Goal: Transaction & Acquisition: Purchase product/service

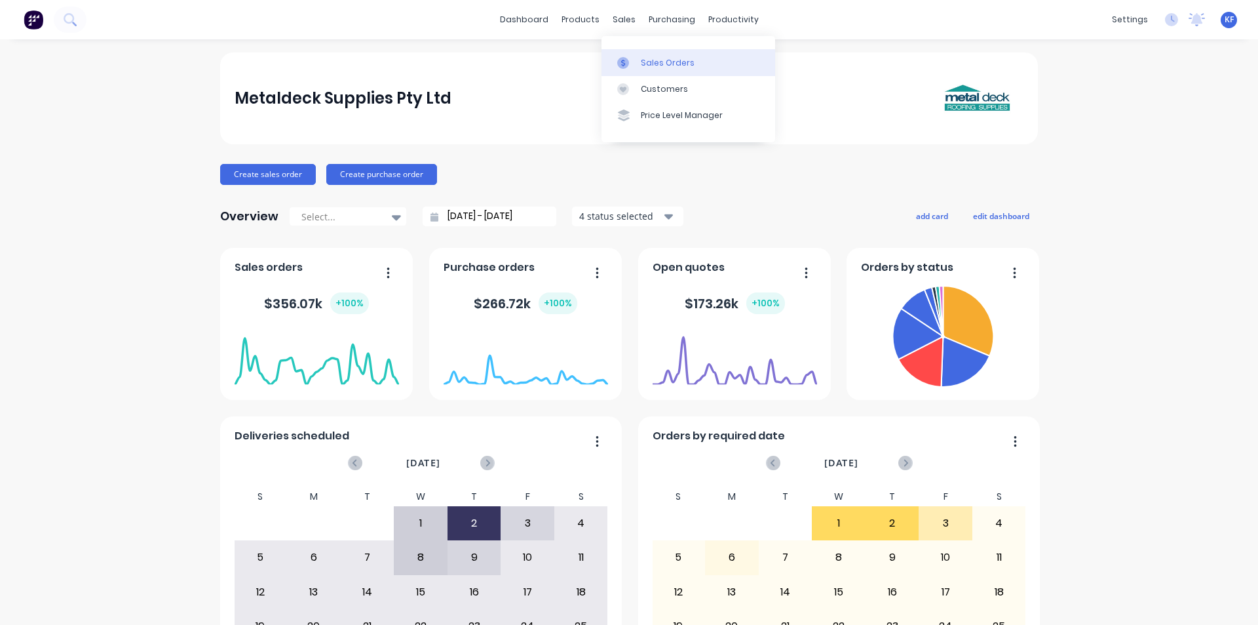
click at [650, 60] on div "Sales Orders" at bounding box center [668, 63] width 54 height 12
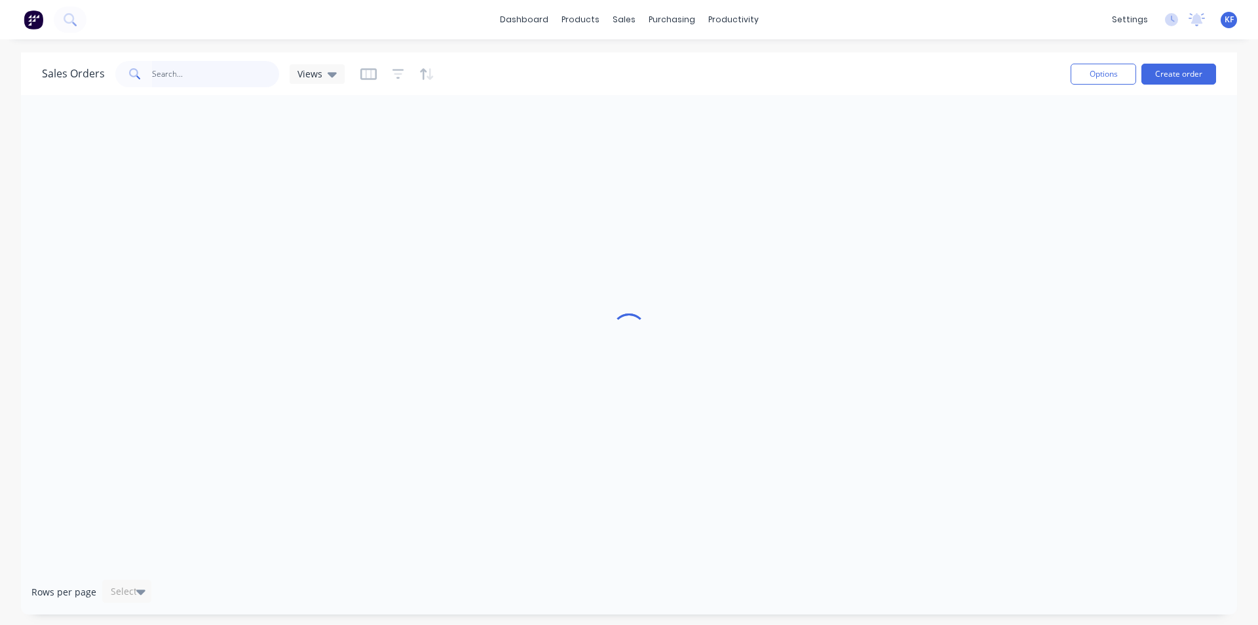
click at [215, 73] on input "text" at bounding box center [216, 74] width 128 height 26
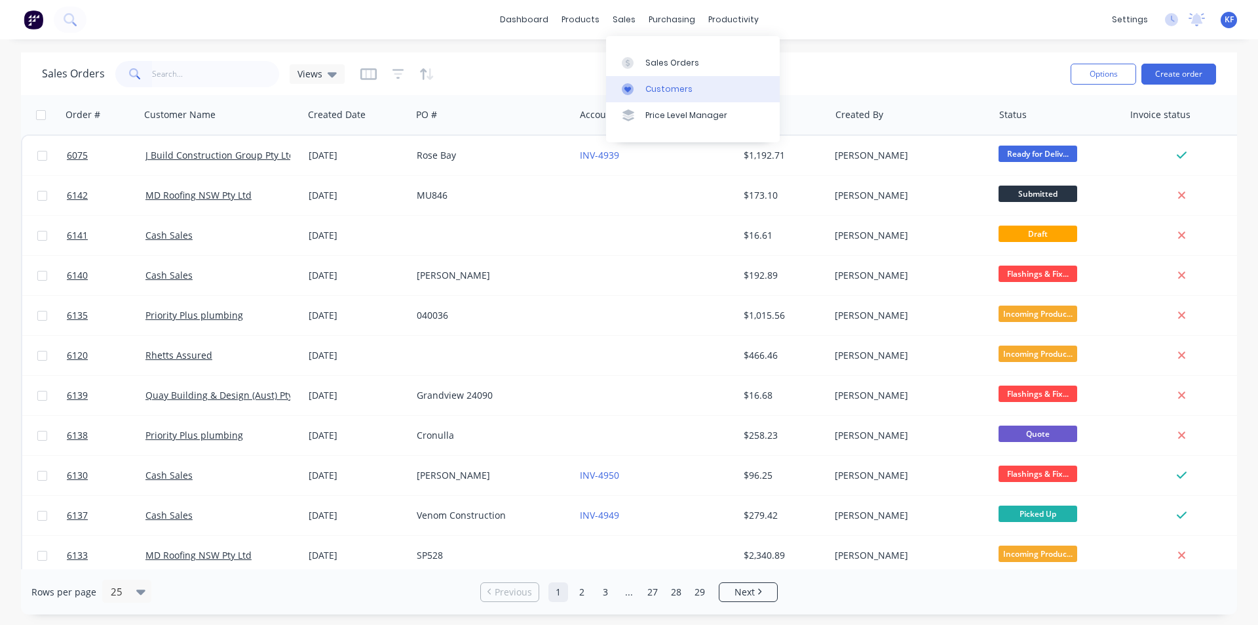
click at [659, 85] on div "Customers" at bounding box center [669, 89] width 47 height 12
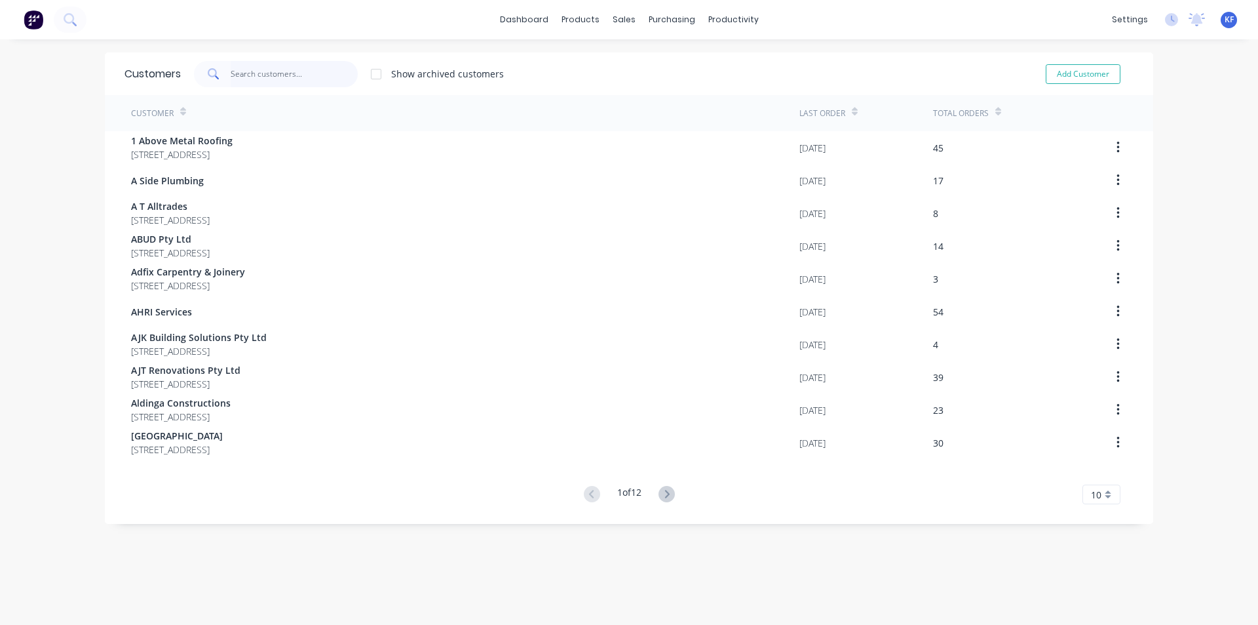
click at [290, 80] on input "text" at bounding box center [295, 74] width 128 height 26
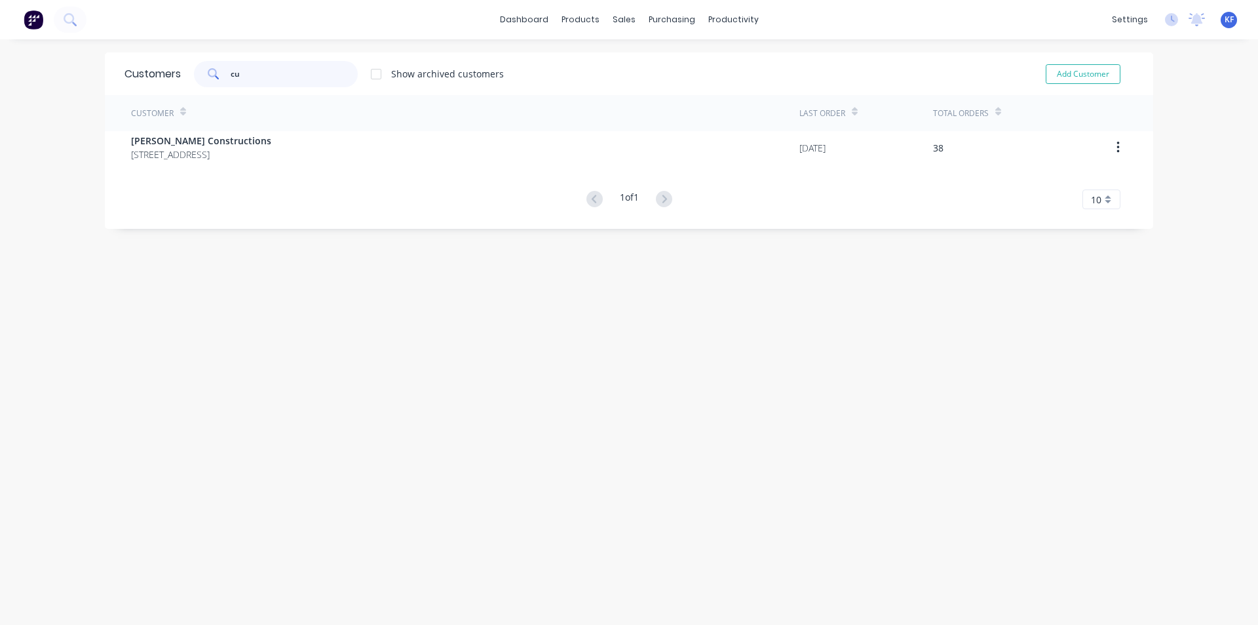
type input "c"
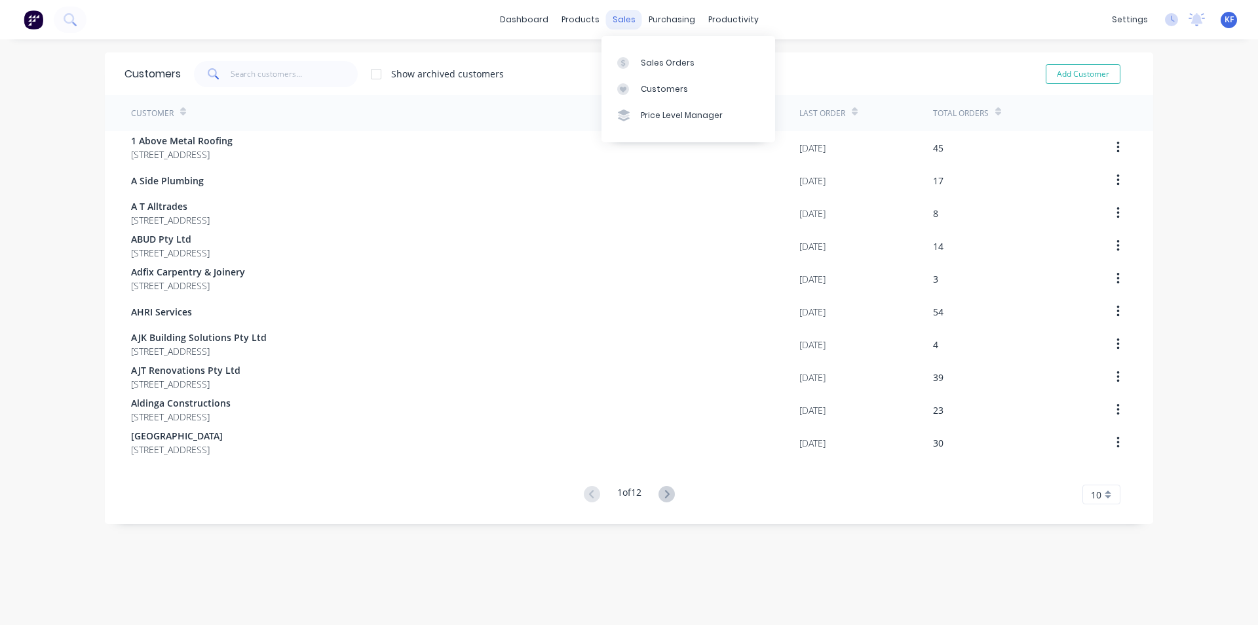
click at [631, 14] on div "sales" at bounding box center [624, 20] width 36 height 20
click at [643, 60] on div "Sales Orders" at bounding box center [668, 63] width 54 height 12
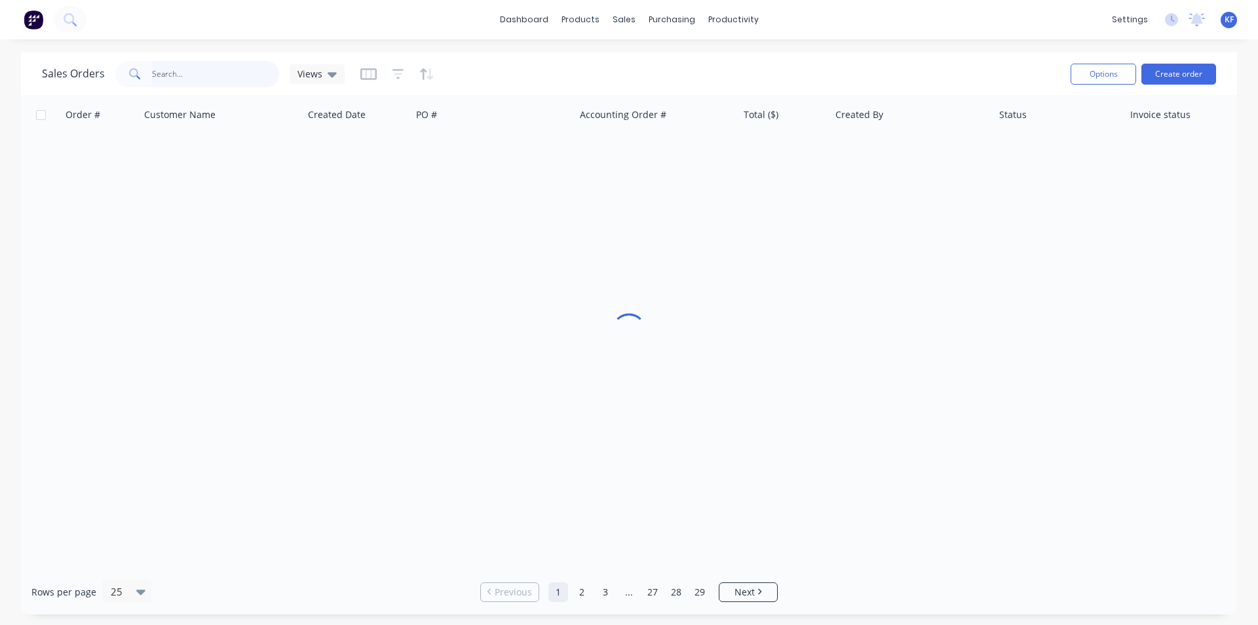
click at [178, 81] on input "text" at bounding box center [216, 74] width 128 height 26
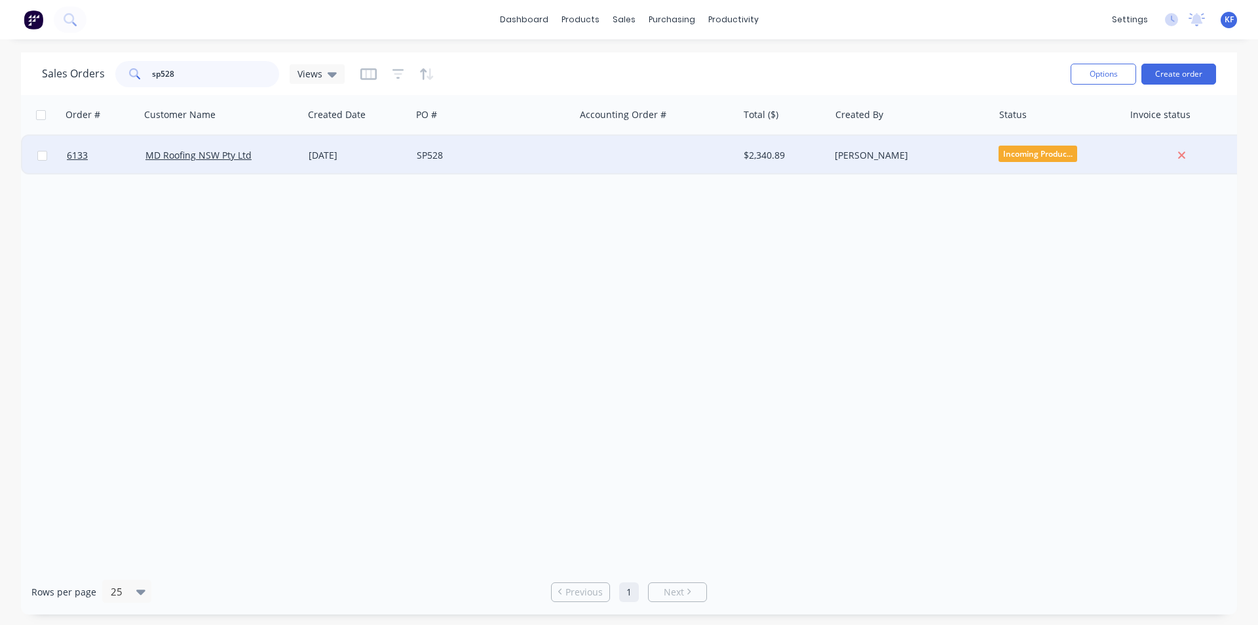
type input "sp528"
click at [526, 151] on div "SP528" at bounding box center [490, 155] width 146 height 13
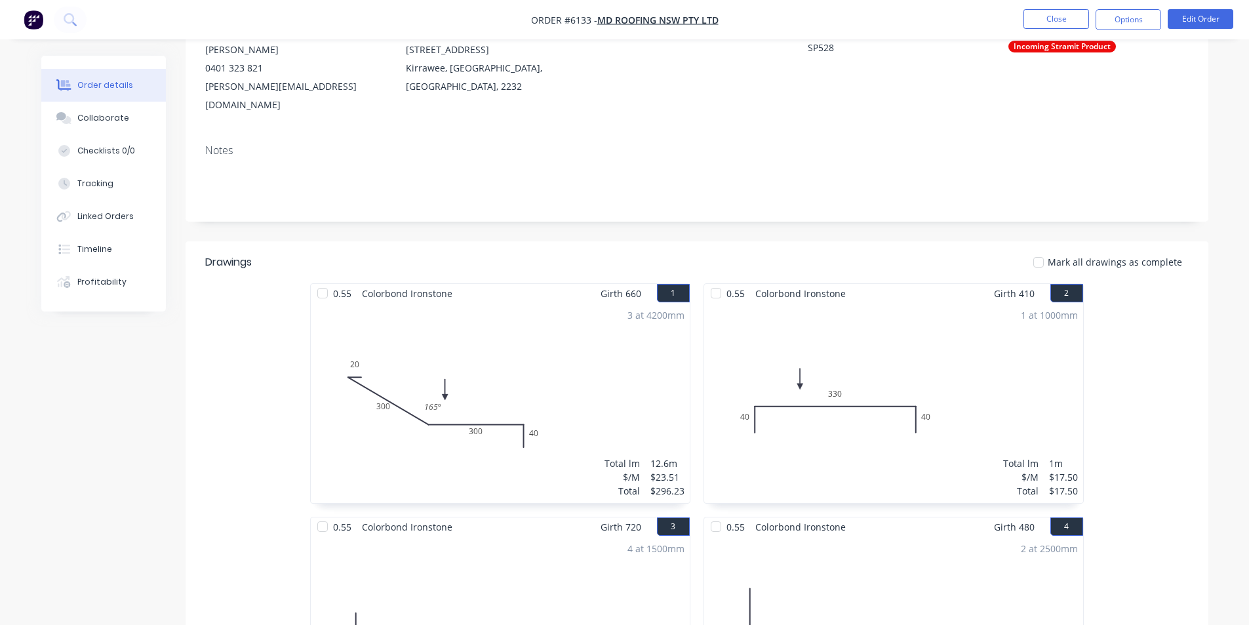
scroll to position [131, 0]
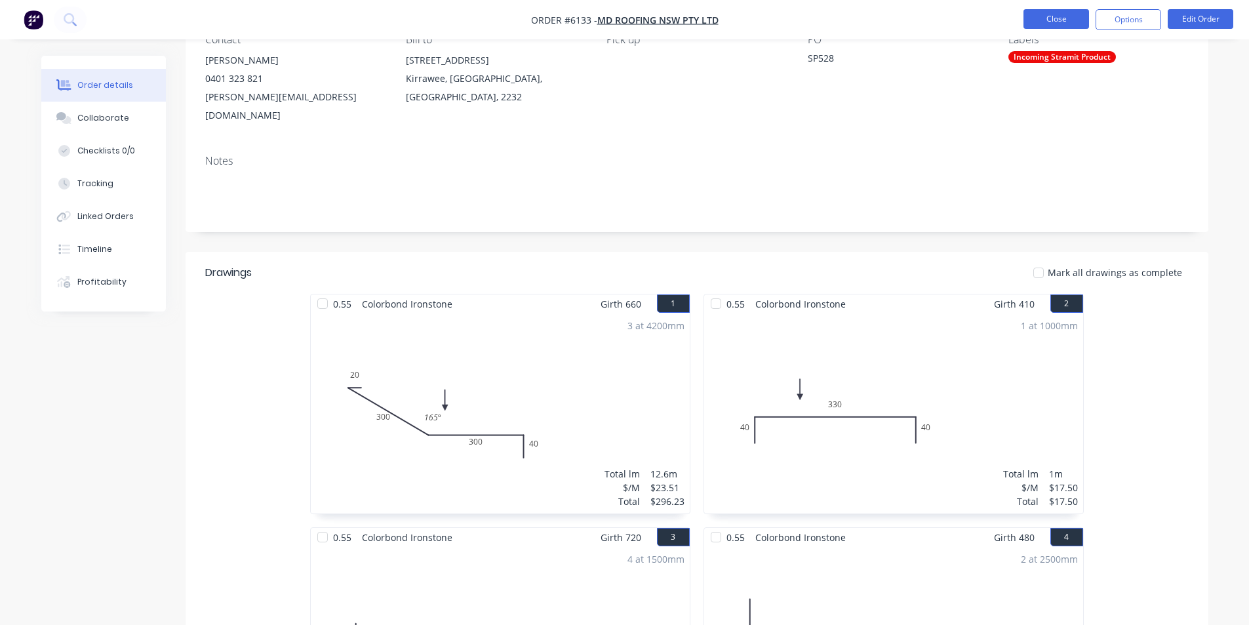
click at [1028, 20] on button "Close" at bounding box center [1056, 19] width 66 height 20
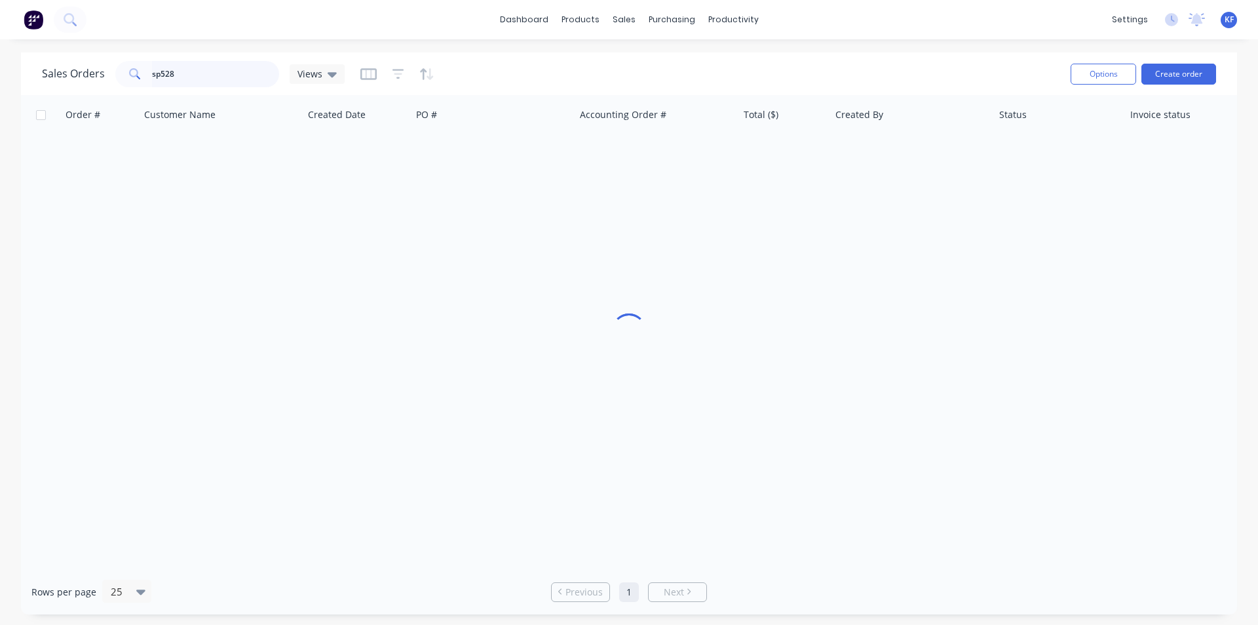
click at [182, 77] on input "sp528" at bounding box center [216, 74] width 128 height 26
type input "sp529"
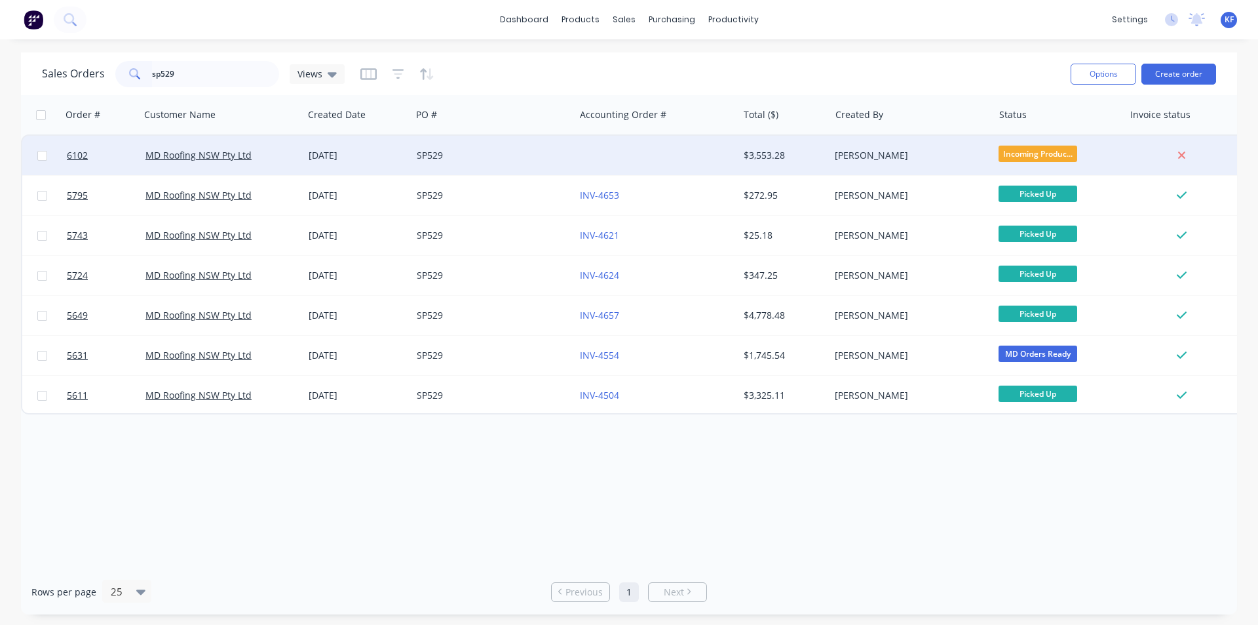
click at [512, 151] on div "SP529" at bounding box center [490, 155] width 146 height 13
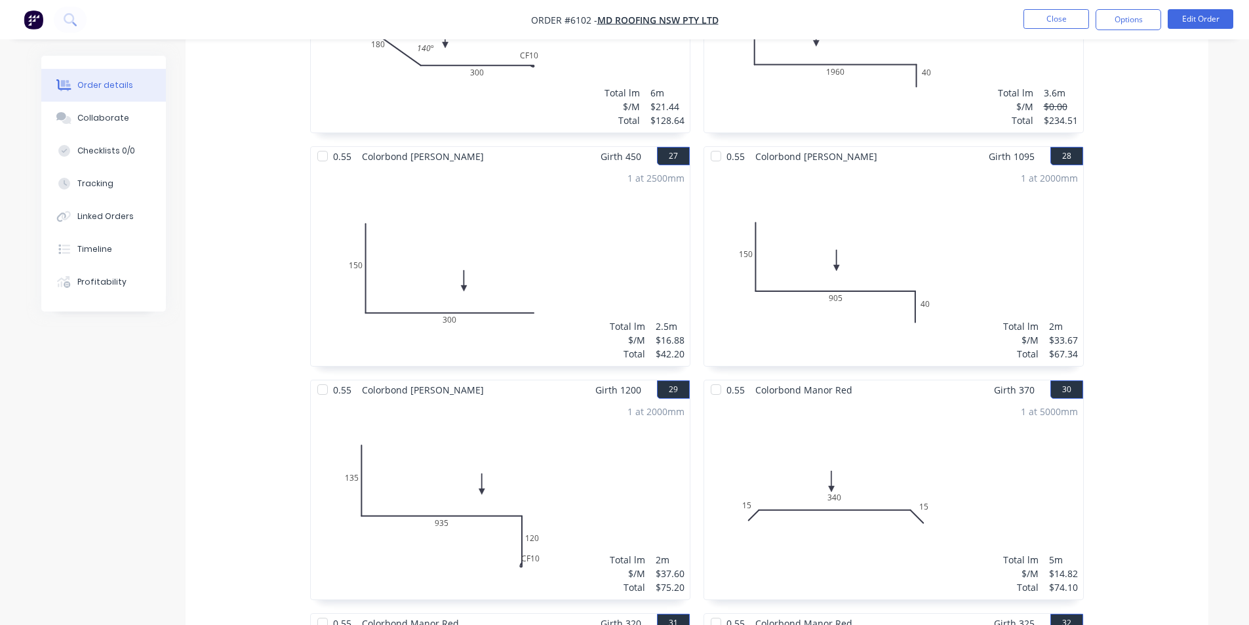
scroll to position [3146, 0]
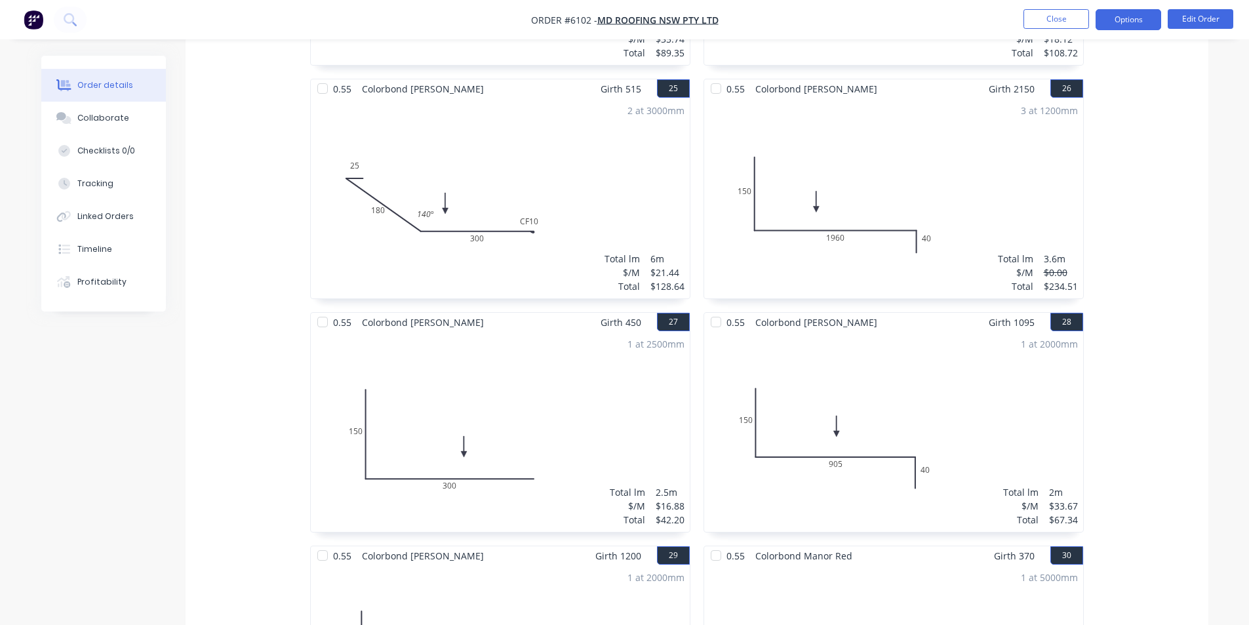
click at [1144, 13] on button "Options" at bounding box center [1128, 19] width 66 height 21
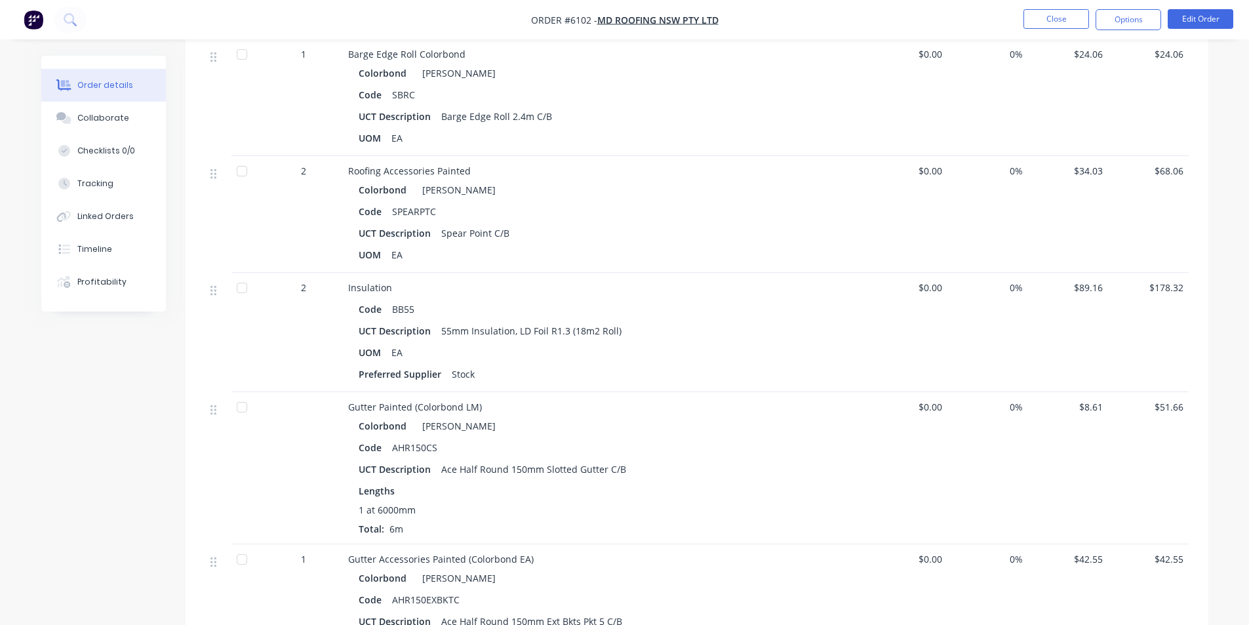
scroll to position [4260, 0]
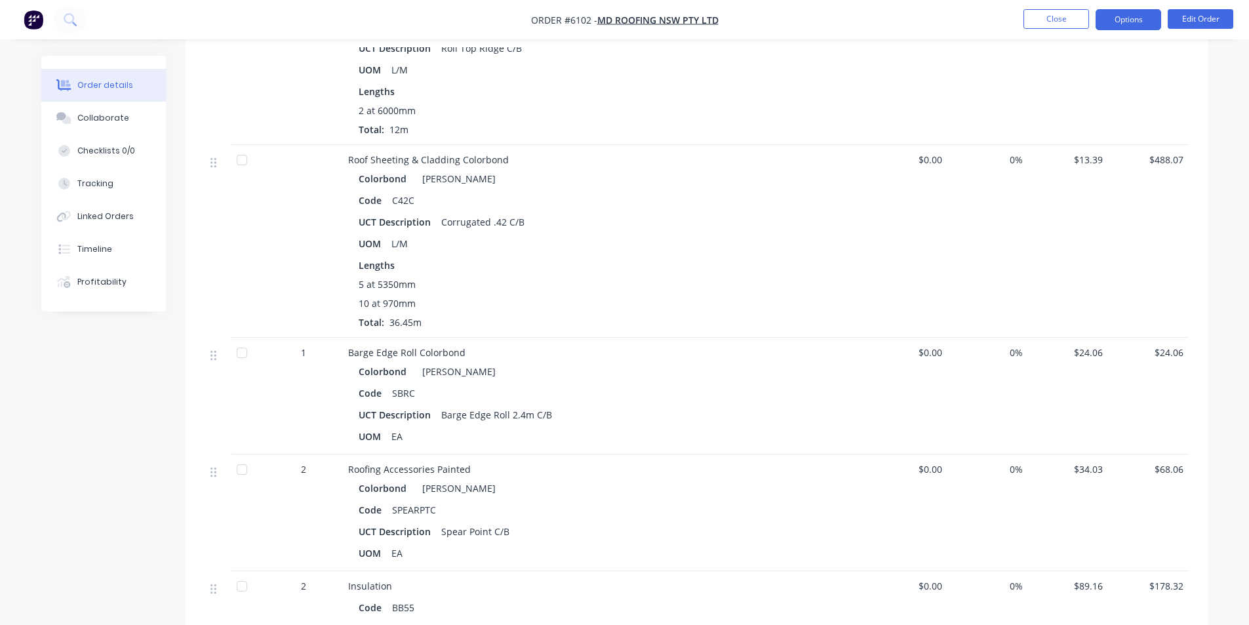
click at [1134, 24] on button "Options" at bounding box center [1128, 19] width 66 height 21
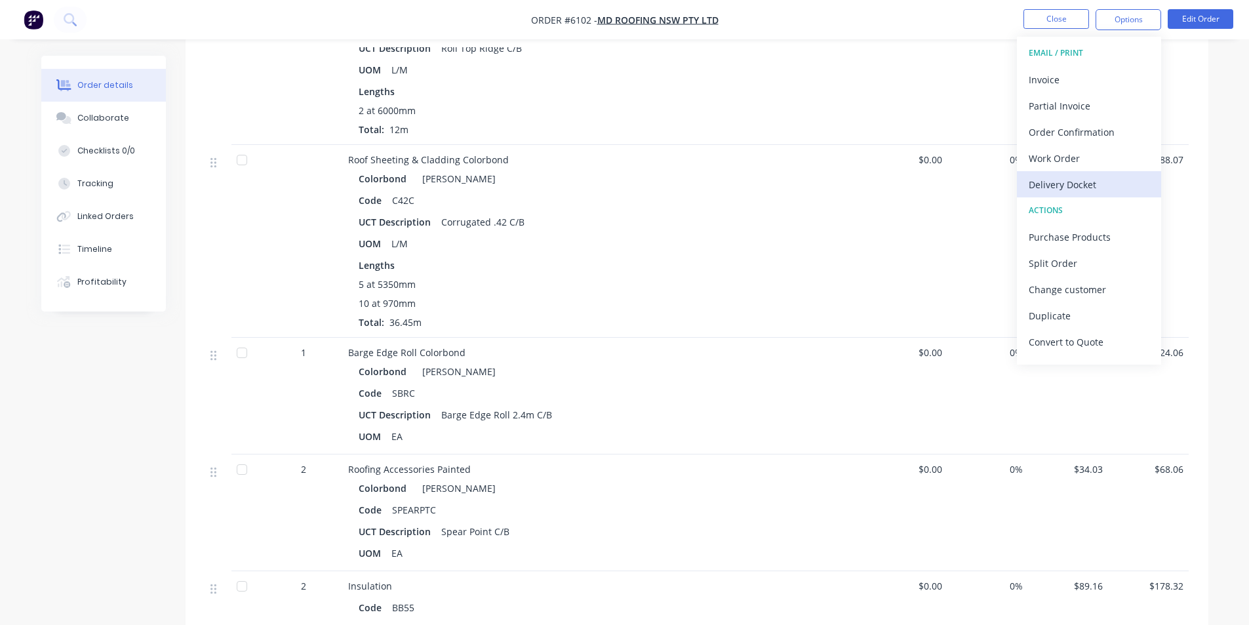
click at [1064, 192] on div "Delivery Docket" at bounding box center [1088, 184] width 121 height 19
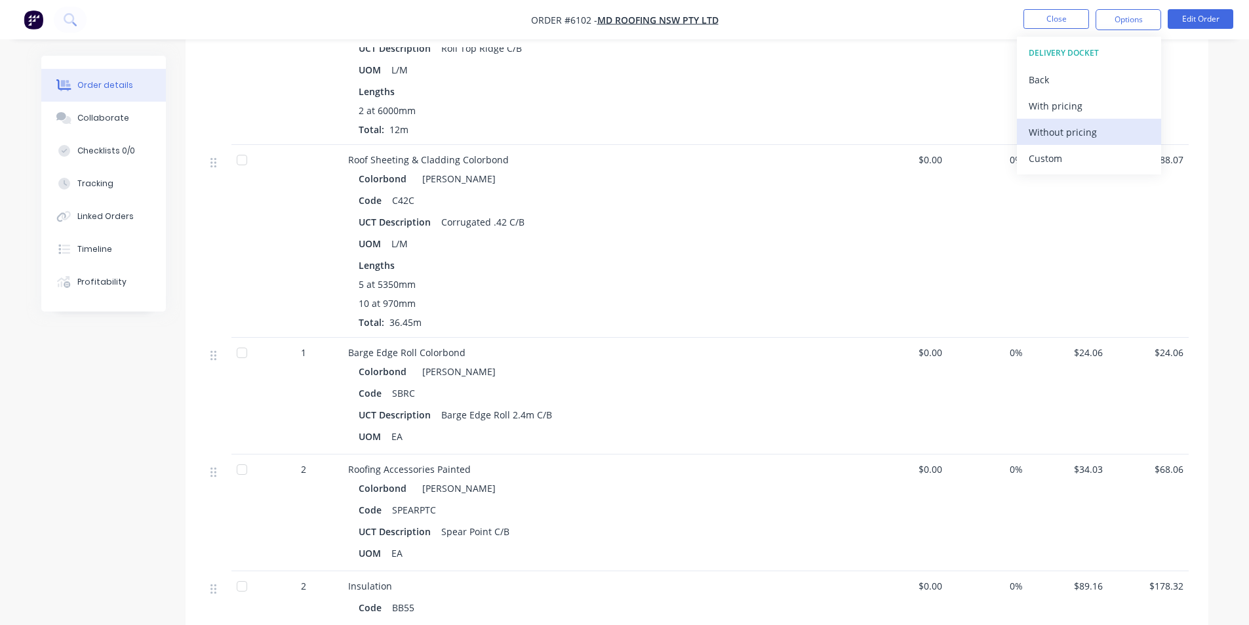
click at [1060, 134] on div "Without pricing" at bounding box center [1088, 132] width 121 height 19
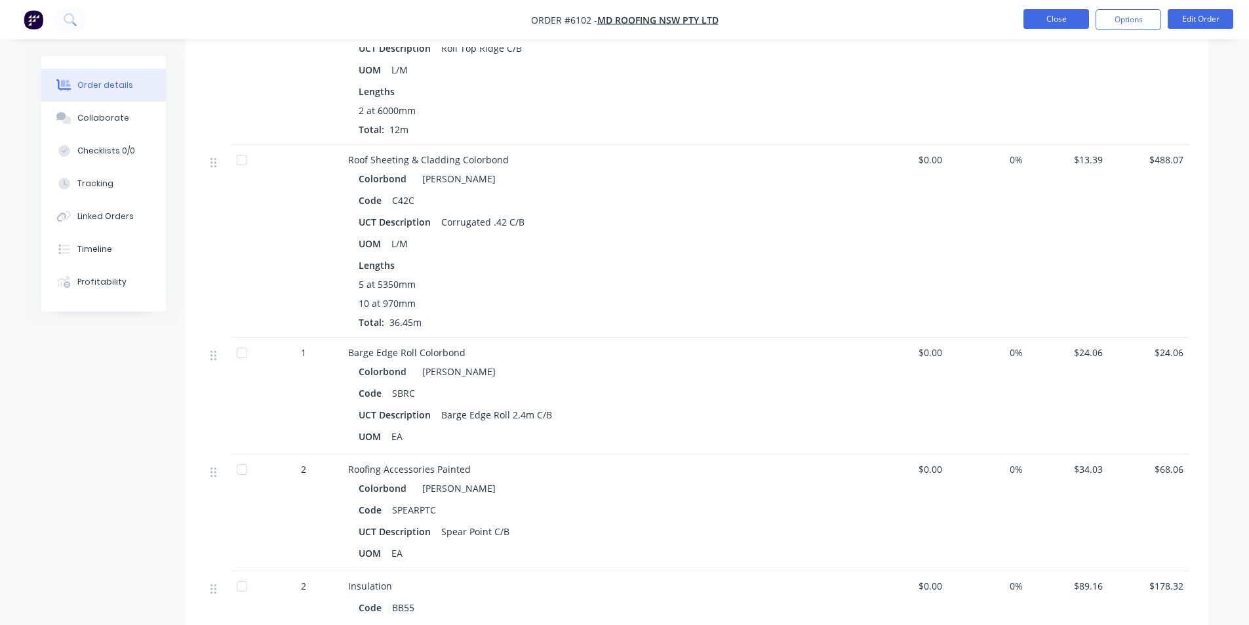
click at [1052, 11] on button "Close" at bounding box center [1056, 19] width 66 height 20
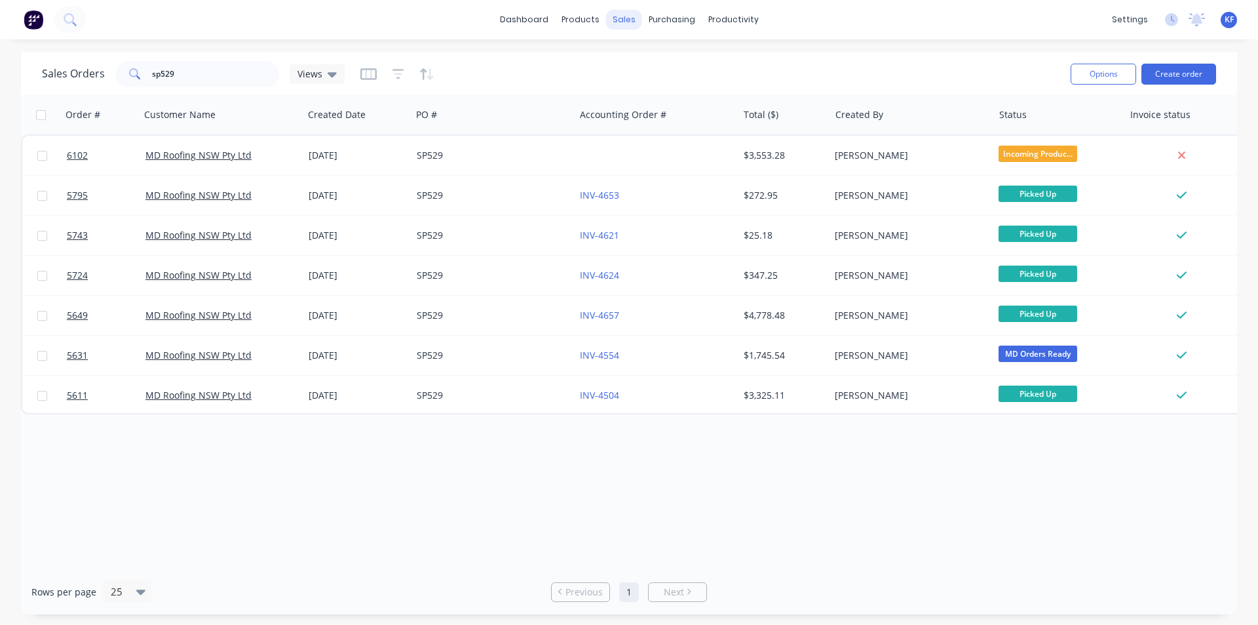
click at [623, 21] on div "sales" at bounding box center [624, 20] width 36 height 20
click at [646, 58] on div "Sales Orders" at bounding box center [673, 63] width 54 height 12
click at [101, 58] on div "Sales Orders sp529 Views" at bounding box center [551, 74] width 1019 height 32
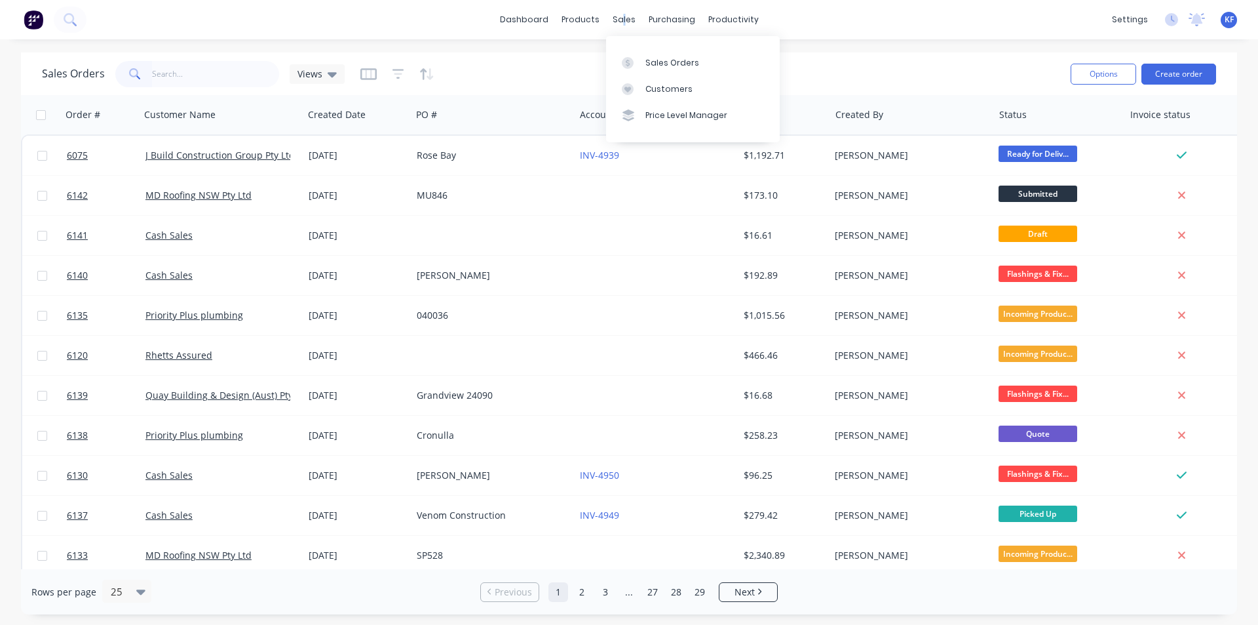
drag, startPoint x: 625, startPoint y: 23, endPoint x: 639, endPoint y: 42, distance: 23.9
click at [623, 22] on div "sales" at bounding box center [624, 20] width 36 height 20
click at [652, 63] on div "Sales Orders" at bounding box center [673, 63] width 54 height 12
click at [231, 75] on input "text" at bounding box center [216, 74] width 128 height 26
type input "2"
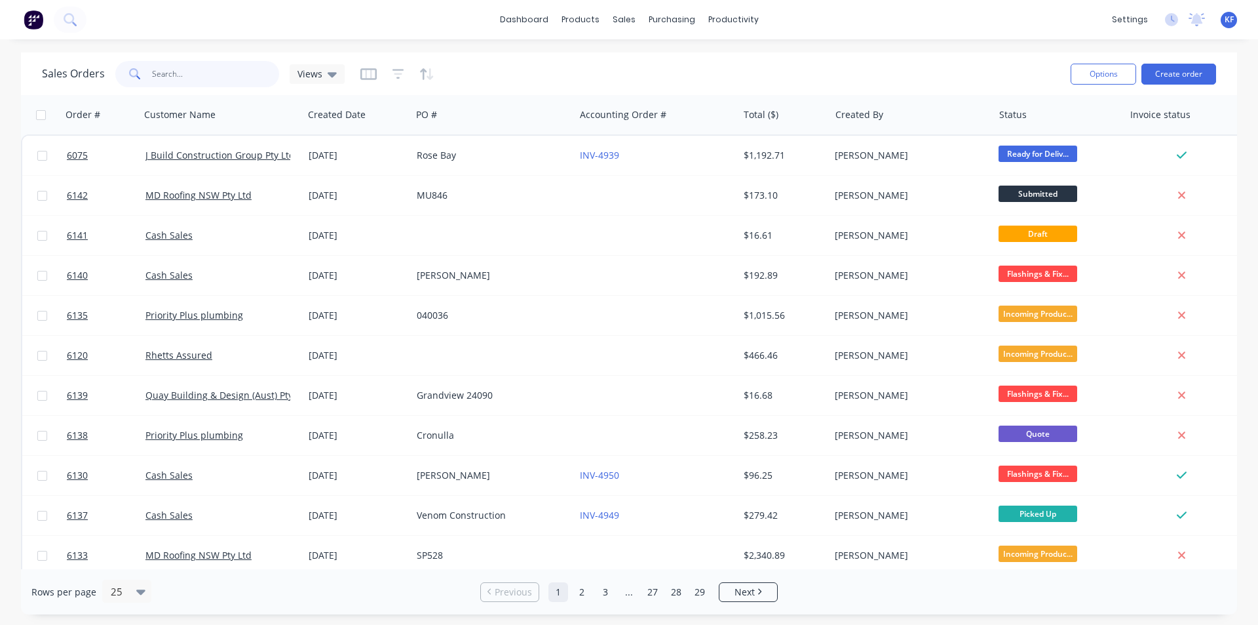
type input "3"
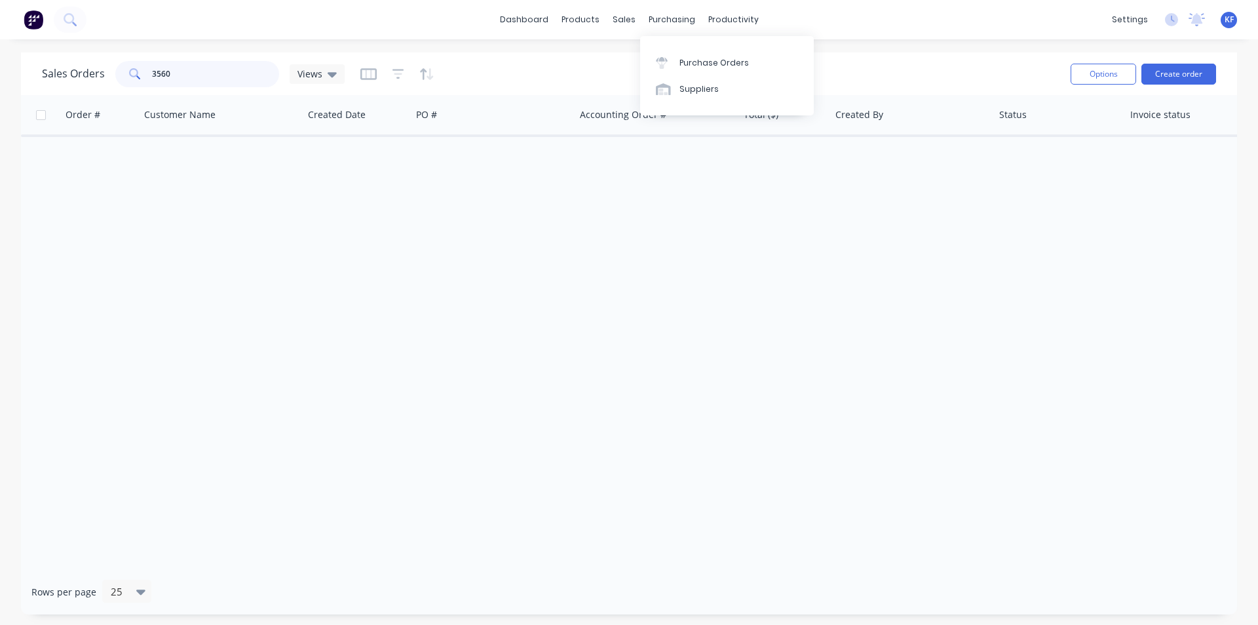
type input "3560"
click at [684, 74] on link "Purchase Orders" at bounding box center [727, 62] width 174 height 26
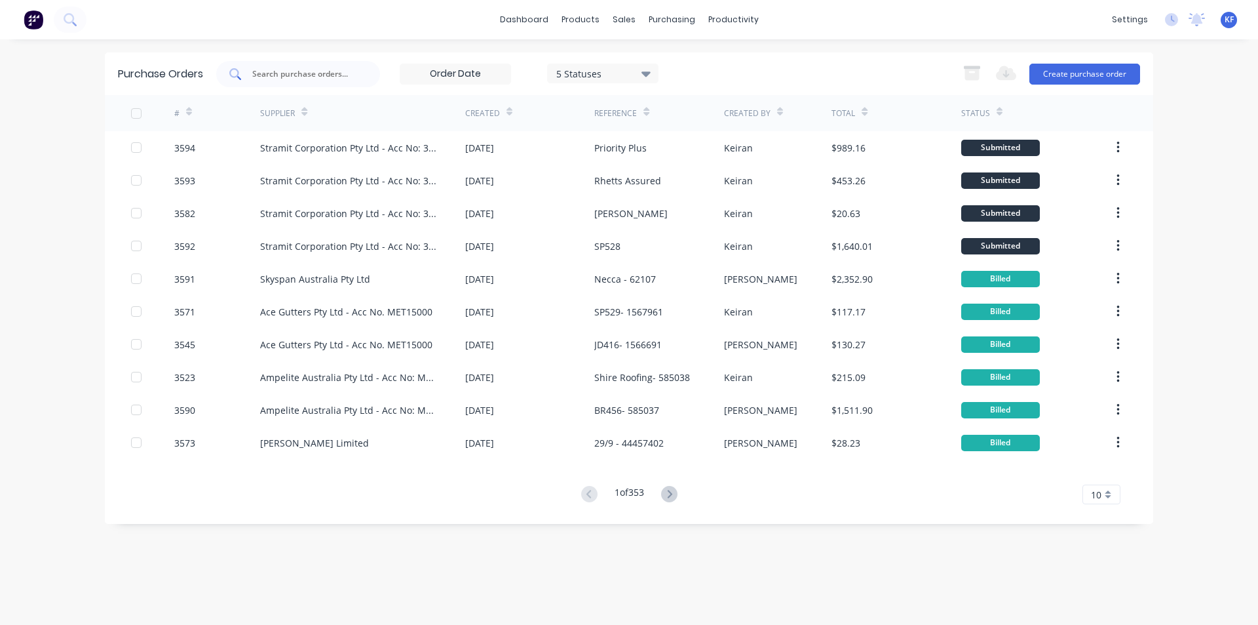
drag, startPoint x: 370, startPoint y: 81, endPoint x: 365, endPoint y: 75, distance: 7.5
click at [368, 80] on div at bounding box center [298, 74] width 164 height 26
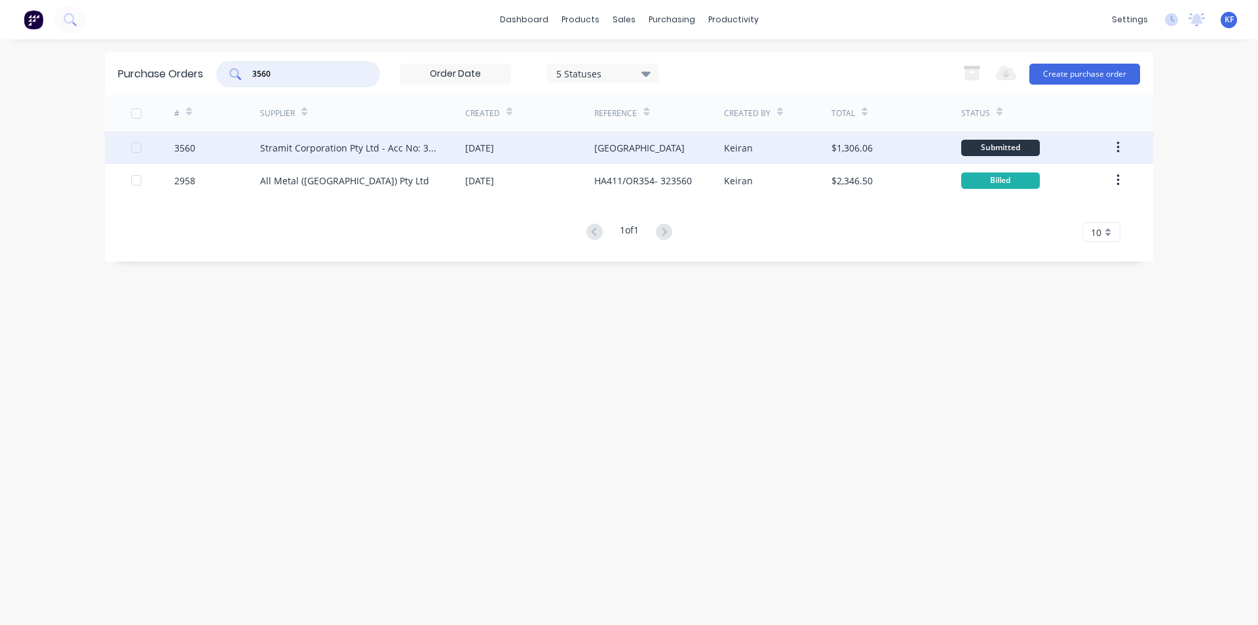
type input "3560"
click at [633, 146] on div "[GEOGRAPHIC_DATA]" at bounding box center [639, 148] width 90 height 14
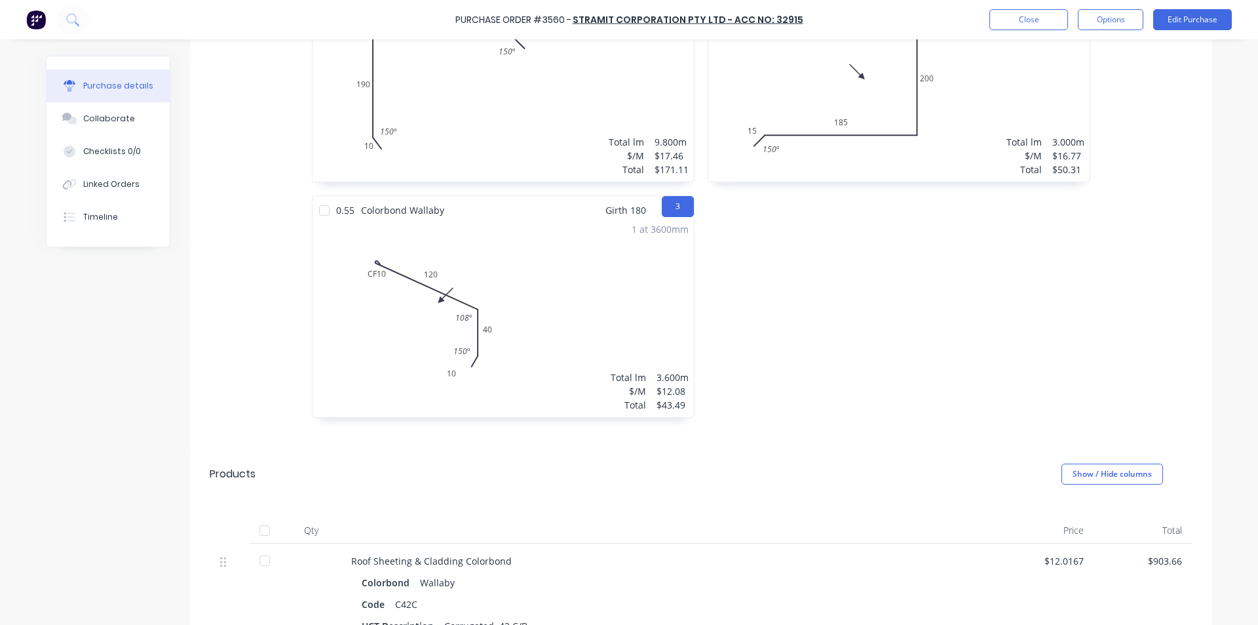
scroll to position [655, 0]
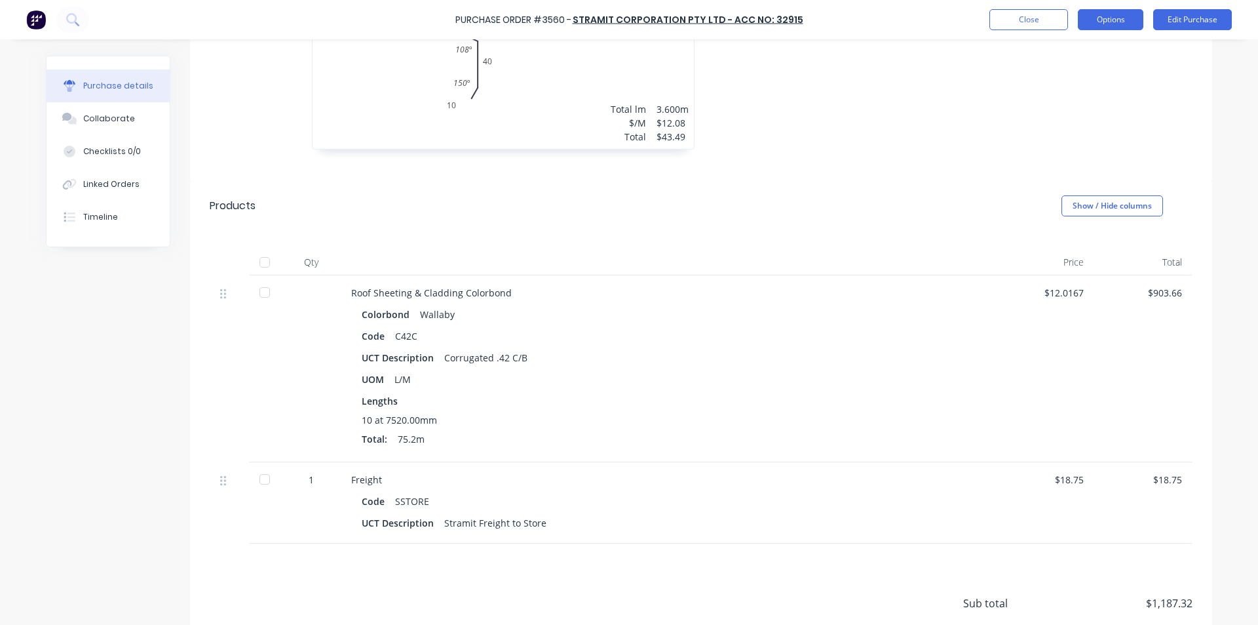
click at [1126, 16] on button "Options" at bounding box center [1111, 19] width 66 height 21
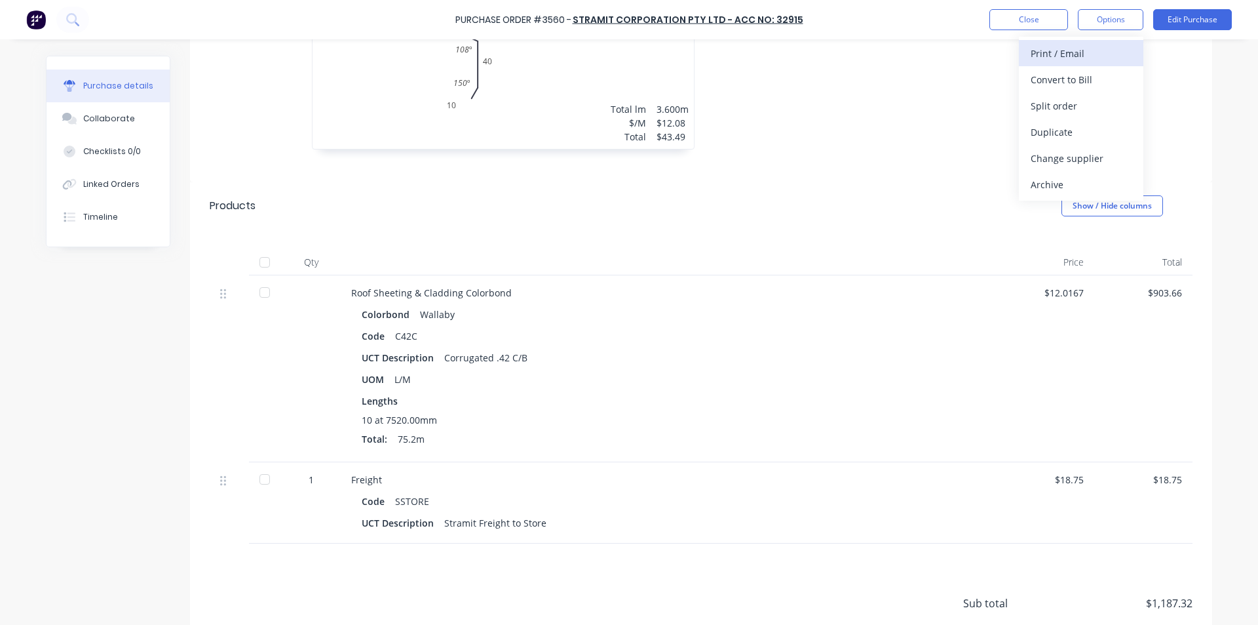
click at [1079, 49] on div "Print / Email" at bounding box center [1081, 53] width 101 height 19
click at [1066, 111] on div "Without pricing" at bounding box center [1081, 105] width 101 height 19
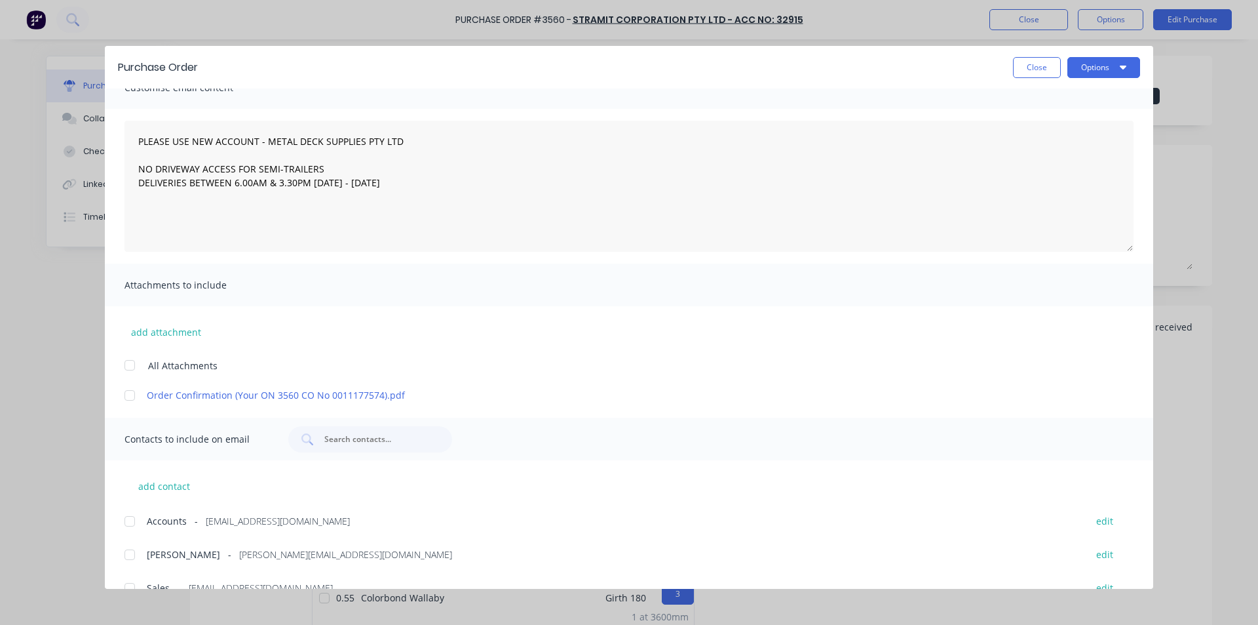
scroll to position [0, 0]
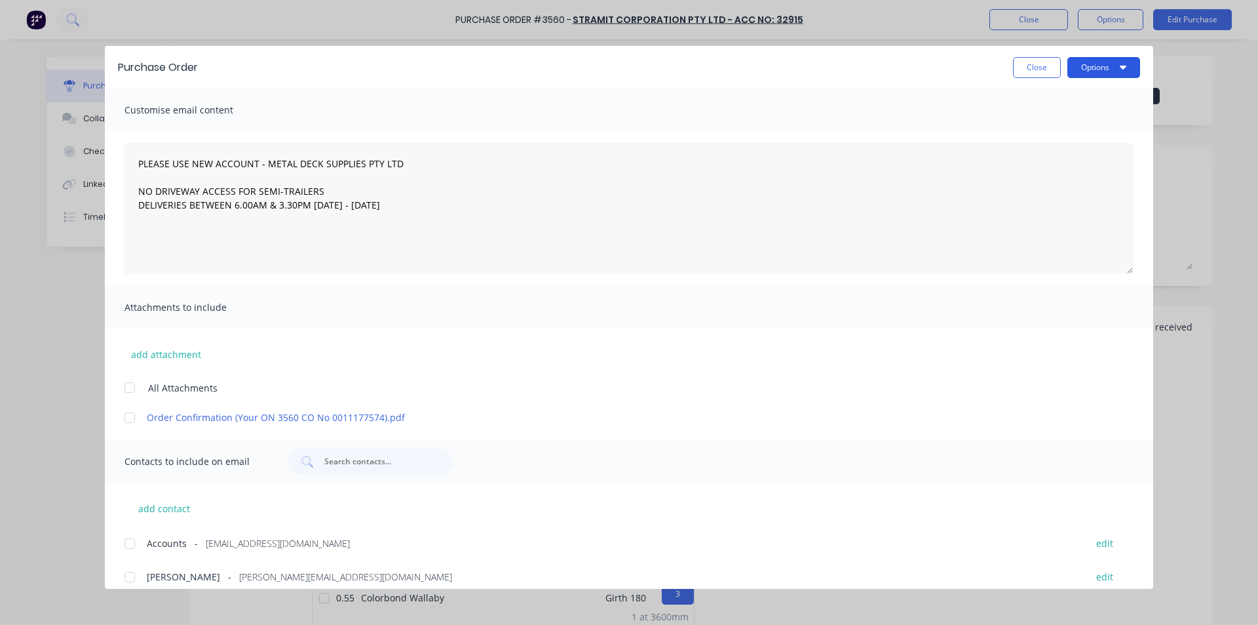
click at [1097, 69] on button "Options" at bounding box center [1104, 67] width 73 height 21
click at [1096, 127] on div "Print" at bounding box center [1078, 126] width 101 height 19
type textarea "x"
type textarea "PLEASE USE NEW ACCOUNT - METAL DECK SUPPLIES PTY LTD NO DRIVEWAY ACCESS FOR SEM…"
type textarea "x"
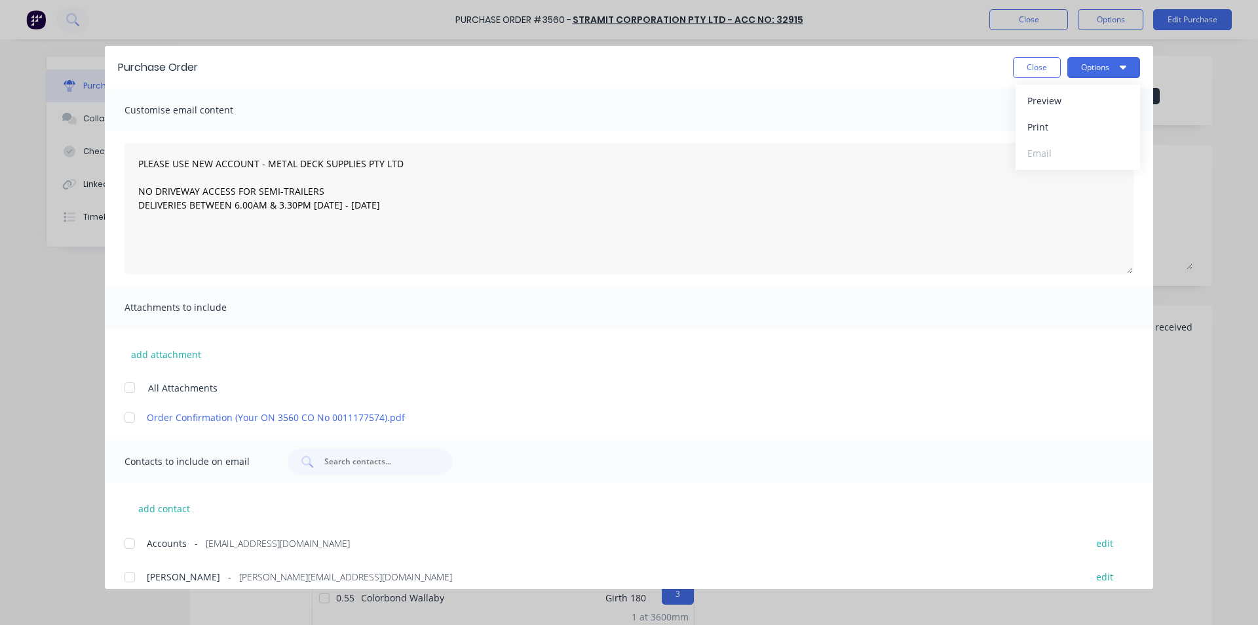
type textarea "PLEASE USE NEW ACCOUNT - METAL DECK SUPPLIES PTY LTD NO DRIVEWAY ACCESS FOR SEM…"
click at [1030, 63] on button "Close" at bounding box center [1037, 67] width 48 height 21
type textarea "x"
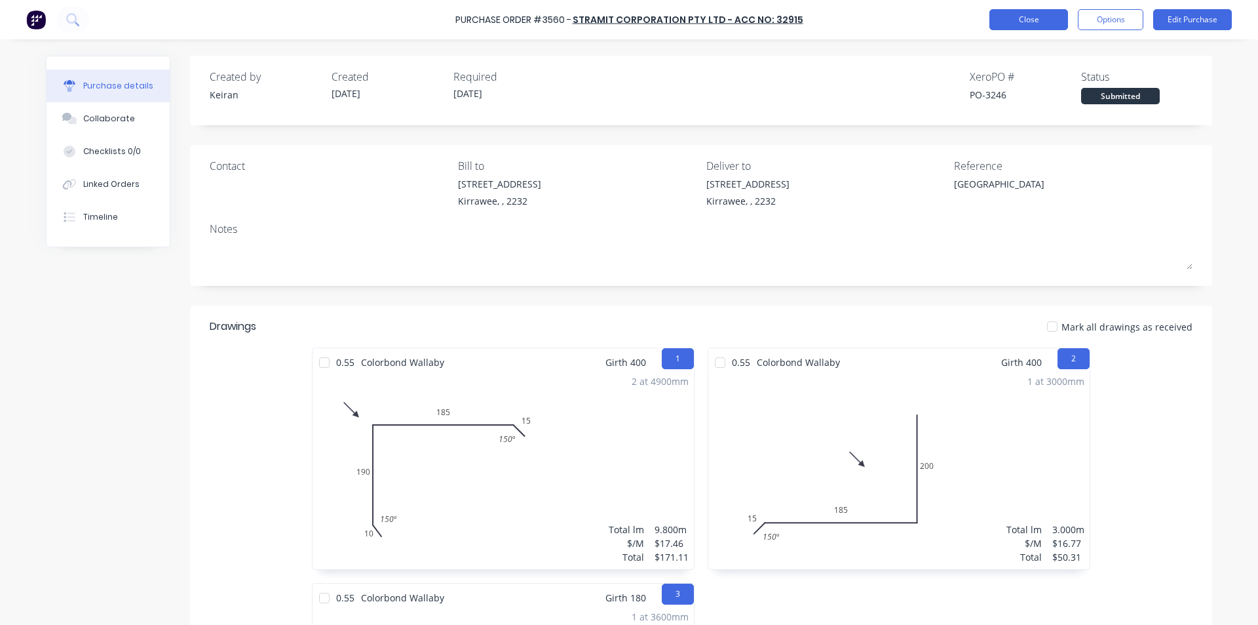
click at [999, 19] on button "Close" at bounding box center [1029, 19] width 79 height 21
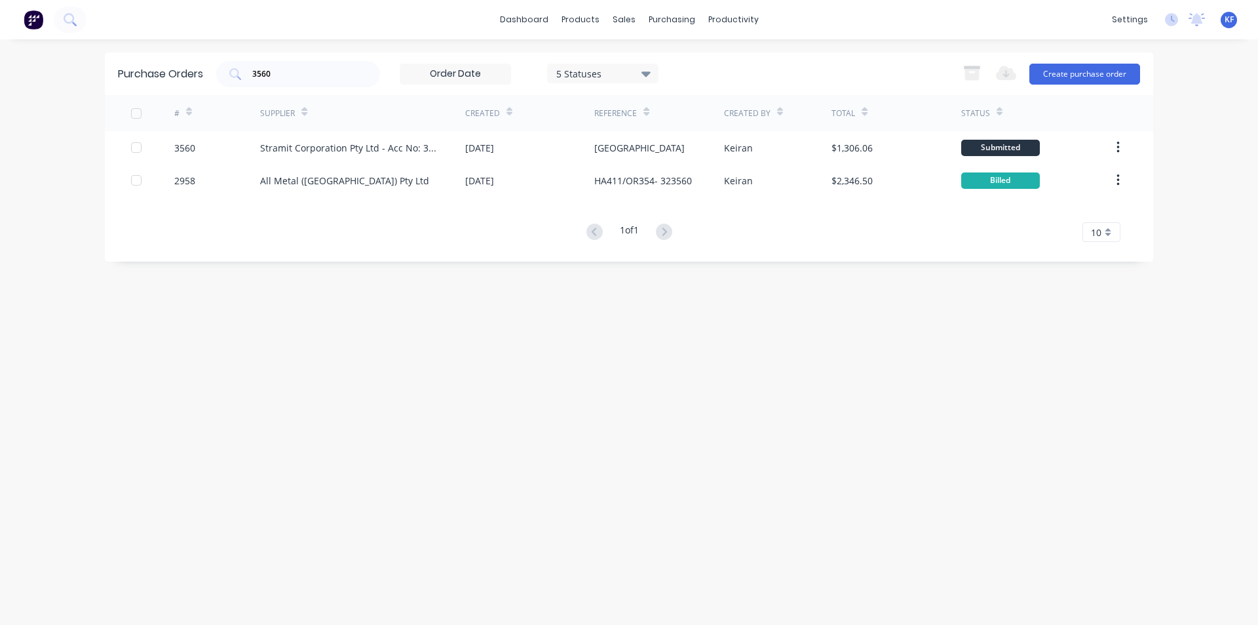
drag, startPoint x: 291, startPoint y: 70, endPoint x: 180, endPoint y: 62, distance: 111.1
click at [201, 68] on div "Purchase Orders 3560 5 Statuses 5 Statuses Export to Excel (XLSX) Create purcha…" at bounding box center [629, 73] width 1049 height 43
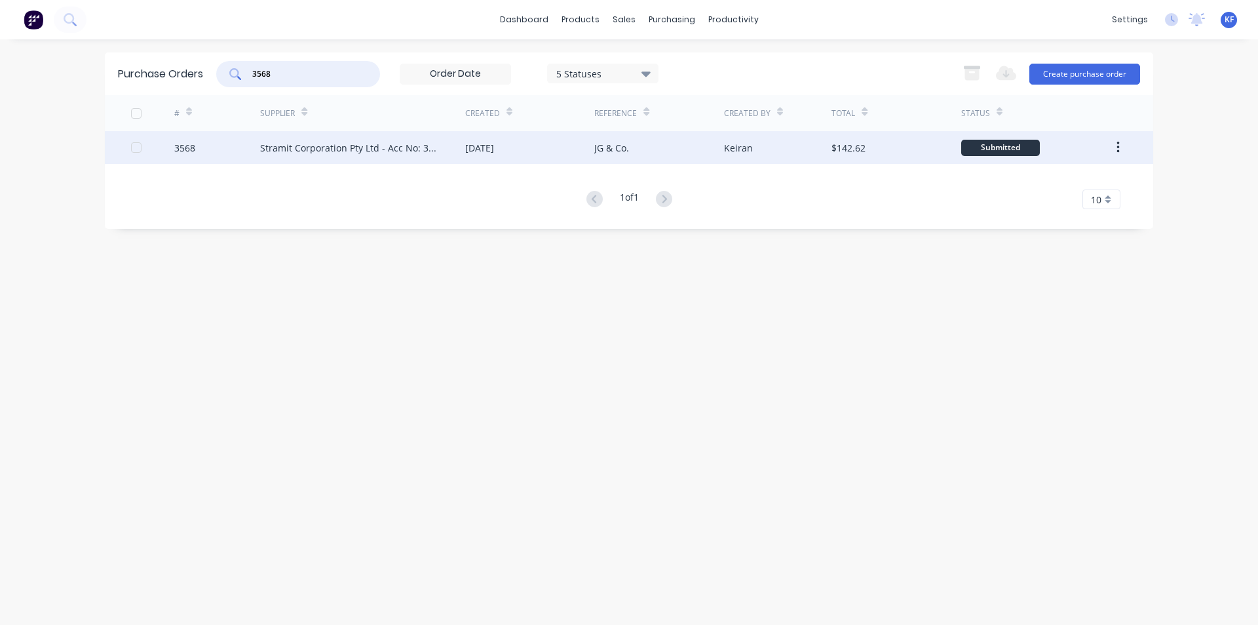
type input "3568"
click at [581, 153] on div "[DATE]" at bounding box center [529, 147] width 129 height 33
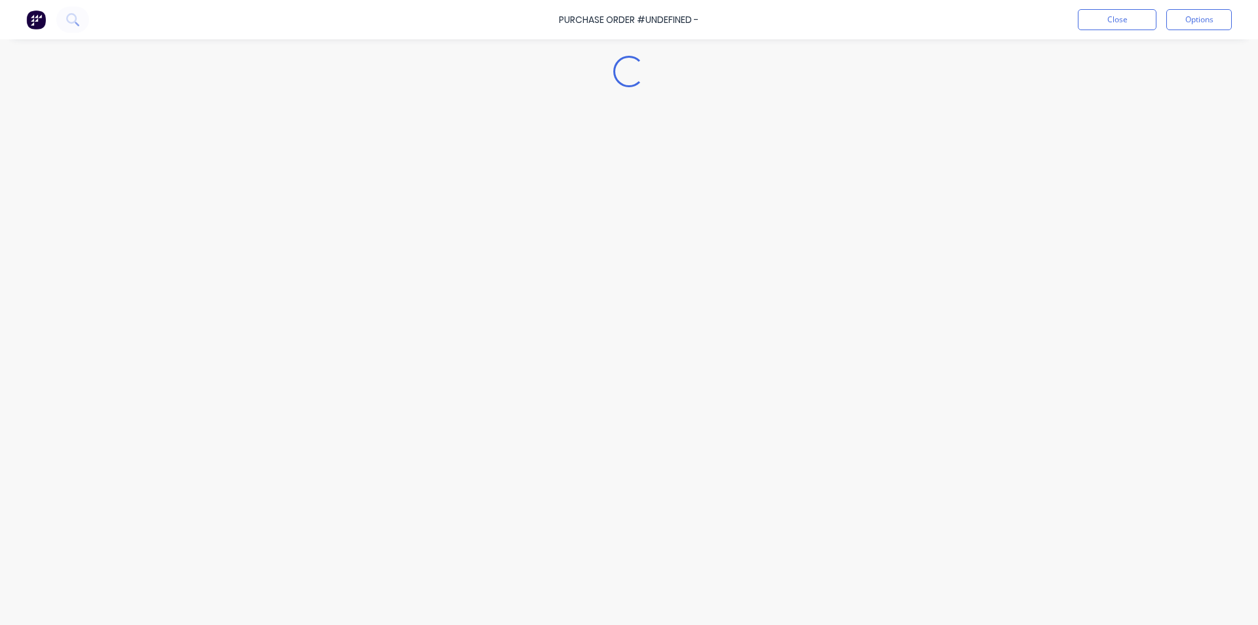
type textarea "x"
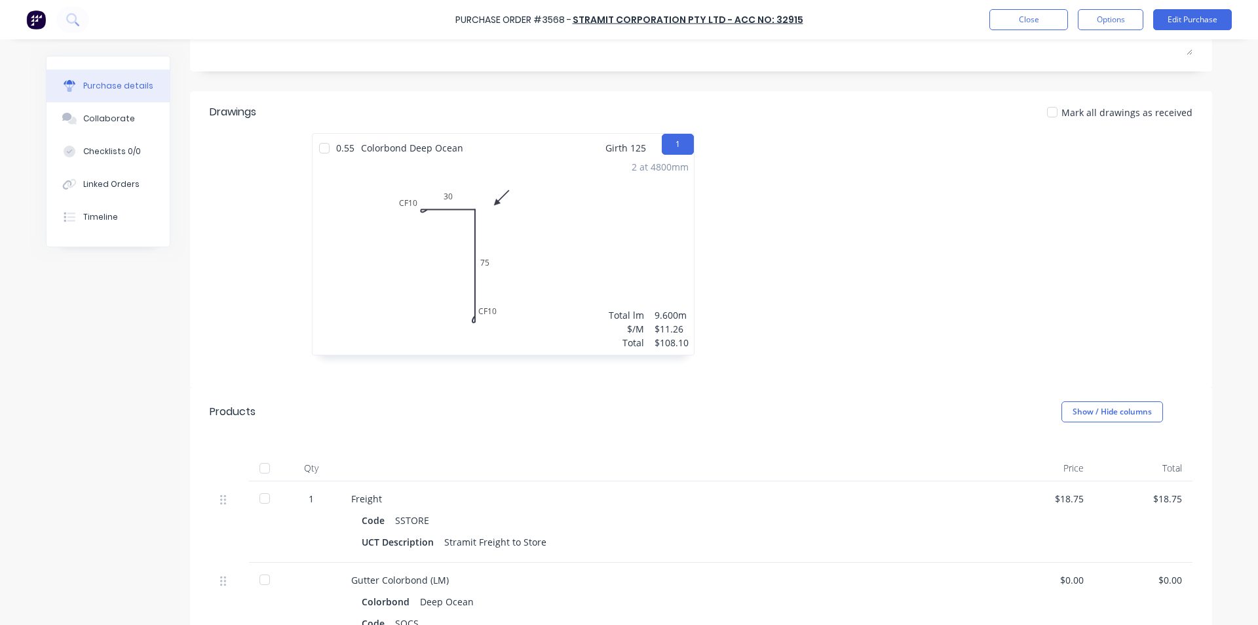
scroll to position [66, 0]
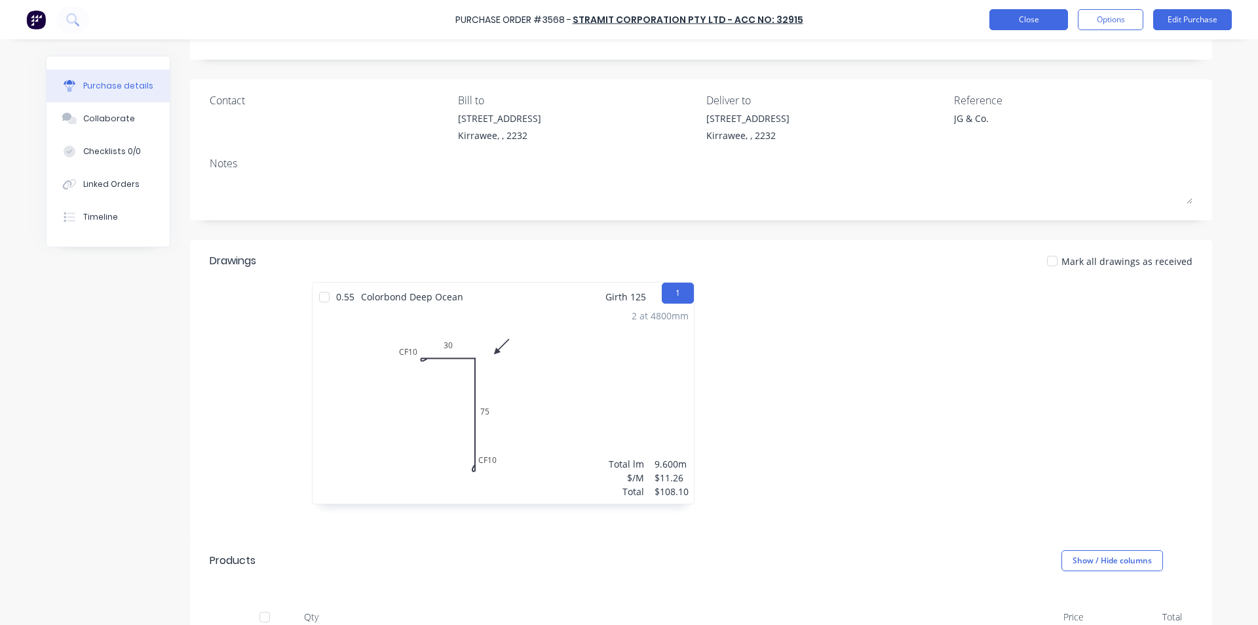
click at [1058, 18] on button "Close" at bounding box center [1029, 19] width 79 height 21
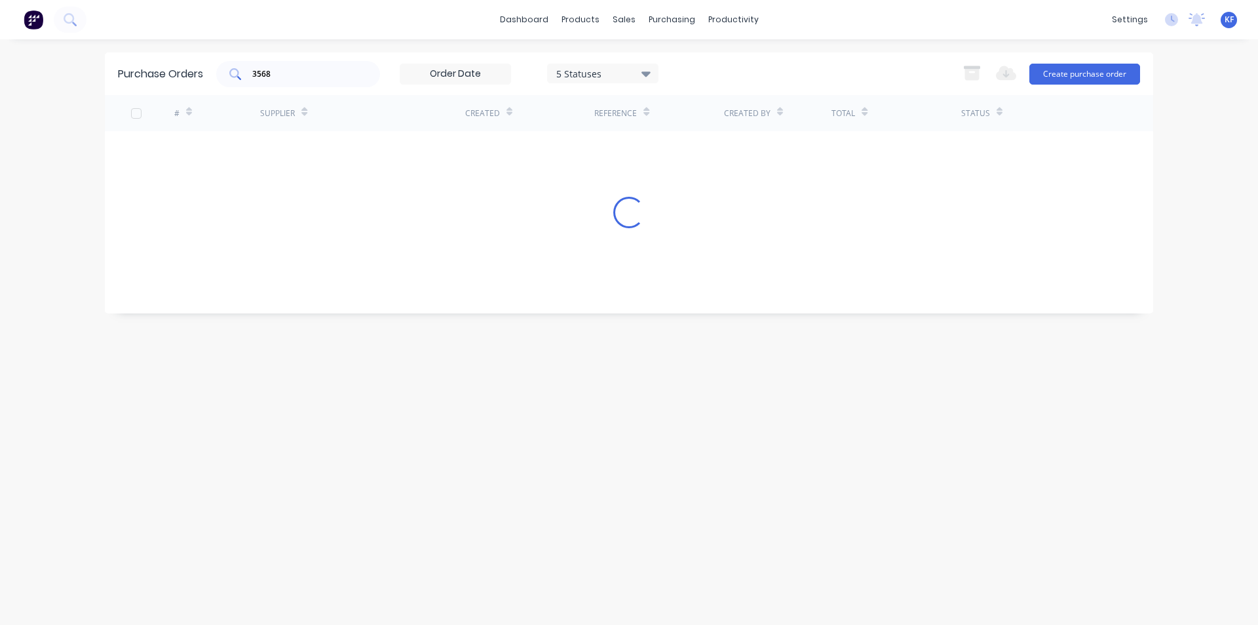
drag, startPoint x: 329, startPoint y: 66, endPoint x: 282, endPoint y: 68, distance: 47.2
click at [282, 68] on div "3568" at bounding box center [298, 74] width 164 height 26
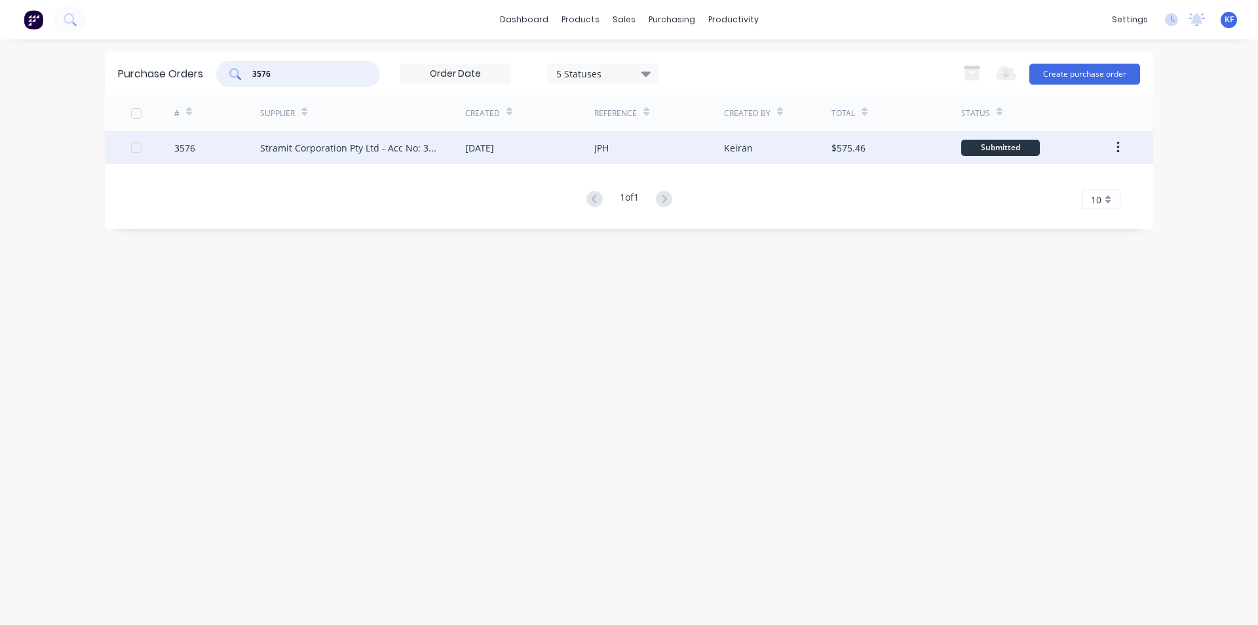
type input "3576"
click at [821, 154] on div "Keiran" at bounding box center [778, 147] width 108 height 33
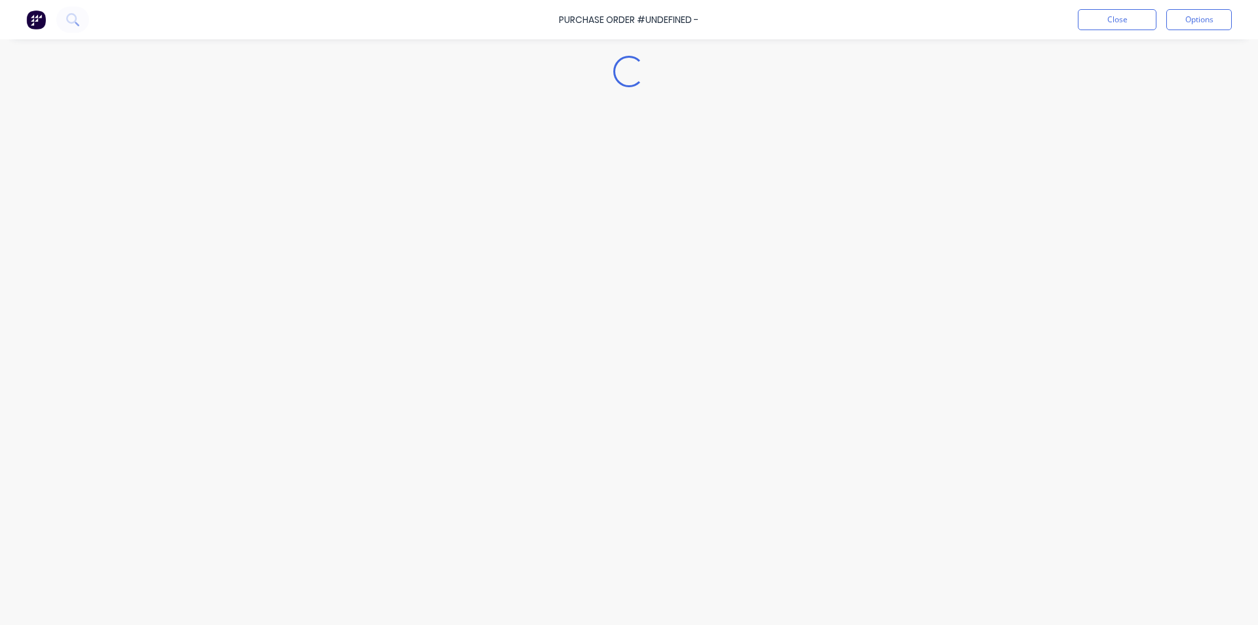
type textarea "x"
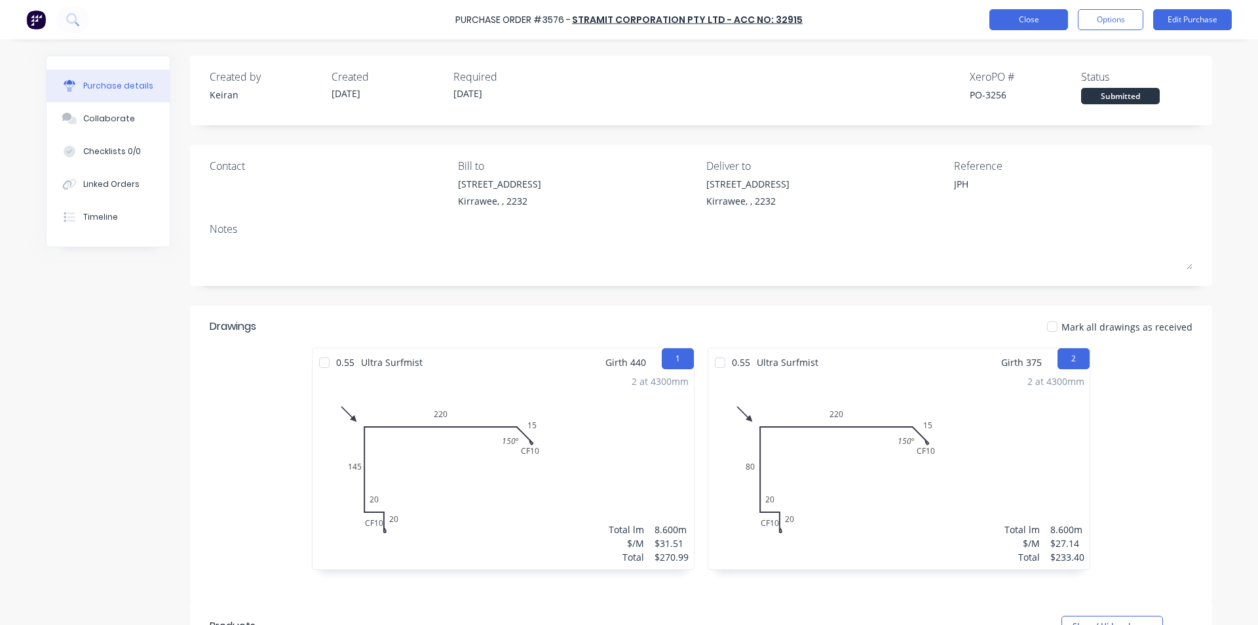
click at [998, 13] on button "Close" at bounding box center [1029, 19] width 79 height 21
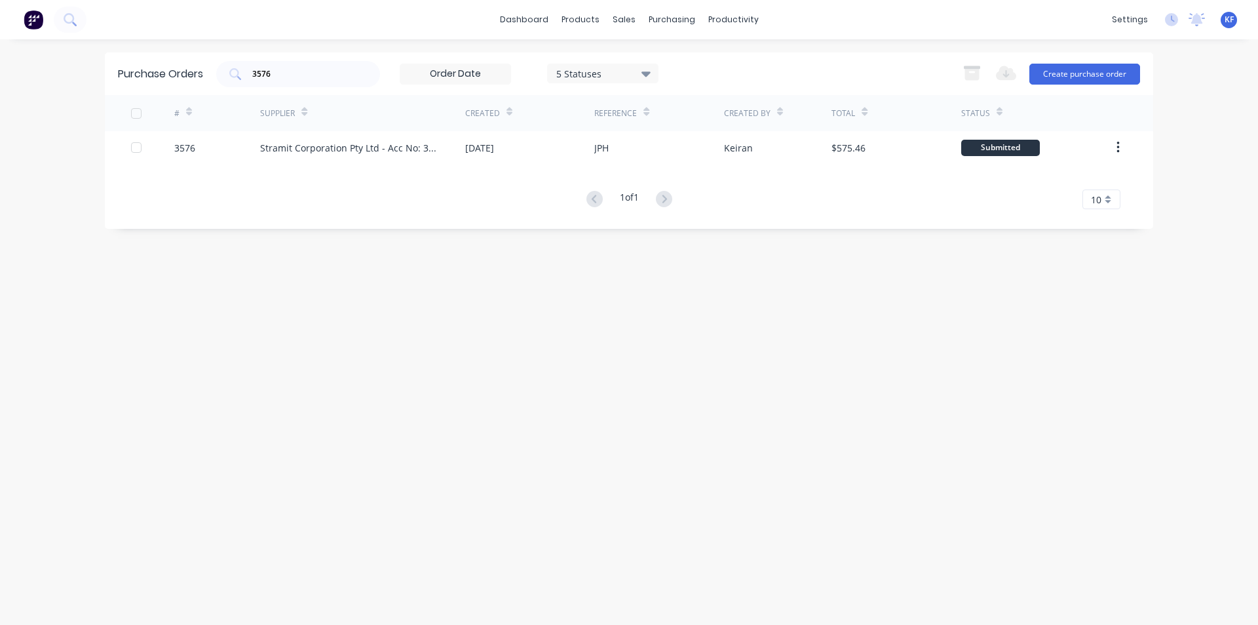
click at [78, 72] on div "dashboard products sales purchasing productivity dashboard products Product Cat…" at bounding box center [629, 312] width 1258 height 625
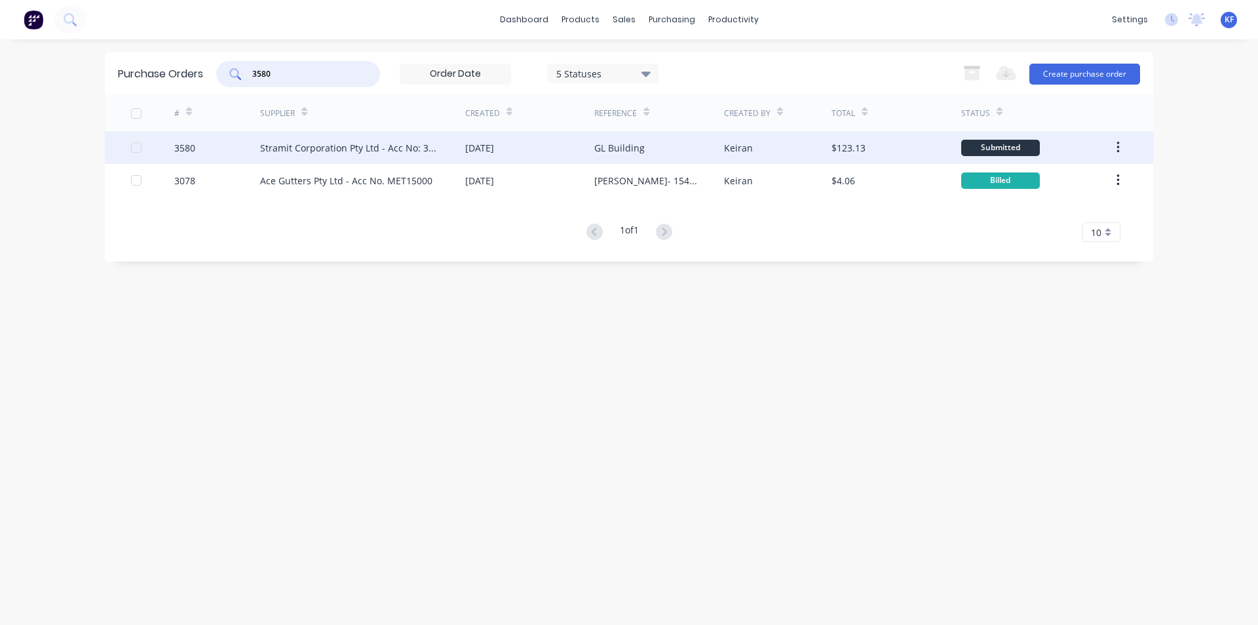
type input "3580"
click at [591, 153] on div "[DATE]" at bounding box center [529, 147] width 129 height 33
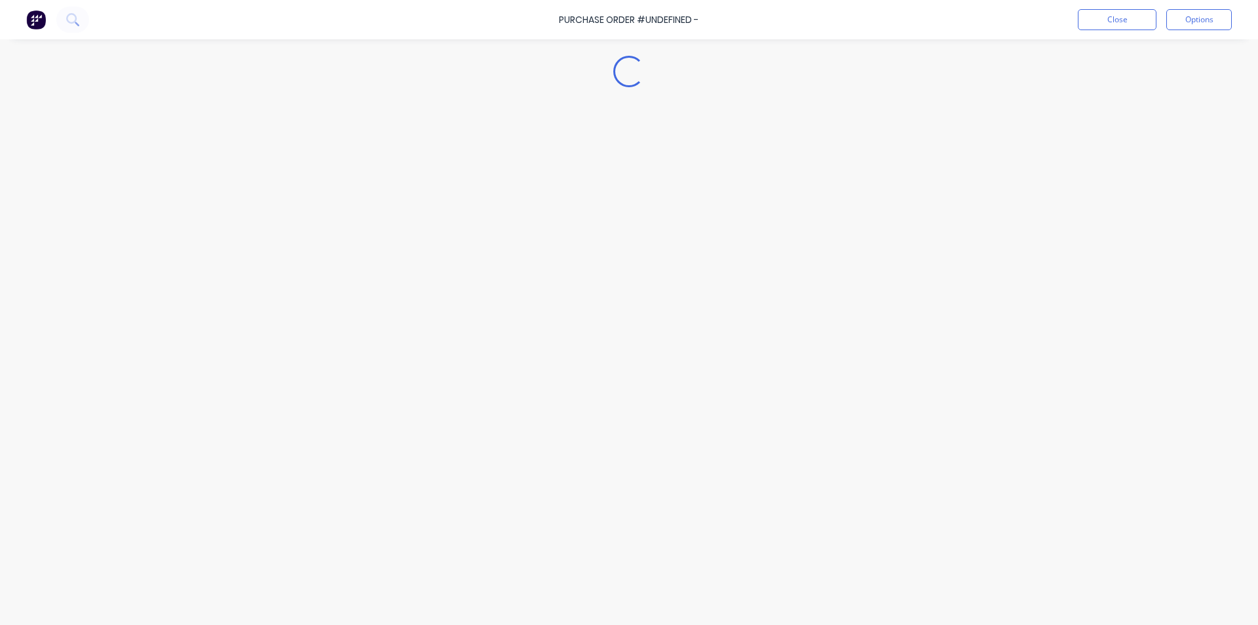
type textarea "x"
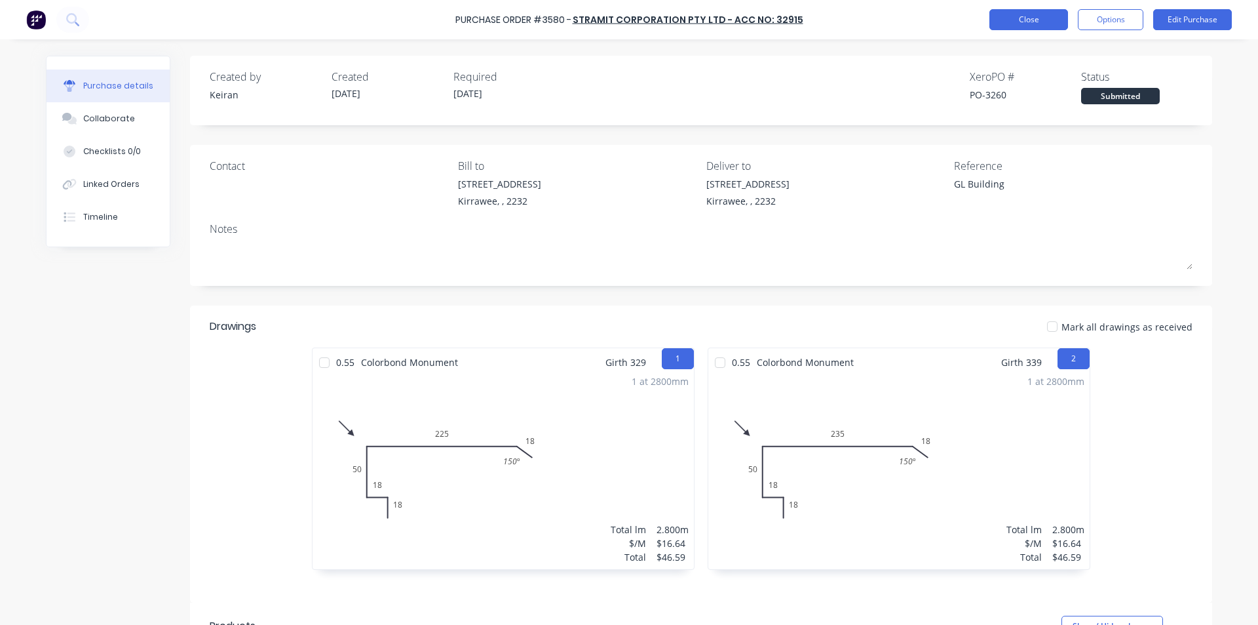
click at [1058, 28] on button "Close" at bounding box center [1029, 19] width 79 height 21
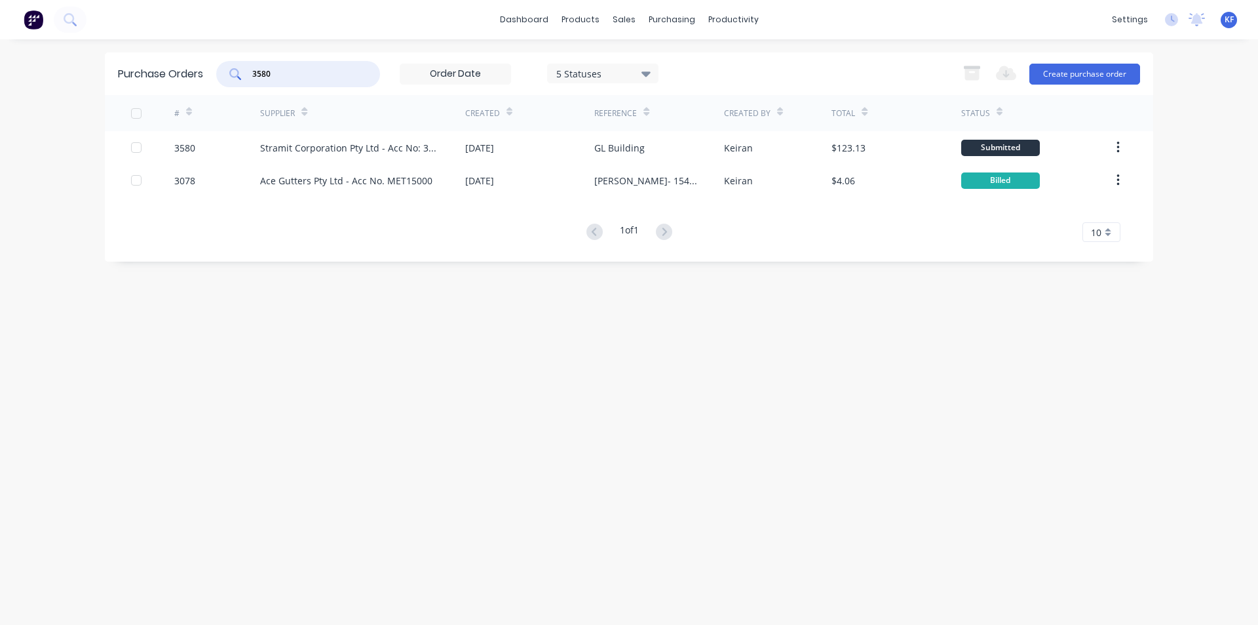
drag, startPoint x: 275, startPoint y: 72, endPoint x: 199, endPoint y: 67, distance: 76.2
click at [210, 69] on div "Purchase Orders 3580 5 Statuses 5 Statuses Export to Excel (XLSX) Create purcha…" at bounding box center [629, 73] width 1049 height 43
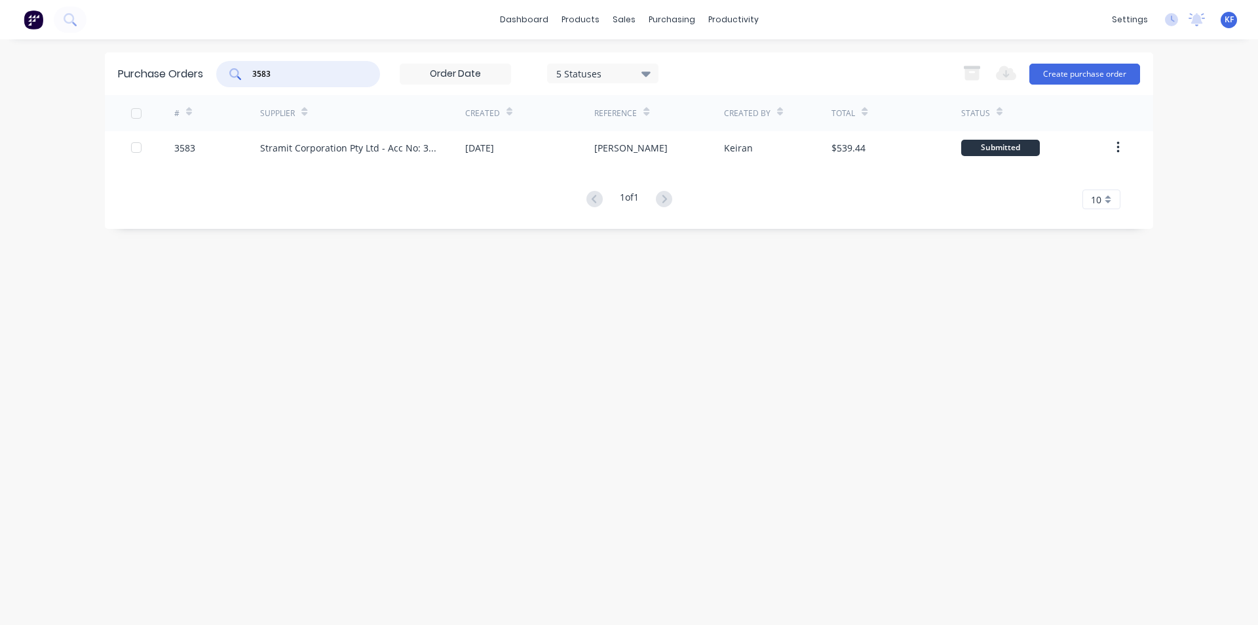
type input "3583"
click at [635, 158] on div "[PERSON_NAME]" at bounding box center [658, 147] width 129 height 33
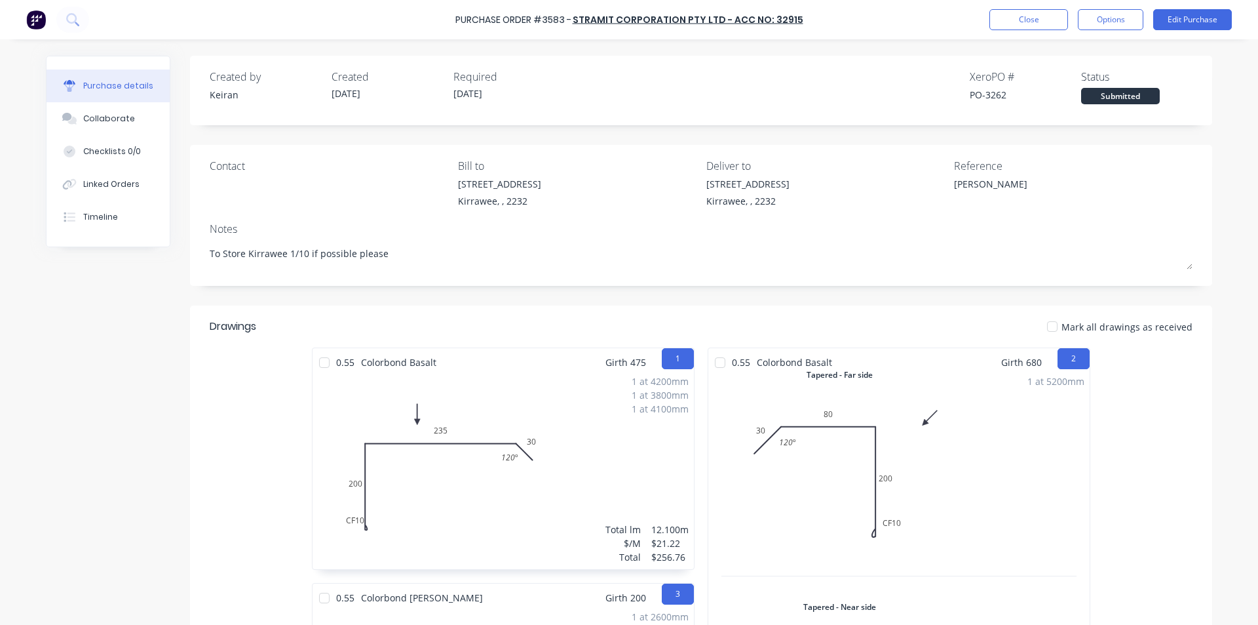
click at [1089, 30] on div "Purchase Order #3583 - Stramit Corporation Pty Ltd - Acc No: 32915 Close Option…" at bounding box center [629, 19] width 1258 height 39
click at [1095, 29] on button "Options" at bounding box center [1111, 19] width 66 height 21
click at [1061, 55] on div "Print / Email" at bounding box center [1081, 53] width 101 height 19
click at [1071, 109] on div "Without pricing" at bounding box center [1081, 105] width 101 height 19
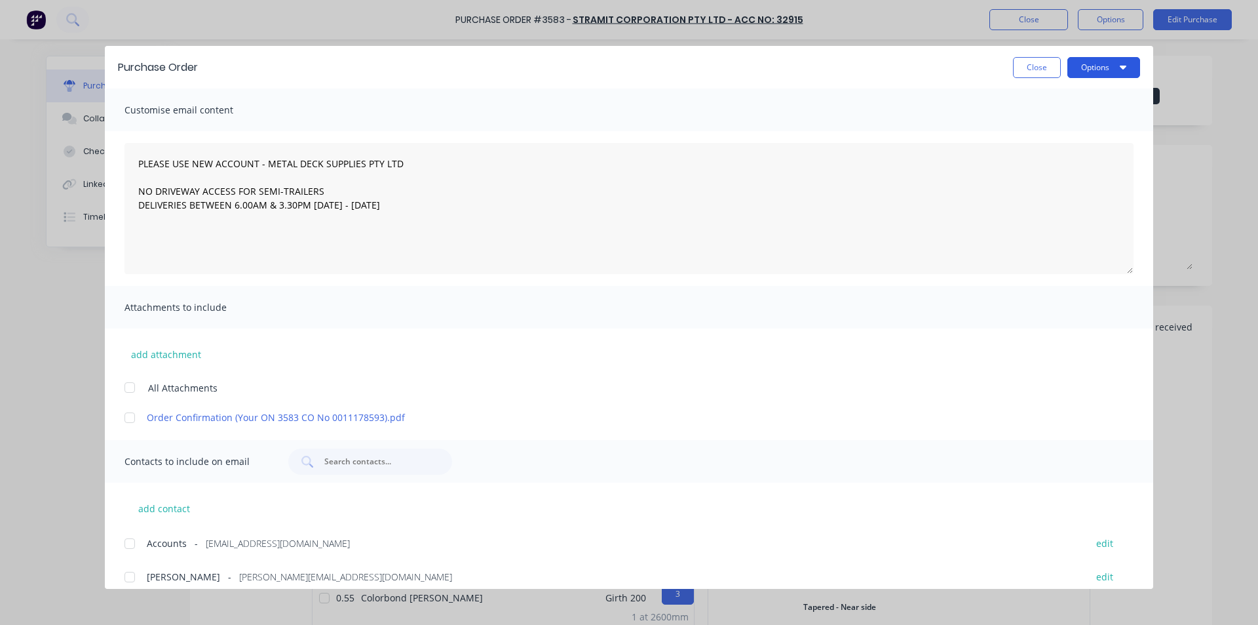
click at [1091, 72] on button "Options" at bounding box center [1104, 67] width 73 height 21
click at [1070, 122] on div "Print" at bounding box center [1078, 126] width 101 height 19
type textarea "x"
type textarea "PLEASE USE NEW ACCOUNT - METAL DECK SUPPLIES PTY LTD NO DRIVEWAY ACCESS FOR SEM…"
type textarea "x"
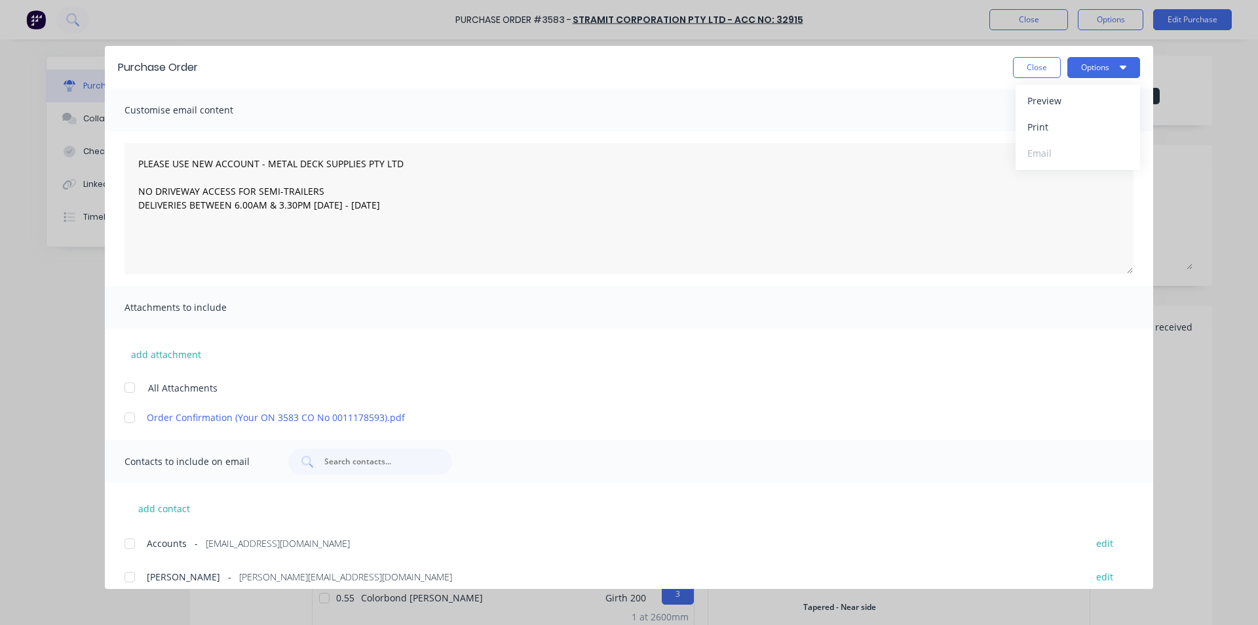
type textarea "PLEASE USE NEW ACCOUNT - METAL DECK SUPPLIES PTY LTD NO DRIVEWAY ACCESS FOR SEM…"
drag, startPoint x: 1042, startPoint y: 75, endPoint x: 1017, endPoint y: 35, distance: 46.9
click at [1039, 73] on button "Close" at bounding box center [1037, 67] width 48 height 21
type textarea "x"
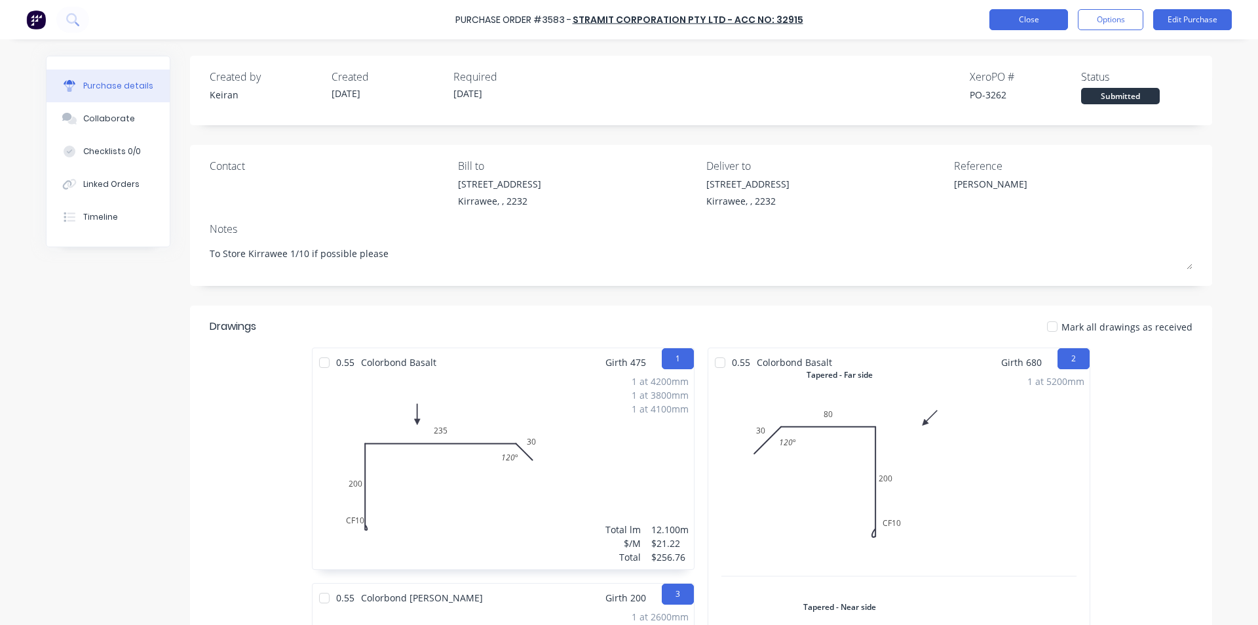
click at [1012, 12] on button "Close" at bounding box center [1029, 19] width 79 height 21
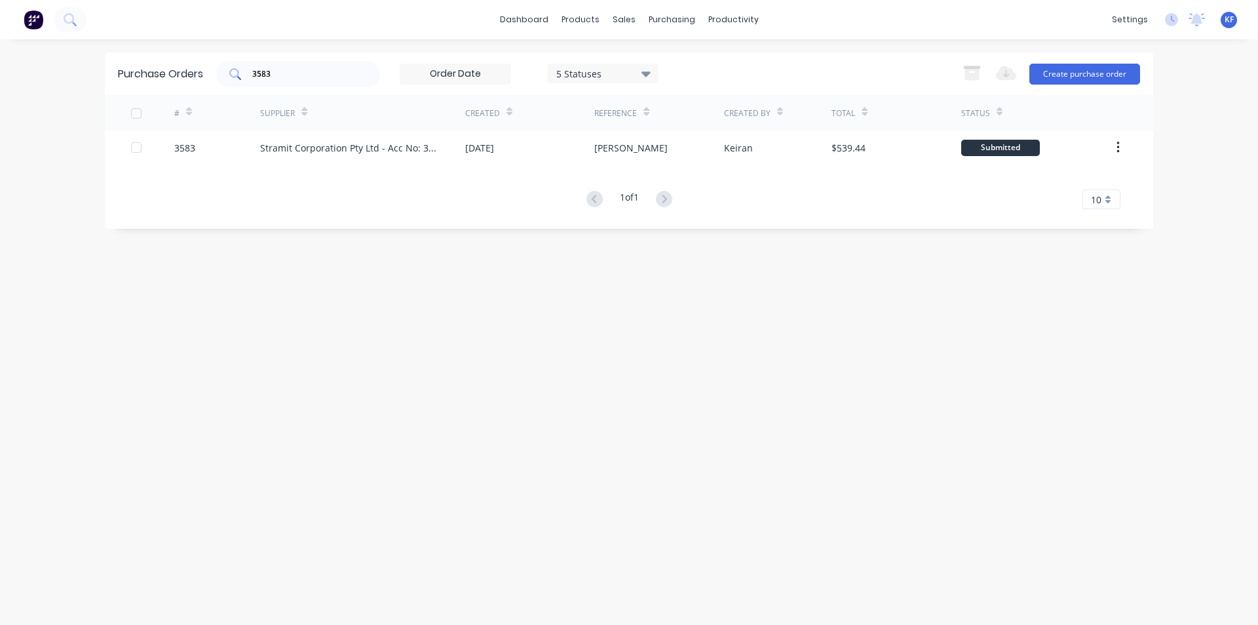
click at [361, 77] on div "3583" at bounding box center [298, 74] width 164 height 26
click at [352, 73] on input "3583" at bounding box center [305, 74] width 109 height 13
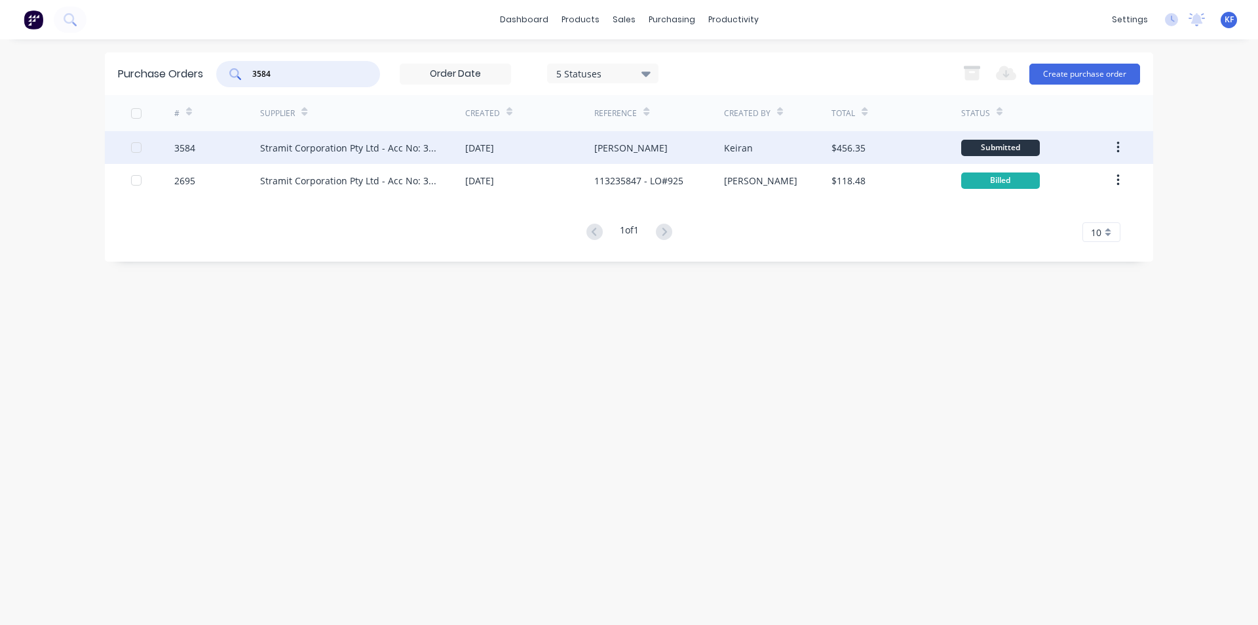
type input "3584"
click at [678, 153] on div "[PERSON_NAME]" at bounding box center [658, 147] width 129 height 33
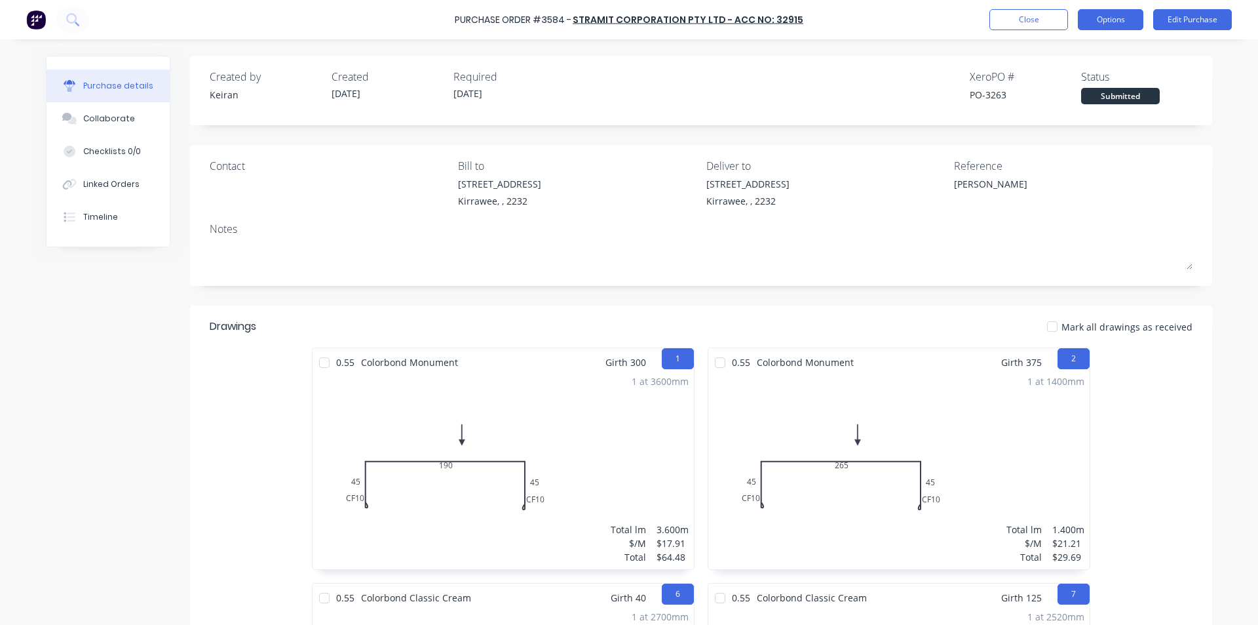
click at [1133, 24] on button "Options" at bounding box center [1111, 19] width 66 height 21
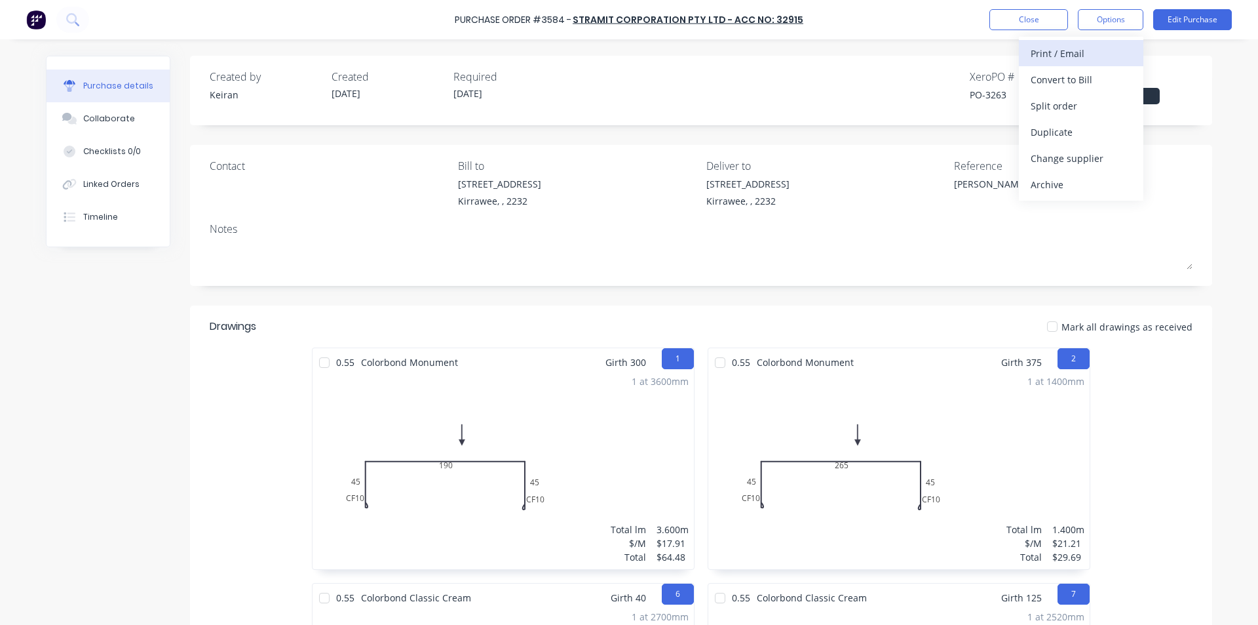
click at [1101, 54] on div "Print / Email" at bounding box center [1081, 53] width 101 height 19
click at [1078, 107] on div "Without pricing" at bounding box center [1081, 105] width 101 height 19
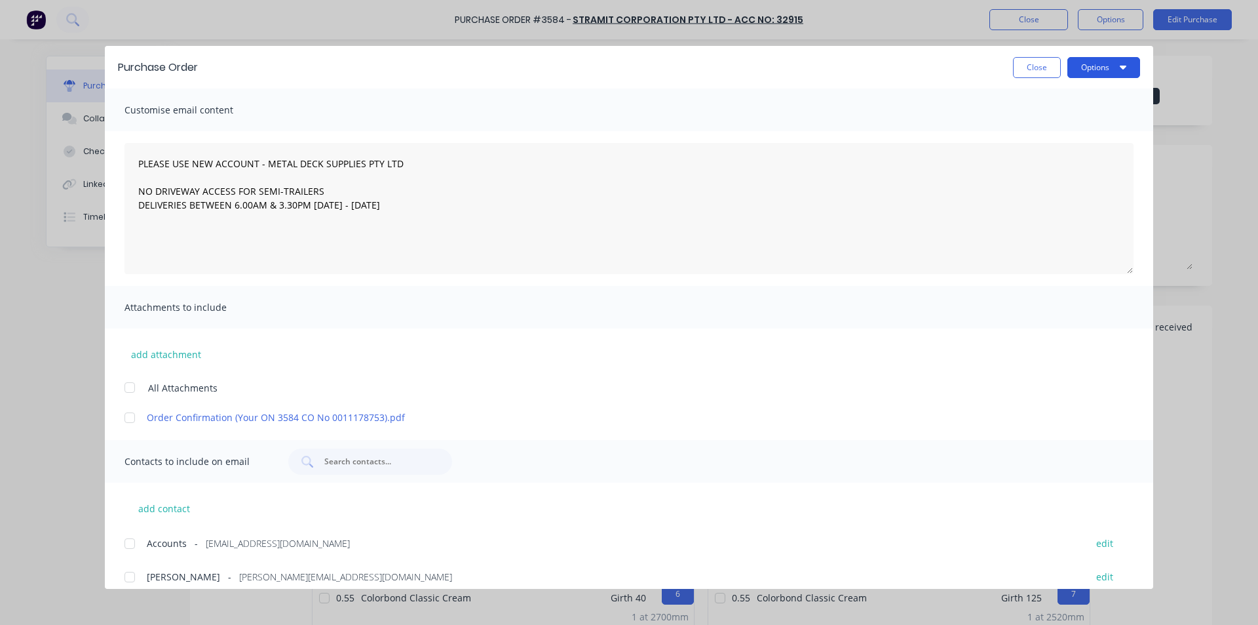
click at [1084, 75] on button "Options" at bounding box center [1104, 67] width 73 height 21
click at [1085, 119] on div "Print" at bounding box center [1078, 126] width 101 height 19
type textarea "x"
type textarea "PLEASE USE NEW ACCOUNT - METAL DECK SUPPLIES PTY LTD NO DRIVEWAY ACCESS FOR SEM…"
type textarea "x"
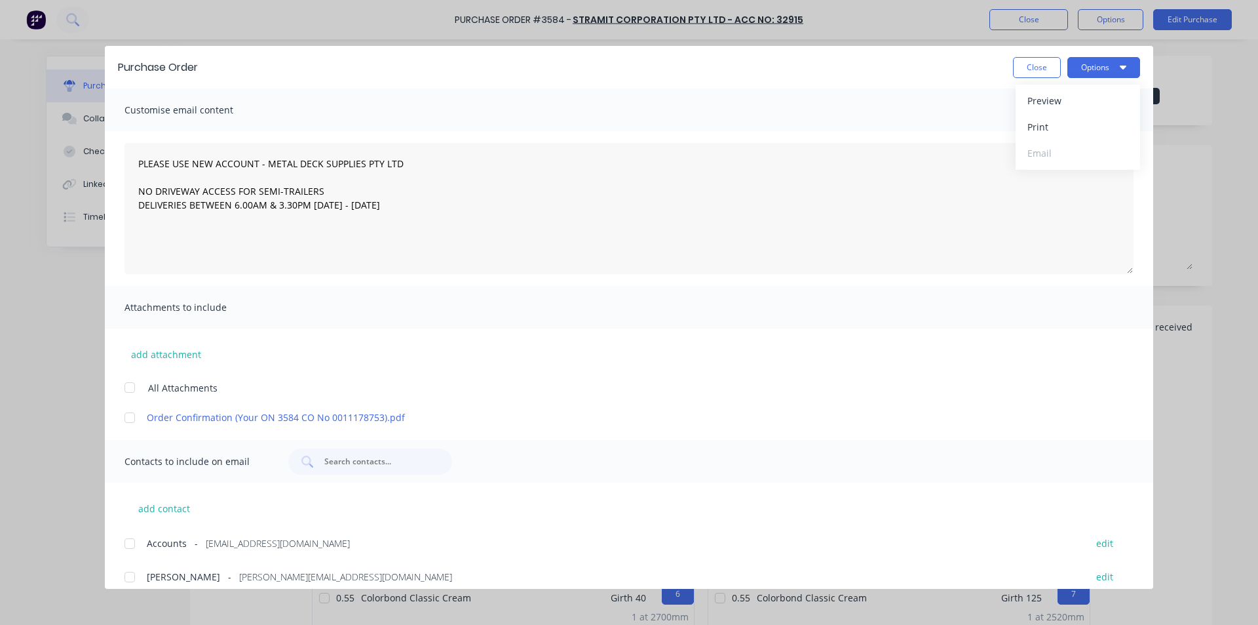
type textarea "PLEASE USE NEW ACCOUNT - METAL DECK SUPPLIES PTY LTD NO DRIVEWAY ACCESS FOR SEM…"
click at [1055, 63] on button "Close" at bounding box center [1037, 67] width 48 height 21
type textarea "x"
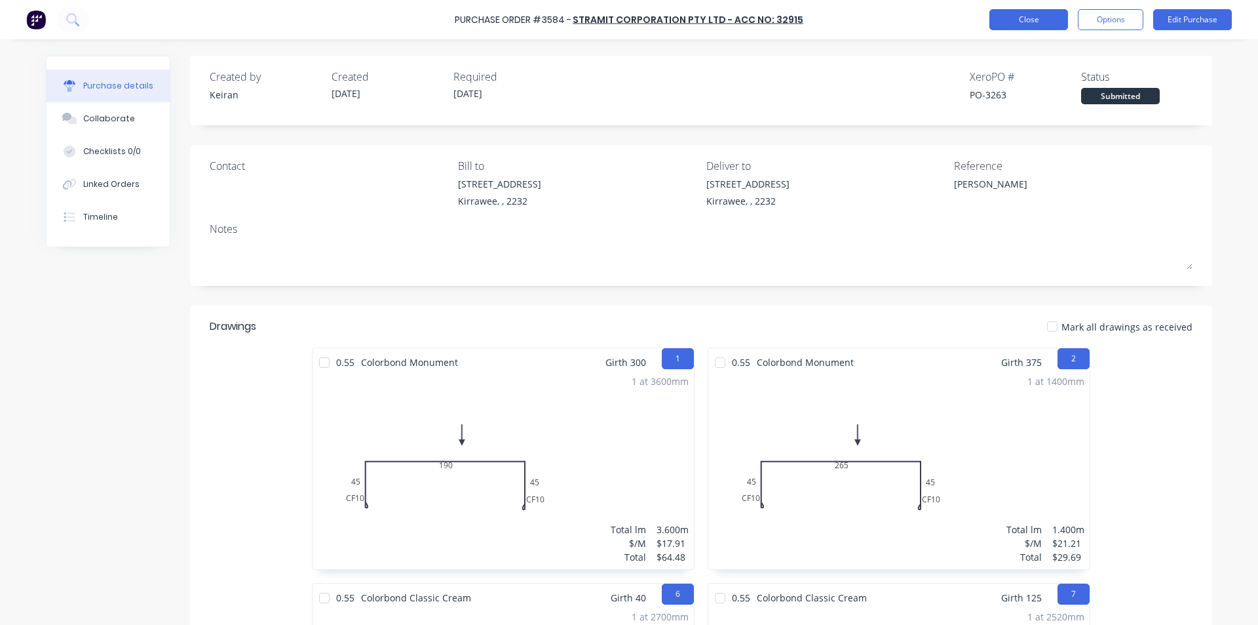
click at [1037, 10] on button "Close" at bounding box center [1029, 19] width 79 height 21
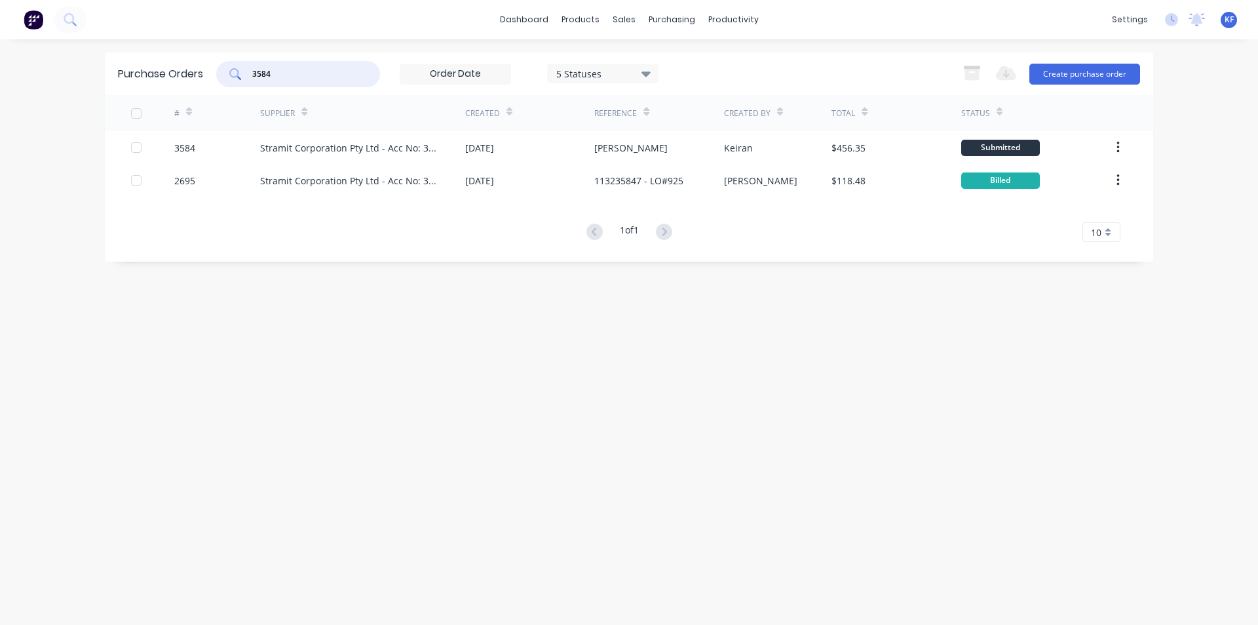
drag, startPoint x: 260, startPoint y: 73, endPoint x: 83, endPoint y: 59, distance: 176.9
click at [83, 59] on div "dashboard products sales purchasing productivity dashboard products Product Cat…" at bounding box center [629, 312] width 1258 height 625
click at [661, 62] on div "Sales Orders" at bounding box center [673, 63] width 54 height 12
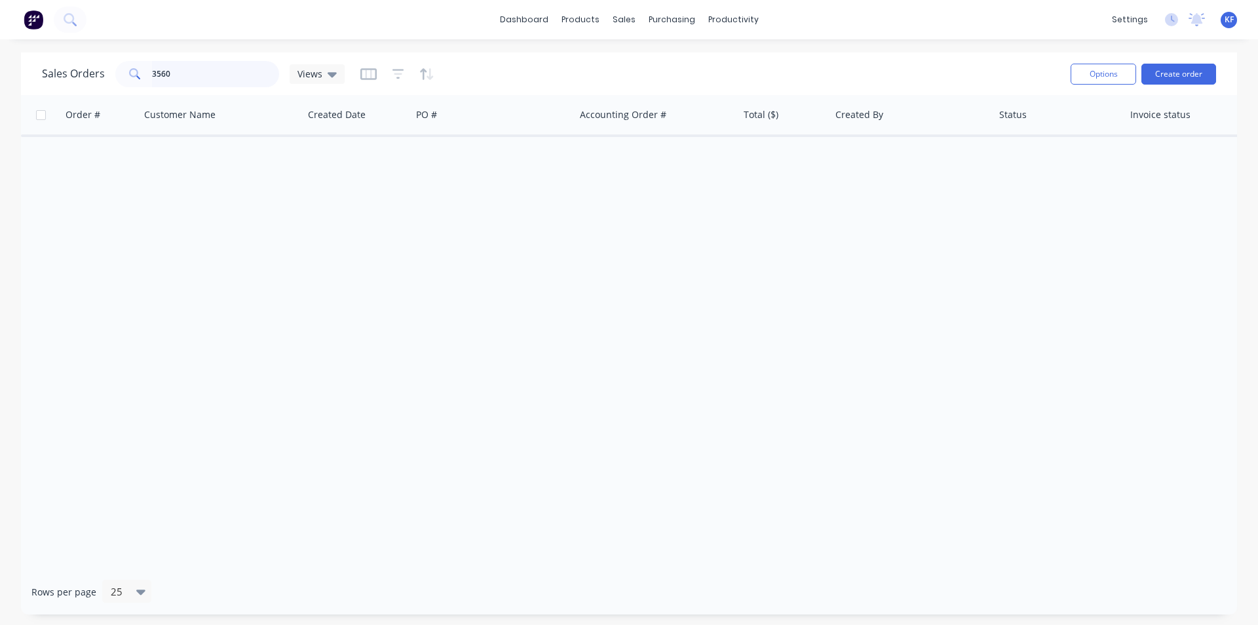
click at [62, 64] on div "Sales Orders 3560 Views" at bounding box center [193, 74] width 303 height 26
type input "bluefin"
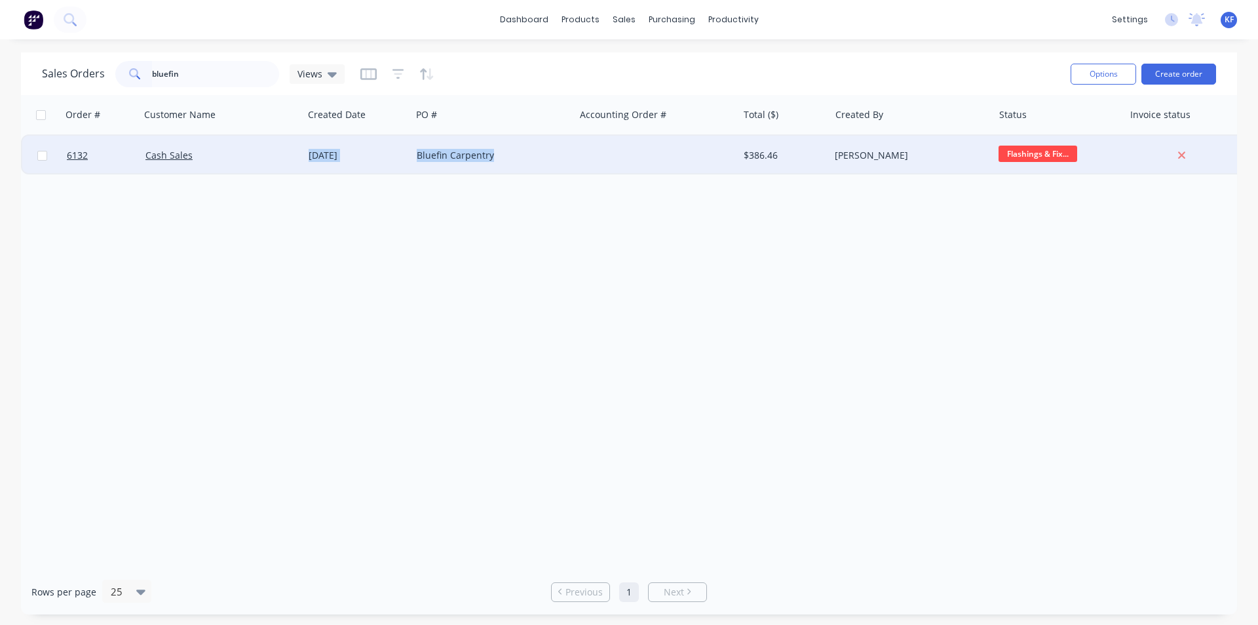
click at [581, 172] on div "6132 Cash Sales [DATE] Bluefin Carpentry $386.46 Keiran Fenwick Flashings & Fix…" at bounding box center [634, 154] width 1226 height 40
click at [582, 171] on div at bounding box center [656, 155] width 163 height 39
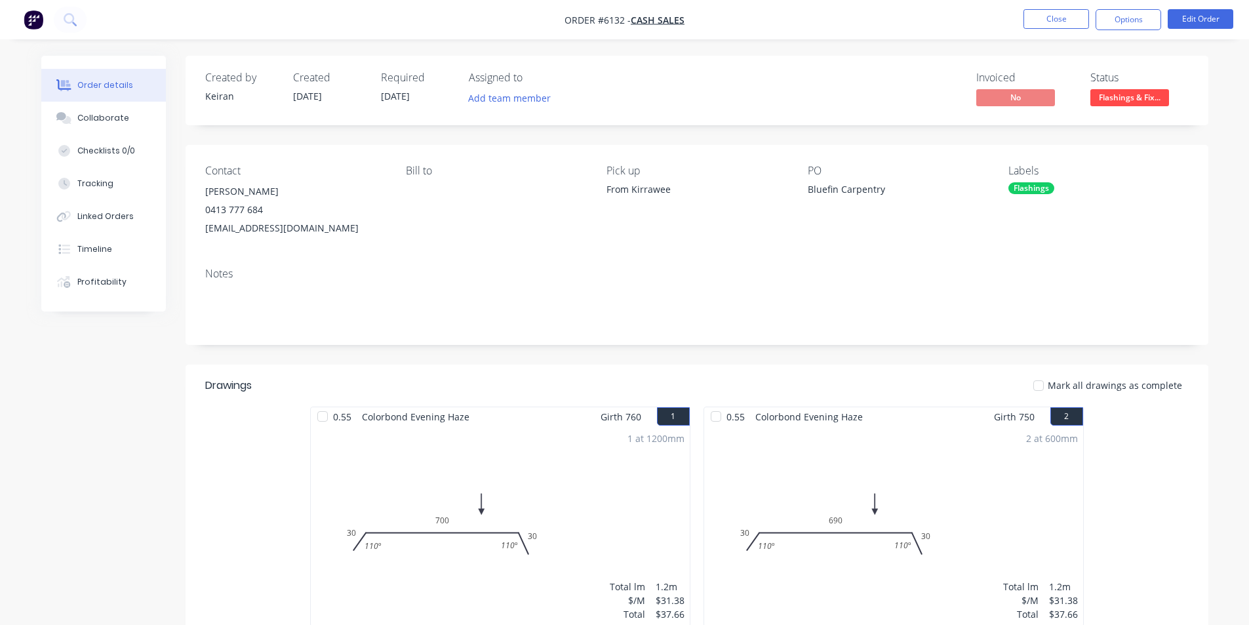
click at [1102, 32] on nav "Order #6132 - Cash Sales Close Options Edit Order" at bounding box center [624, 19] width 1249 height 39
click at [1112, 28] on button "Options" at bounding box center [1128, 19] width 66 height 21
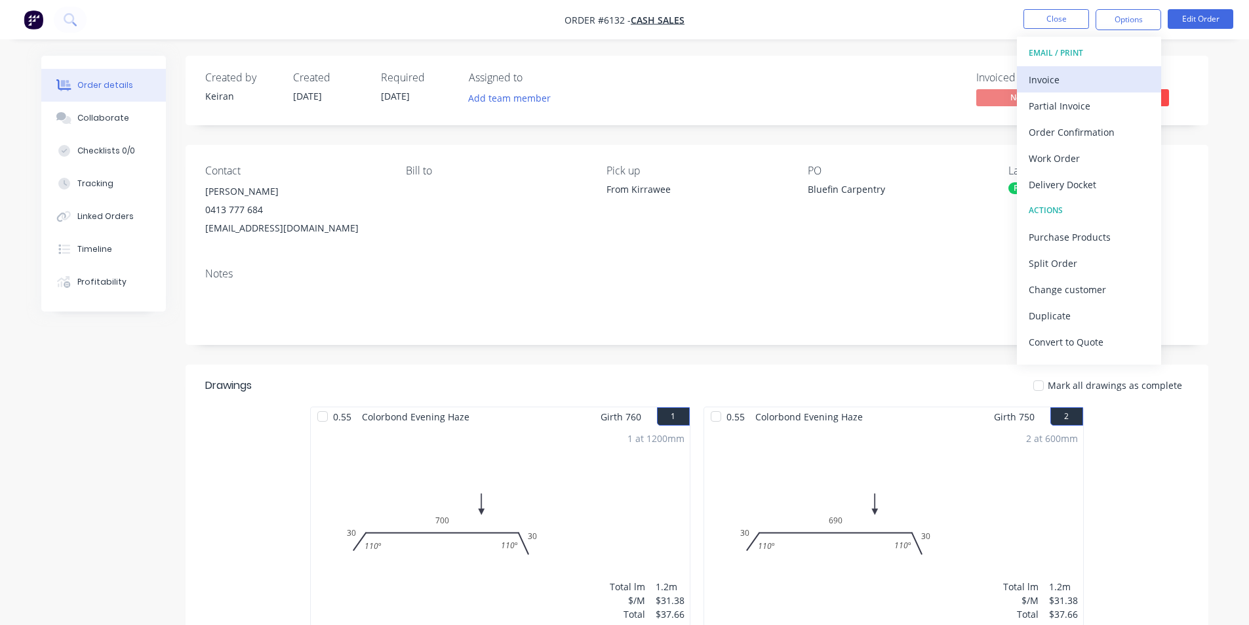
click at [1085, 75] on div "Invoice" at bounding box center [1088, 79] width 121 height 19
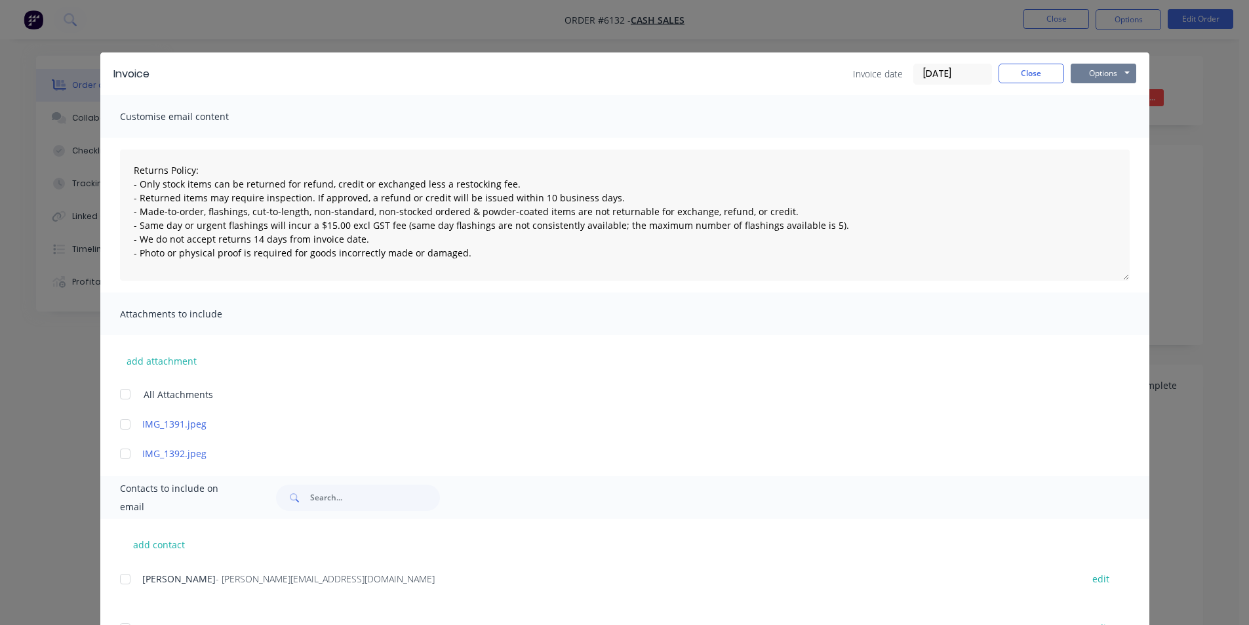
click at [1110, 74] on button "Options" at bounding box center [1103, 74] width 66 height 20
click at [1097, 123] on button "Print" at bounding box center [1112, 118] width 84 height 22
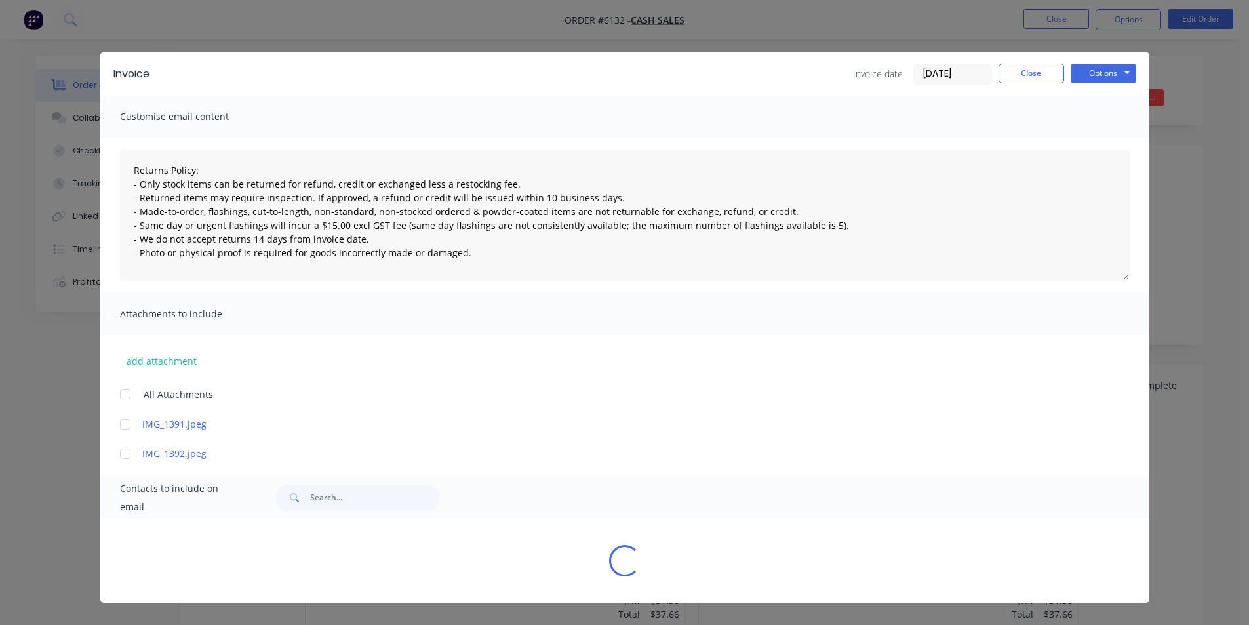
type textarea "Returns Policy: - Only stock items can be returned for refund, credit or exchan…"
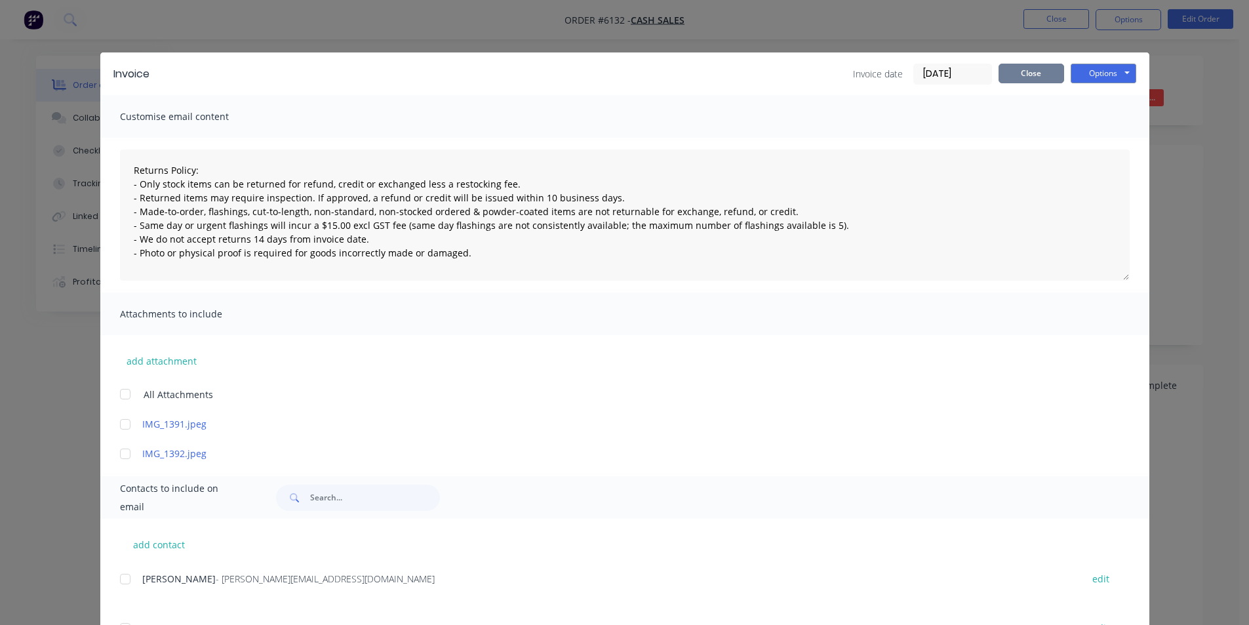
click at [1007, 79] on button "Close" at bounding box center [1031, 74] width 66 height 20
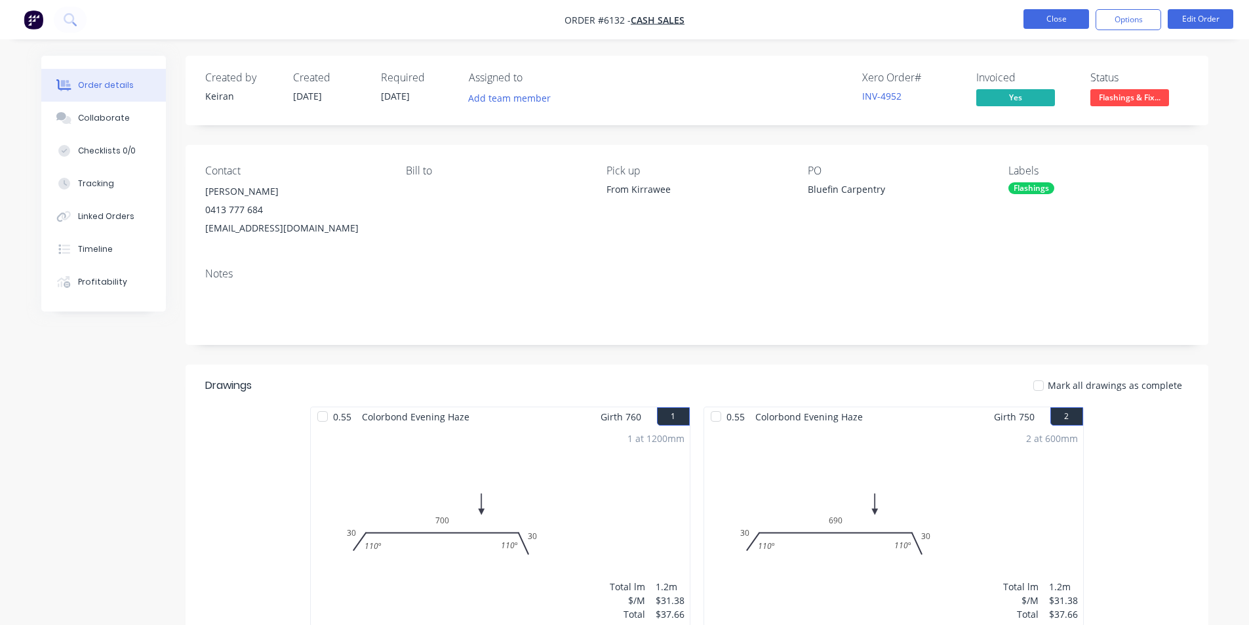
click at [1061, 9] on button "Close" at bounding box center [1056, 19] width 66 height 20
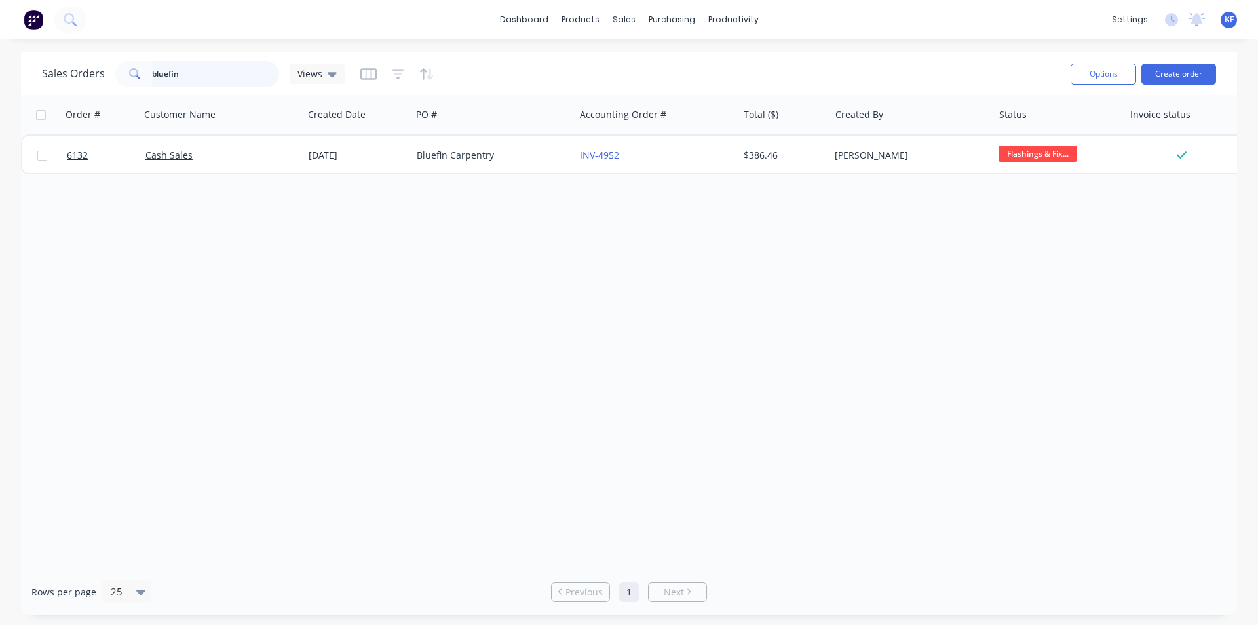
drag, startPoint x: 180, startPoint y: 71, endPoint x: 38, endPoint y: 63, distance: 141.8
click at [40, 62] on div "Sales Orders bluefin Views Options Create order" at bounding box center [629, 73] width 1217 height 43
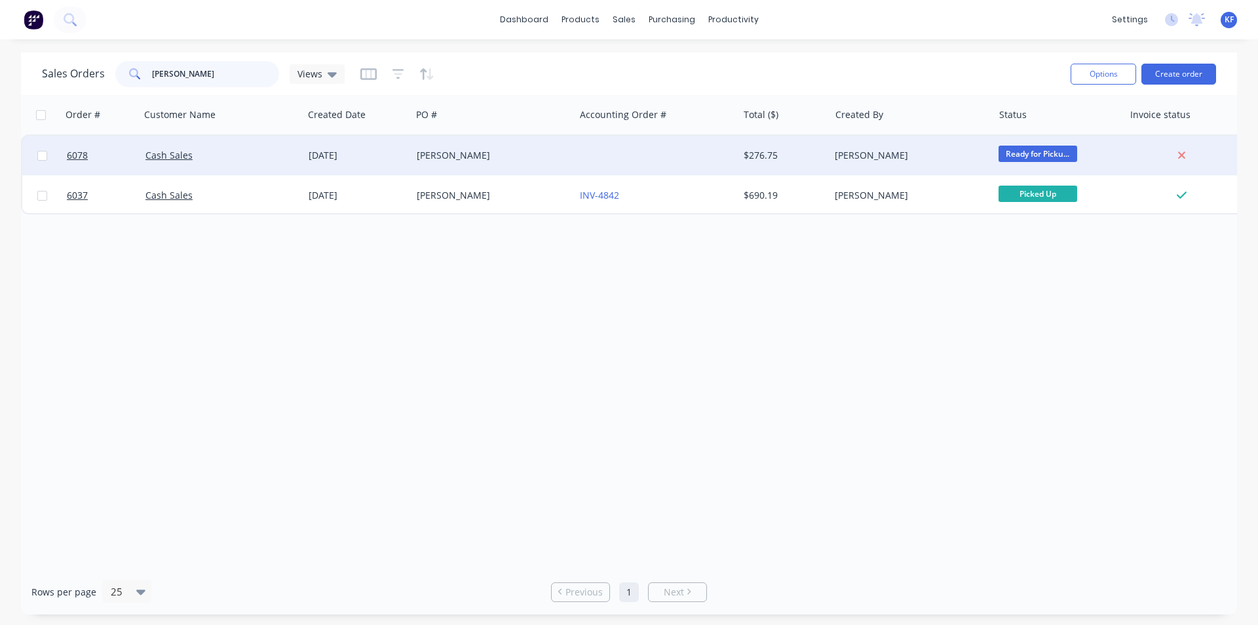
type input "[PERSON_NAME]"
click at [667, 167] on div at bounding box center [656, 155] width 163 height 39
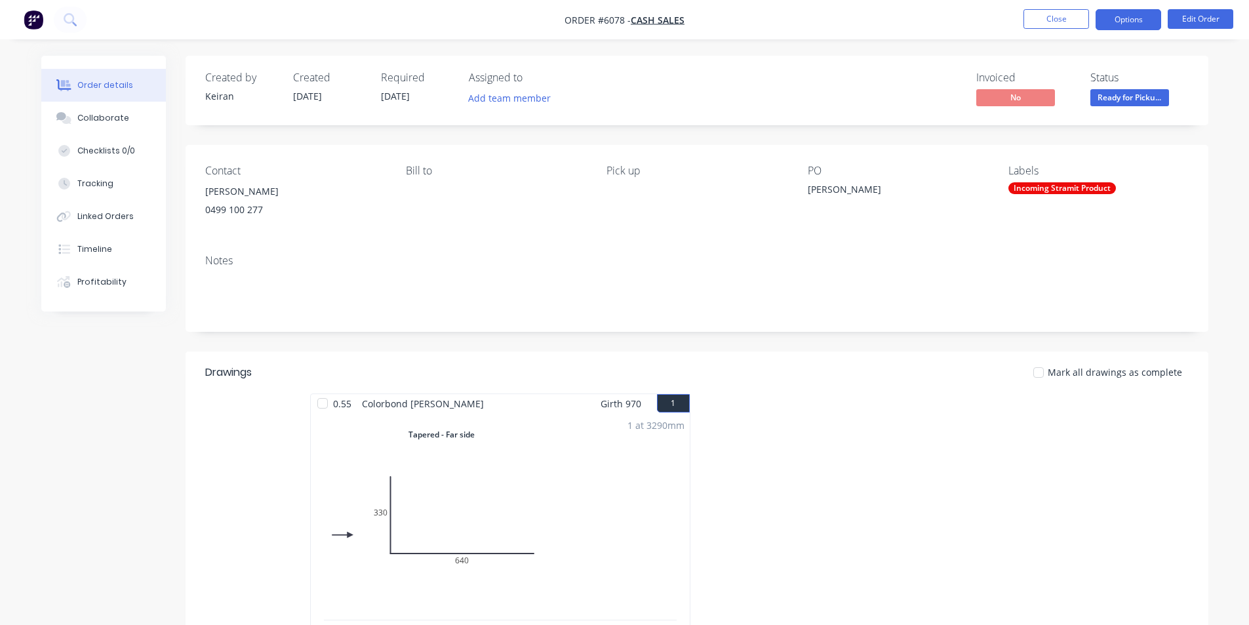
click at [1117, 23] on button "Options" at bounding box center [1128, 19] width 66 height 21
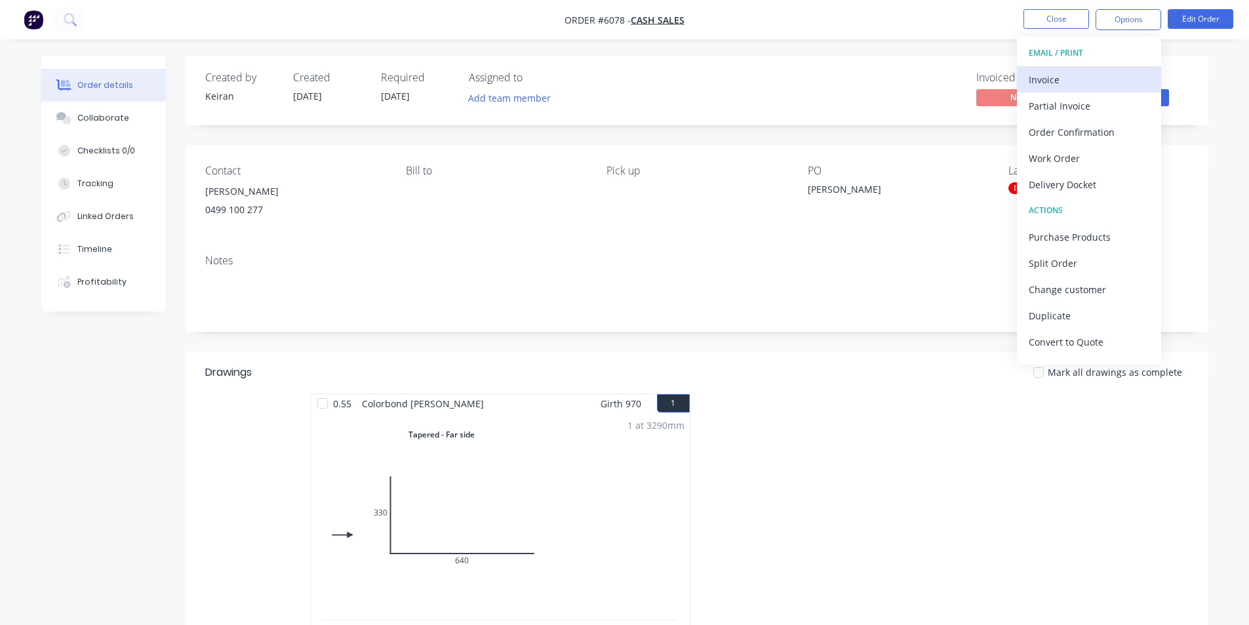
click at [1098, 75] on div "Invoice" at bounding box center [1088, 79] width 121 height 19
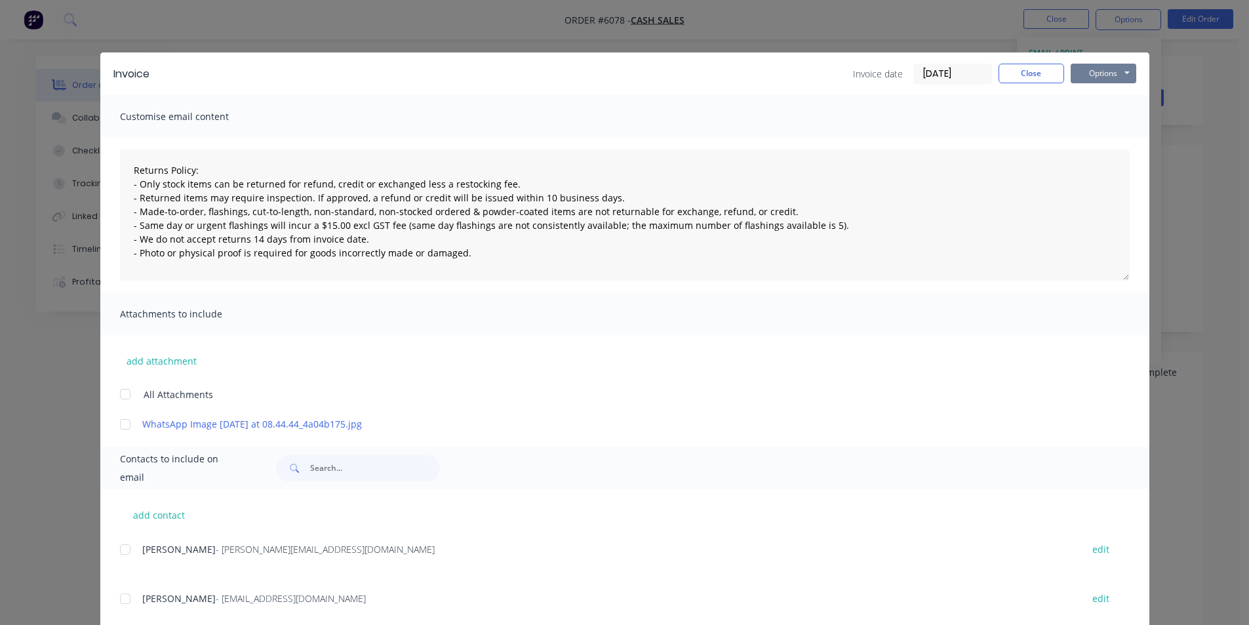
click at [1114, 73] on button "Options" at bounding box center [1103, 74] width 66 height 20
click at [1097, 115] on button "Print" at bounding box center [1112, 118] width 84 height 22
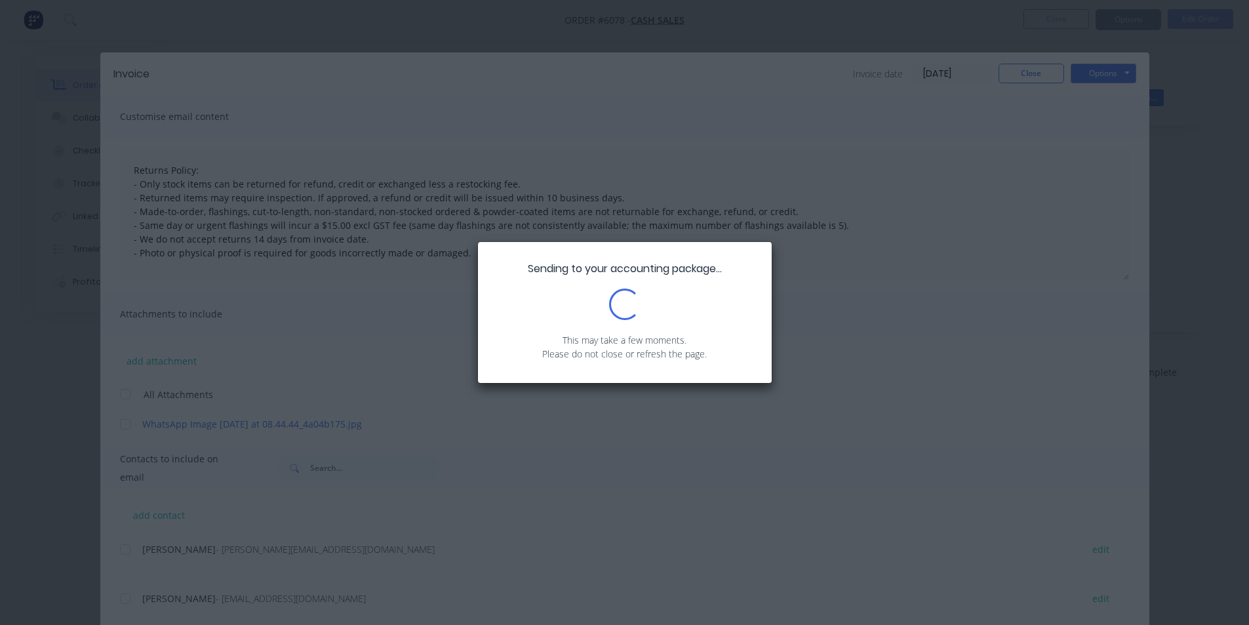
type textarea "Returns Policy: - Only stock items can be returned for refund, credit or exchan…"
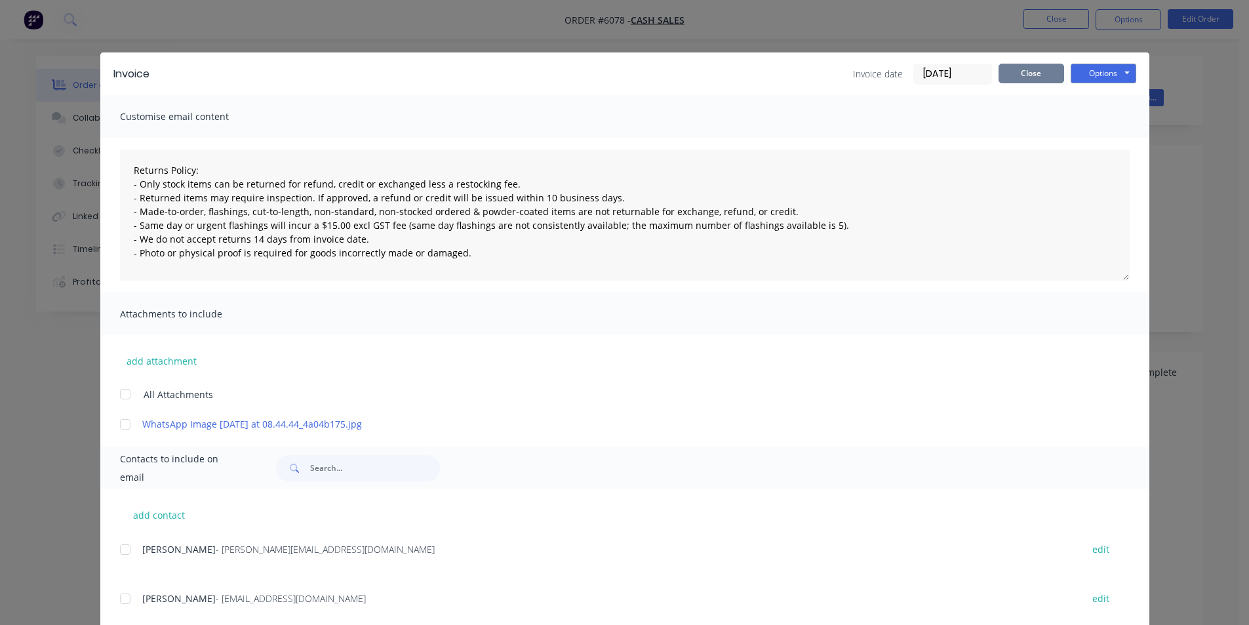
click at [1002, 67] on button "Close" at bounding box center [1031, 74] width 66 height 20
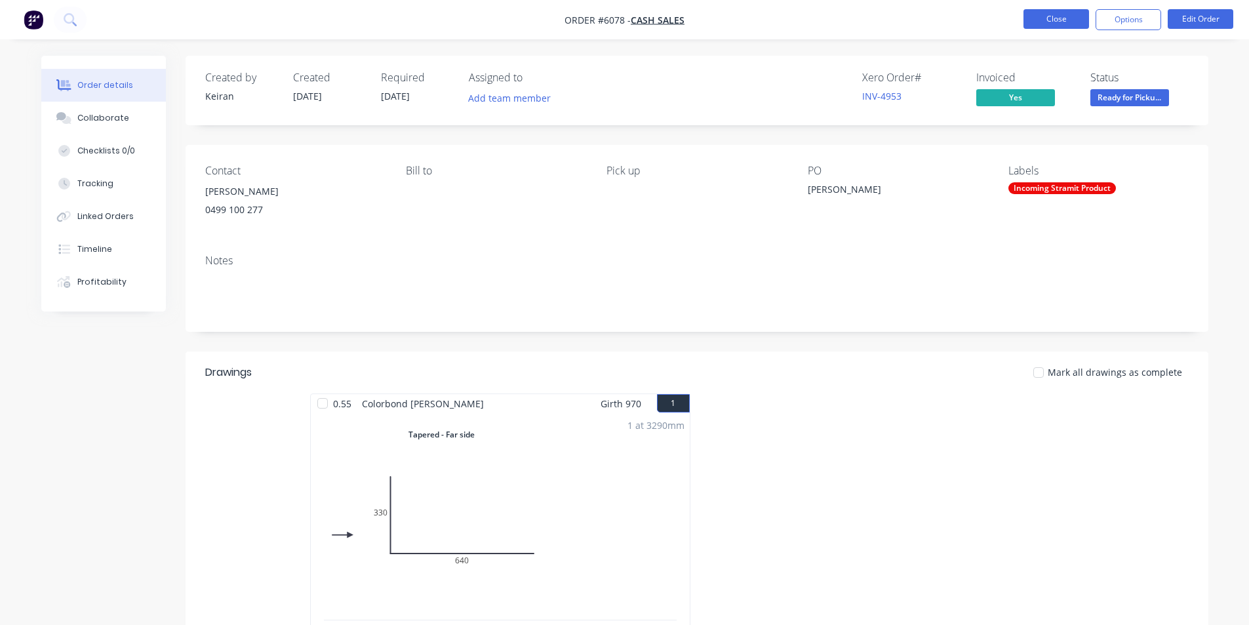
click at [1059, 27] on button "Close" at bounding box center [1056, 19] width 66 height 20
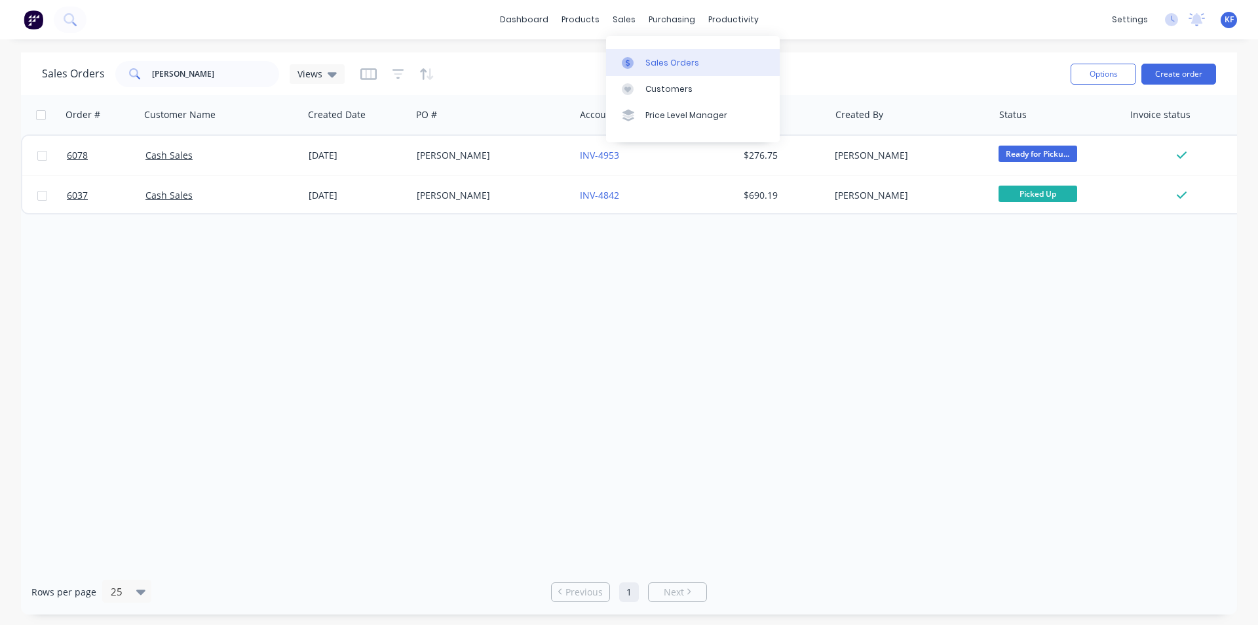
click at [634, 64] on div at bounding box center [632, 63] width 20 height 12
click at [1169, 68] on button "Create order" at bounding box center [1179, 74] width 75 height 21
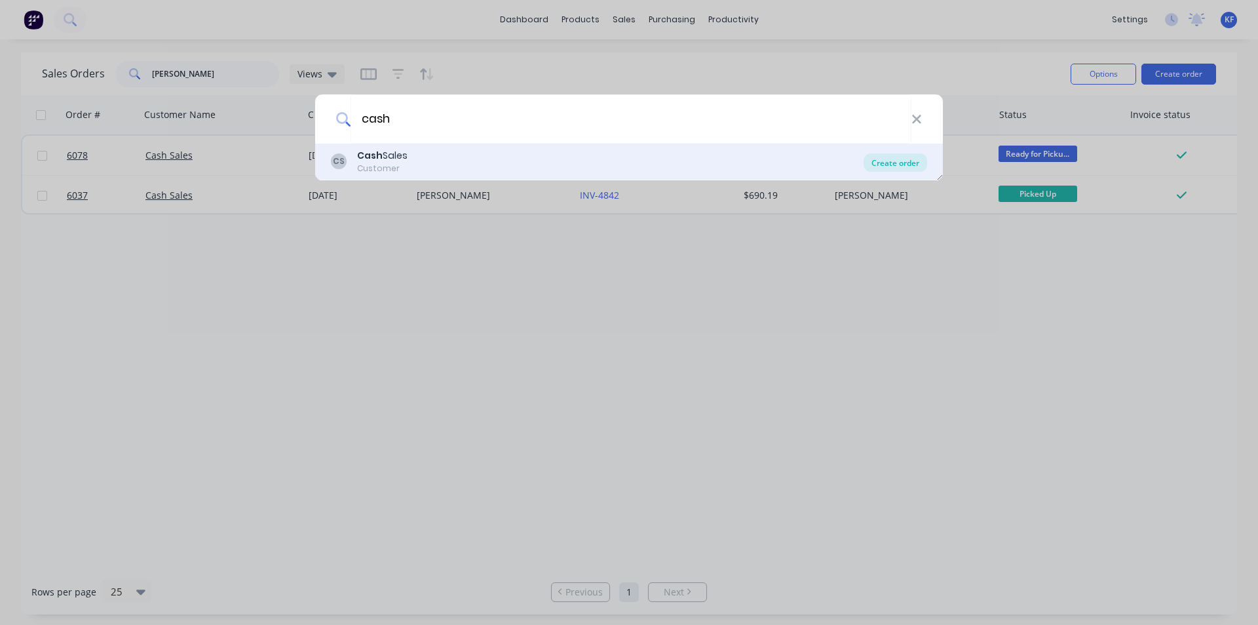
type input "cash"
click at [889, 165] on div "Create order" at bounding box center [896, 162] width 64 height 18
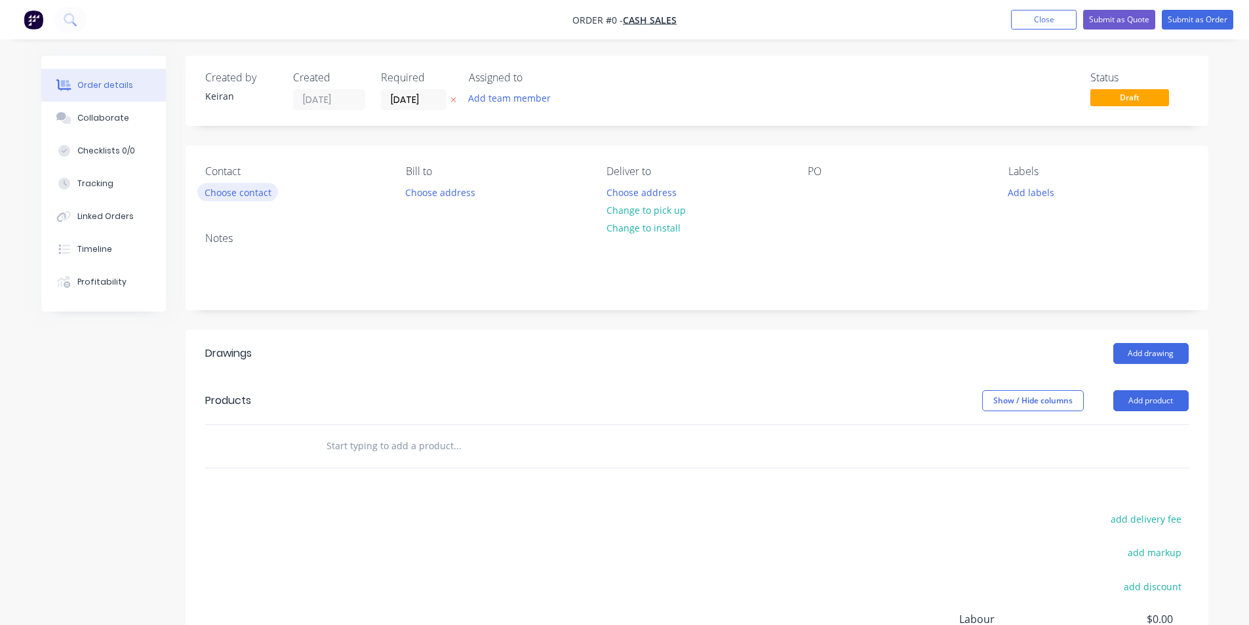
click at [258, 191] on button "Choose contact" at bounding box center [237, 192] width 81 height 18
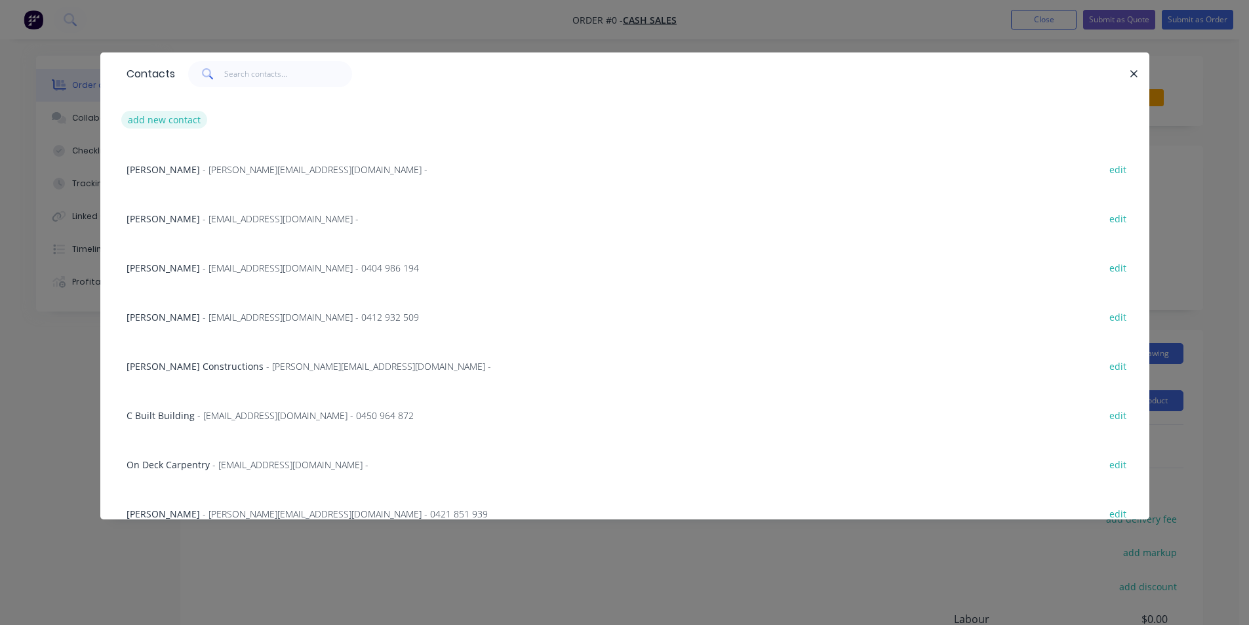
click at [190, 126] on button "add new contact" at bounding box center [164, 120] width 87 height 18
select select "AU"
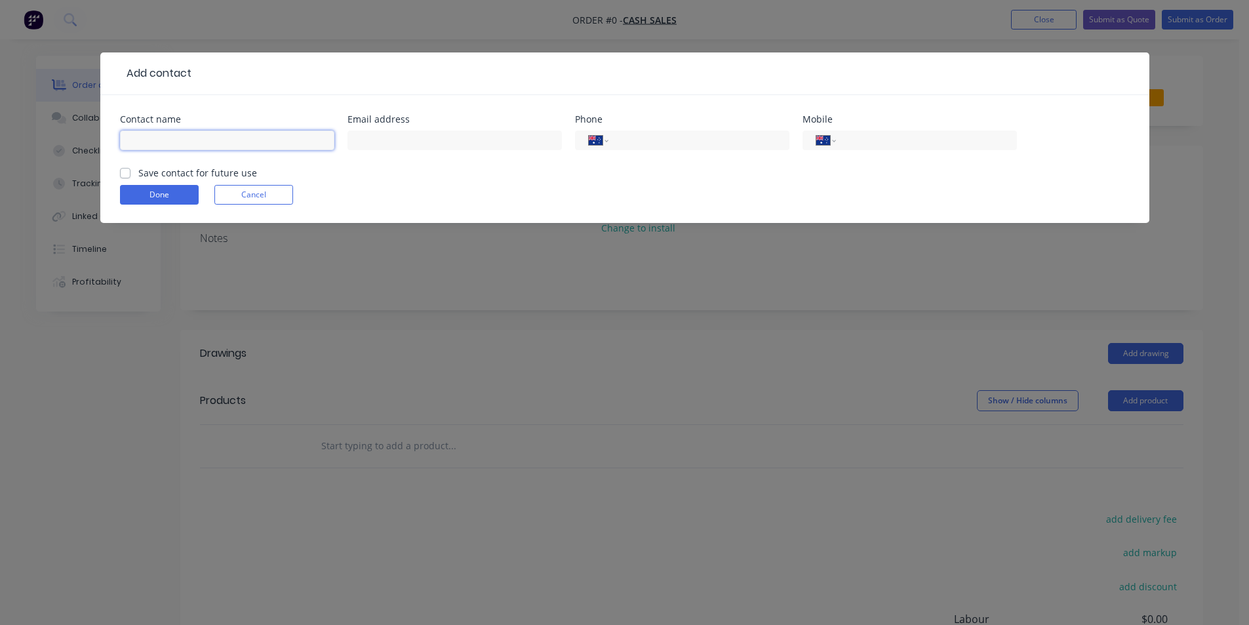
drag, startPoint x: 186, startPoint y: 137, endPoint x: 194, endPoint y: 134, distance: 8.3
click at [186, 137] on input "text" at bounding box center [227, 140] width 214 height 20
type input "Bunchy"
click at [155, 187] on button "Done" at bounding box center [159, 195] width 79 height 20
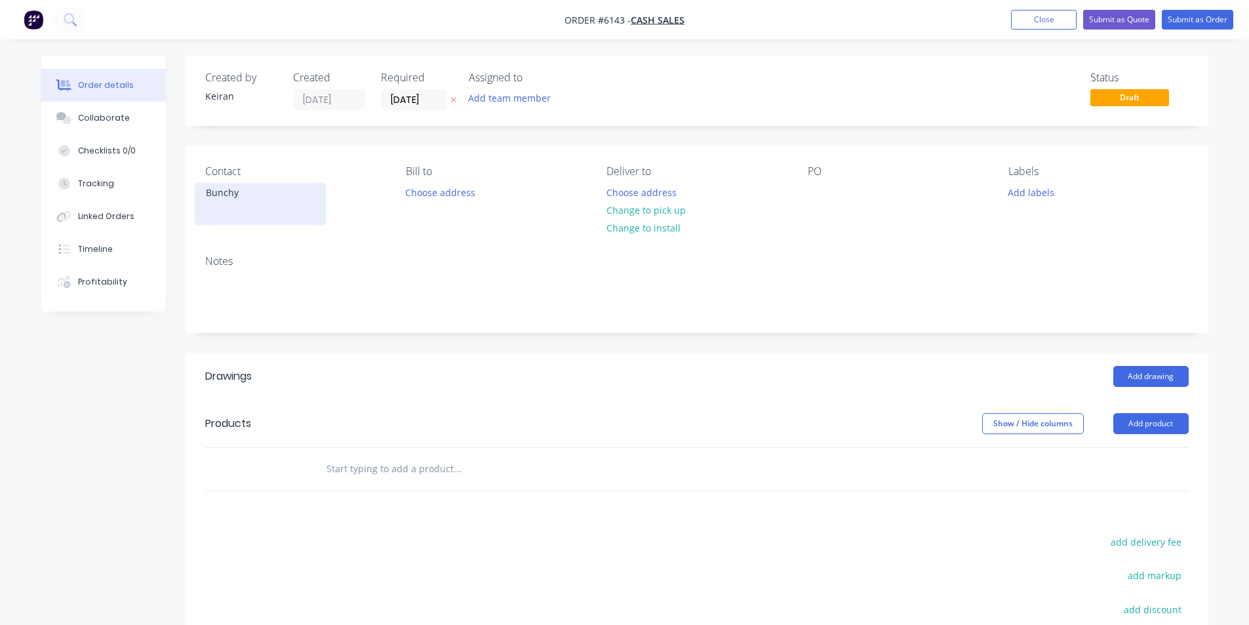
click at [294, 205] on div "Bunchy" at bounding box center [260, 204] width 131 height 42
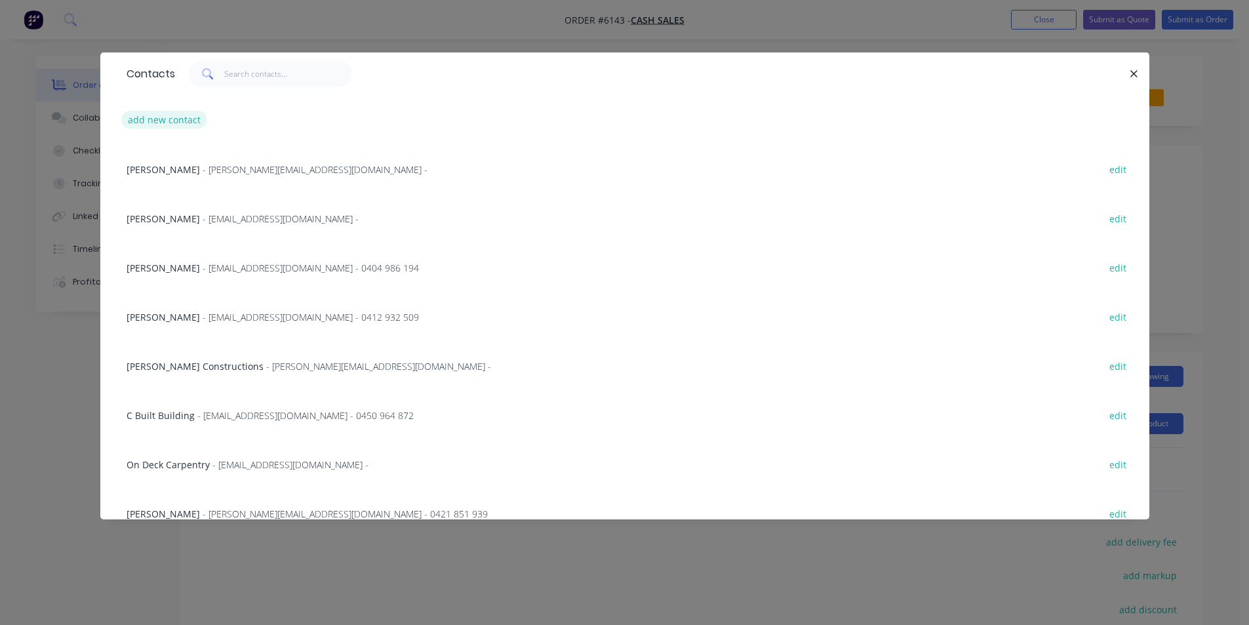
click at [166, 125] on button "add new contact" at bounding box center [164, 120] width 87 height 18
select select "AU"
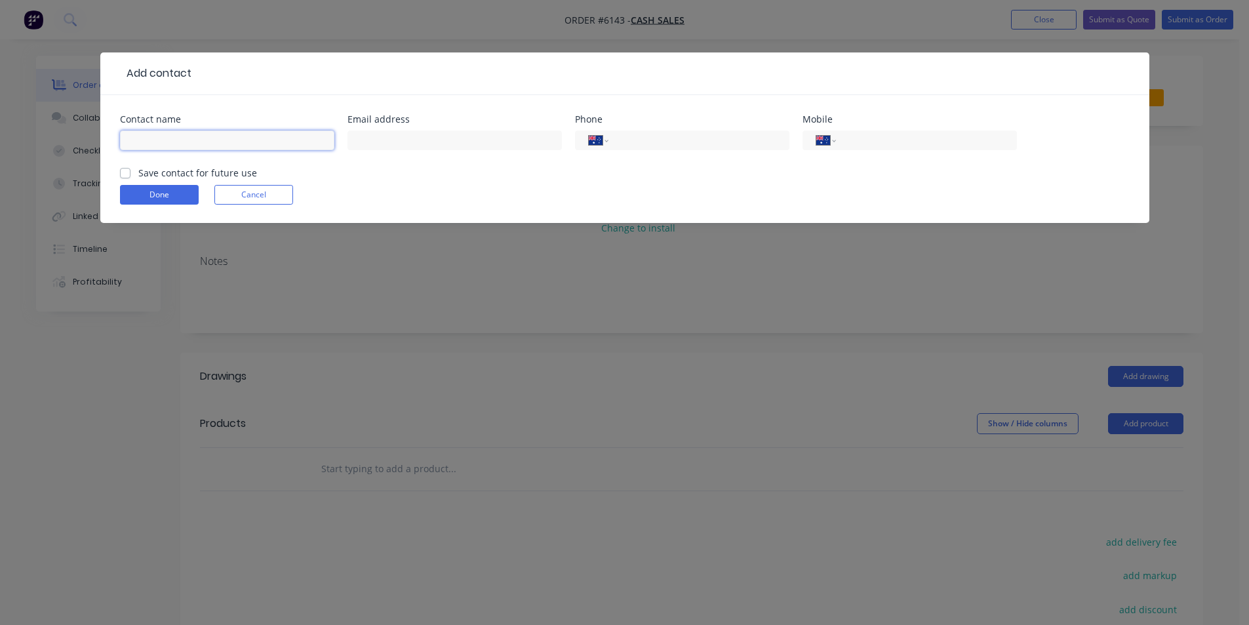
click at [164, 131] on input "text" at bounding box center [227, 140] width 214 height 20
type input "Bunchy's Roofing"
click at [54, 211] on div "Add contact Contact name Bunchy's Roofing Email address Phone International [GE…" at bounding box center [624, 312] width 1249 height 625
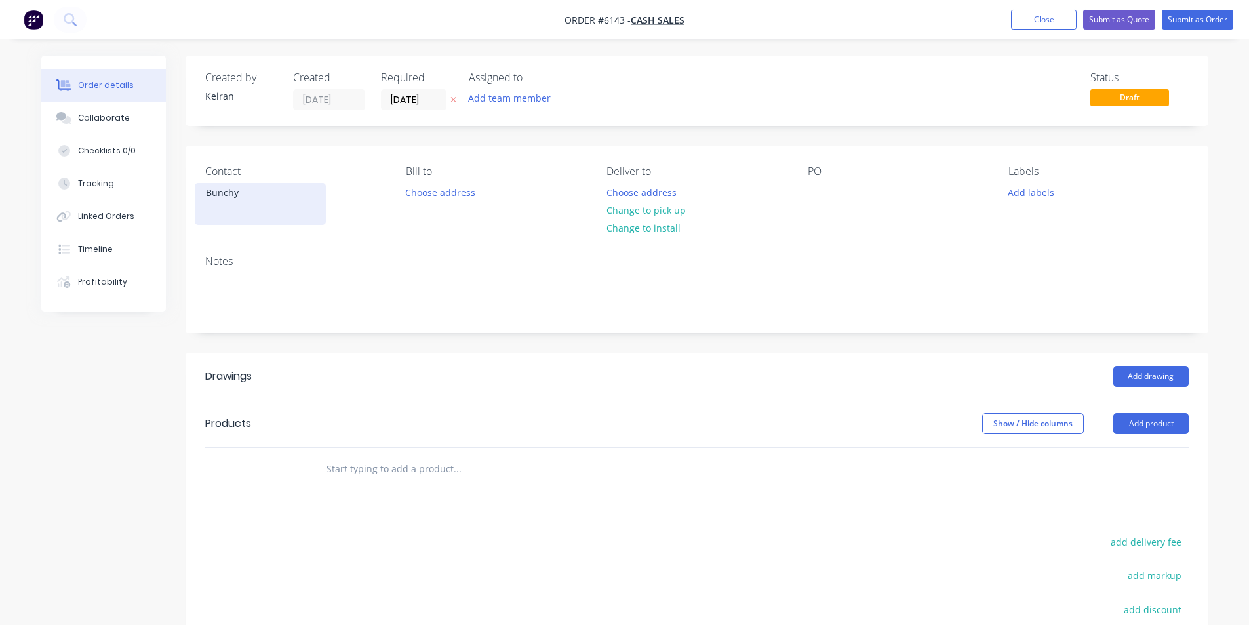
drag, startPoint x: 319, startPoint y: 182, endPoint x: 286, endPoint y: 187, distance: 32.5
click at [286, 187] on div "Contact Bunchy" at bounding box center [295, 195] width 180 height 60
click at [269, 192] on div "Bunchy" at bounding box center [260, 193] width 109 height 18
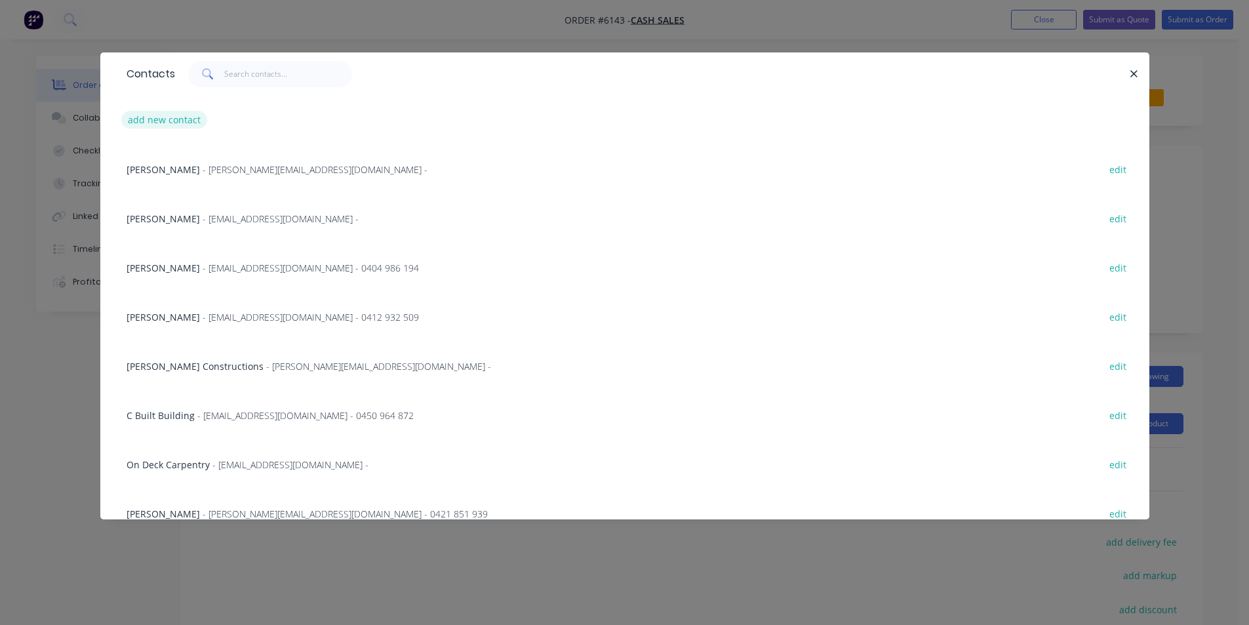
click at [183, 119] on button "add new contact" at bounding box center [164, 120] width 87 height 18
select select "AU"
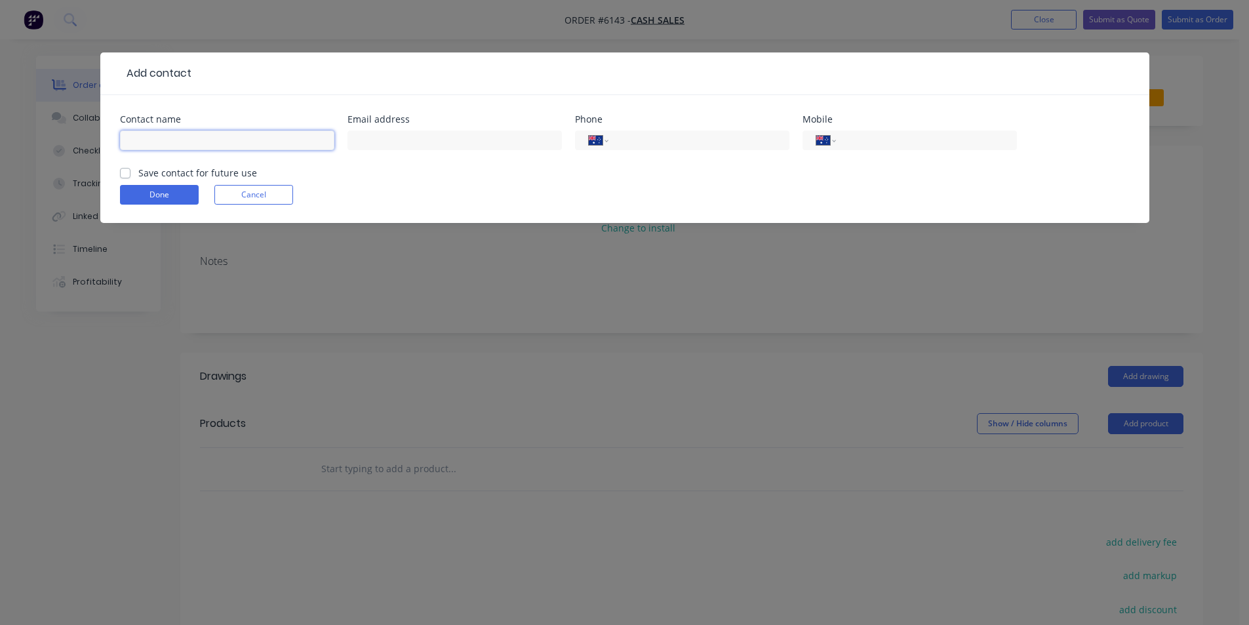
click at [154, 146] on input "text" at bounding box center [227, 140] width 214 height 20
type input "Bunchy's Roofing"
click at [183, 193] on button "Done" at bounding box center [159, 195] width 79 height 20
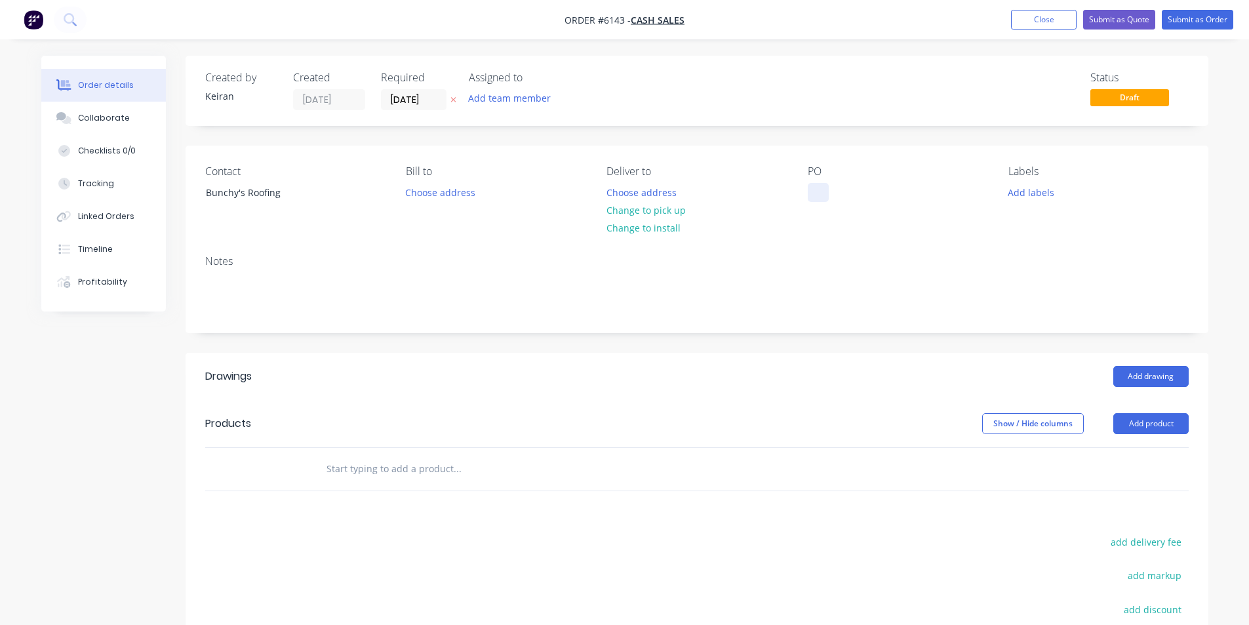
click at [817, 192] on div at bounding box center [818, 192] width 21 height 19
click at [851, 189] on div "Bunchys Roofing" at bounding box center [855, 192] width 94 height 19
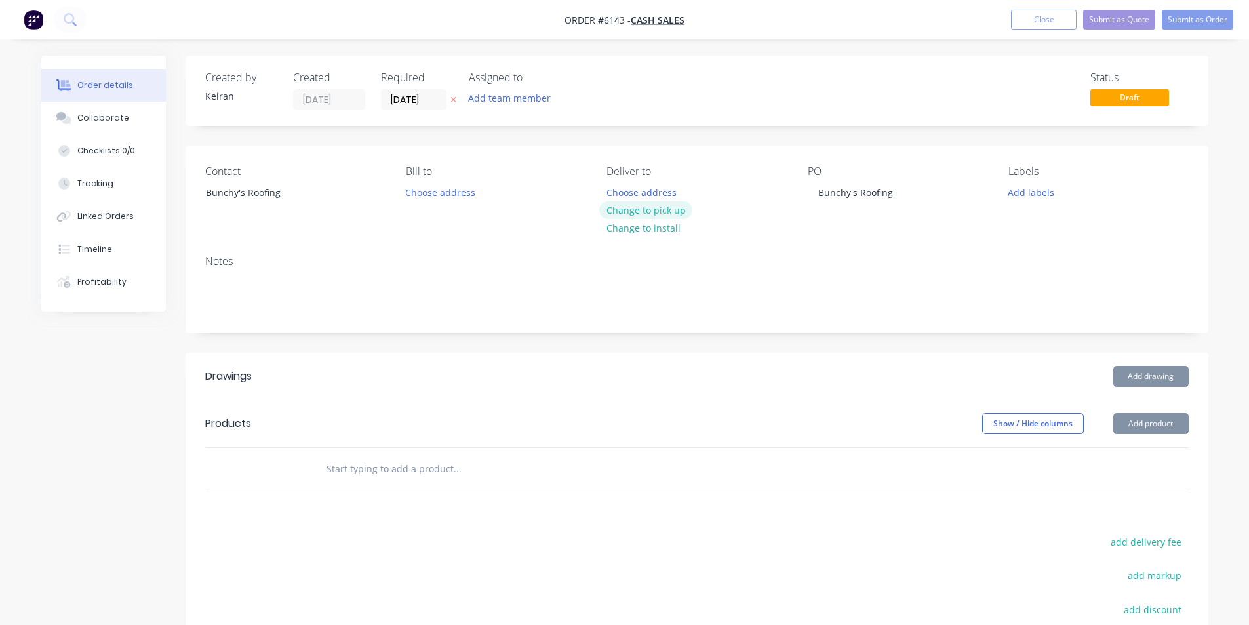
click at [623, 210] on button "Change to pick up" at bounding box center [645, 210] width 93 height 18
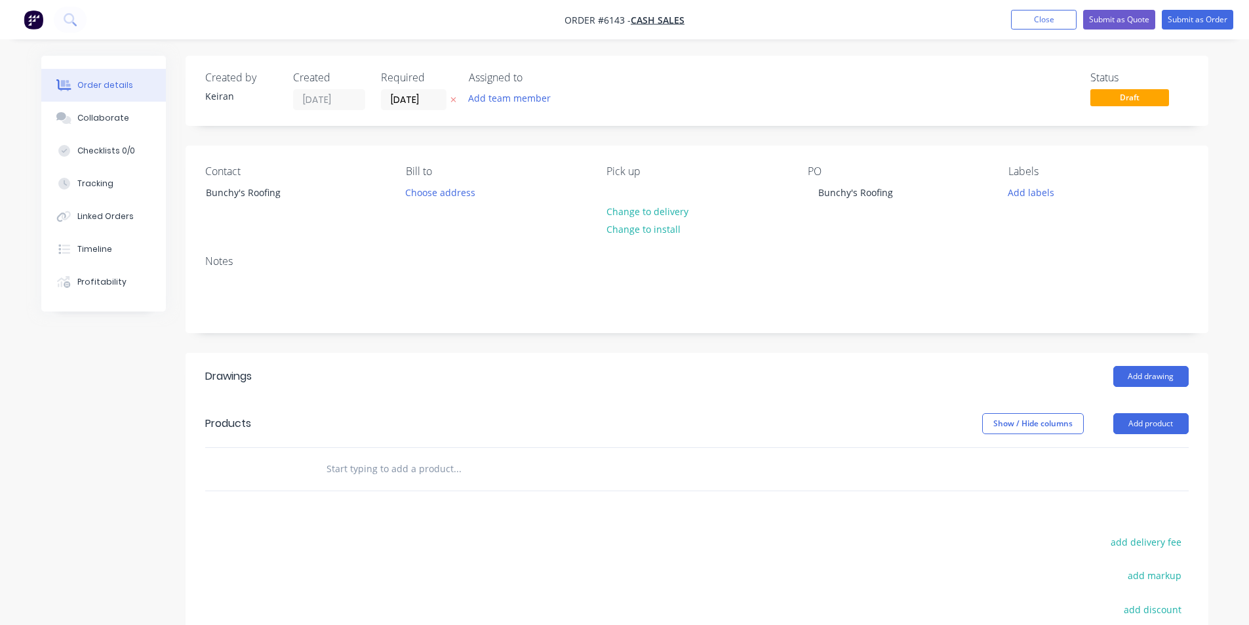
click at [513, 468] on input "text" at bounding box center [457, 469] width 262 height 26
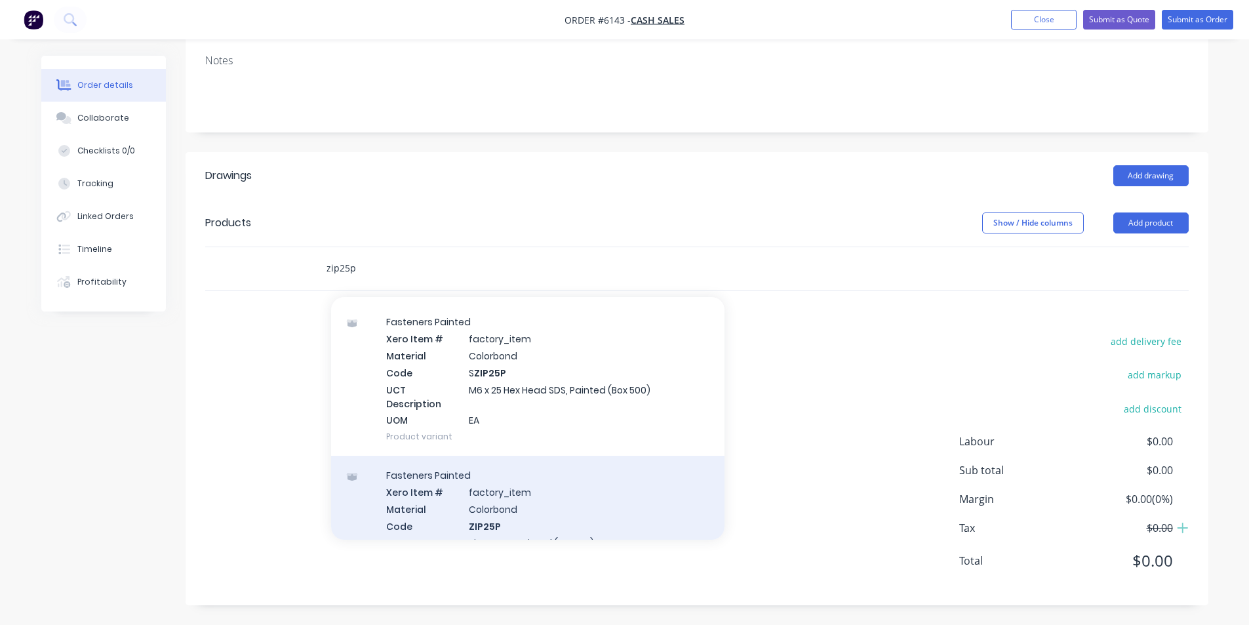
scroll to position [328, 0]
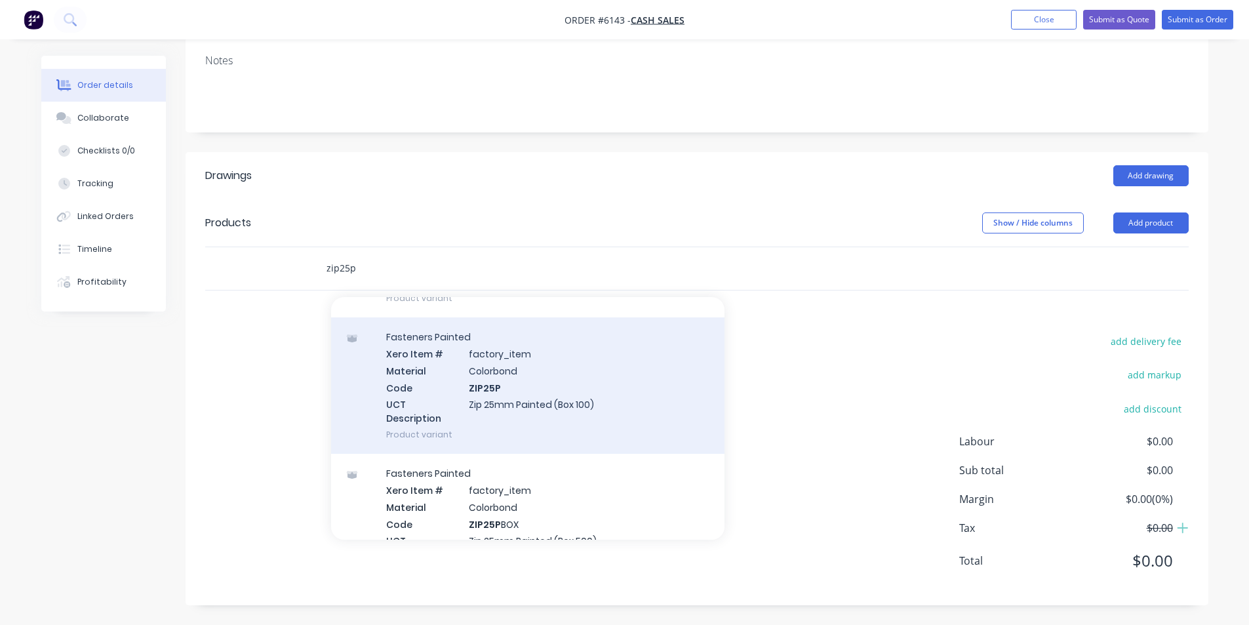
type input "zip25p"
click at [543, 415] on div "Fasteners Painted Xero Item # factory_item Material Colorbond Code ZIP25P UCT D…" at bounding box center [527, 385] width 393 height 136
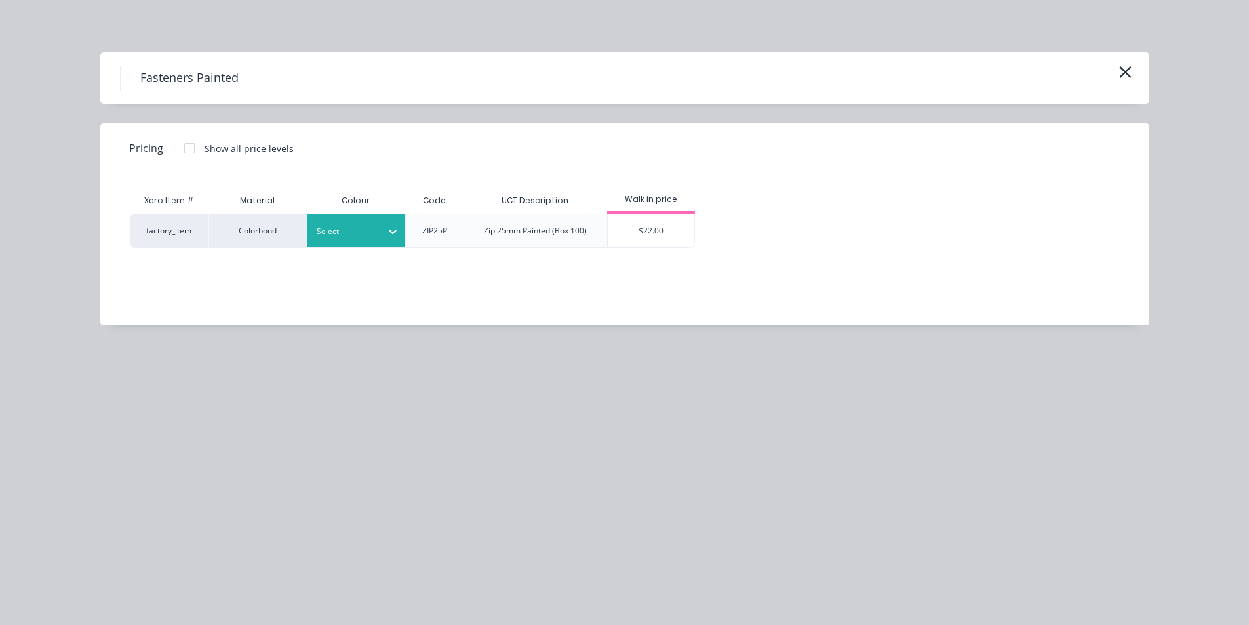
click at [362, 216] on div "Select" at bounding box center [356, 230] width 98 height 32
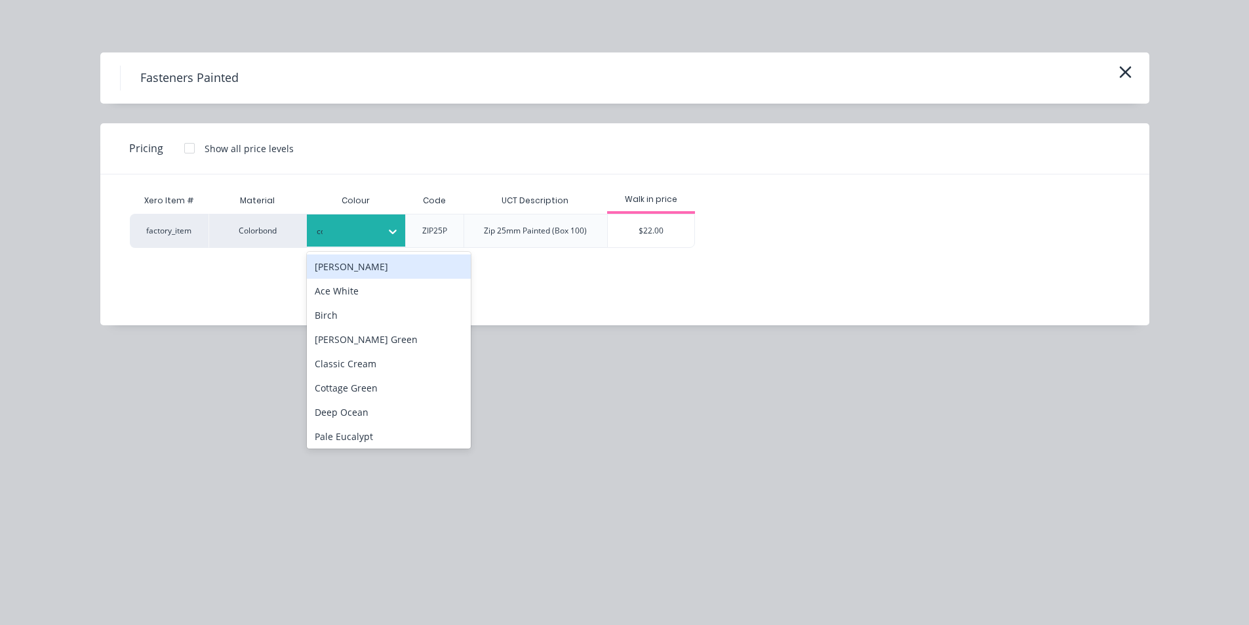
type input "cot"
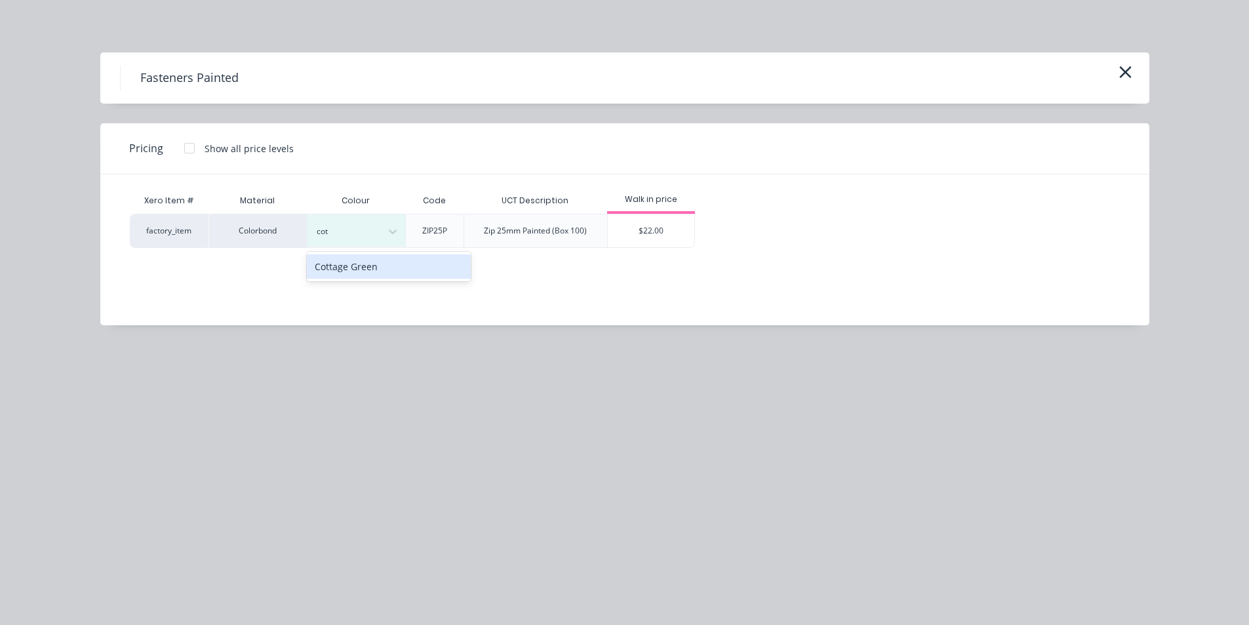
drag, startPoint x: 386, startPoint y: 263, endPoint x: 414, endPoint y: 269, distance: 28.0
click at [387, 265] on div "Cottage Green" at bounding box center [389, 266] width 164 height 24
click at [642, 239] on div "$22.00" at bounding box center [651, 230] width 87 height 33
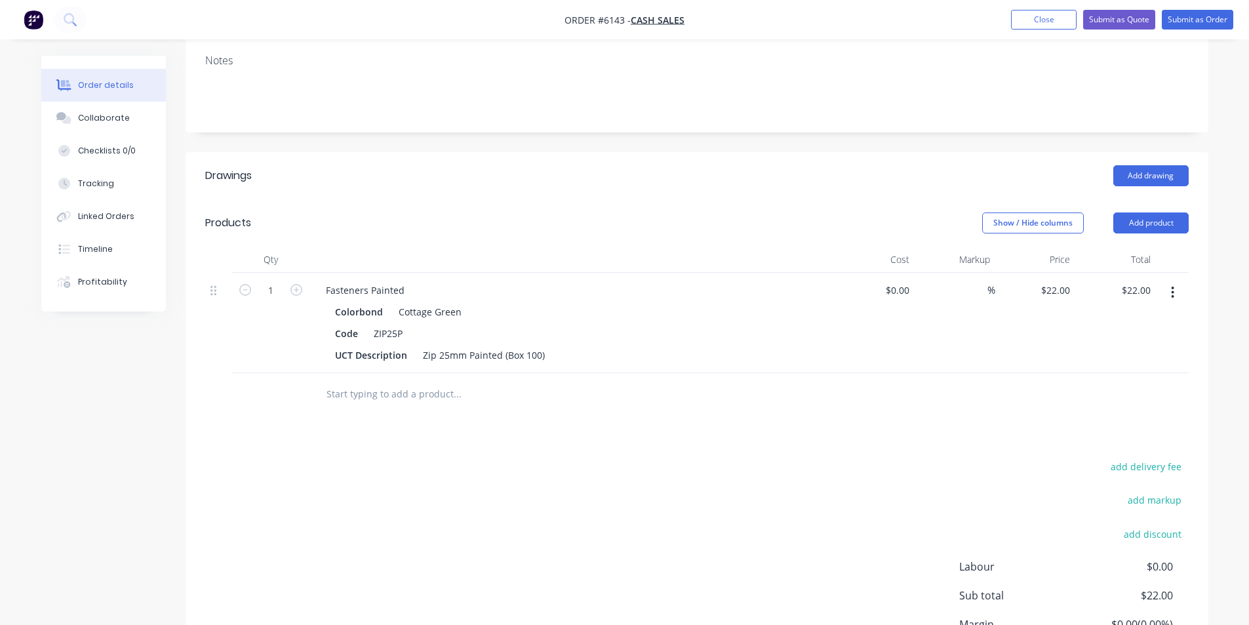
click at [376, 397] on input "text" at bounding box center [457, 394] width 262 height 26
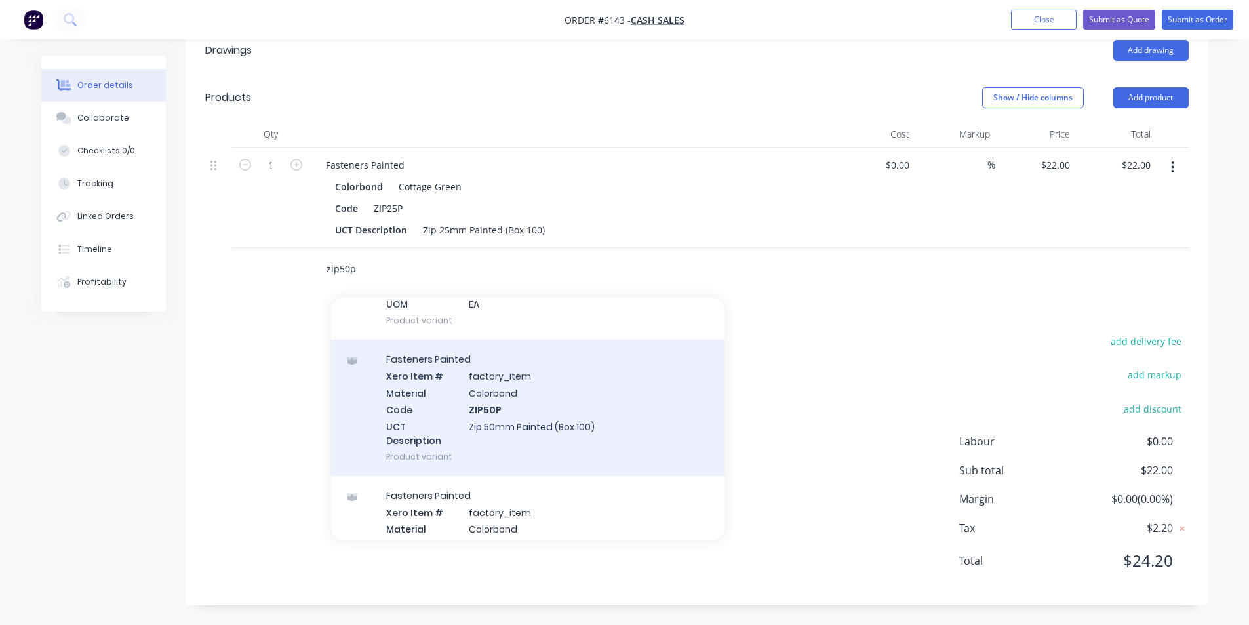
scroll to position [459, 0]
type input "zip50p"
click at [558, 443] on div "Fasteners Painted Xero Item # factory_item Material Colorbond Code ZIP50P UCT D…" at bounding box center [527, 408] width 393 height 136
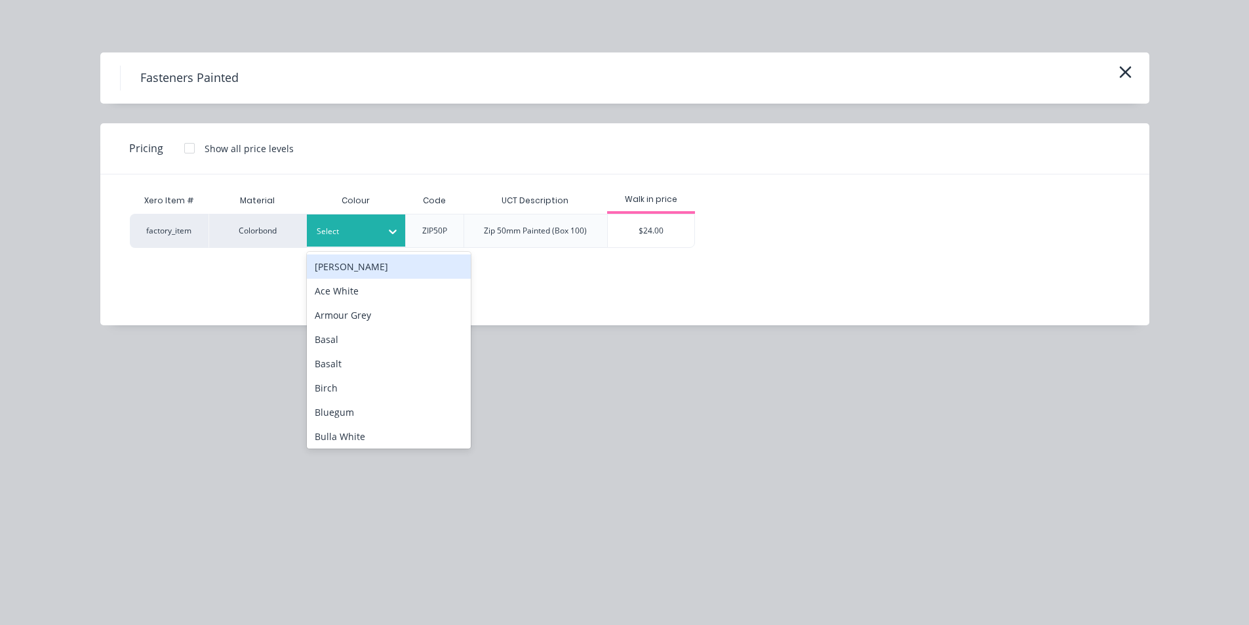
click at [378, 232] on div "Select" at bounding box center [343, 231] width 73 height 17
type input "co"
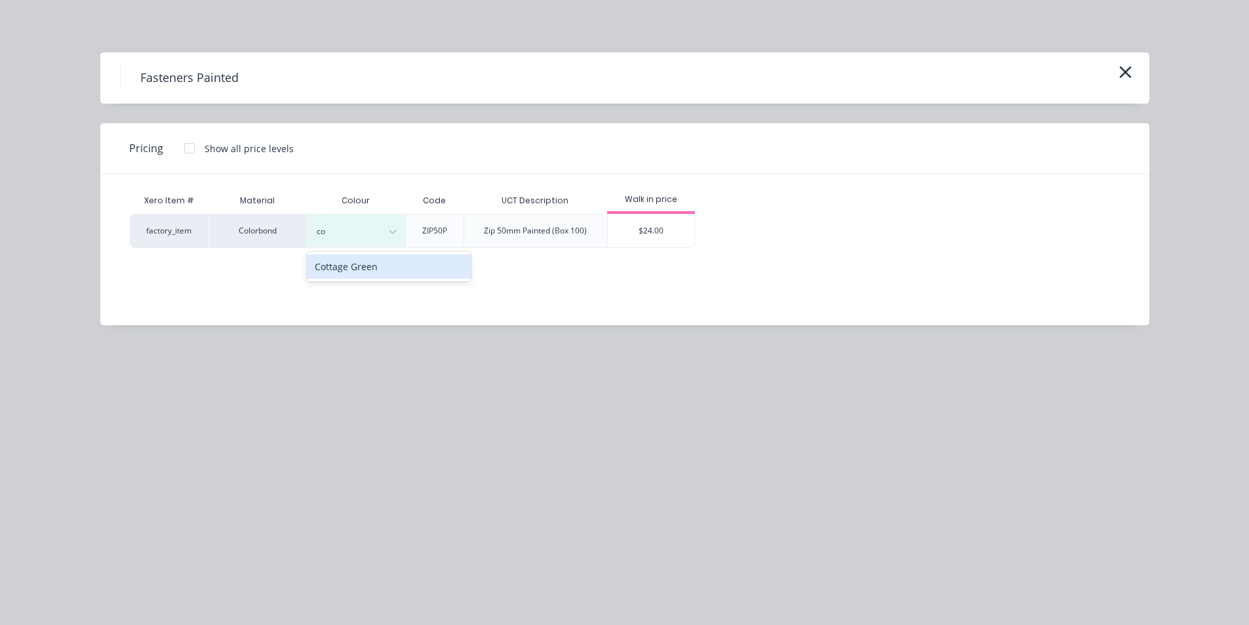
click at [404, 273] on div "Cottage Green" at bounding box center [389, 266] width 164 height 24
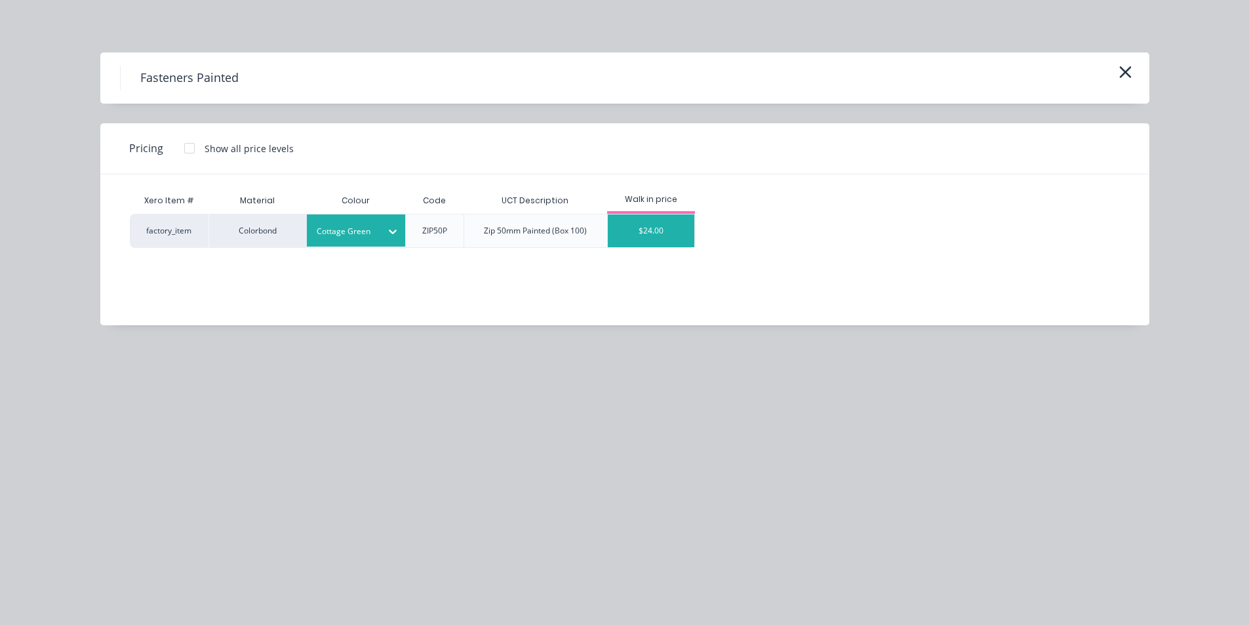
click at [627, 246] on div "$24.00" at bounding box center [651, 230] width 87 height 33
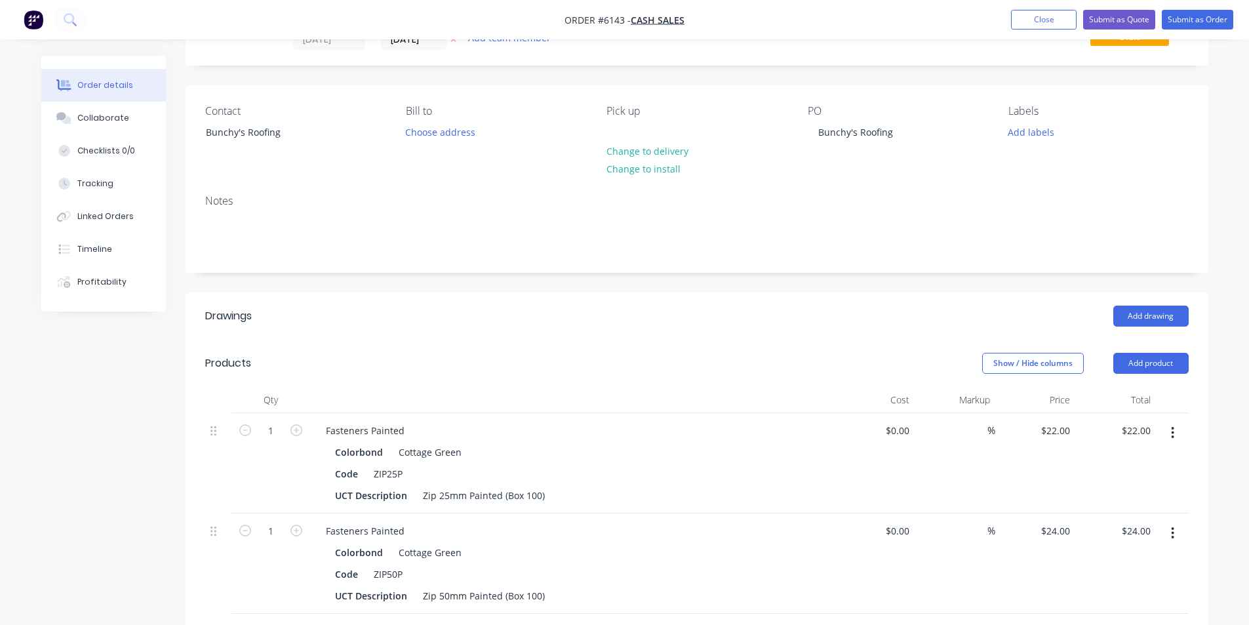
scroll to position [0, 0]
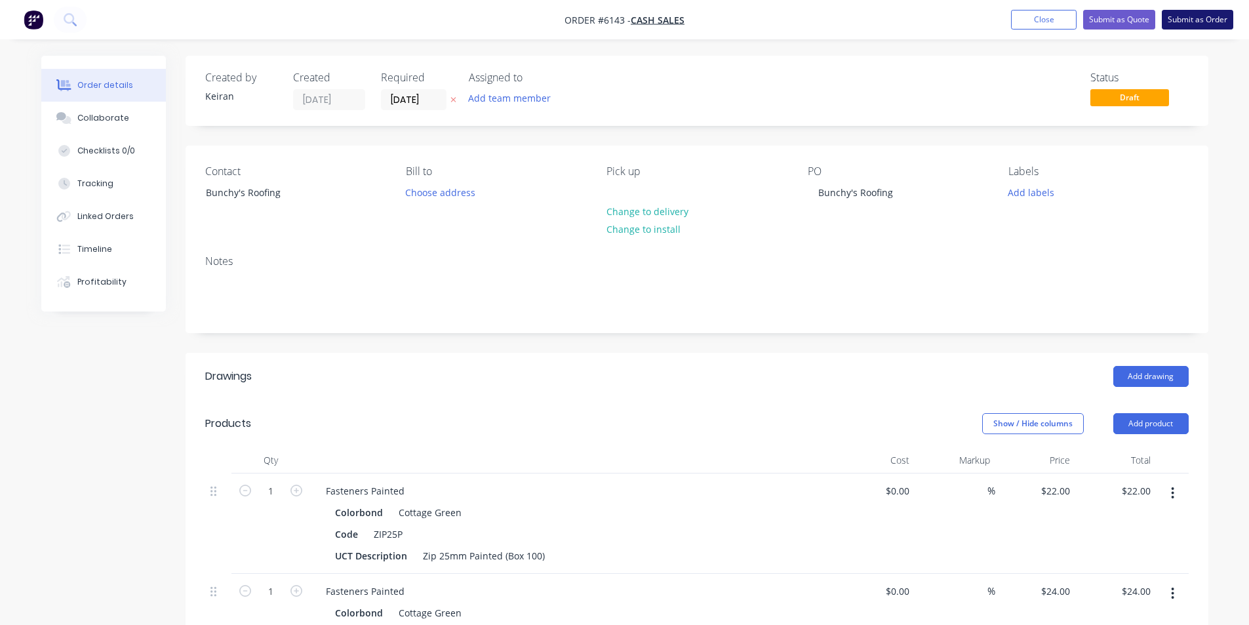
click at [1177, 27] on button "Submit as Order" at bounding box center [1196, 20] width 71 height 20
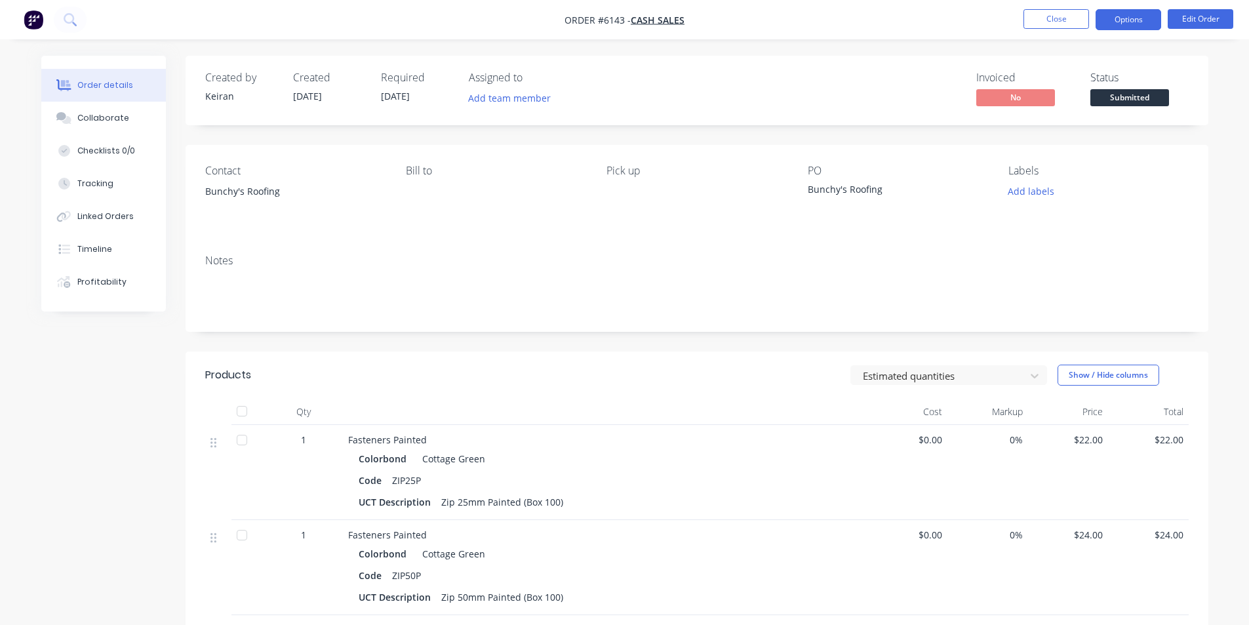
click at [1145, 26] on button "Options" at bounding box center [1128, 19] width 66 height 21
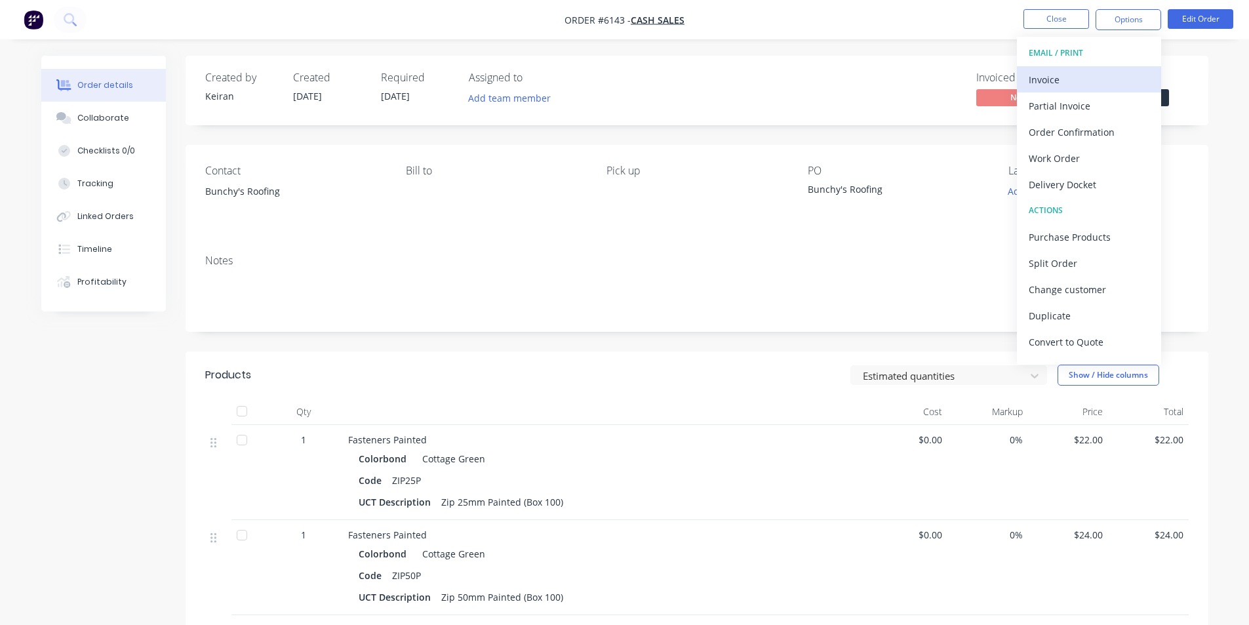
click at [1112, 71] on div "Invoice" at bounding box center [1088, 79] width 121 height 19
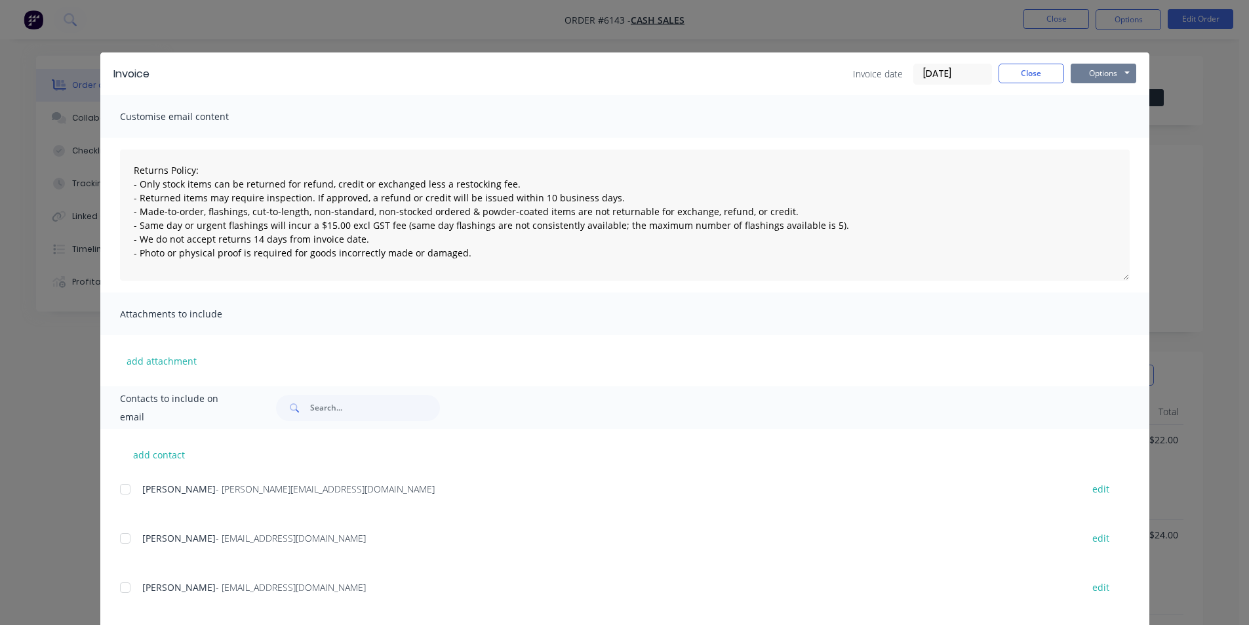
click at [1117, 69] on button "Options" at bounding box center [1103, 74] width 66 height 20
click at [1109, 123] on button "Print" at bounding box center [1112, 118] width 84 height 22
type textarea "Returns Policy: - Only stock items can be returned for refund, credit or exchan…"
click at [1013, 81] on button "Close" at bounding box center [1031, 74] width 66 height 20
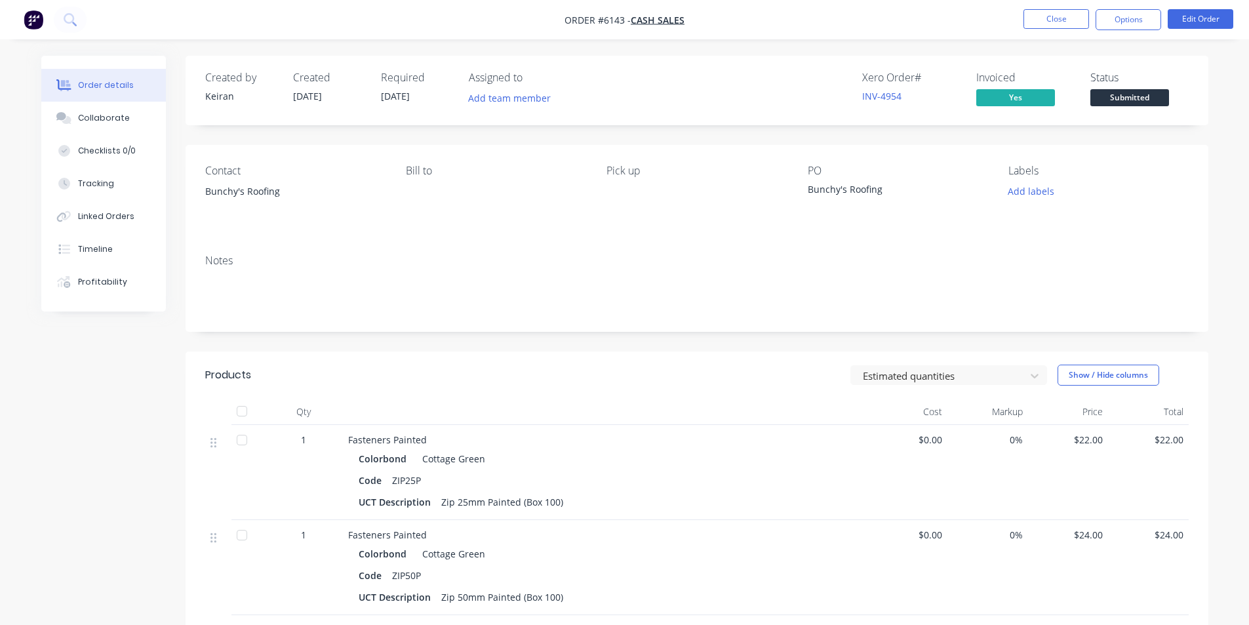
click at [1043, 33] on nav "Order #6143 - Cash Sales Close Options Edit Order" at bounding box center [624, 19] width 1249 height 39
click at [1040, 26] on button "Close" at bounding box center [1056, 19] width 66 height 20
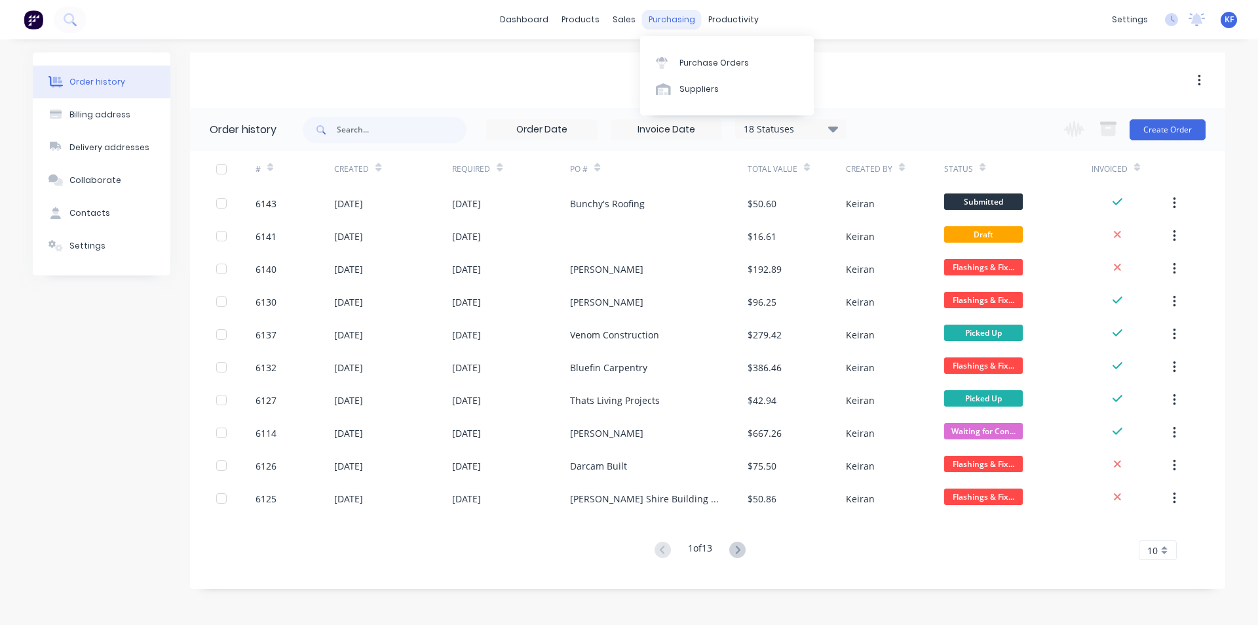
click at [667, 24] on div "purchasing" at bounding box center [672, 20] width 60 height 20
click at [690, 59] on div "Purchase Orders" at bounding box center [714, 63] width 69 height 12
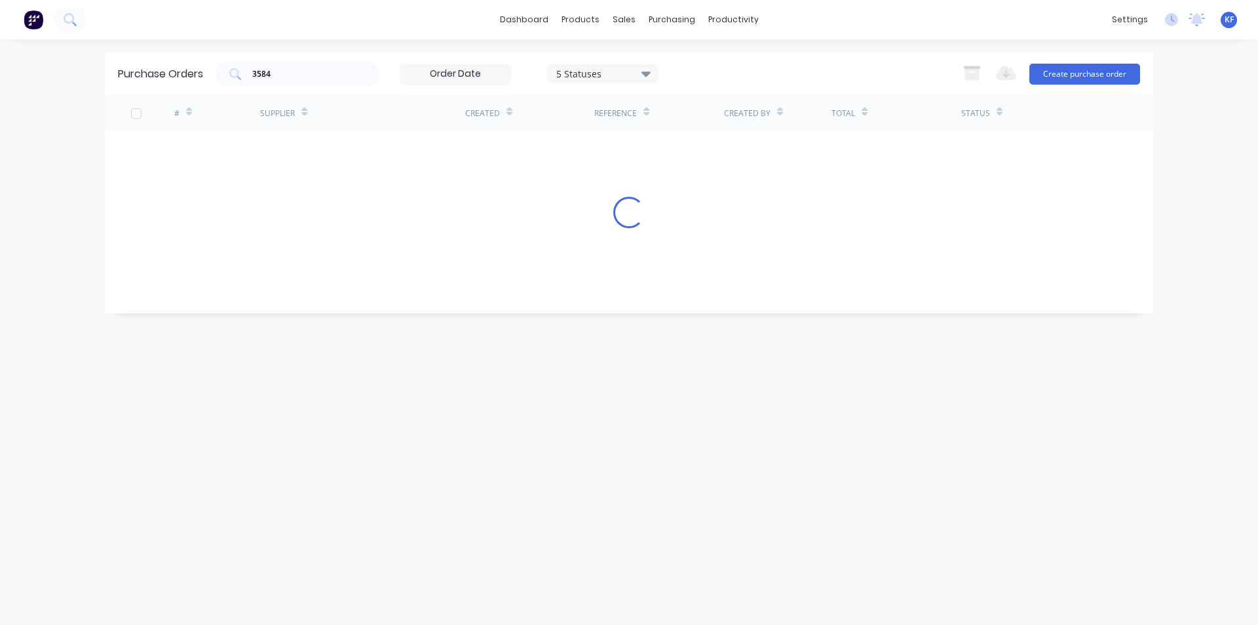
click at [0, 48] on div "dashboard products sales purchasing productivity dashboard products Product Cat…" at bounding box center [629, 312] width 1258 height 625
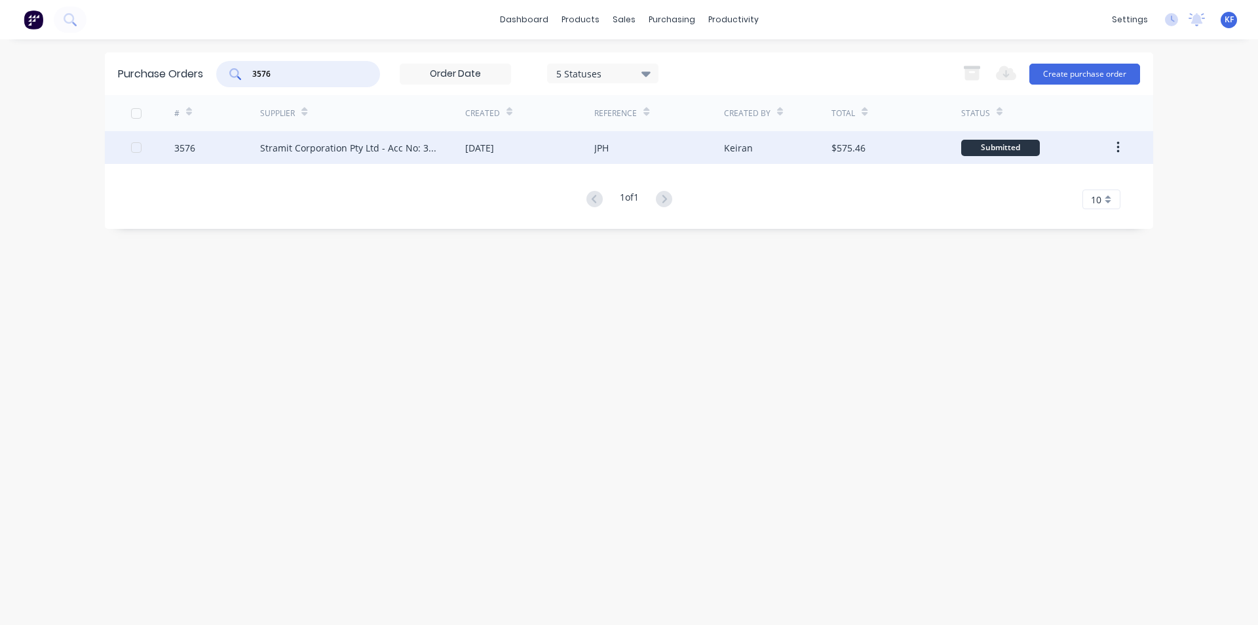
type input "3576"
click at [572, 151] on div "[DATE]" at bounding box center [529, 147] width 129 height 33
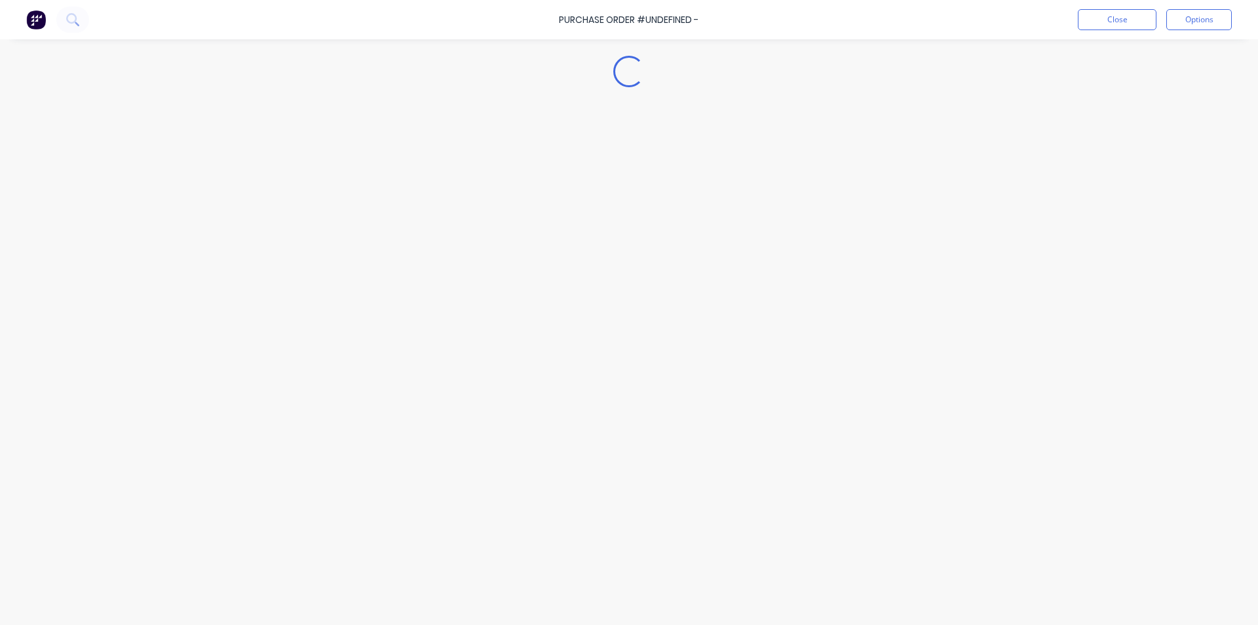
type textarea "x"
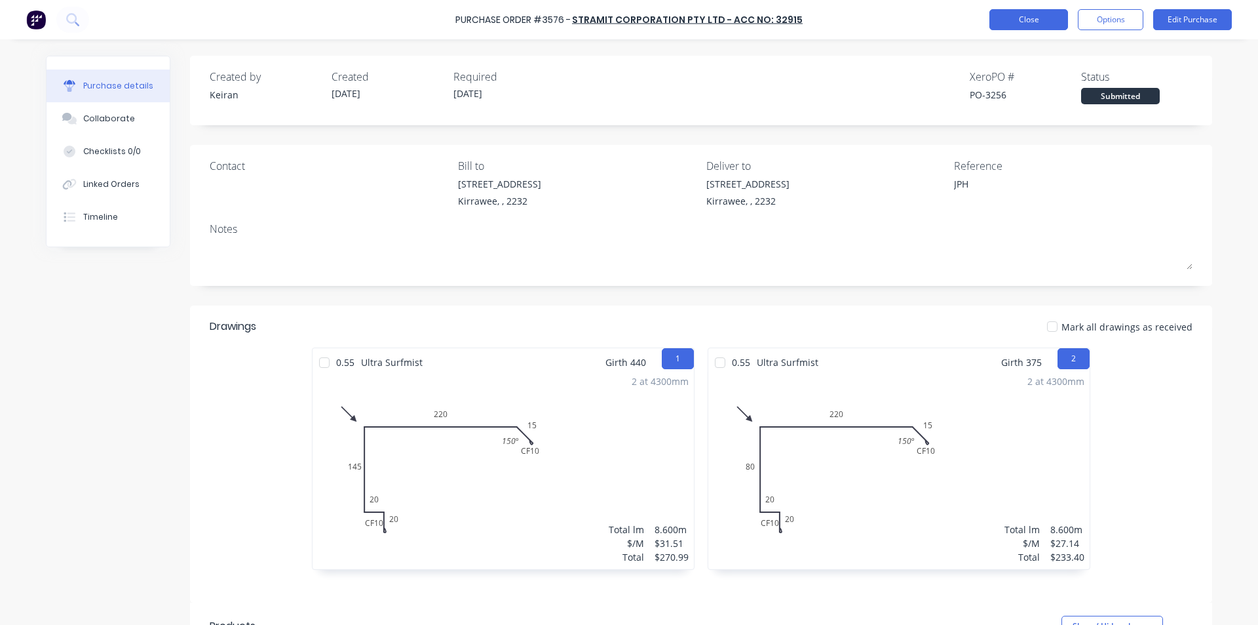
click at [1024, 29] on div "Purchase Order #3576 - Stramit Corporation Pty Ltd - Acc No: 32915 Close Option…" at bounding box center [629, 19] width 1258 height 39
click at [1017, 17] on button "Close" at bounding box center [1029, 19] width 79 height 21
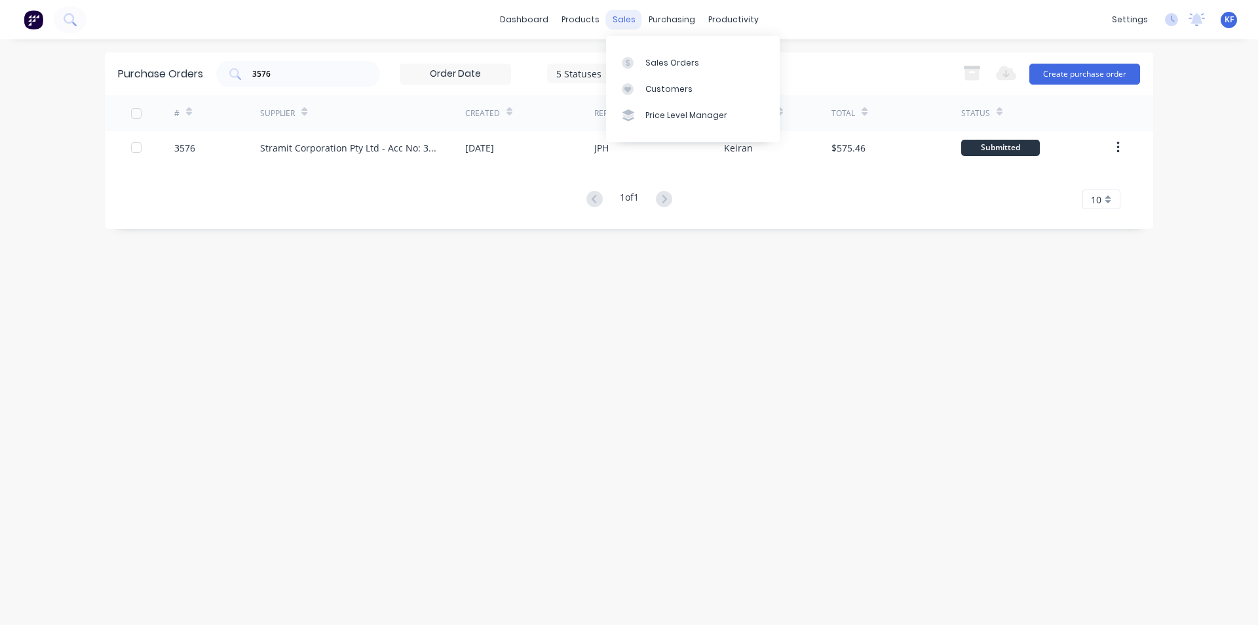
drag, startPoint x: 624, startPoint y: 13, endPoint x: 624, endPoint y: 20, distance: 7.2
click at [624, 15] on div "sales" at bounding box center [624, 20] width 36 height 20
click at [636, 63] on div at bounding box center [632, 63] width 20 height 12
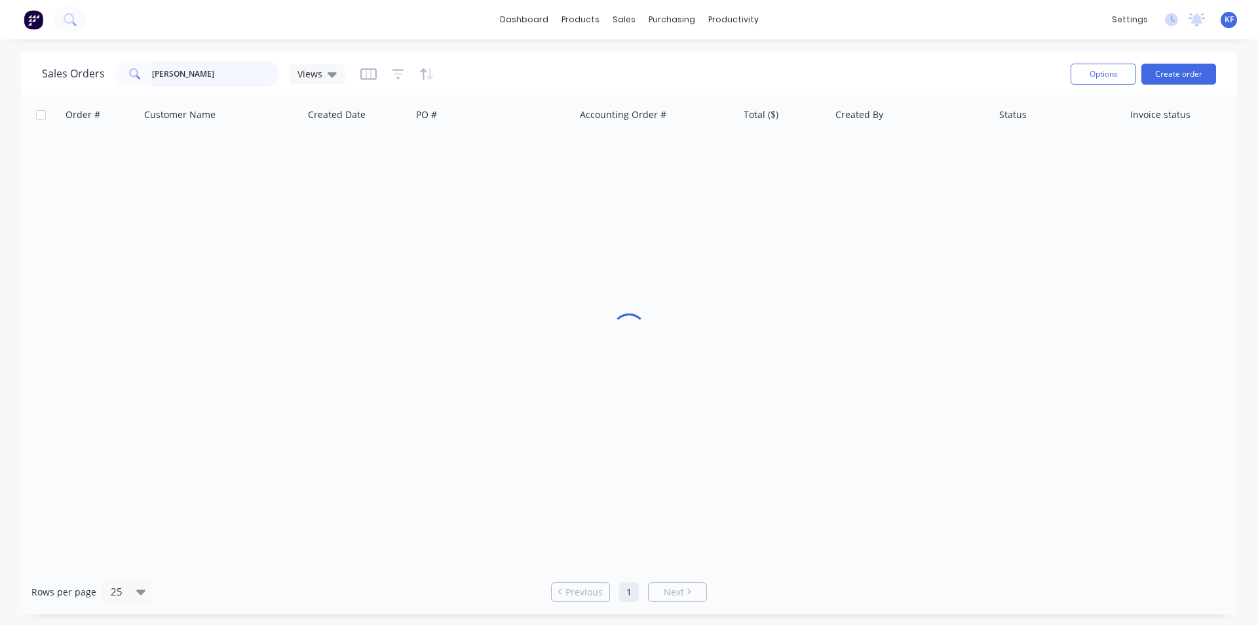
drag, startPoint x: 245, startPoint y: 75, endPoint x: 54, endPoint y: 61, distance: 191.2
click at [71, 64] on div "Sales Orders jake Views" at bounding box center [193, 74] width 303 height 26
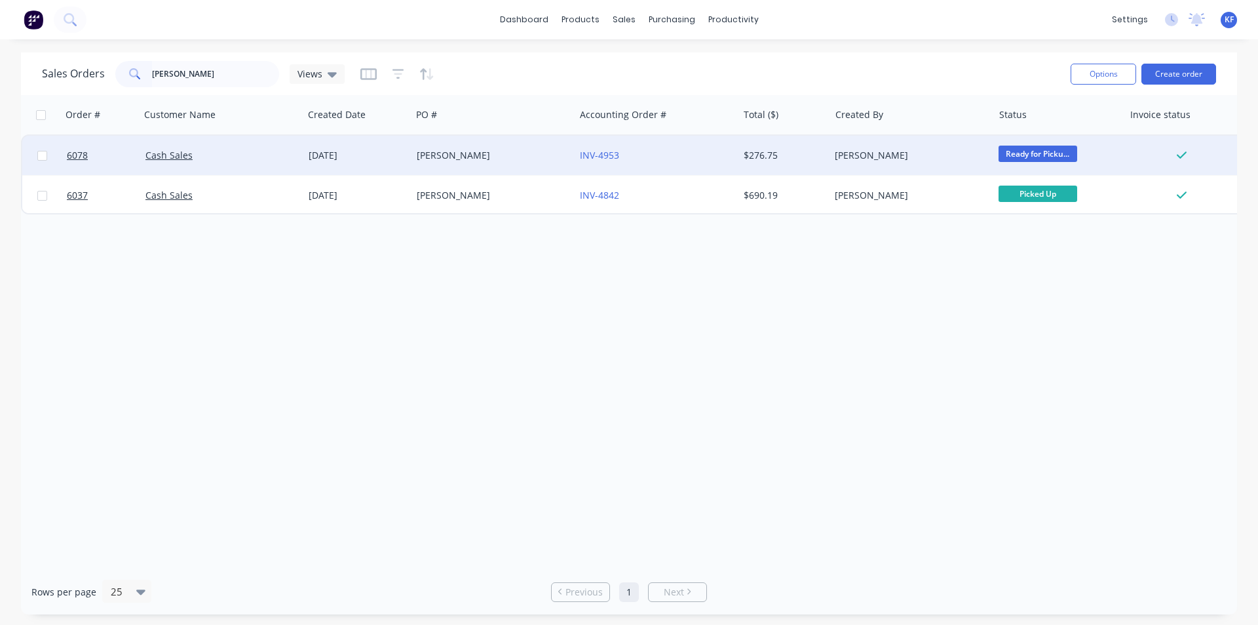
click at [519, 159] on div "[PERSON_NAME]" at bounding box center [490, 155] width 146 height 13
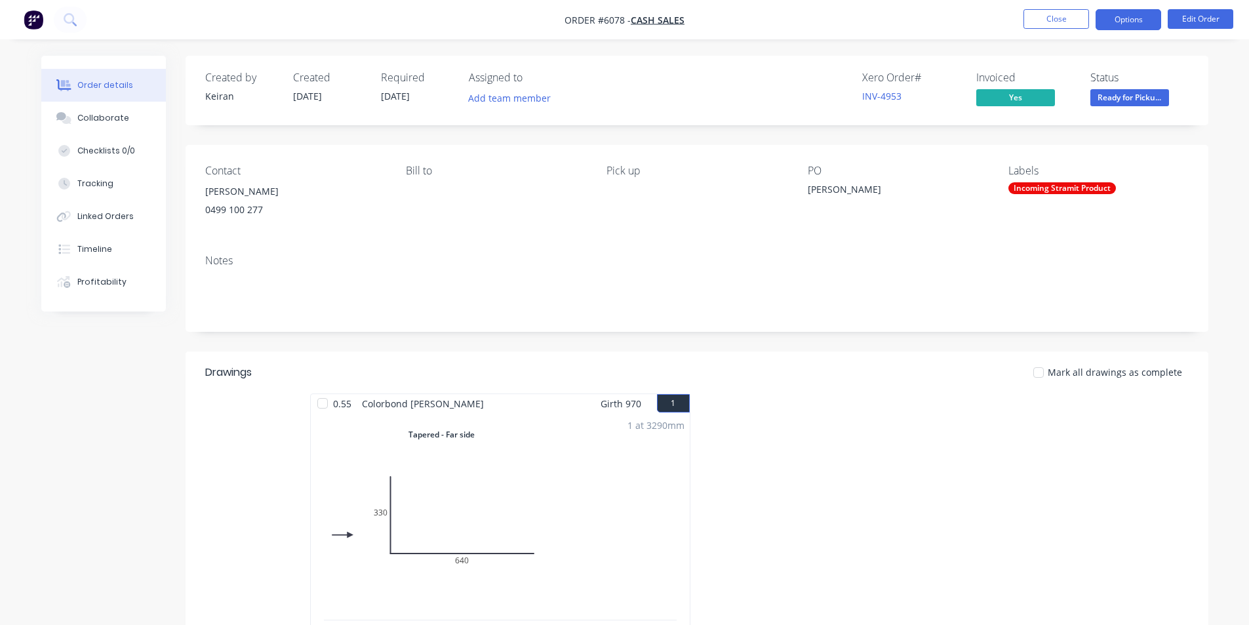
click at [1135, 16] on button "Options" at bounding box center [1128, 19] width 66 height 21
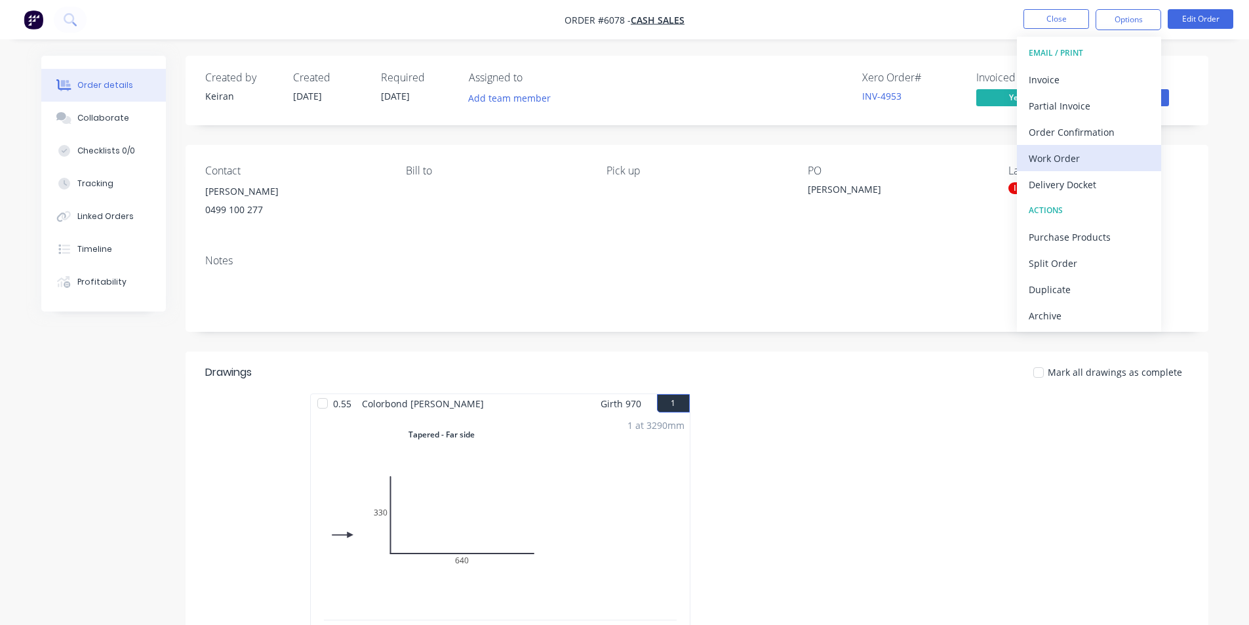
click at [1059, 159] on div "Work Order" at bounding box center [1088, 158] width 121 height 19
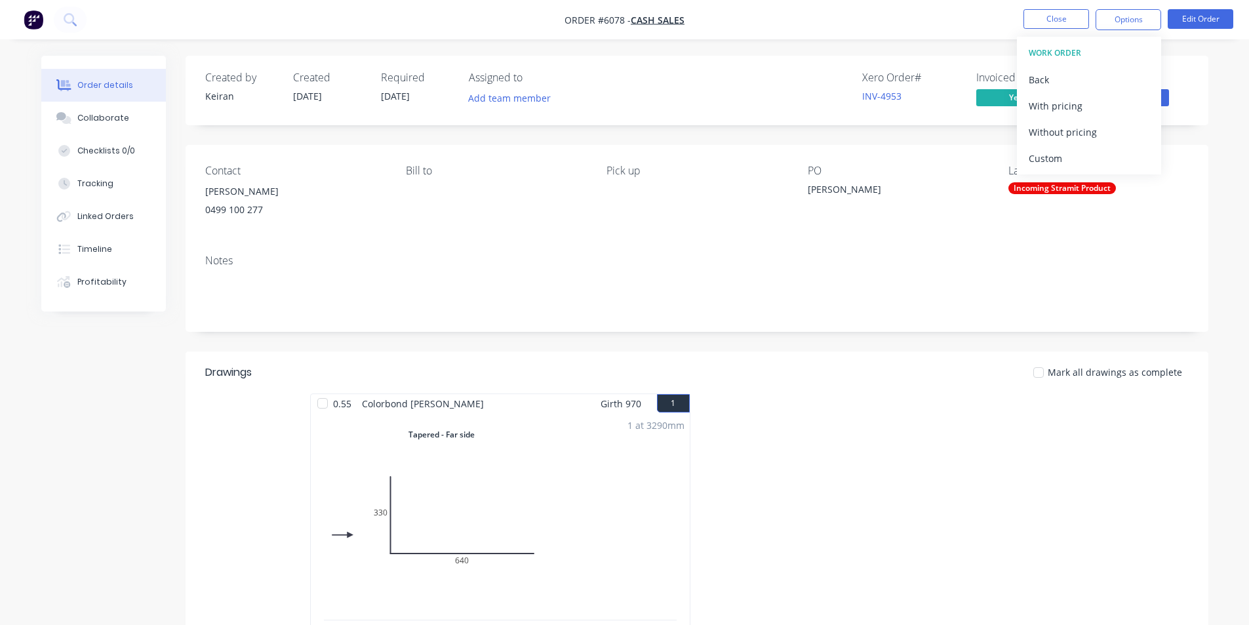
click at [1059, 159] on div "Custom" at bounding box center [1088, 158] width 121 height 19
click at [1070, 136] on div "Without pricing" at bounding box center [1088, 132] width 121 height 19
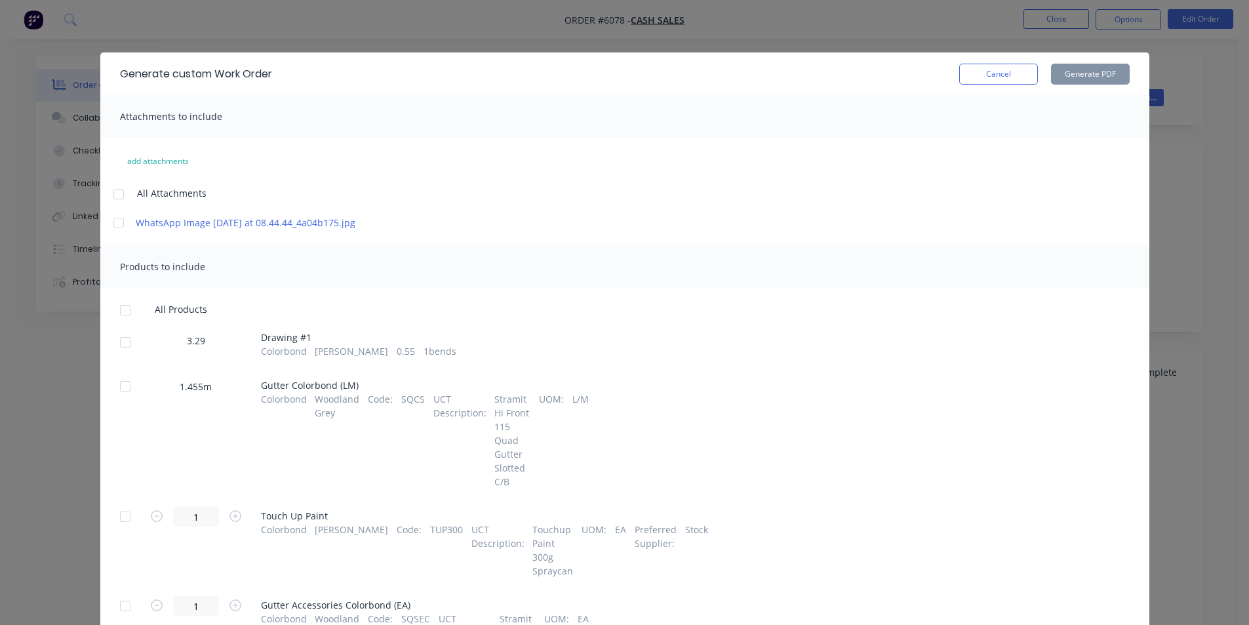
click at [130, 355] on div at bounding box center [125, 342] width 26 height 26
click at [1086, 75] on button "Generate PDF" at bounding box center [1090, 74] width 79 height 21
click at [182, 225] on link "WhatsApp Image [DATE] at 08.44.44_4a04b175.jpg" at bounding box center [250, 223] width 229 height 14
click at [1008, 62] on div "Generate custom Work Order Cancel Generate PDF" at bounding box center [624, 73] width 1049 height 43
click at [1013, 71] on button "Cancel" at bounding box center [998, 74] width 79 height 21
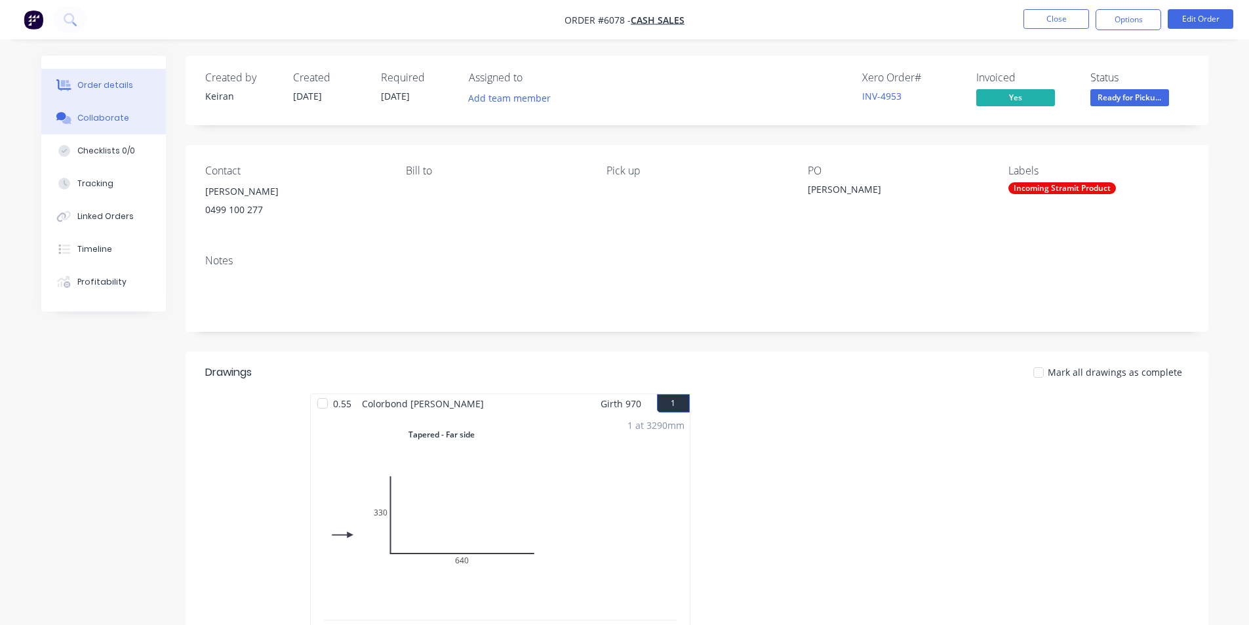
click at [96, 117] on div "Collaborate" at bounding box center [103, 118] width 52 height 12
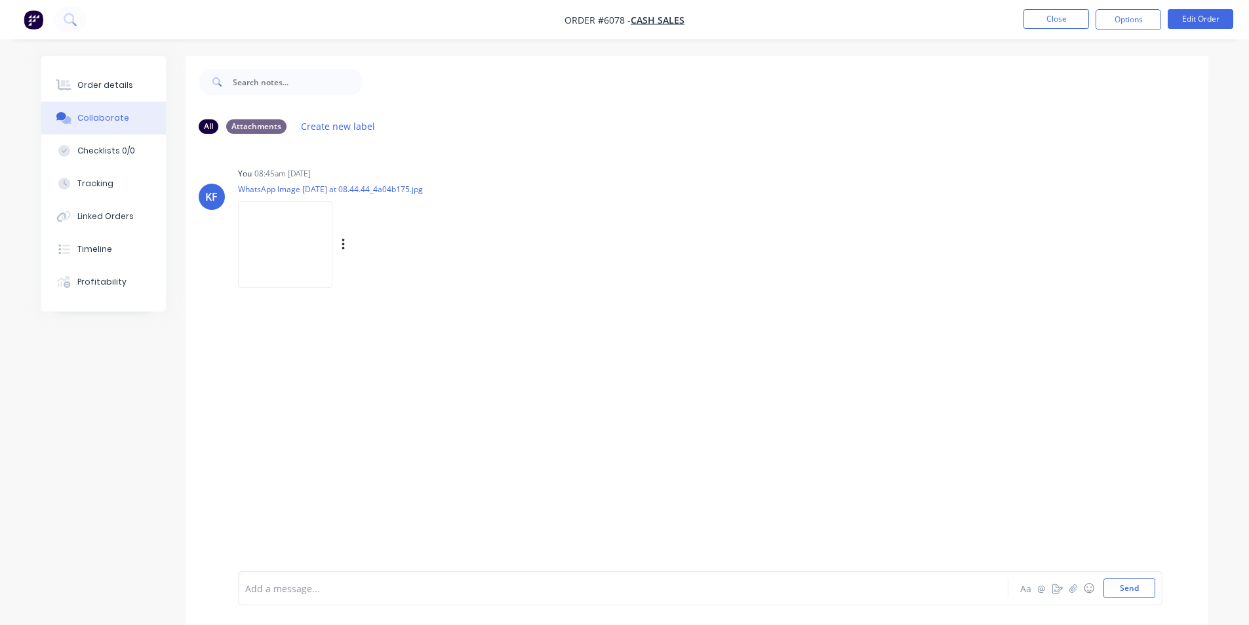
click at [278, 243] on img at bounding box center [285, 244] width 94 height 86
click at [85, 78] on button "Order details" at bounding box center [103, 85] width 125 height 33
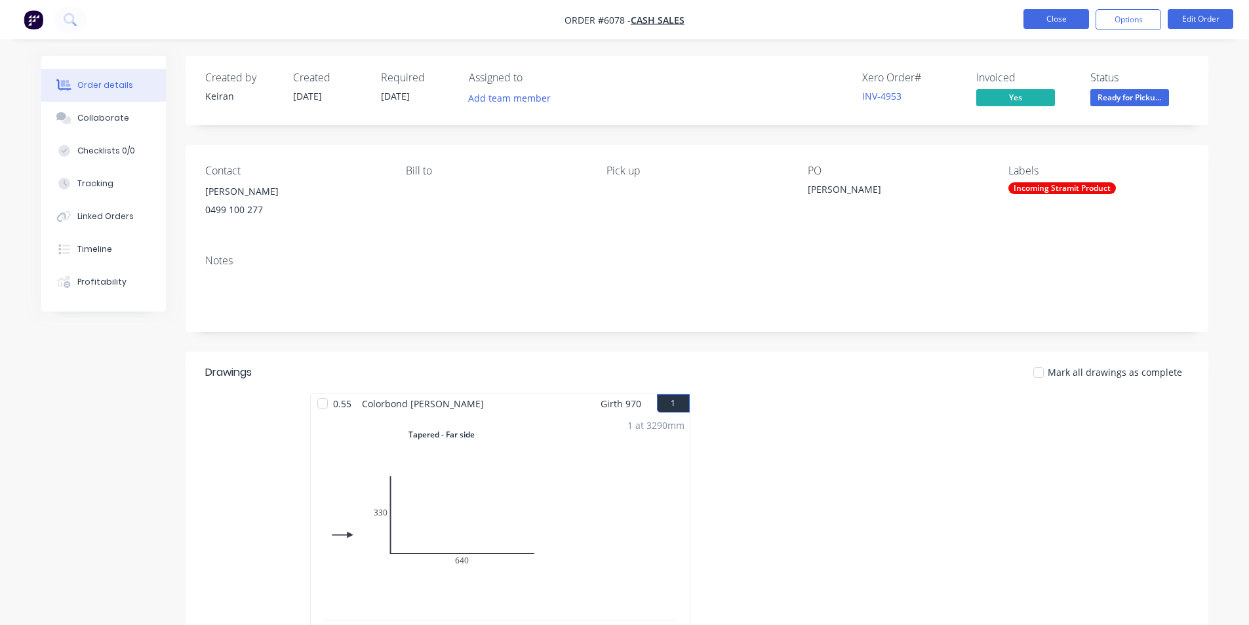
click at [1055, 25] on button "Close" at bounding box center [1056, 19] width 66 height 20
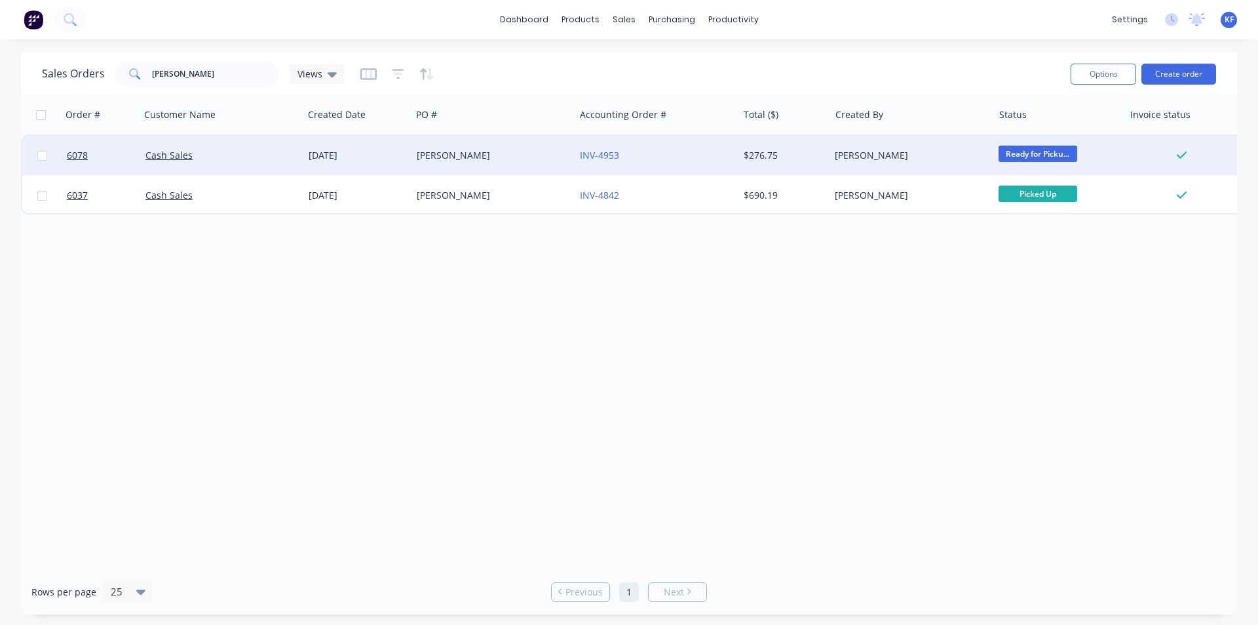
click at [784, 147] on div "$276.75" at bounding box center [785, 155] width 92 height 39
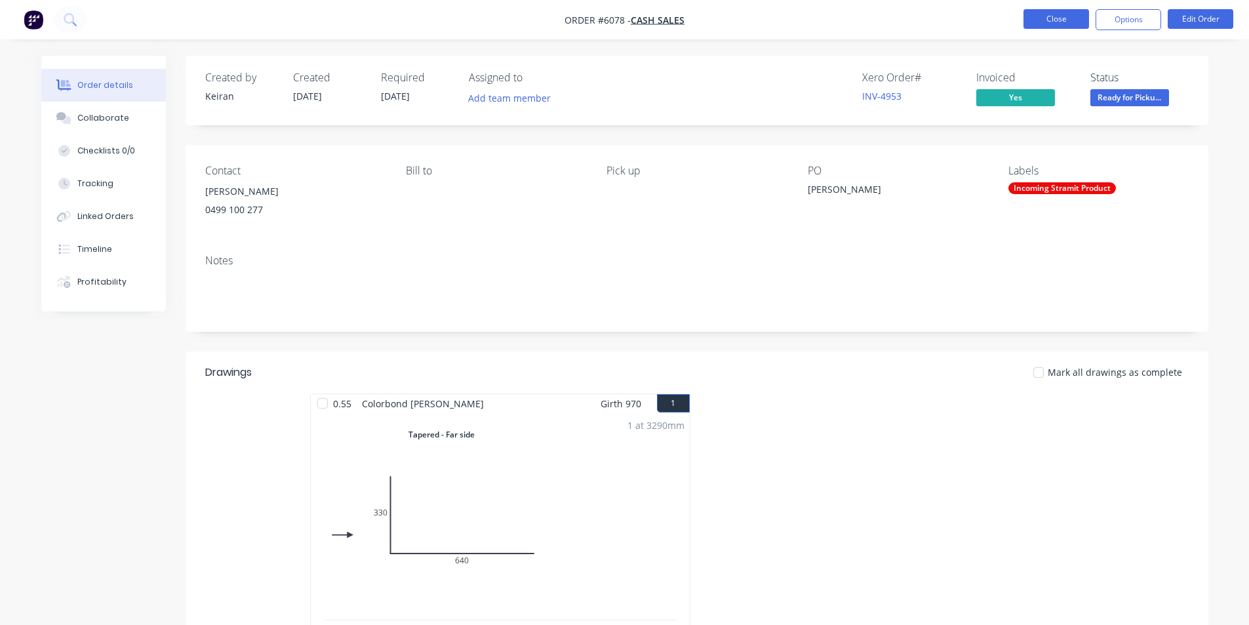
click at [1070, 20] on button "Close" at bounding box center [1056, 19] width 66 height 20
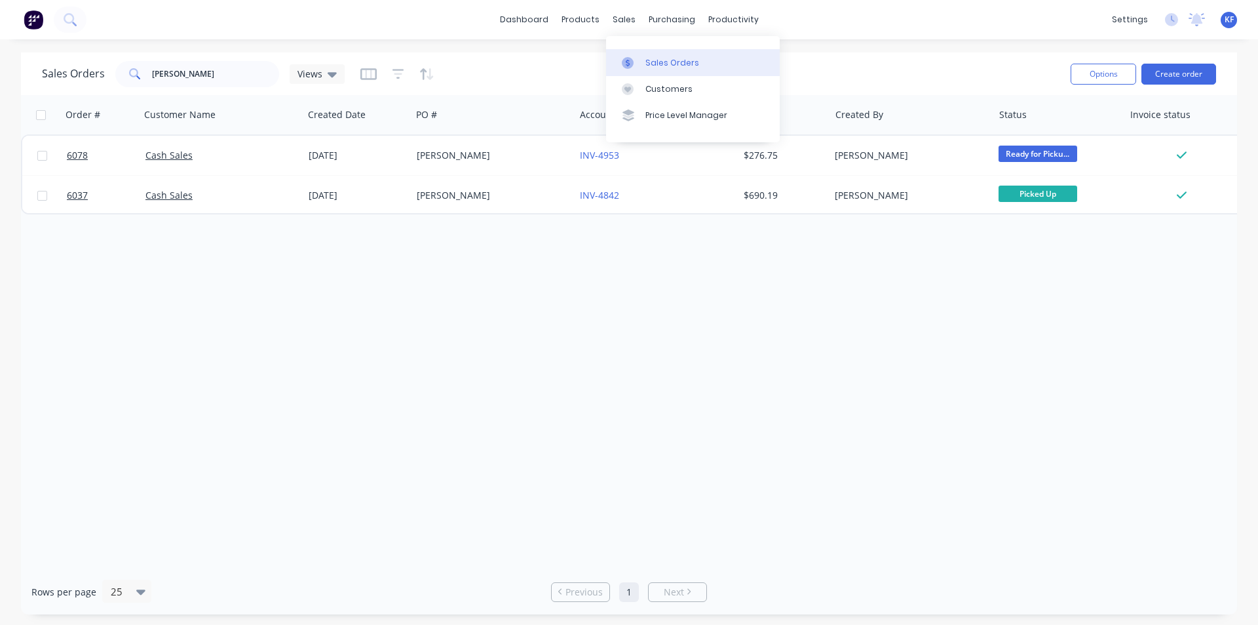
drag, startPoint x: 627, startPoint y: 17, endPoint x: 655, endPoint y: 66, distance: 56.7
click at [627, 18] on div "sales" at bounding box center [624, 20] width 36 height 20
click at [655, 66] on div "Sales Orders" at bounding box center [673, 63] width 54 height 12
drag, startPoint x: 176, startPoint y: 71, endPoint x: 103, endPoint y: 60, distance: 73.5
click at [111, 64] on div "Sales Orders jake Views" at bounding box center [193, 74] width 303 height 26
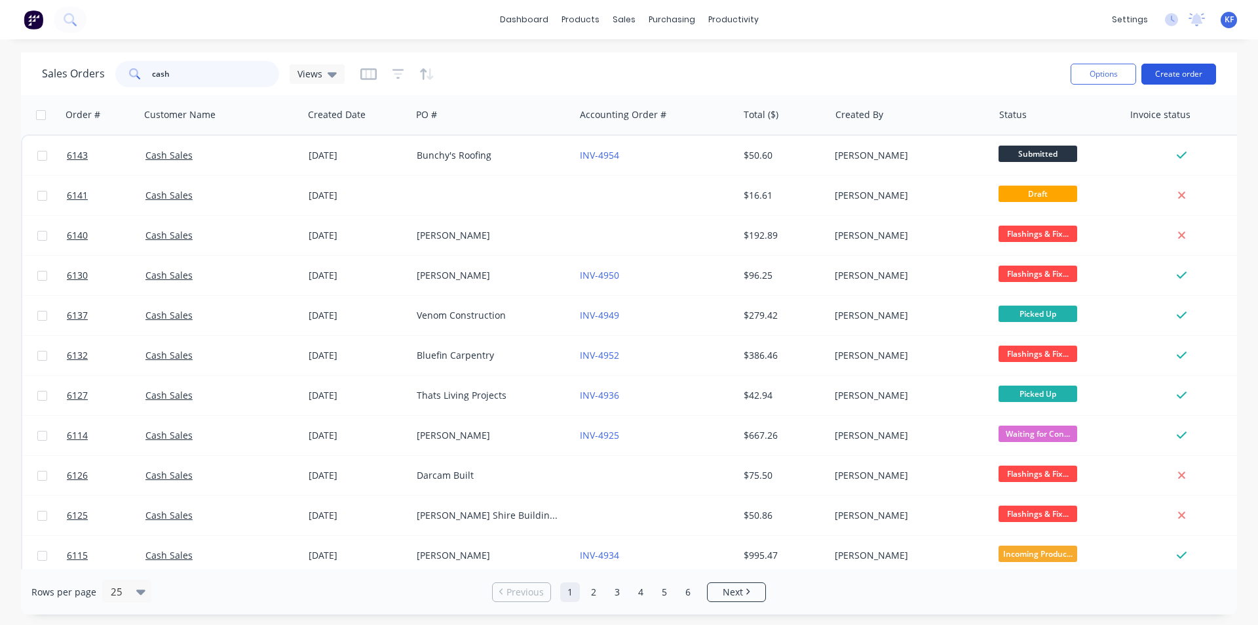
type input "cash"
click at [1177, 80] on button "Create order" at bounding box center [1179, 74] width 75 height 21
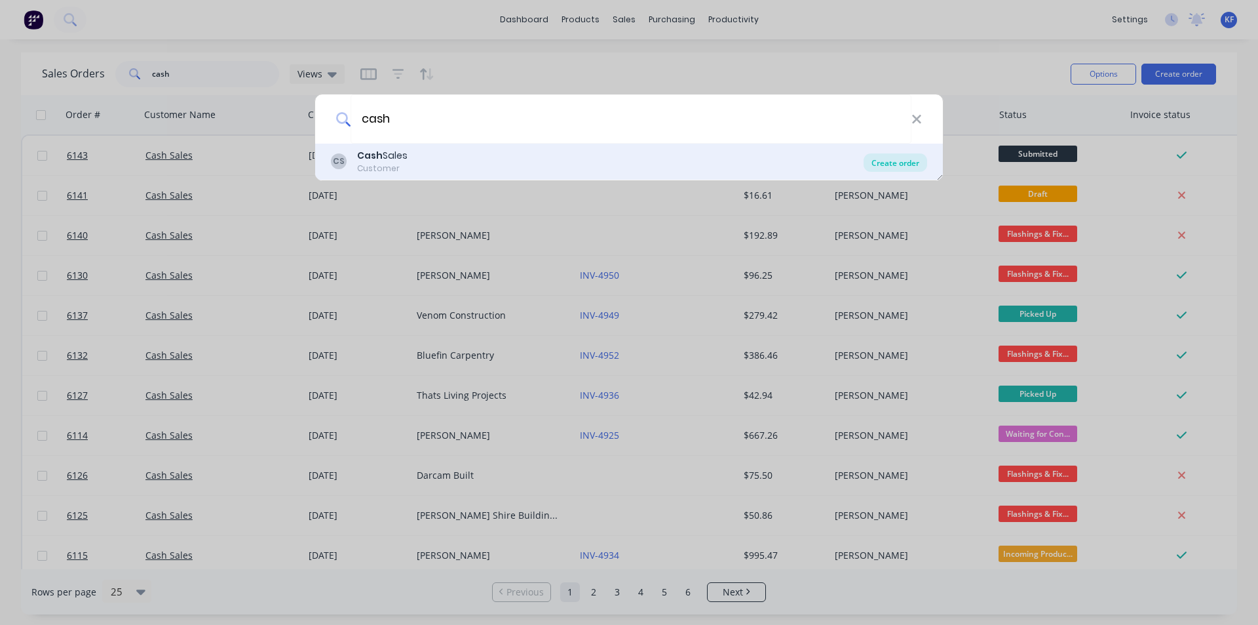
type input "cash"
click at [918, 163] on div "Create order" at bounding box center [896, 162] width 64 height 18
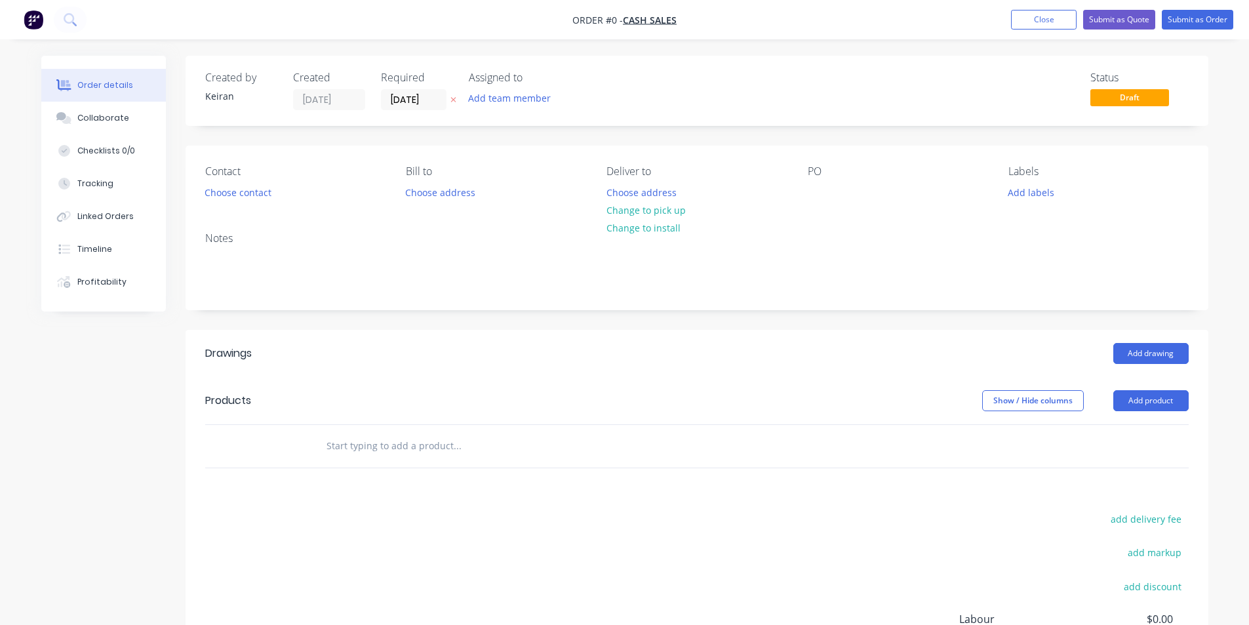
click at [435, 444] on input "text" at bounding box center [457, 446] width 262 height 26
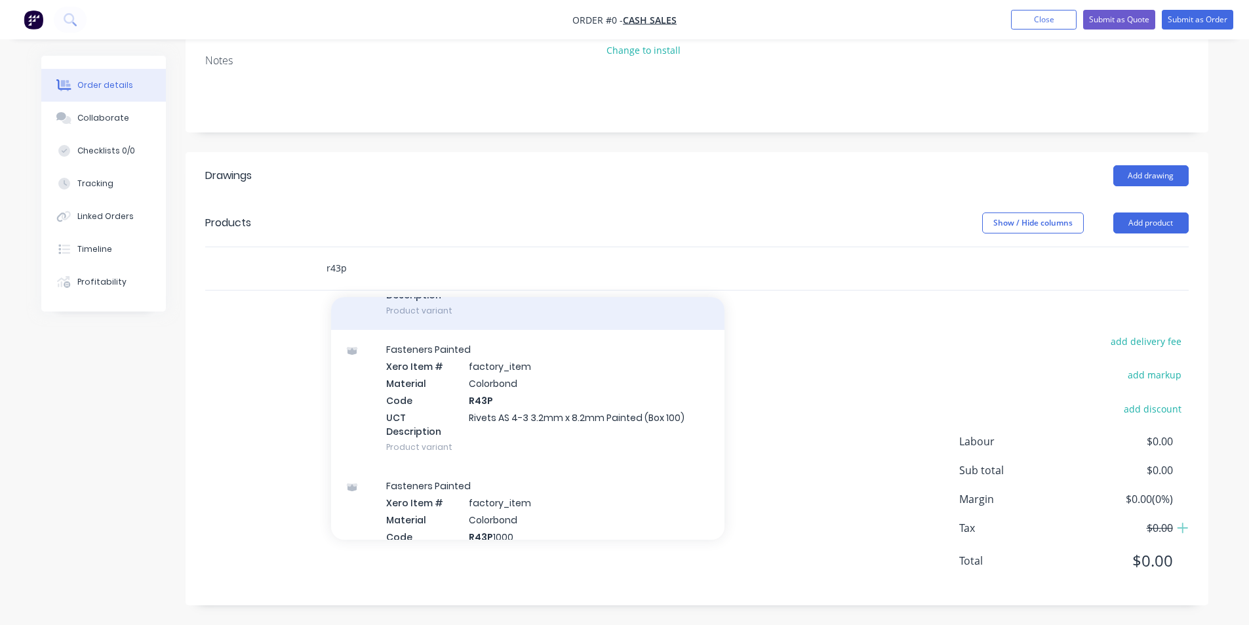
scroll to position [459, 0]
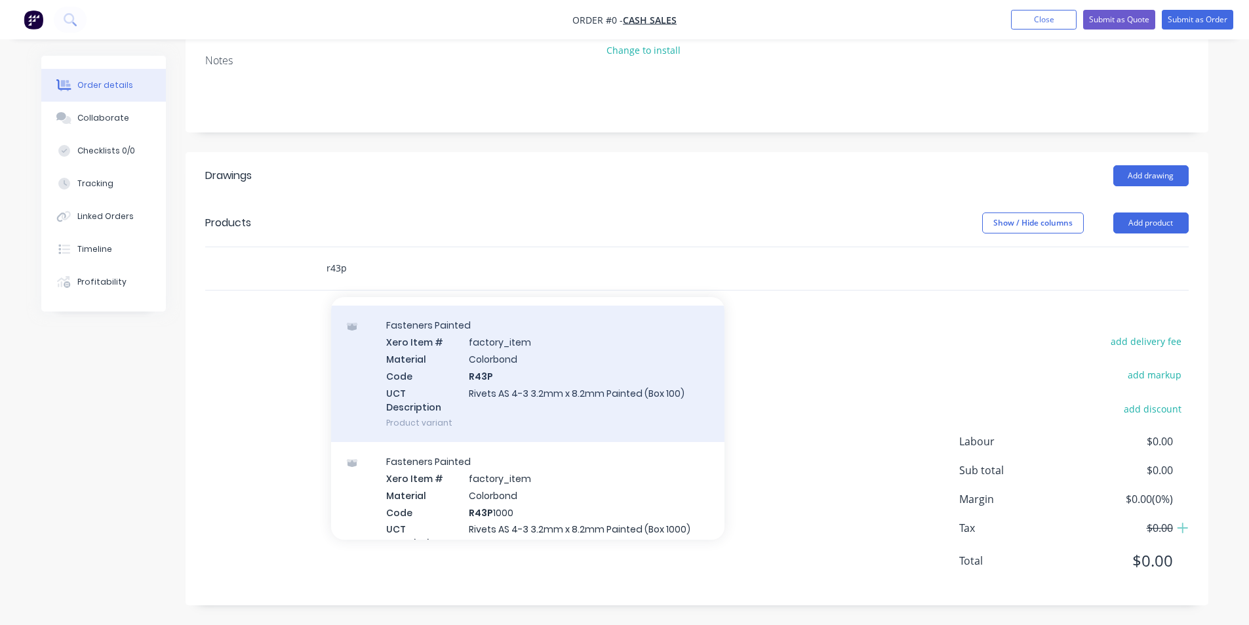
type input "r43p"
click at [579, 378] on div "Fasteners Painted Xero Item # factory_item Material Colorbond Code R43P UCT Des…" at bounding box center [527, 373] width 393 height 136
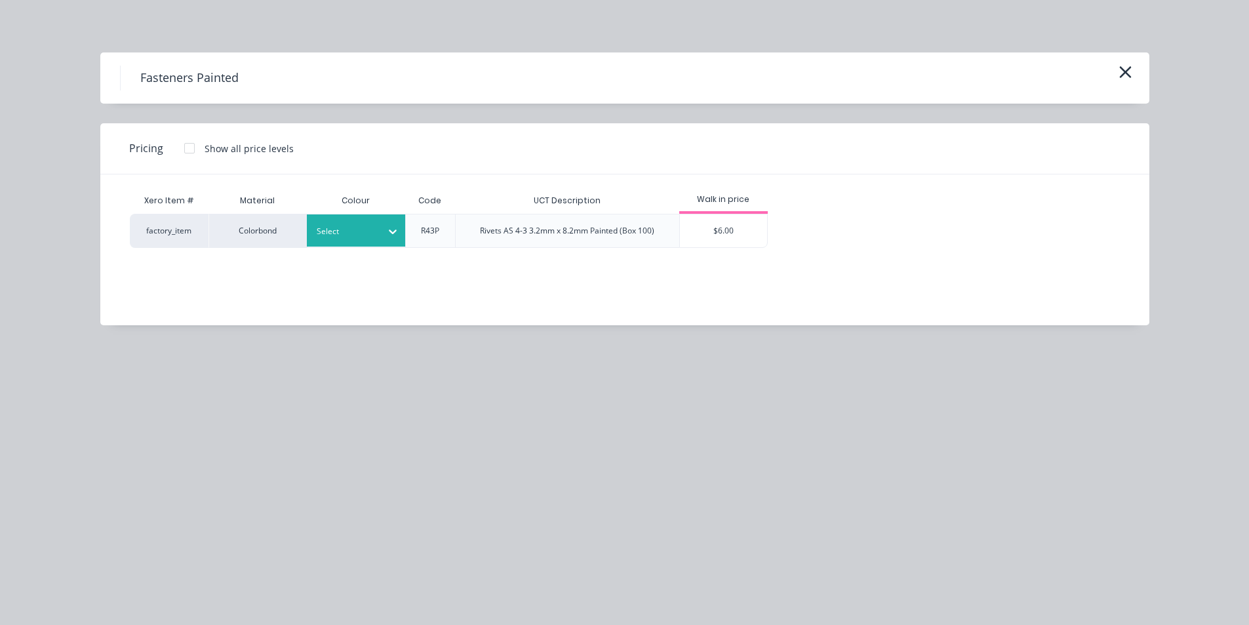
click at [381, 225] on div at bounding box center [393, 231] width 24 height 21
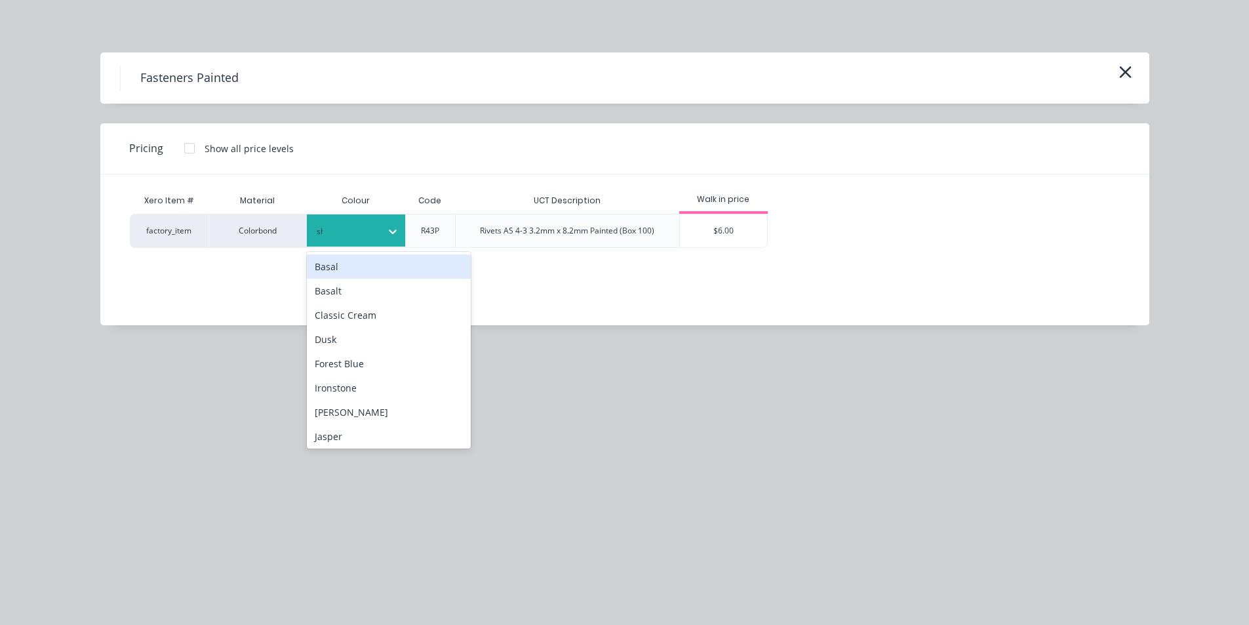
type input "sha"
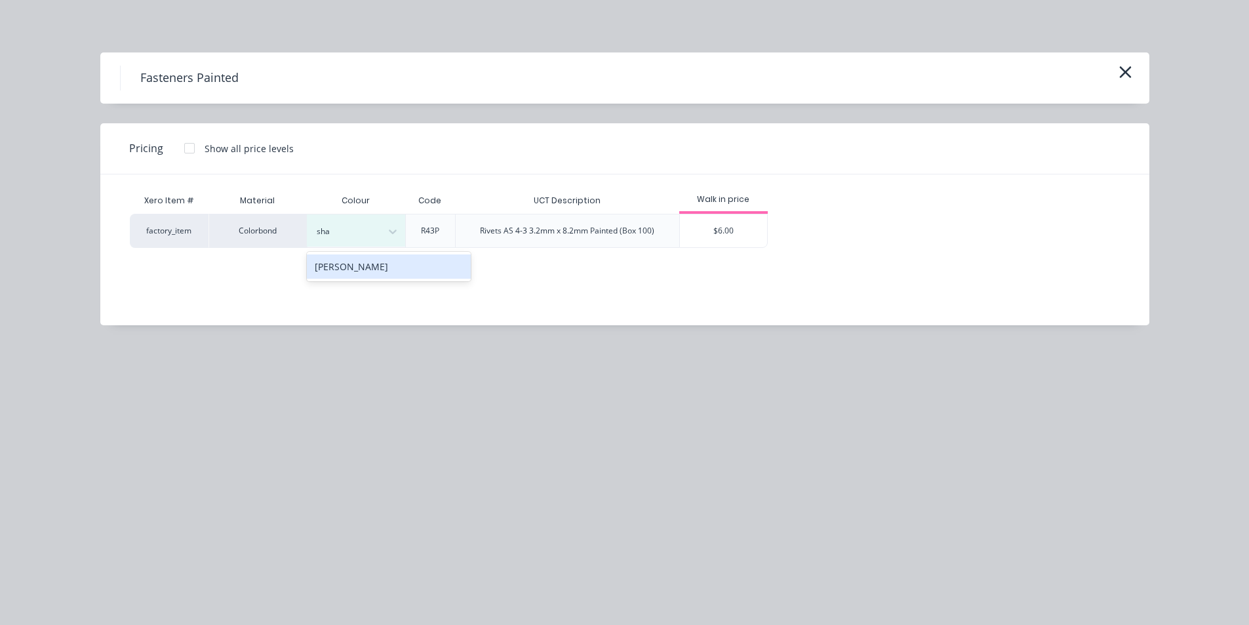
click at [421, 265] on div "[PERSON_NAME]" at bounding box center [389, 266] width 164 height 24
click at [708, 239] on div "$6.00" at bounding box center [723, 230] width 87 height 33
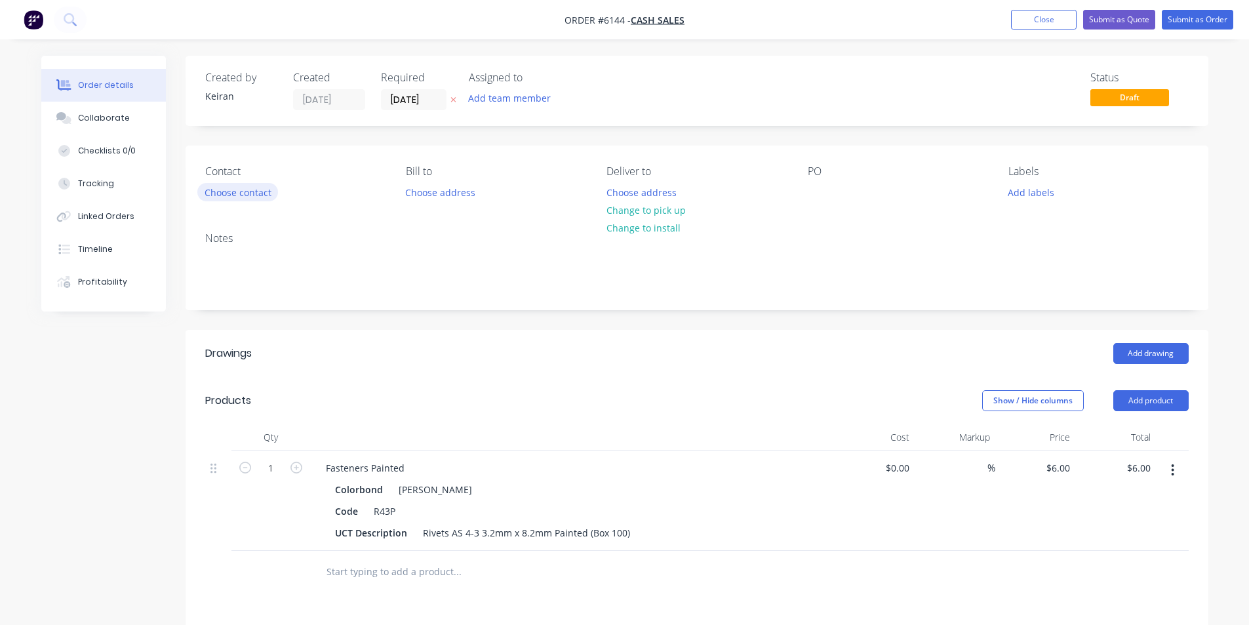
click at [253, 188] on button "Choose contact" at bounding box center [237, 192] width 81 height 18
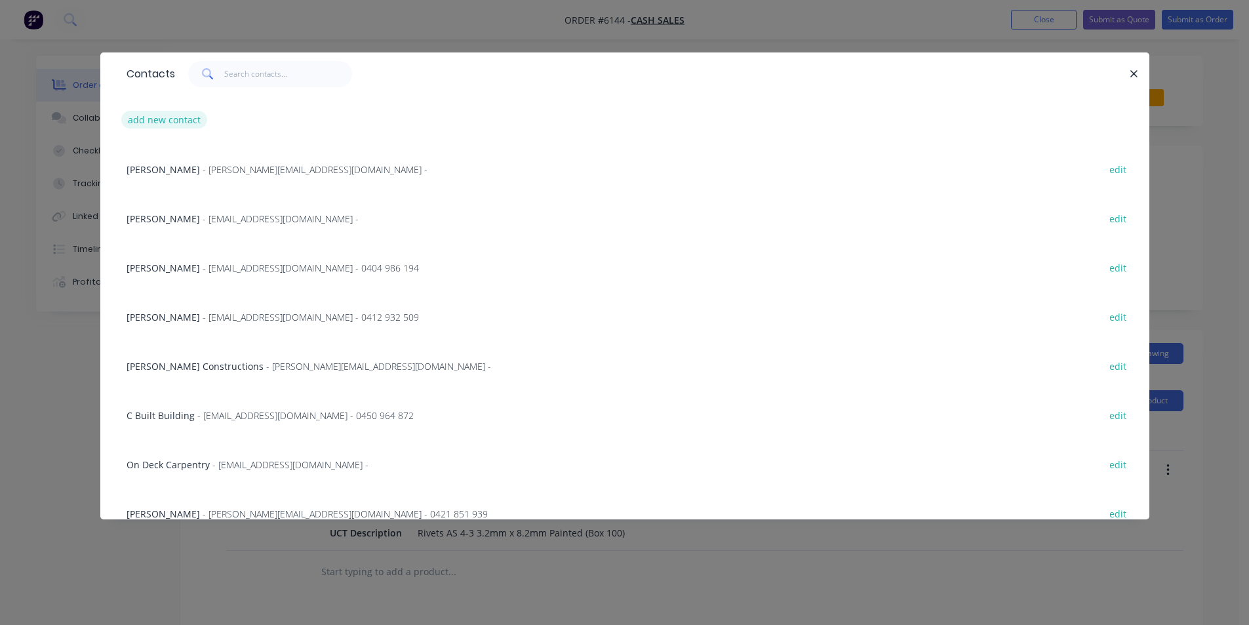
click at [179, 123] on button "add new contact" at bounding box center [164, 120] width 87 height 18
select select "AU"
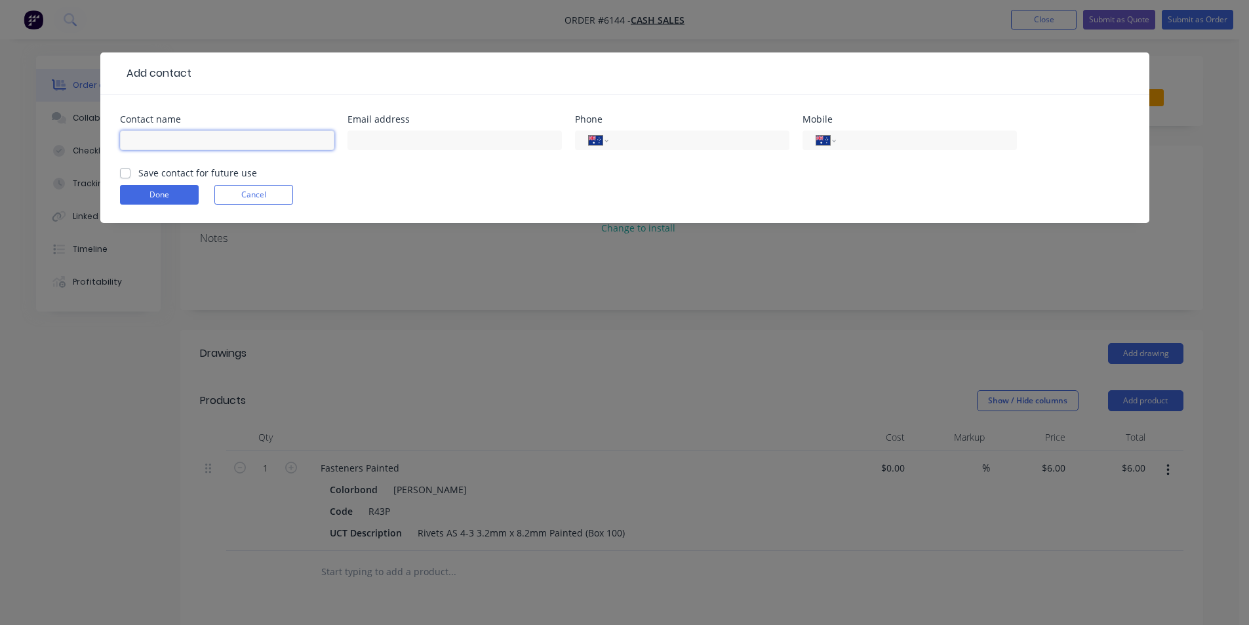
click at [169, 144] on input "text" at bounding box center [227, 140] width 214 height 20
type input "Cash Sales"
click at [159, 190] on button "Done" at bounding box center [159, 195] width 79 height 20
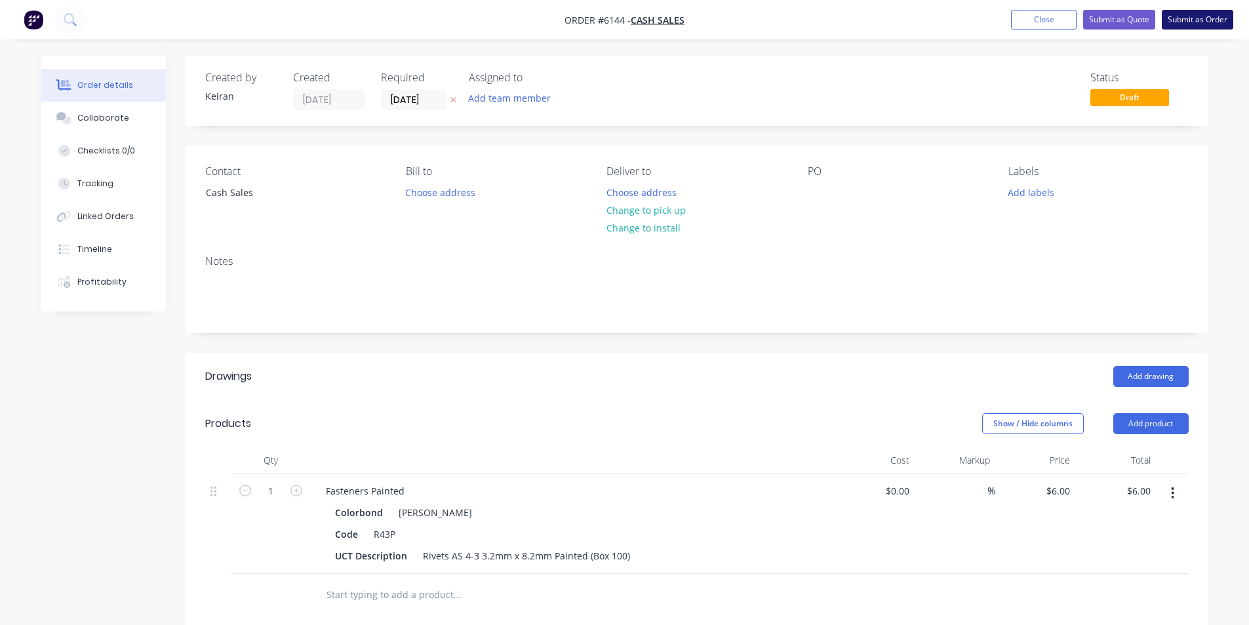
click at [1173, 14] on button "Submit as Order" at bounding box center [1196, 20] width 71 height 20
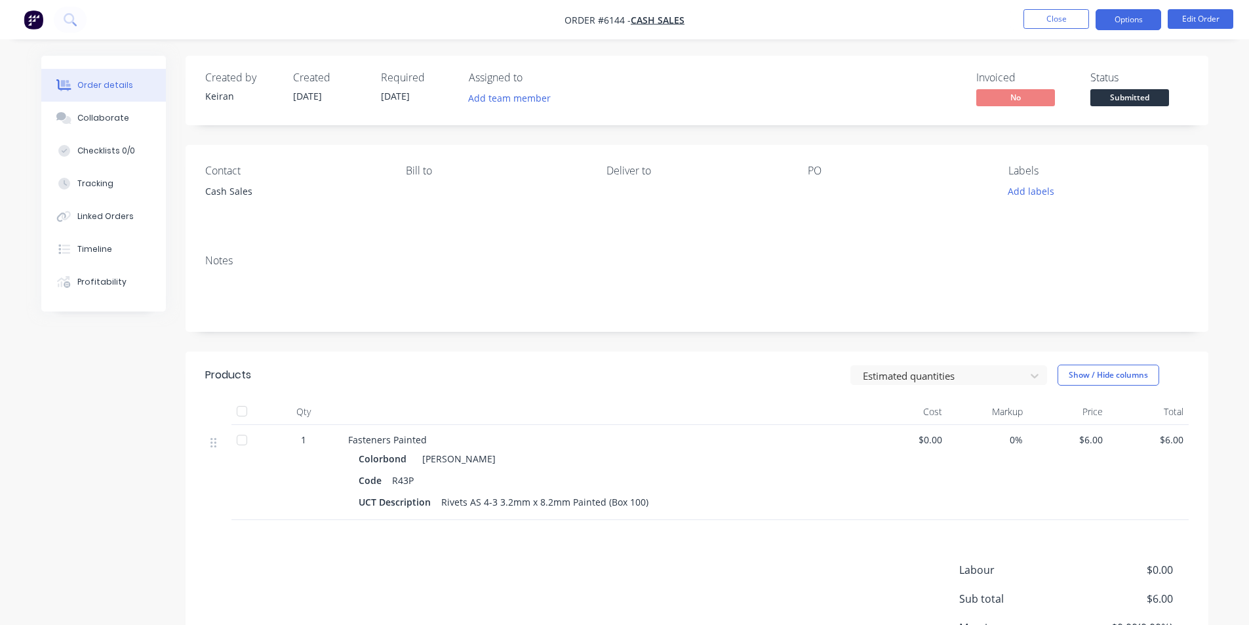
click at [1137, 29] on button "Options" at bounding box center [1128, 19] width 66 height 21
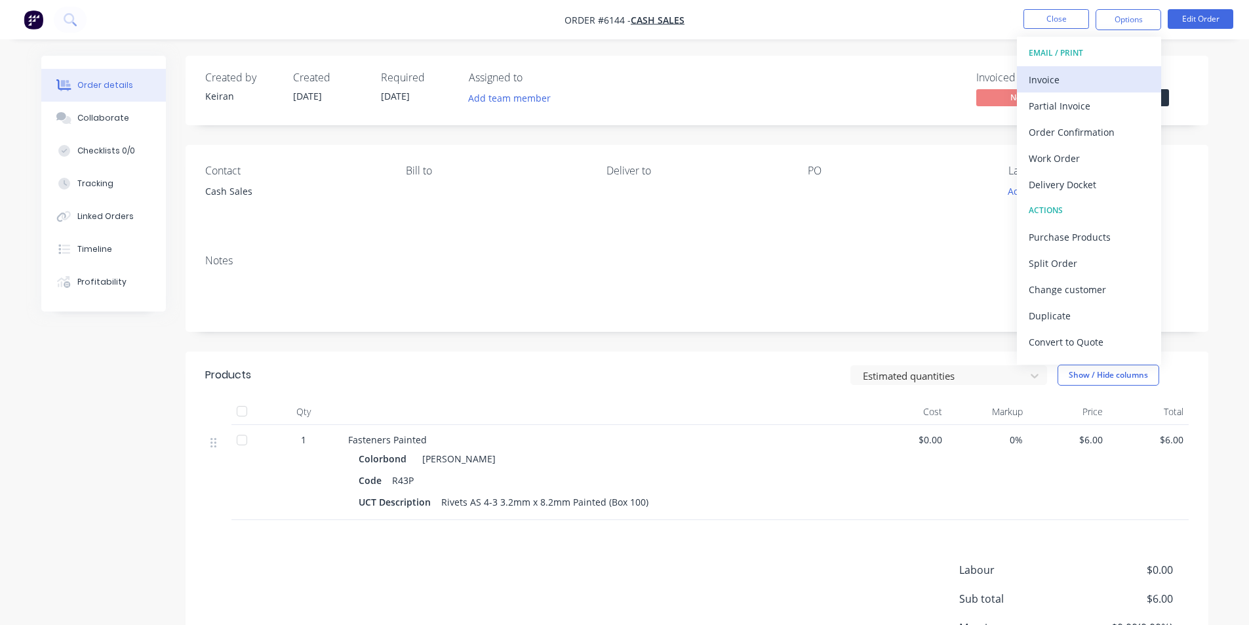
click at [1111, 77] on div "Invoice" at bounding box center [1088, 79] width 121 height 19
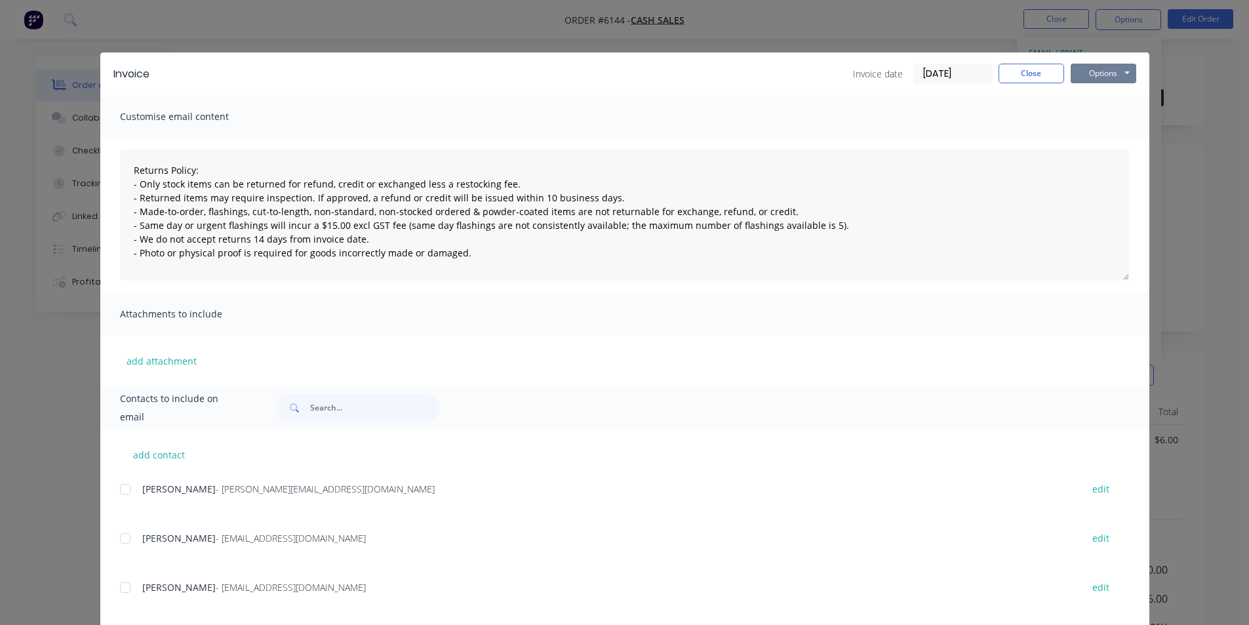
click at [1114, 80] on button "Options" at bounding box center [1103, 74] width 66 height 20
click at [1095, 126] on button "Print" at bounding box center [1112, 118] width 84 height 22
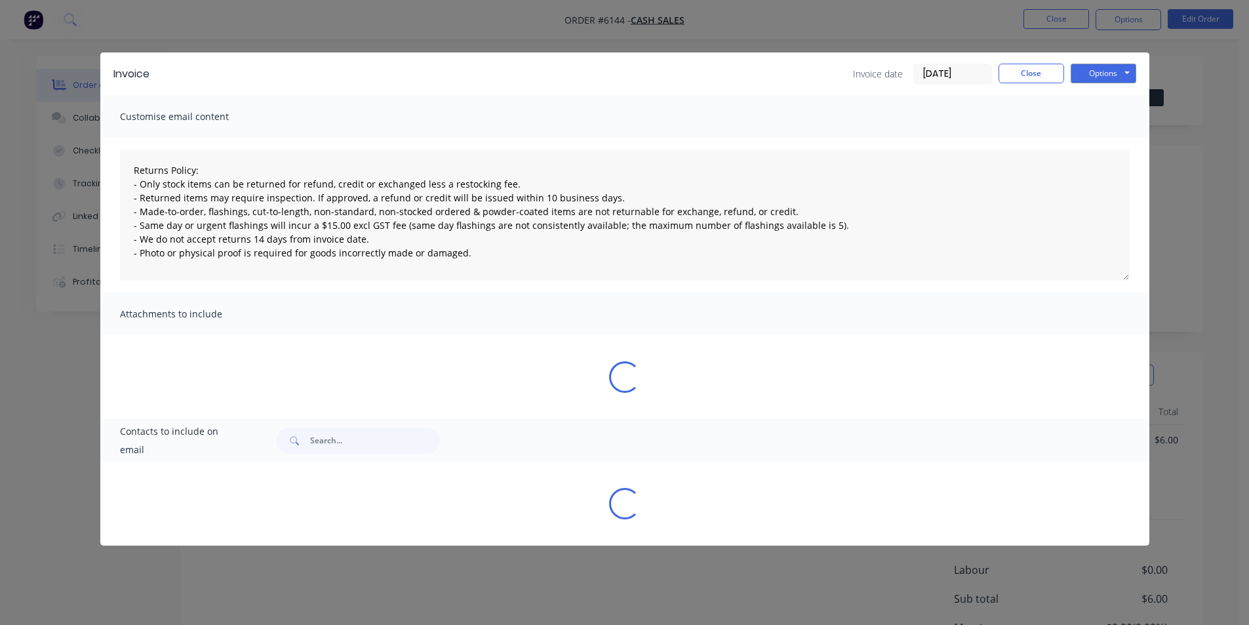
type textarea "Returns Policy: - Only stock items can be returned for refund, credit or exchan…"
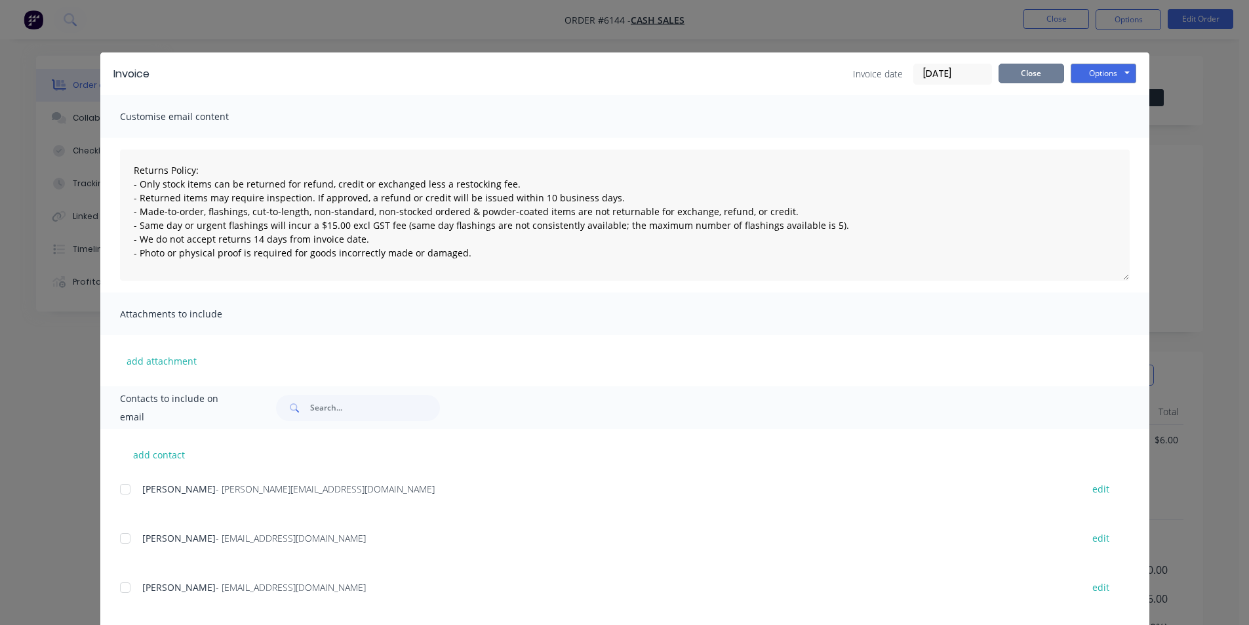
click at [1055, 75] on button "Close" at bounding box center [1031, 74] width 66 height 20
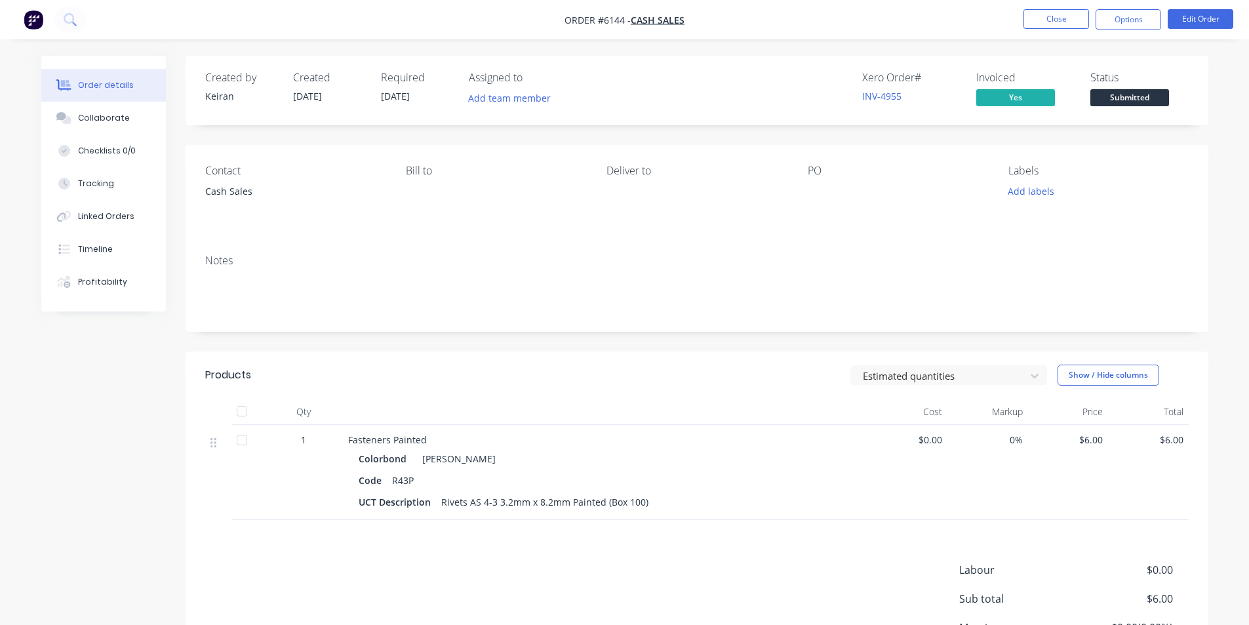
click at [1142, 88] on div "Status Submitted" at bounding box center [1139, 90] width 98 height 38
click at [1137, 98] on span "Submitted" at bounding box center [1129, 97] width 79 height 16
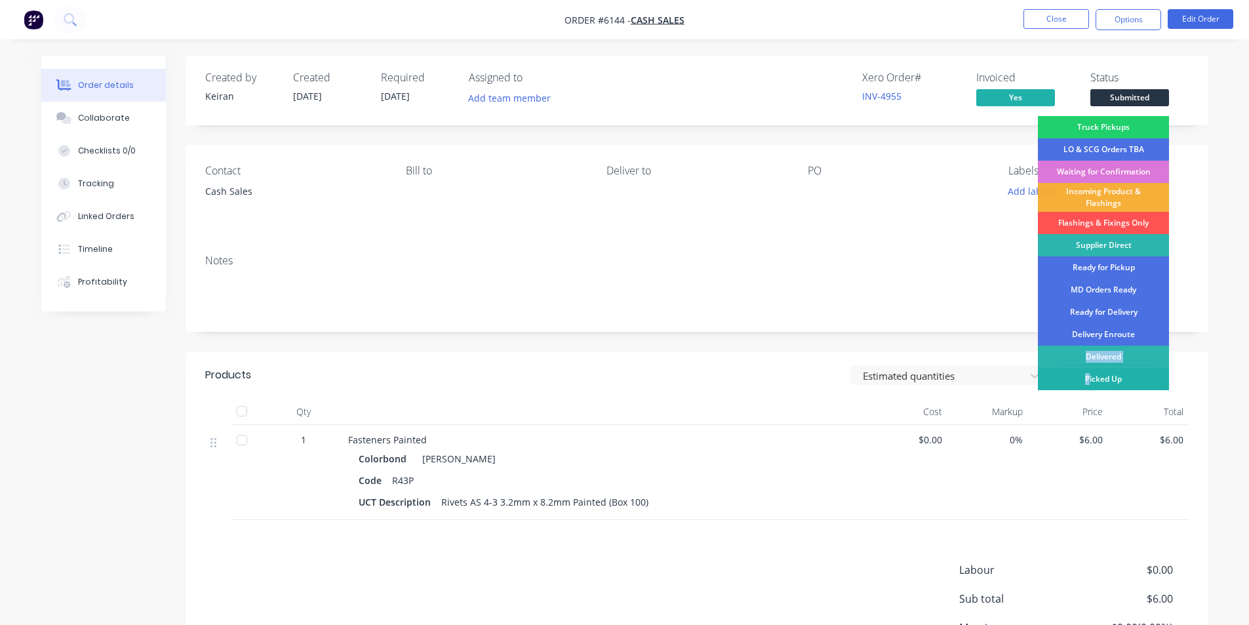
click at [1090, 370] on div "Truck Pickups LO & SCG Orders TBA Waiting for Confirmation Incoming Product & F…" at bounding box center [1103, 272] width 131 height 313
click at [1091, 372] on div "Picked Up" at bounding box center [1103, 379] width 131 height 22
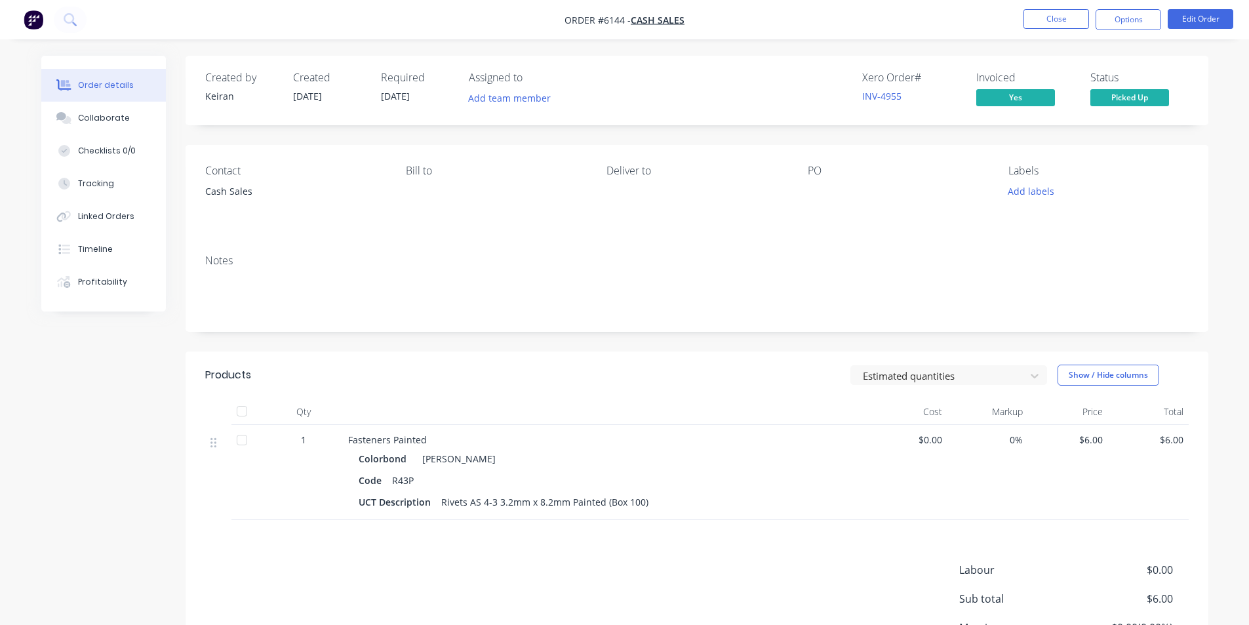
click at [1090, 36] on nav "Order #6144 - Cash Sales Close Options Edit Order" at bounding box center [624, 19] width 1249 height 39
click at [1076, 28] on button "Close" at bounding box center [1056, 19] width 66 height 20
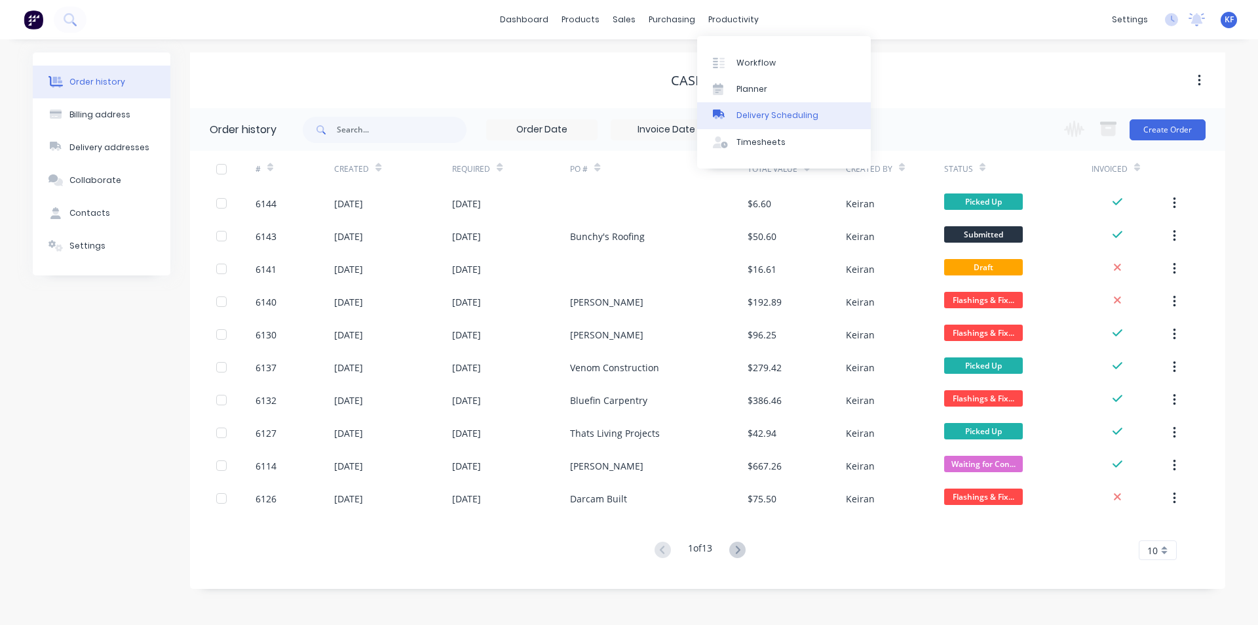
click at [774, 111] on div "Delivery Scheduling" at bounding box center [778, 115] width 82 height 12
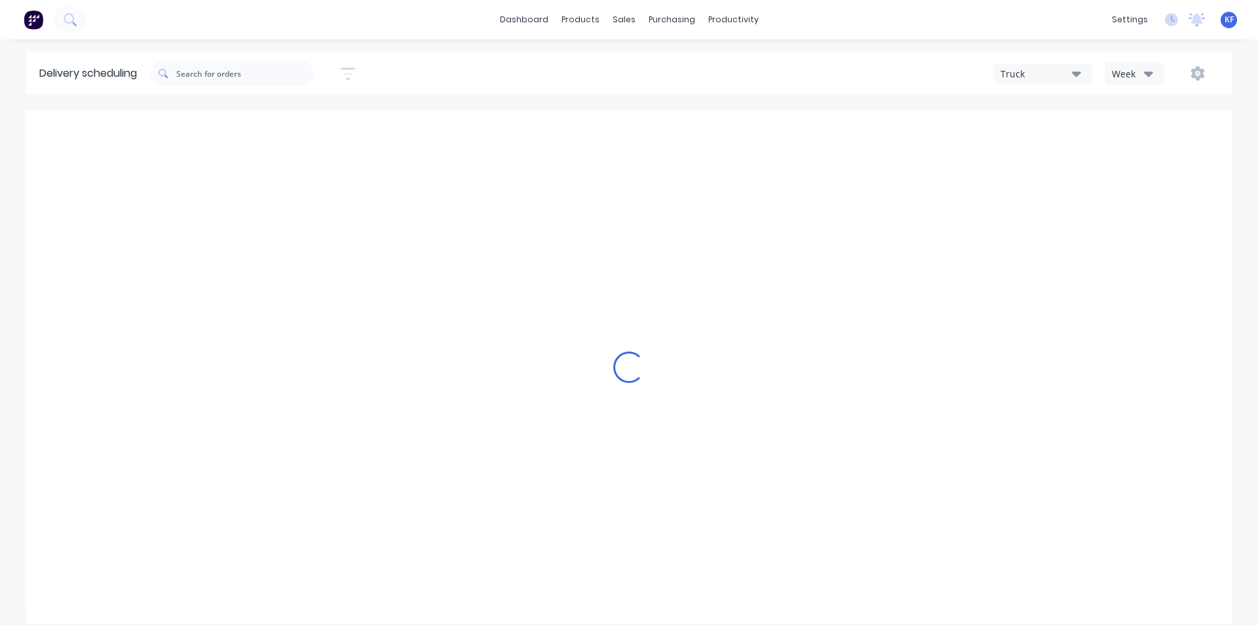
type input "[DATE] - [DATE]"
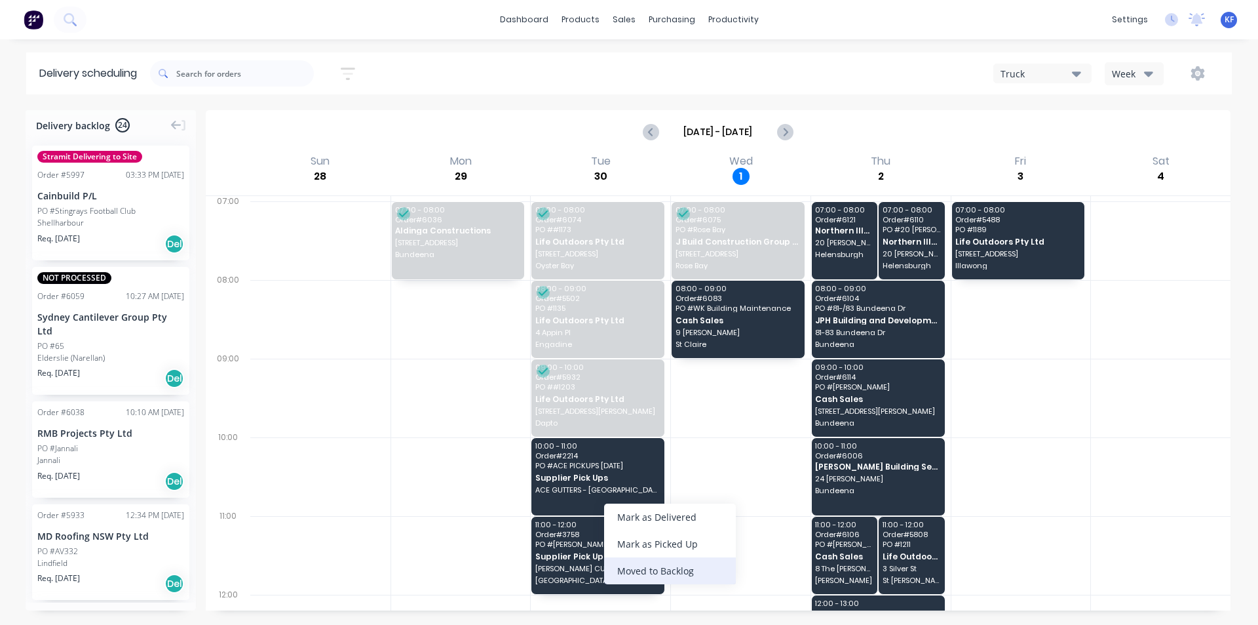
click at [701, 565] on div "Moved to Backlog" at bounding box center [670, 570] width 132 height 27
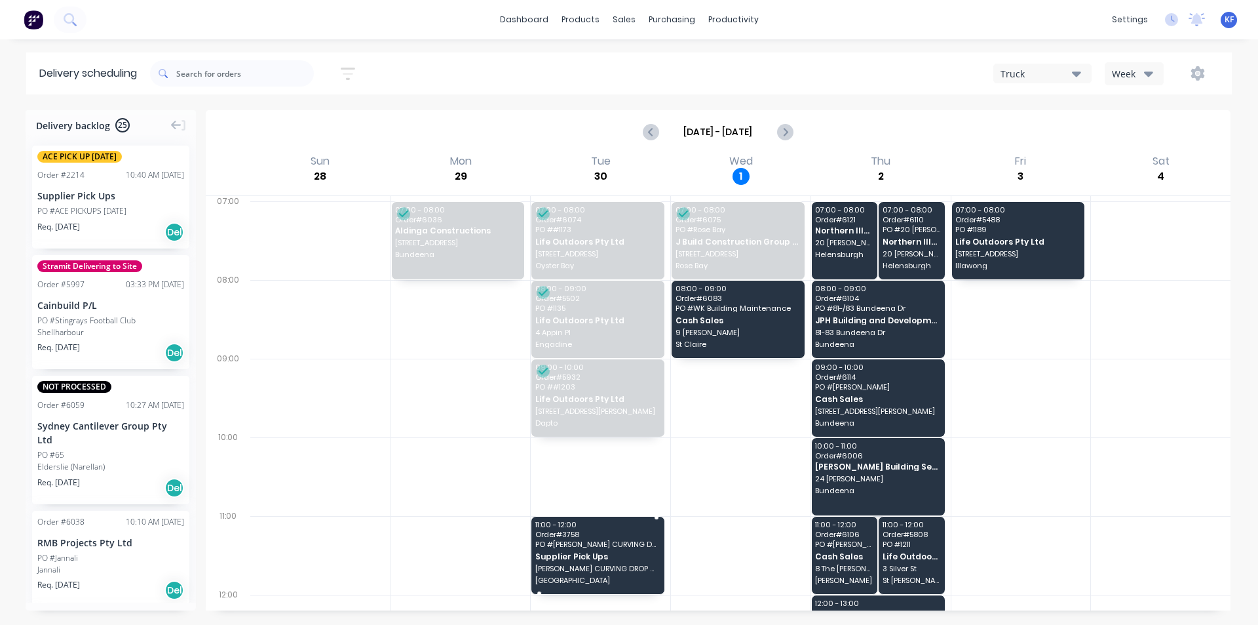
drag, startPoint x: 596, startPoint y: 541, endPoint x: 603, endPoint y: 539, distance: 6.8
click at [663, 605] on div "Moved to Backlog" at bounding box center [663, 611] width 132 height 27
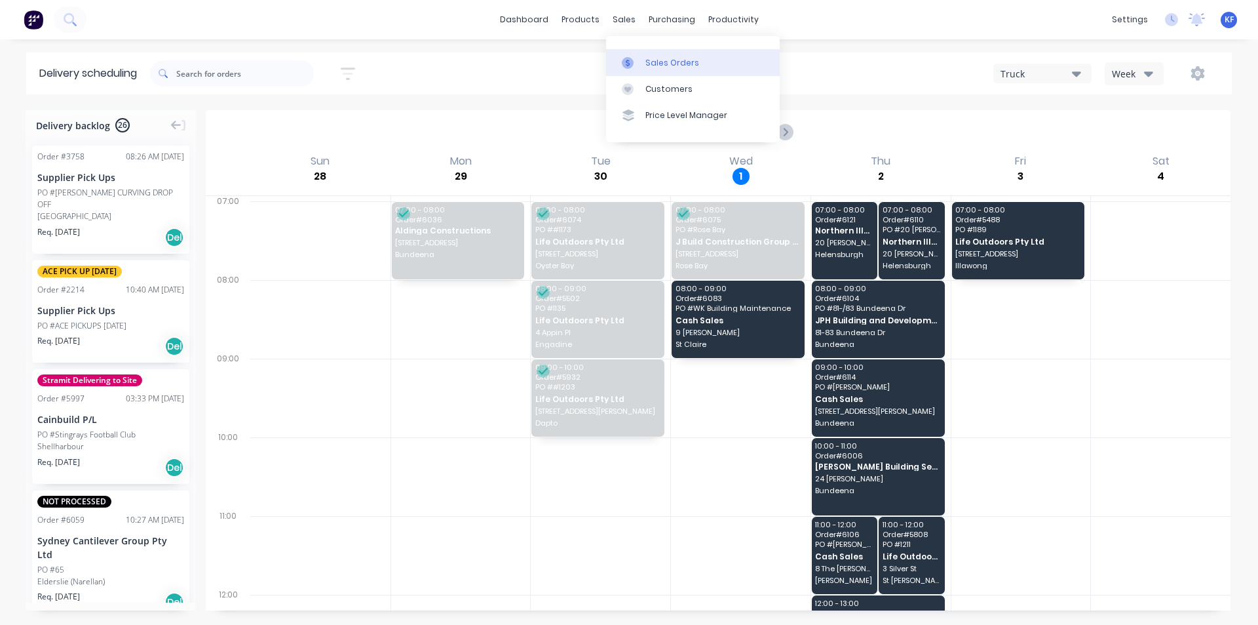
click at [642, 64] on link "Sales Orders" at bounding box center [693, 62] width 174 height 26
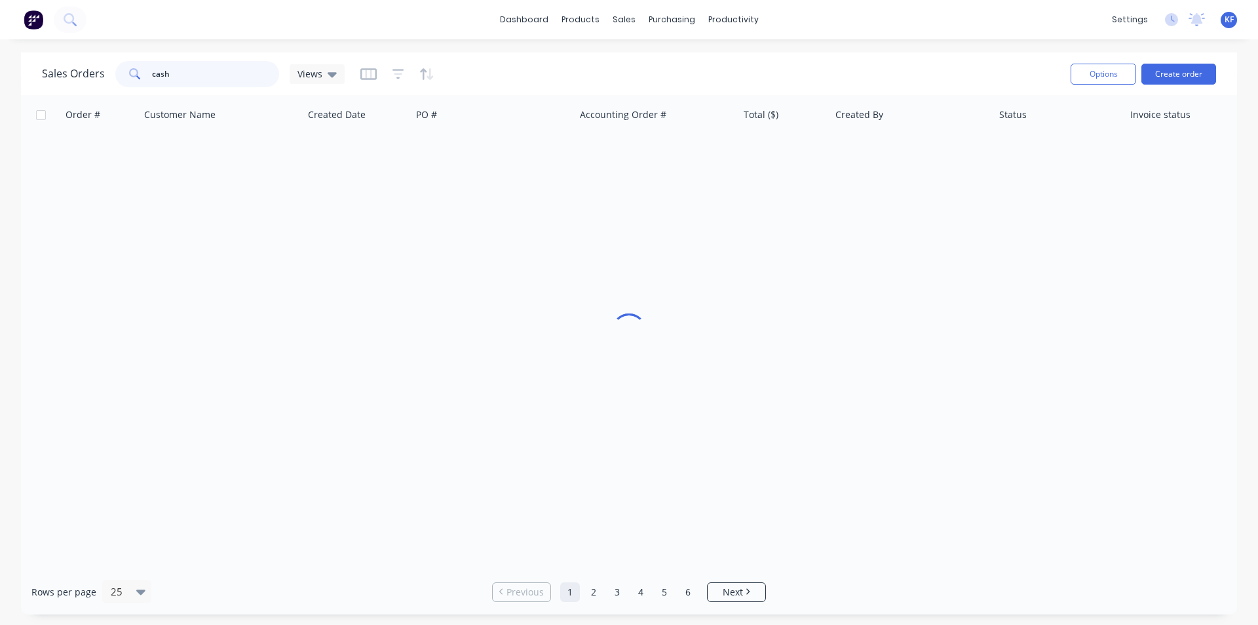
drag, startPoint x: 206, startPoint y: 83, endPoint x: 166, endPoint y: 81, distance: 39.4
click at [205, 83] on input "cash" at bounding box center [216, 74] width 128 height 26
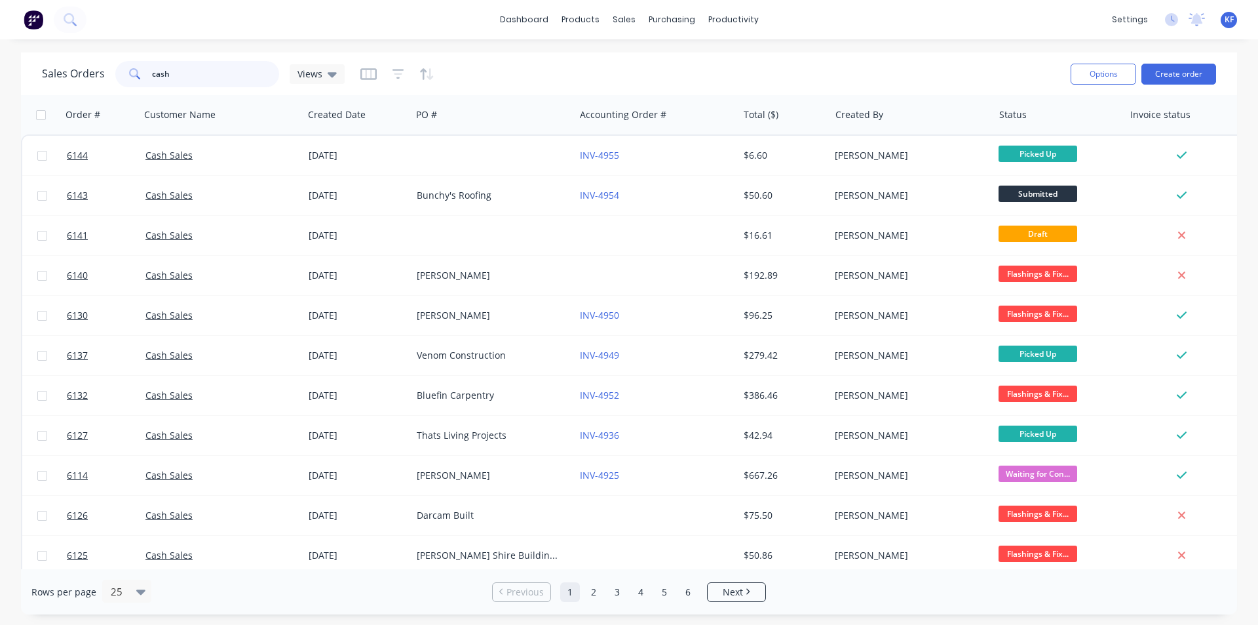
drag, startPoint x: 166, startPoint y: 81, endPoint x: 113, endPoint y: 68, distance: 55.5
click at [110, 68] on div "Sales Orders cash Views" at bounding box center [193, 74] width 303 height 26
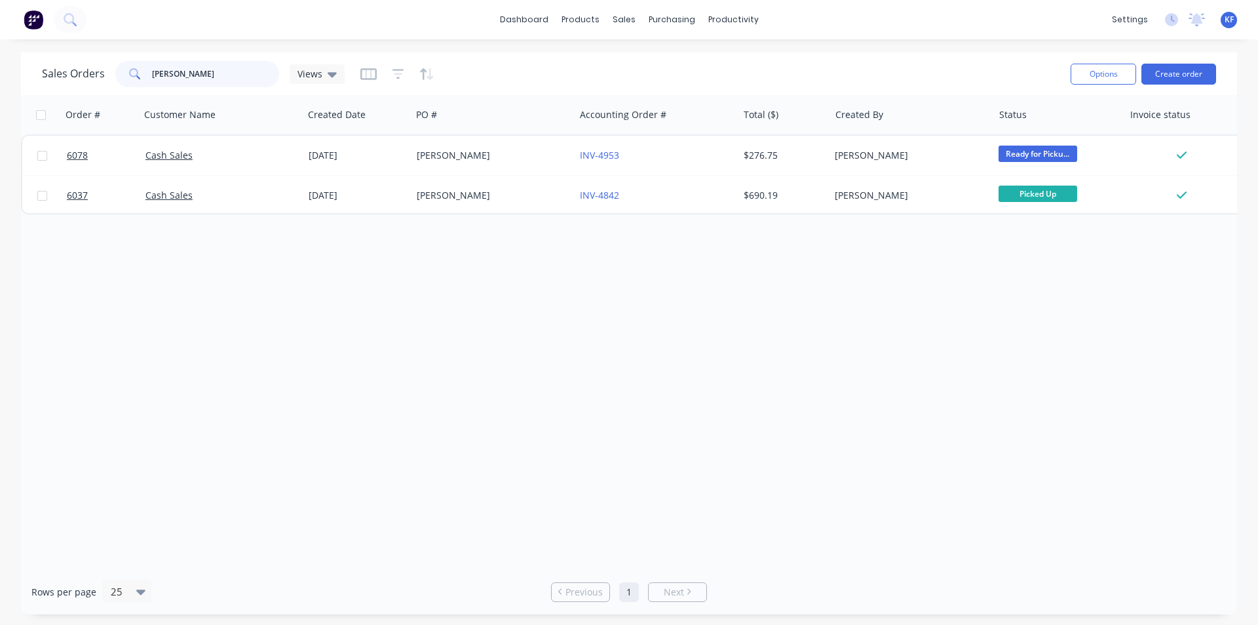
drag, startPoint x: 100, startPoint y: 64, endPoint x: 20, endPoint y: 20, distance: 90.9
click at [29, 27] on div "dashboard products sales purchasing productivity dashboard products Product Cat…" at bounding box center [629, 312] width 1258 height 625
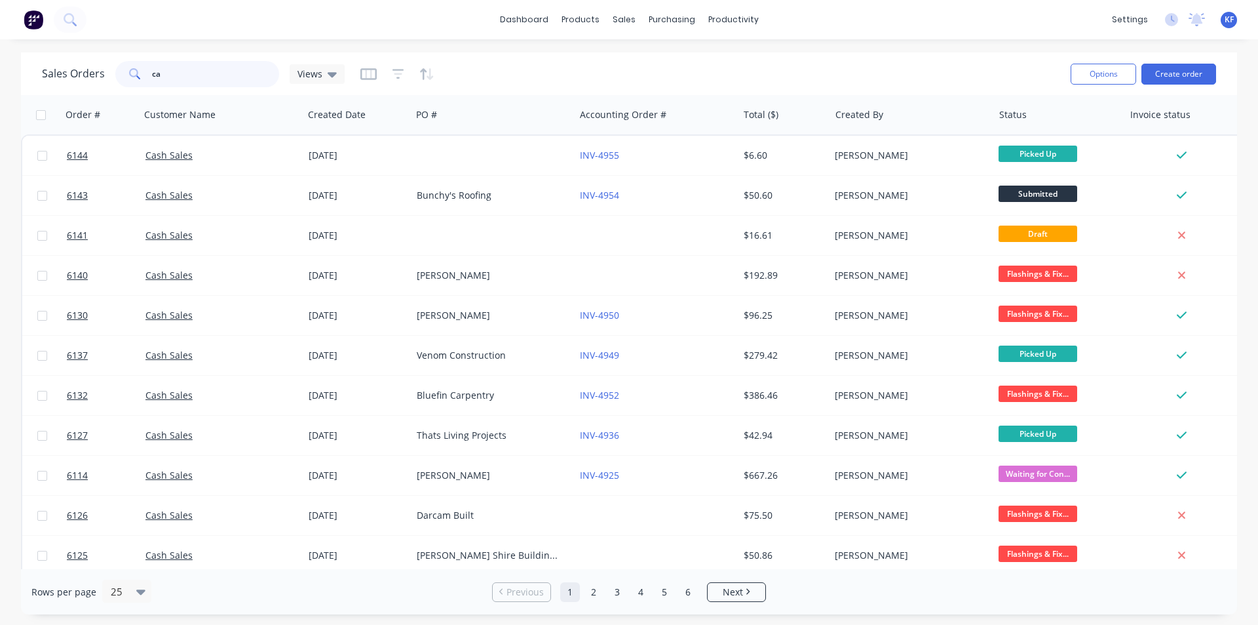
type input "c"
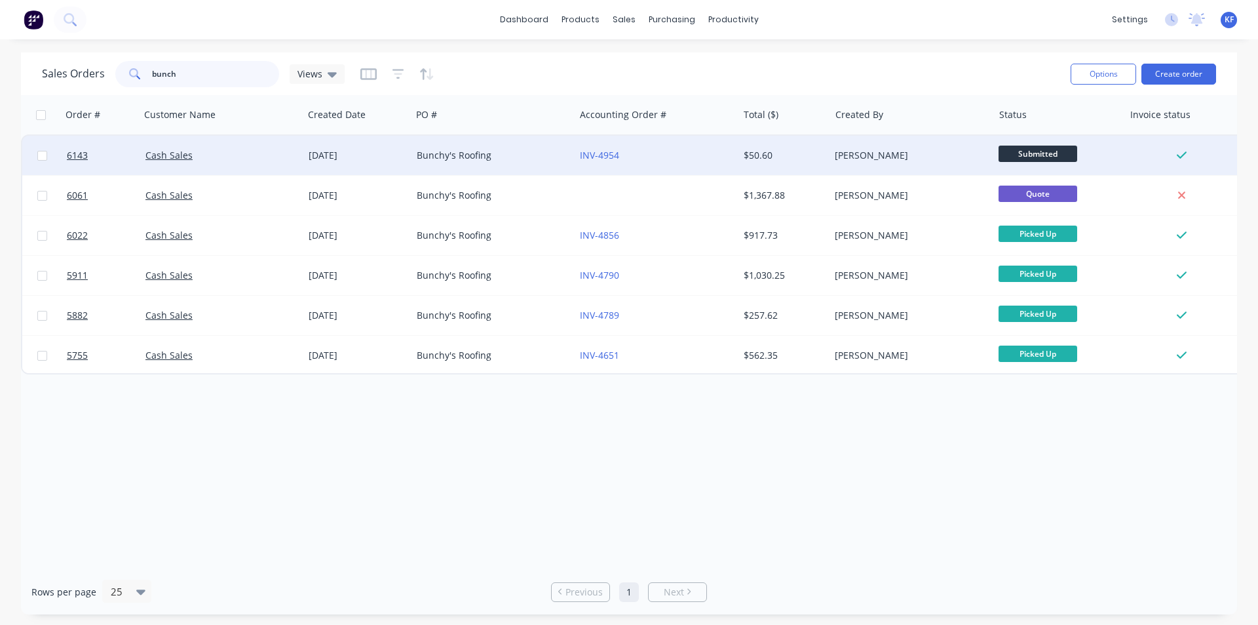
type input "bunch"
click at [695, 168] on div "INV-4954" at bounding box center [656, 155] width 163 height 39
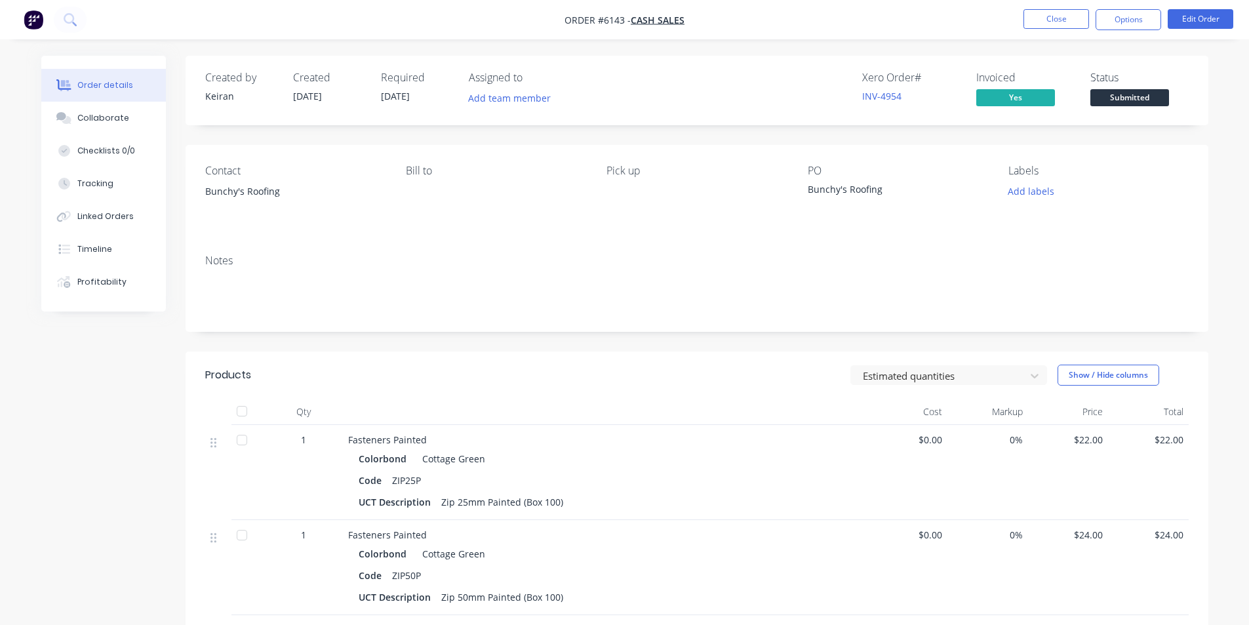
click at [1070, 7] on nav "Order #6143 - Cash Sales Close Options Edit Order" at bounding box center [624, 19] width 1249 height 39
click at [1070, 20] on button "Close" at bounding box center [1056, 19] width 66 height 20
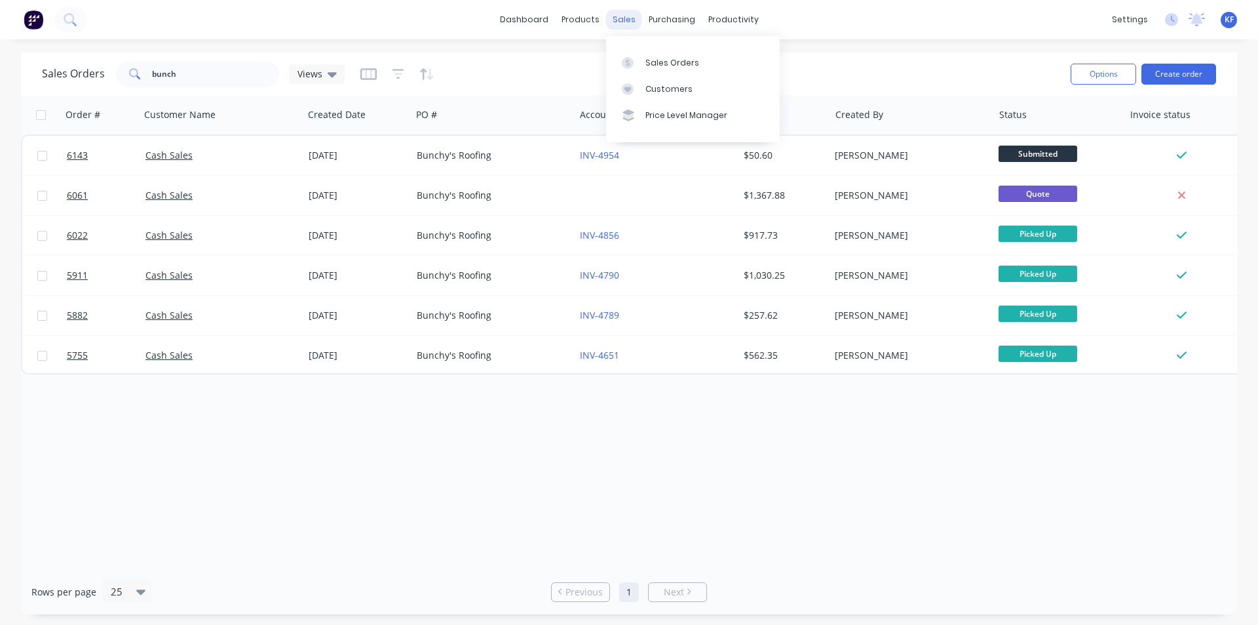
click at [629, 19] on div "sales" at bounding box center [624, 20] width 36 height 20
click at [658, 61] on div "Sales Orders" at bounding box center [673, 63] width 54 height 12
drag, startPoint x: 222, startPoint y: 73, endPoint x: 49, endPoint y: 67, distance: 173.1
click at [49, 67] on div "Sales Orders bunch Views" at bounding box center [193, 74] width 303 height 26
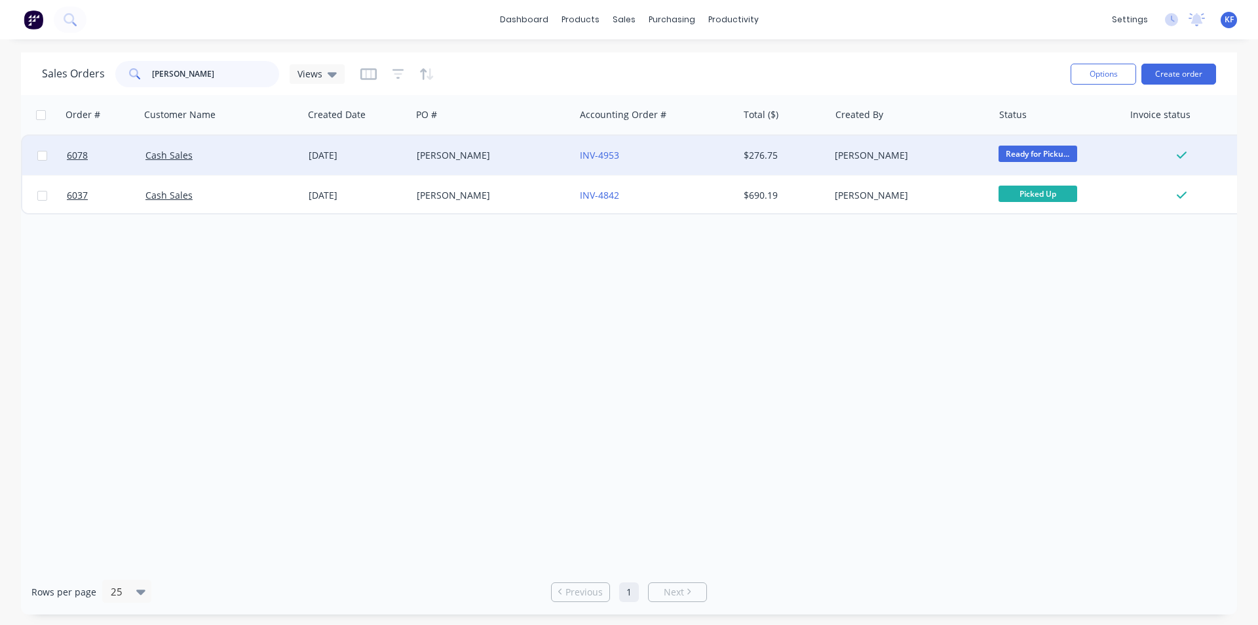
type input "[PERSON_NAME]"
click at [676, 160] on div "INV-4953" at bounding box center [653, 155] width 146 height 13
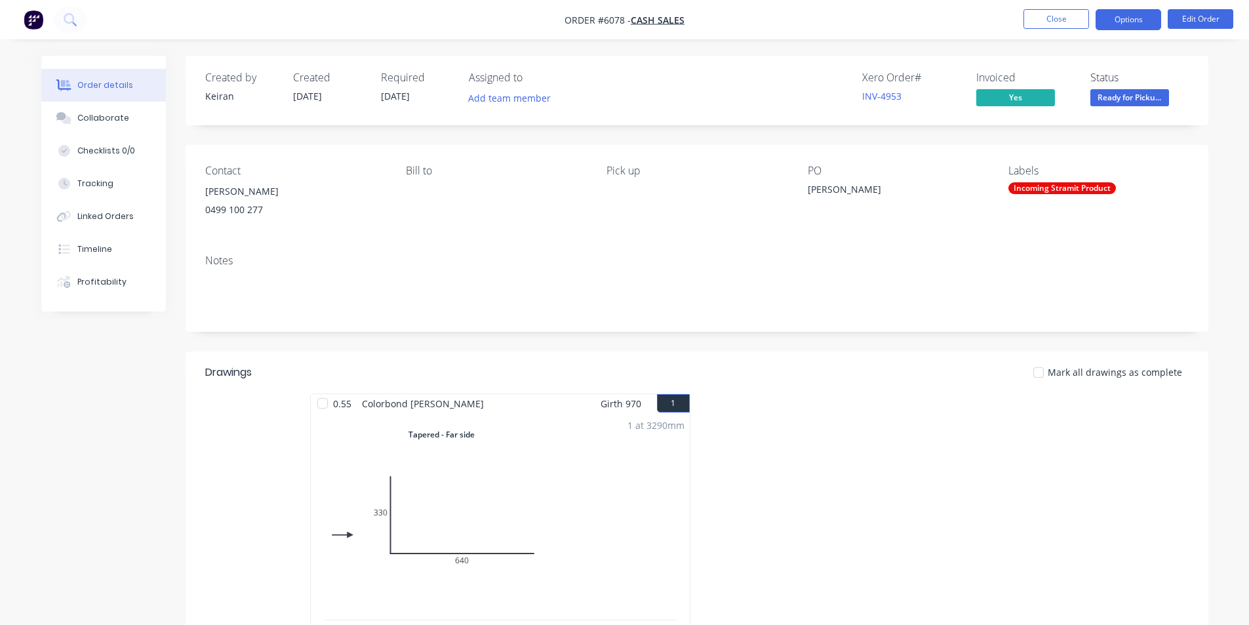
click at [1142, 21] on button "Options" at bounding box center [1128, 19] width 66 height 21
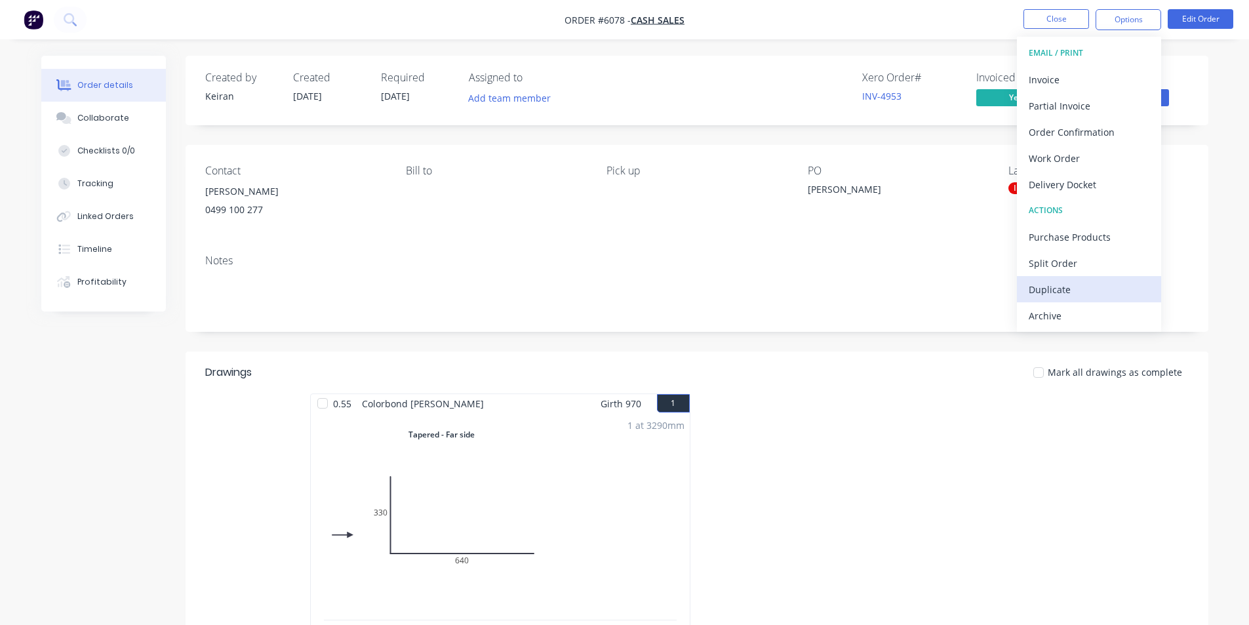
click at [1073, 284] on div "Duplicate" at bounding box center [1088, 289] width 121 height 19
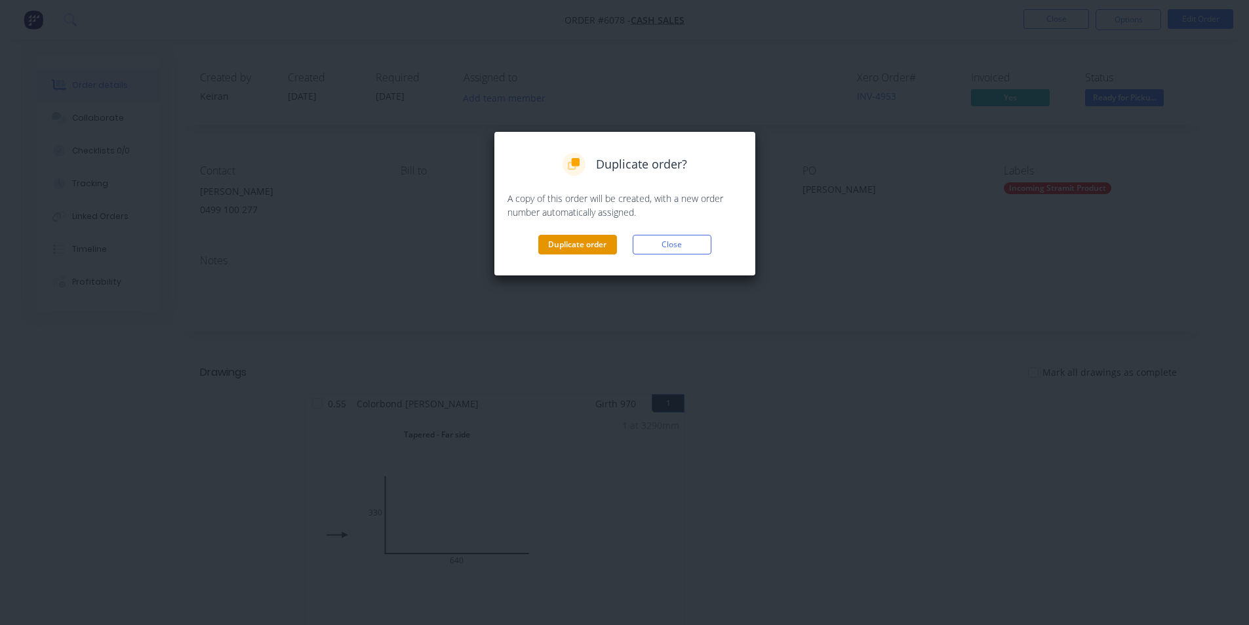
click at [584, 243] on button "Duplicate order" at bounding box center [577, 245] width 79 height 20
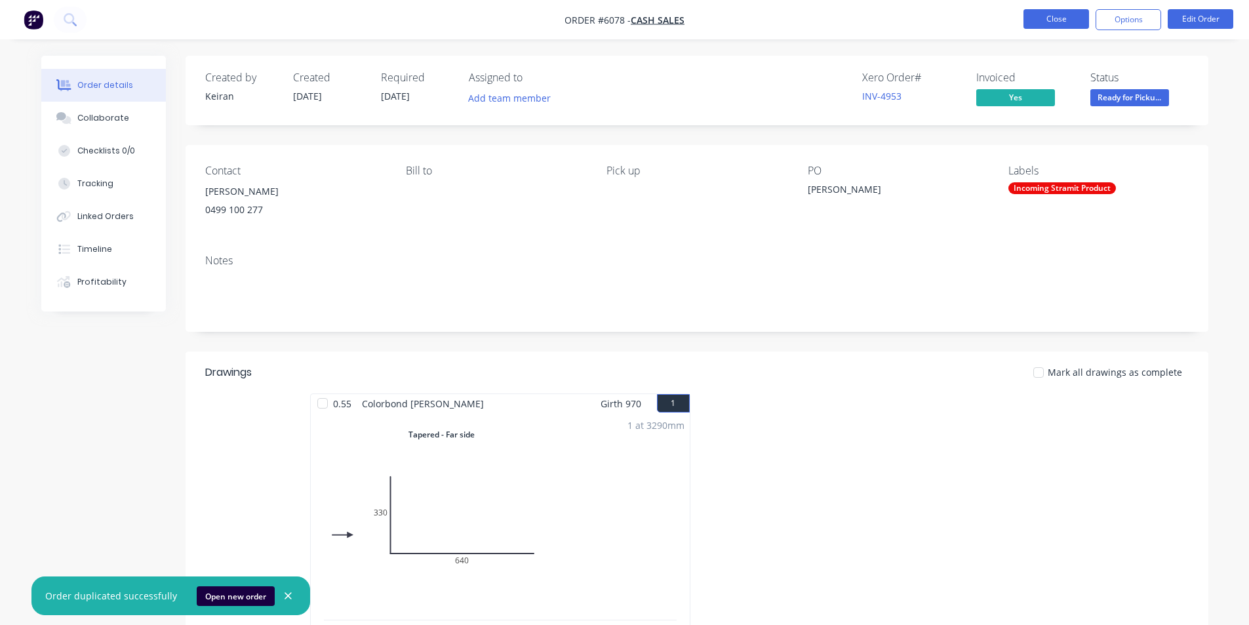
click at [1050, 16] on button "Close" at bounding box center [1056, 19] width 66 height 20
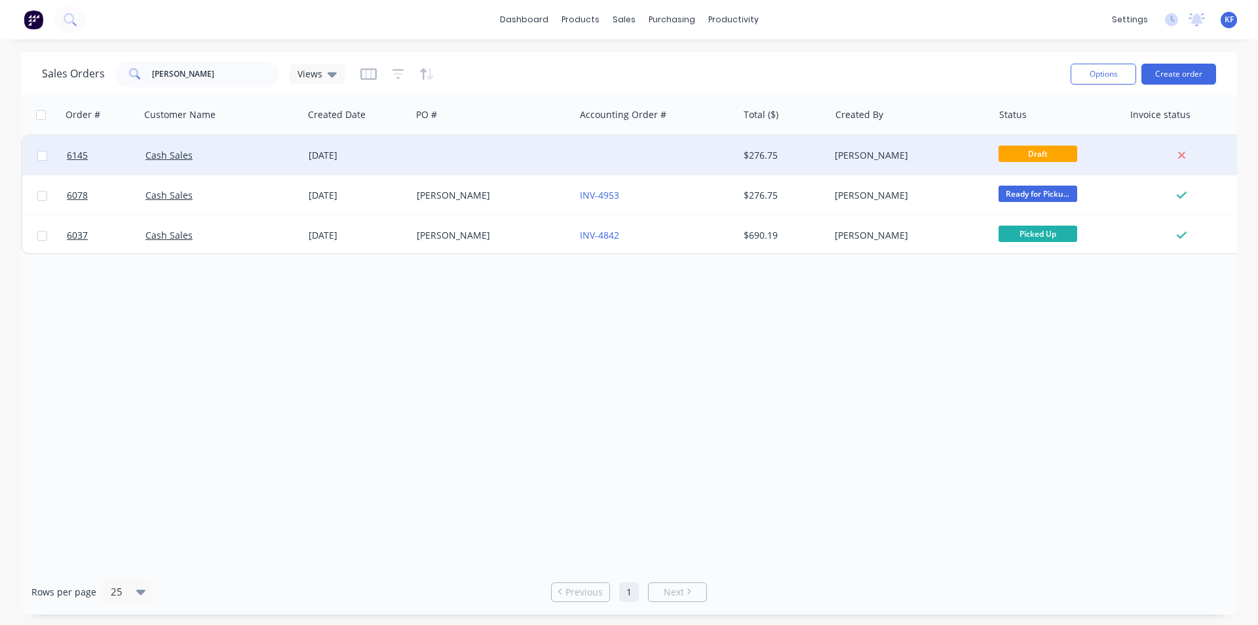
click at [677, 160] on div at bounding box center [656, 155] width 163 height 39
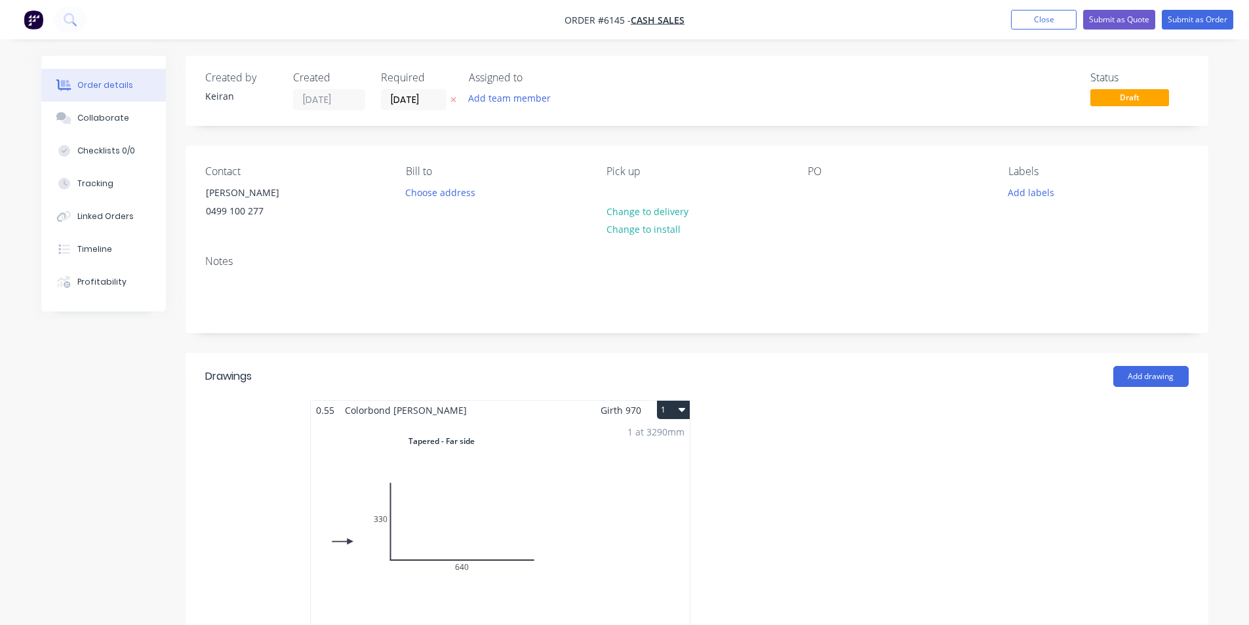
click at [827, 182] on div "PO" at bounding box center [898, 195] width 180 height 60
click at [820, 193] on div at bounding box center [818, 192] width 21 height 19
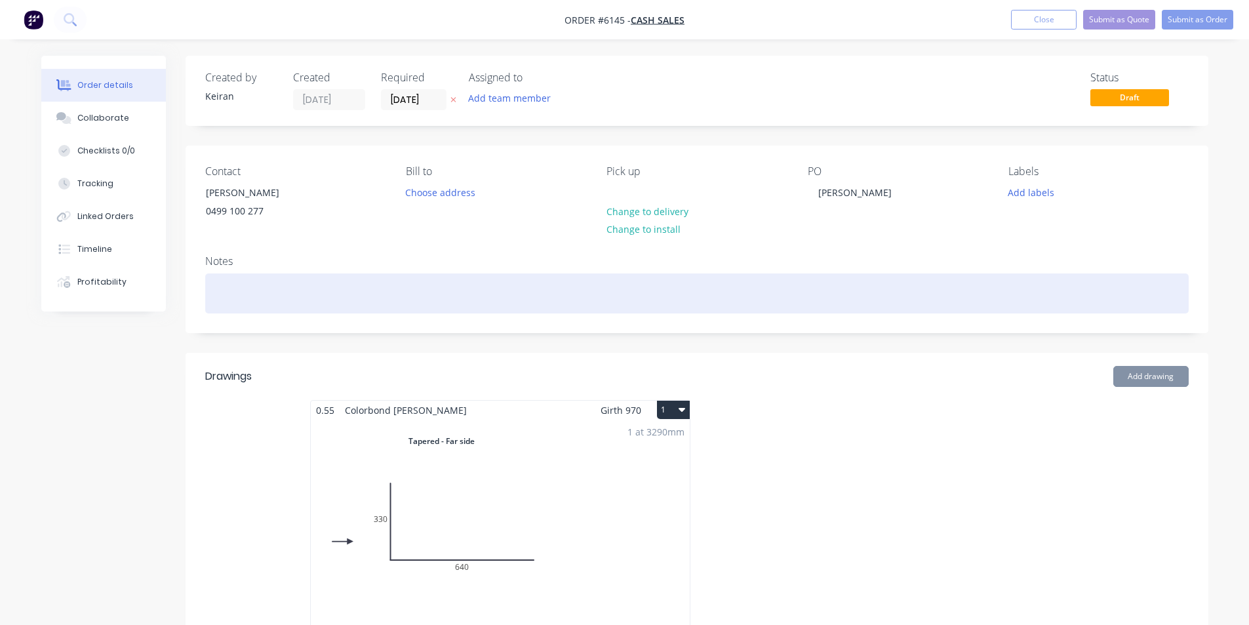
click at [527, 299] on div at bounding box center [696, 293] width 983 height 40
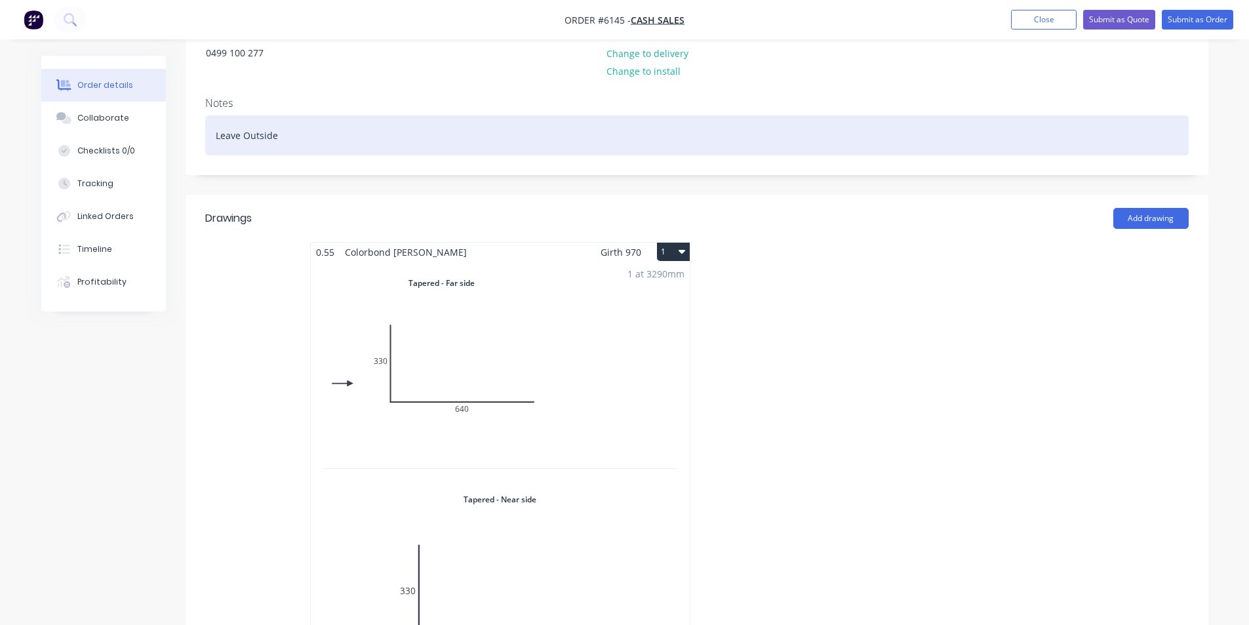
scroll to position [131, 0]
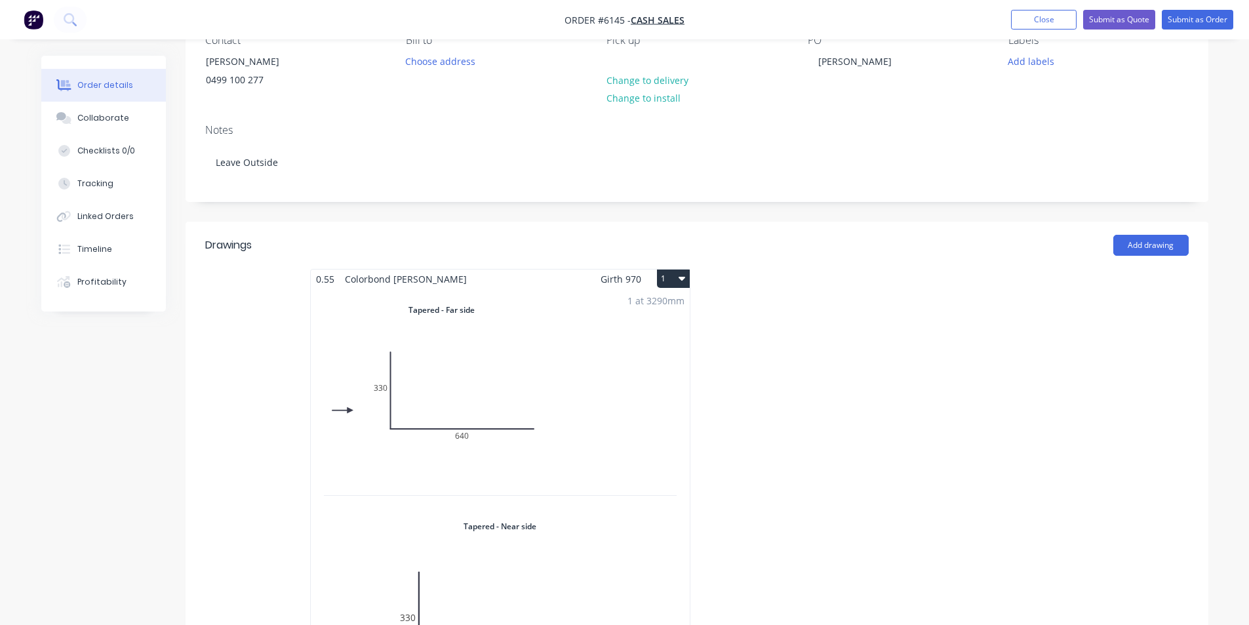
click at [602, 410] on div "1 at 3290mm Total lm $/M Total 3.29m $40.42 $132.98" at bounding box center [500, 504] width 379 height 432
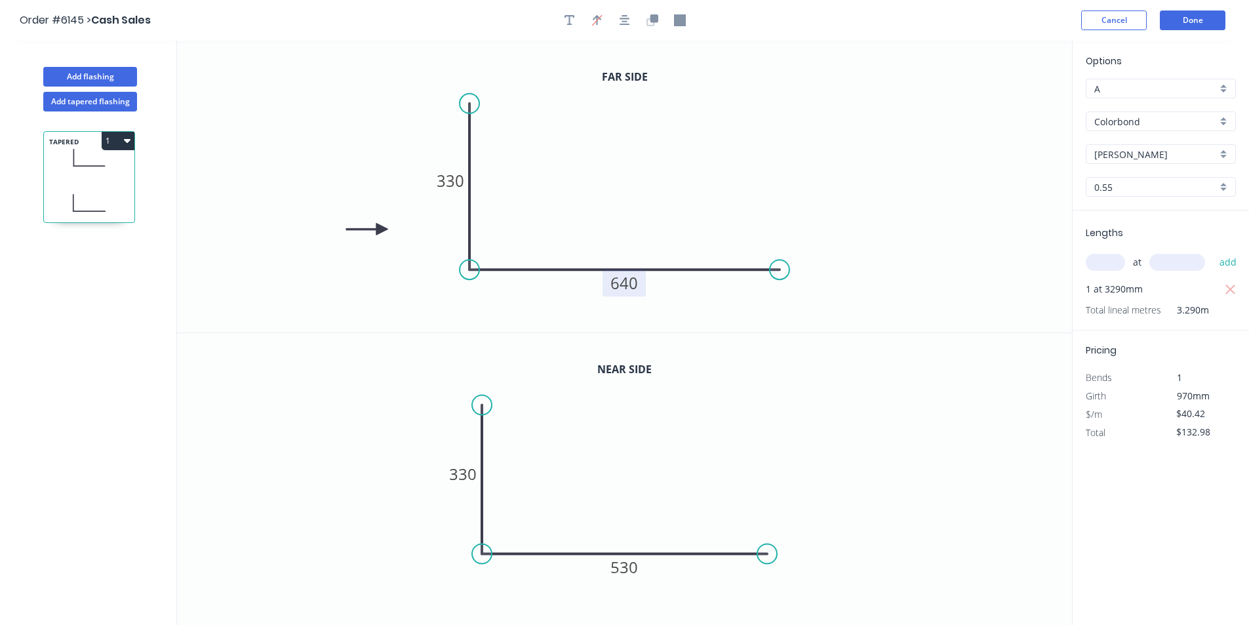
click at [626, 284] on tspan "640" at bounding box center [624, 283] width 28 height 22
click at [630, 562] on tspan "530" at bounding box center [624, 567] width 28 height 22
type input "$33.93"
type input "$111.63"
drag, startPoint x: 1194, startPoint y: 25, endPoint x: 1203, endPoint y: 22, distance: 9.5
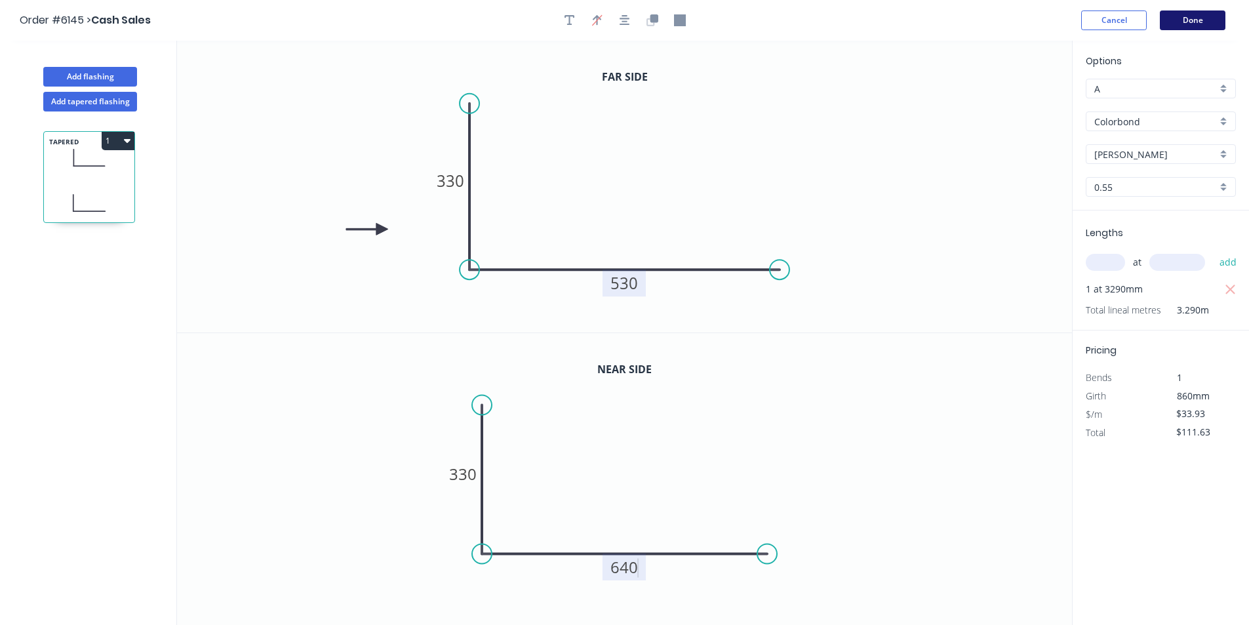
click at [1203, 22] on button "Done" at bounding box center [1192, 20] width 66 height 20
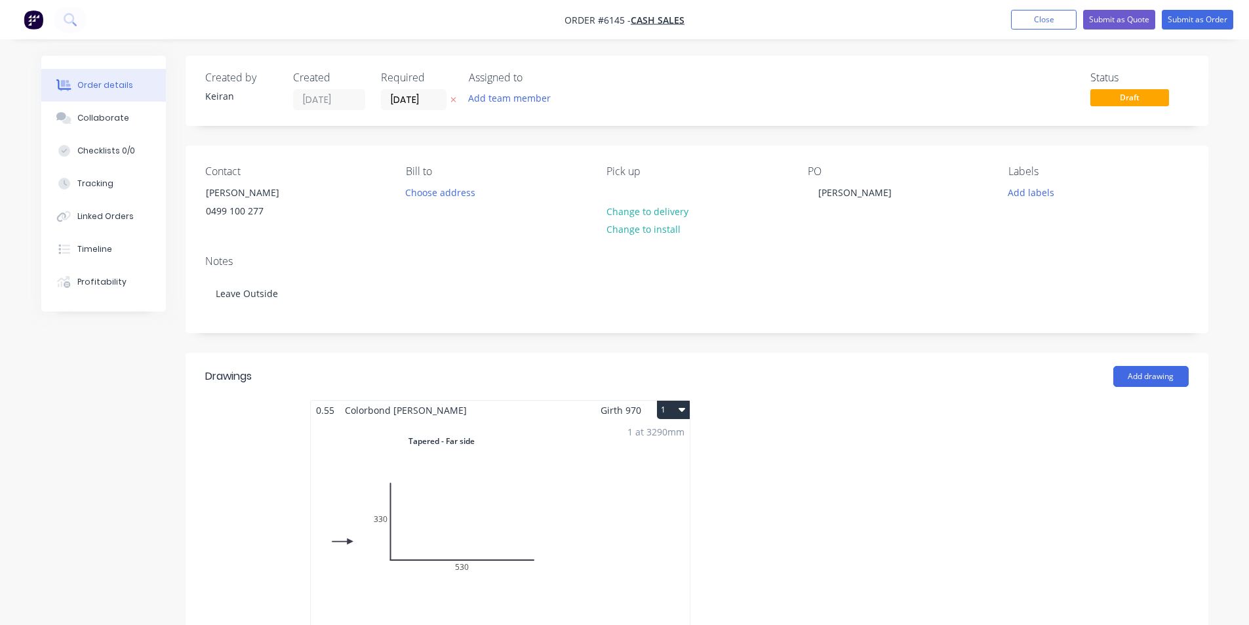
click at [1207, 14] on button "Submit as Order" at bounding box center [1196, 20] width 71 height 20
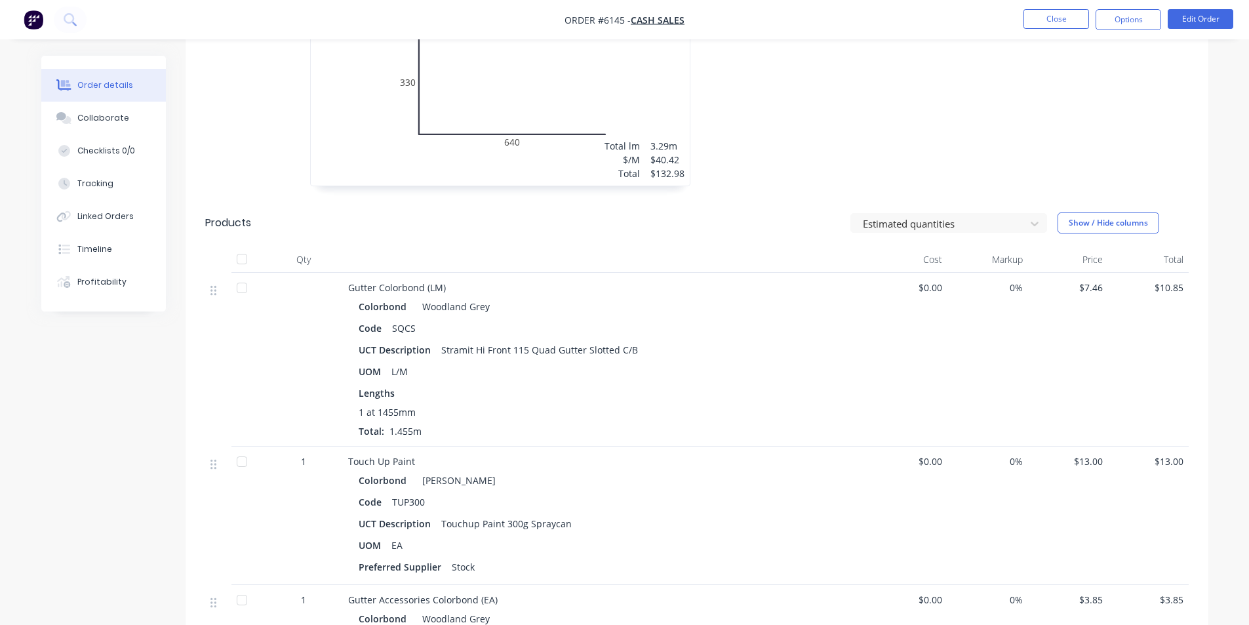
scroll to position [524, 0]
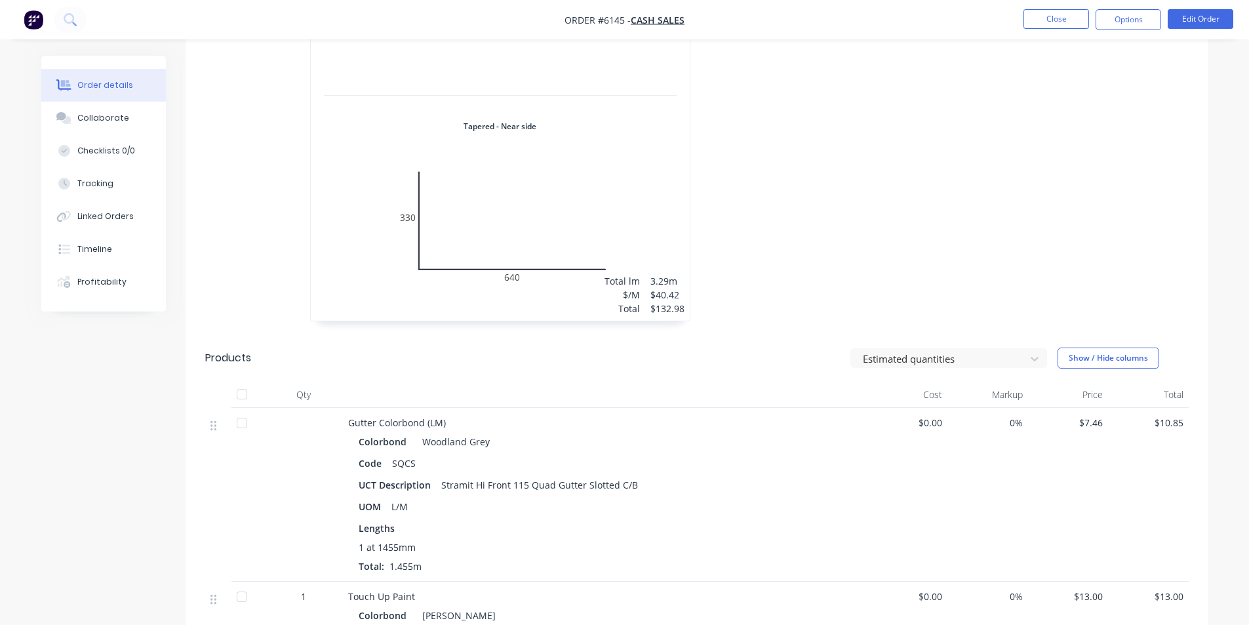
click at [1186, 31] on nav "Order #6145 - Cash Sales Close Options Edit Order" at bounding box center [624, 19] width 1249 height 39
click at [1185, 18] on button "Edit Order" at bounding box center [1200, 19] width 66 height 20
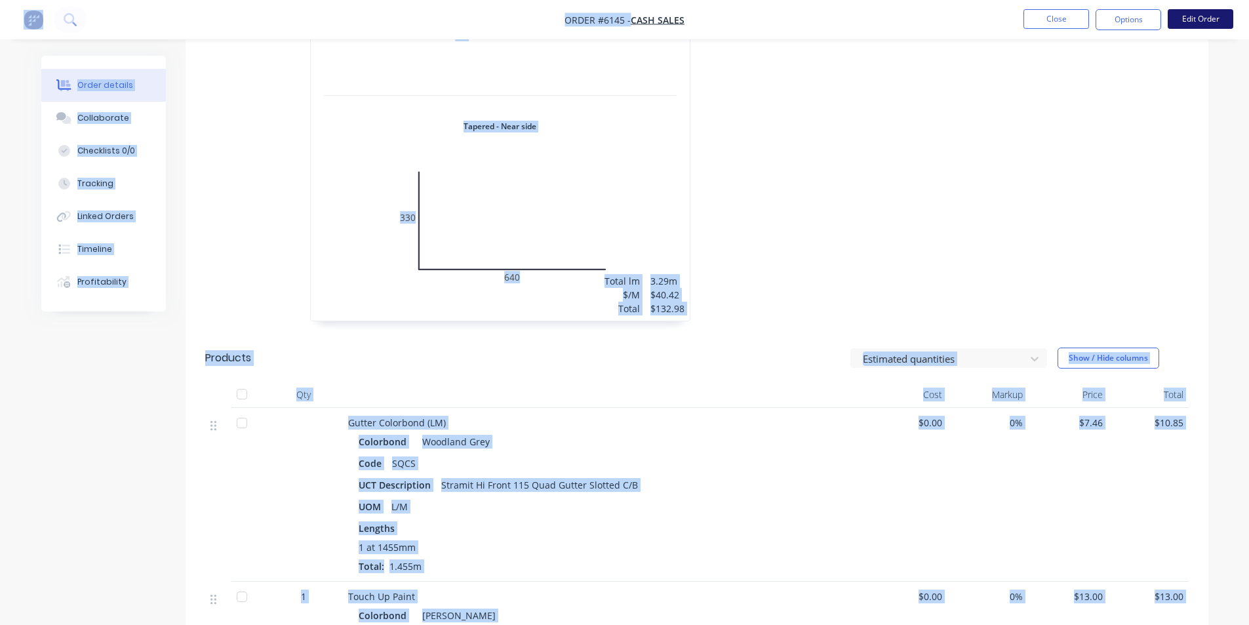
click at [1196, 18] on button "Edit Order" at bounding box center [1200, 19] width 66 height 20
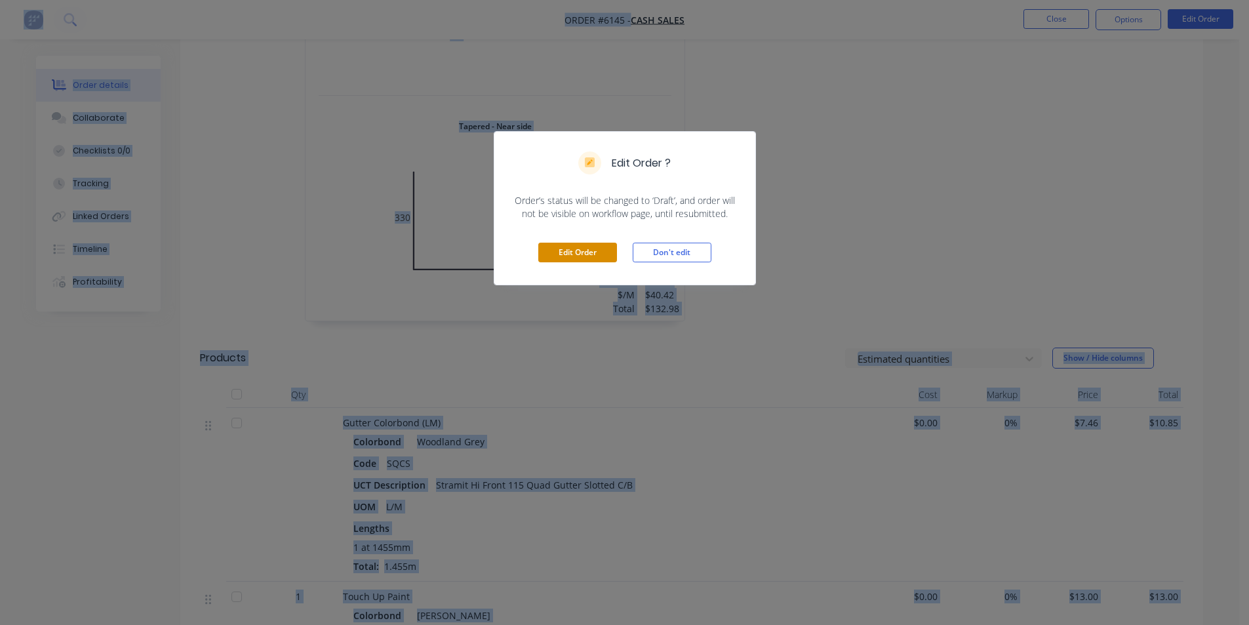
click at [600, 254] on button "Edit Order" at bounding box center [577, 253] width 79 height 20
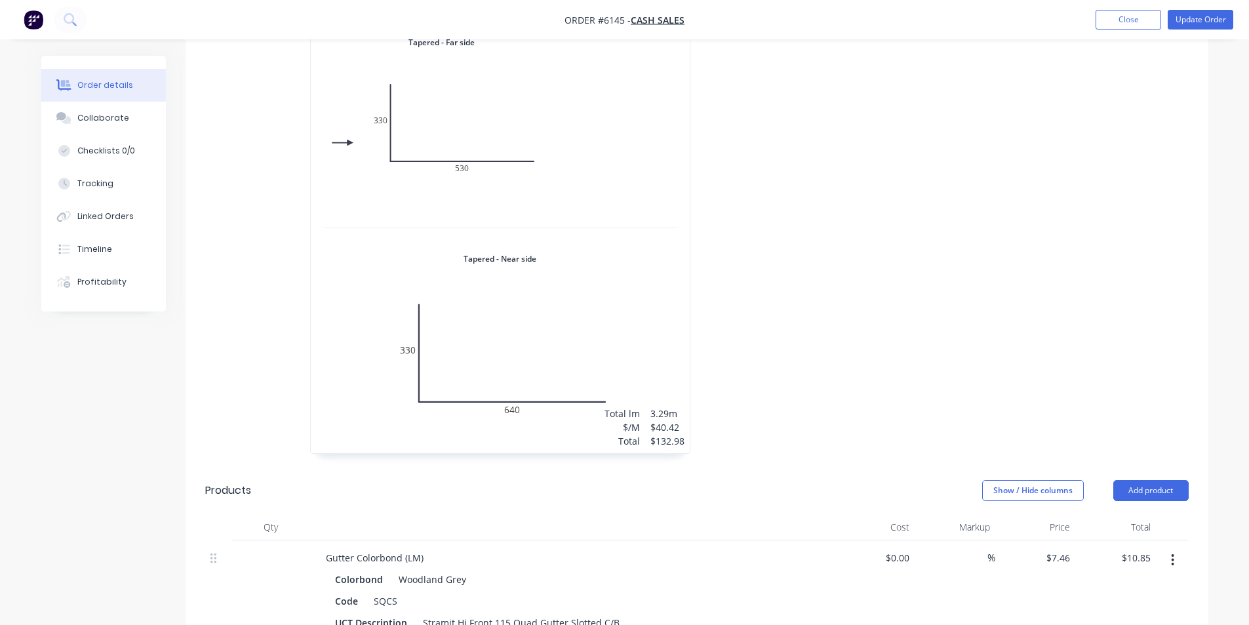
scroll to position [590, 0]
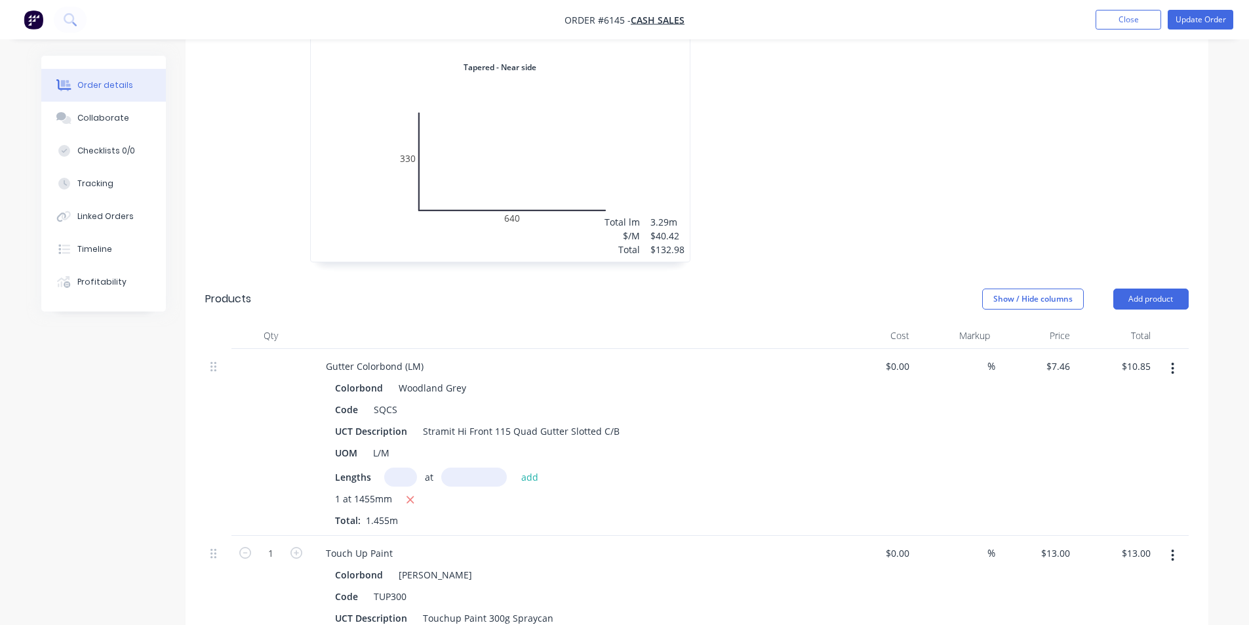
click at [1173, 368] on icon "button" at bounding box center [1172, 368] width 3 height 12
drag, startPoint x: 1123, startPoint y: 483, endPoint x: 1131, endPoint y: 465, distance: 19.4
click at [1123, 482] on div "Delete" at bounding box center [1126, 481] width 101 height 19
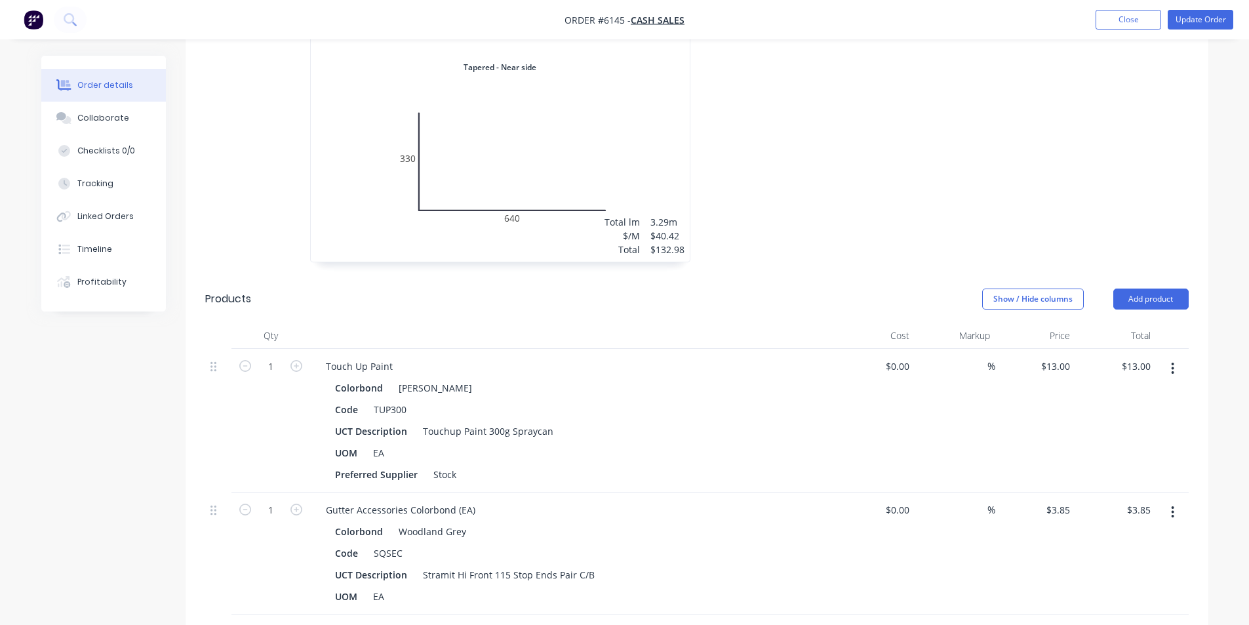
drag, startPoint x: 1177, startPoint y: 370, endPoint x: 1169, endPoint y: 385, distance: 17.6
click at [1176, 372] on button "button" at bounding box center [1172, 369] width 31 height 24
click at [1129, 481] on div "Delete" at bounding box center [1126, 481] width 101 height 19
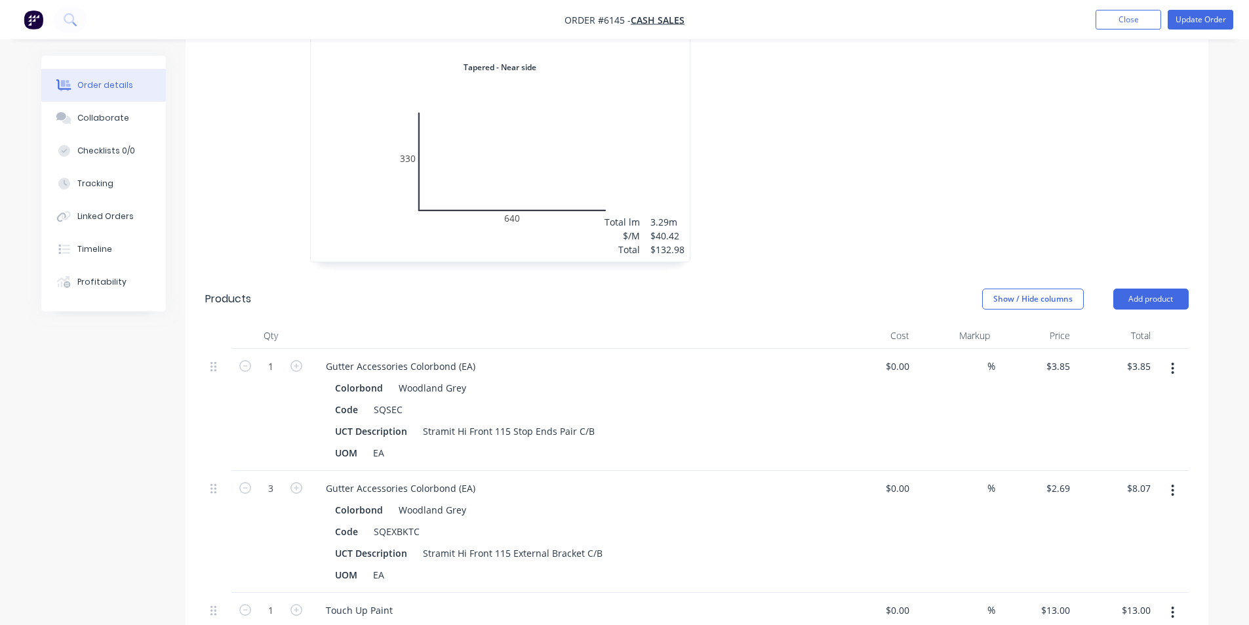
click at [1171, 372] on icon "button" at bounding box center [1172, 368] width 3 height 14
drag, startPoint x: 1122, startPoint y: 492, endPoint x: 1127, endPoint y: 476, distance: 16.6
click at [1122, 490] on button "Delete" at bounding box center [1126, 481] width 125 height 26
drag, startPoint x: 1177, startPoint y: 364, endPoint x: 1173, endPoint y: 373, distance: 10.0
click at [1177, 365] on button "button" at bounding box center [1172, 369] width 31 height 24
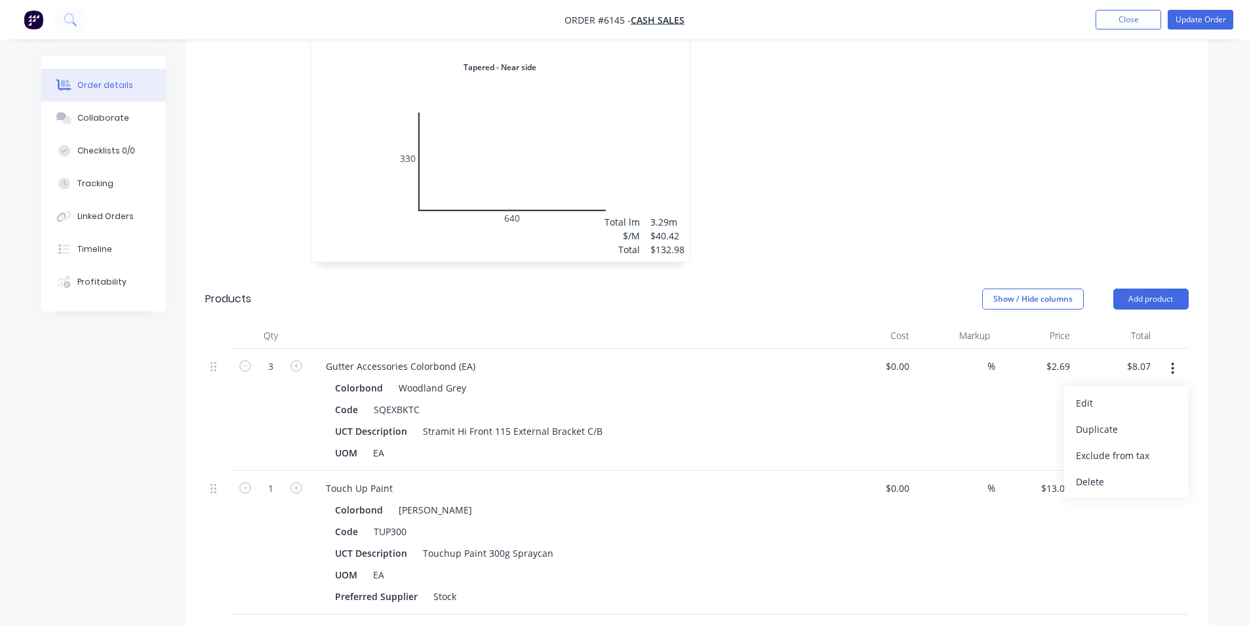
click at [1124, 475] on div "Delete" at bounding box center [1126, 481] width 101 height 19
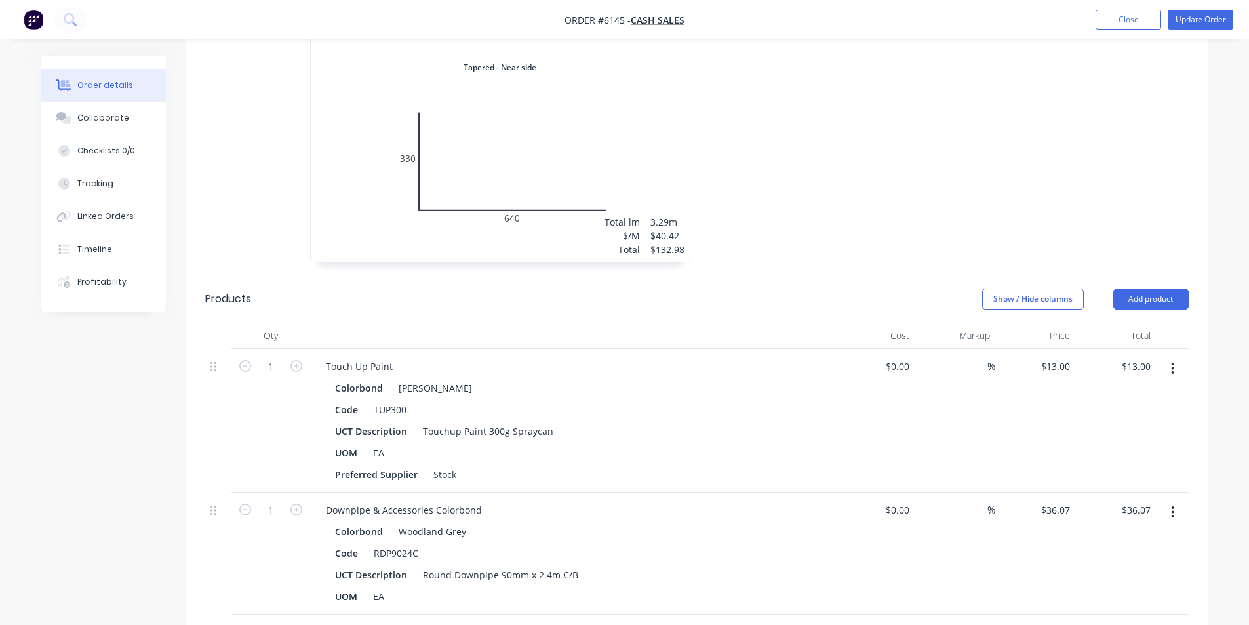
drag, startPoint x: 1169, startPoint y: 372, endPoint x: 1165, endPoint y: 383, distance: 12.7
click at [1169, 372] on button "button" at bounding box center [1172, 369] width 31 height 24
click at [1127, 475] on div "Delete" at bounding box center [1126, 481] width 101 height 19
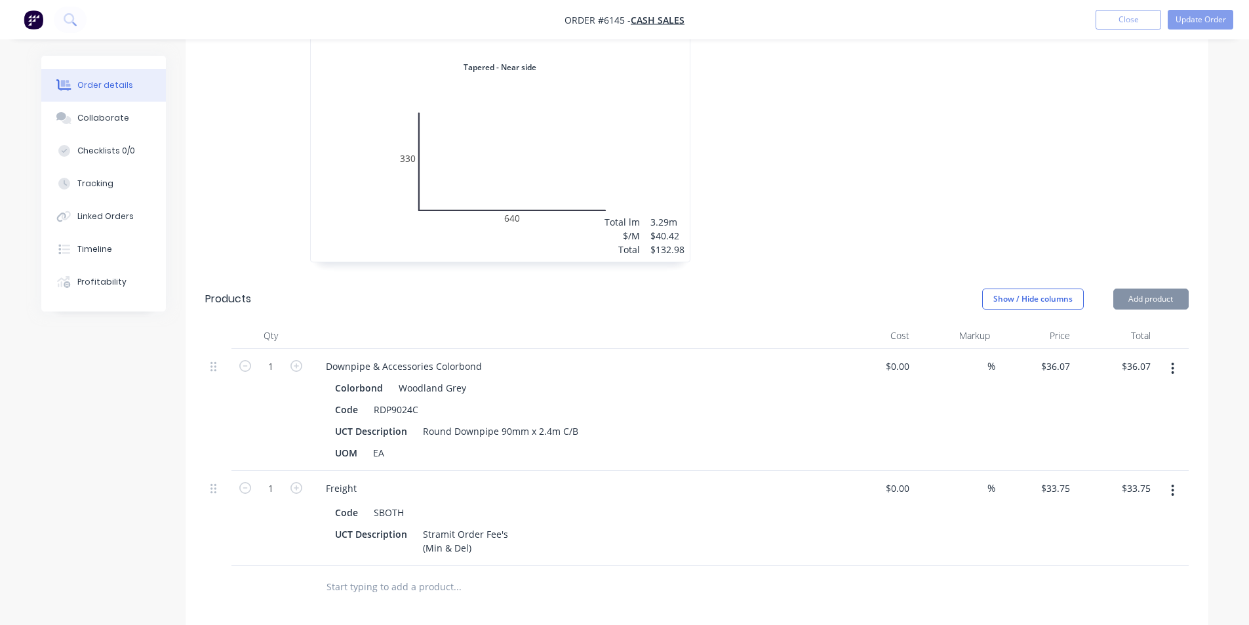
click at [1169, 368] on button "button" at bounding box center [1172, 369] width 31 height 24
drag, startPoint x: 1142, startPoint y: 481, endPoint x: 1173, endPoint y: 382, distance: 103.7
click at [1142, 477] on div "Delete" at bounding box center [1126, 481] width 101 height 19
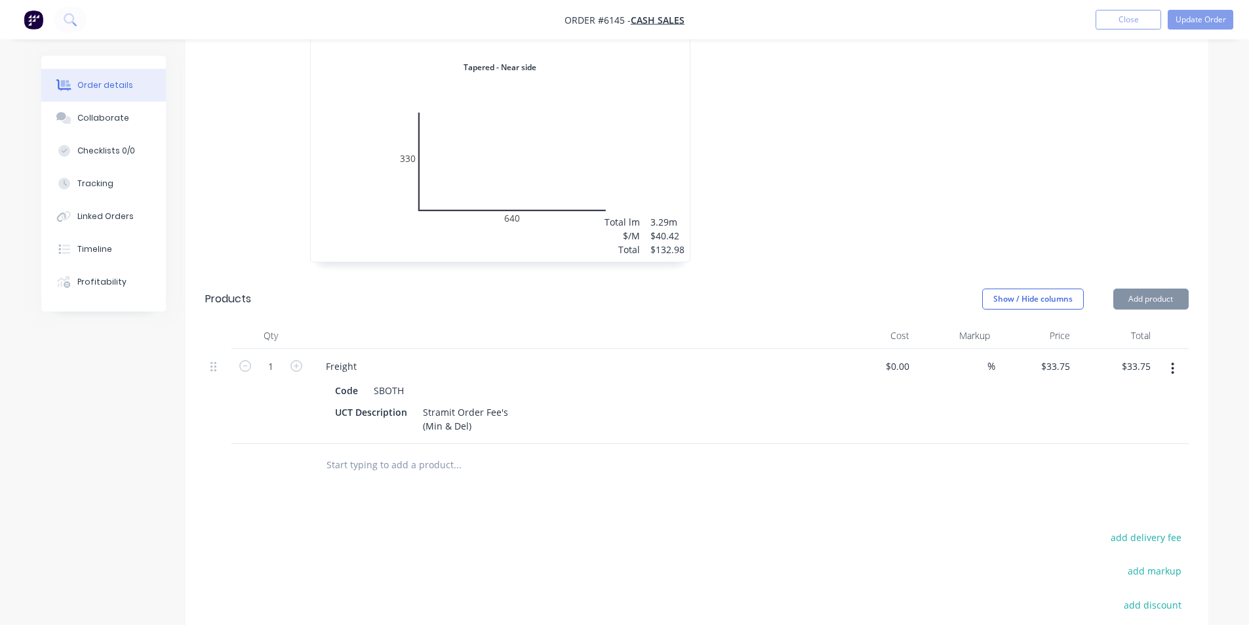
click at [1177, 368] on button "button" at bounding box center [1172, 369] width 31 height 24
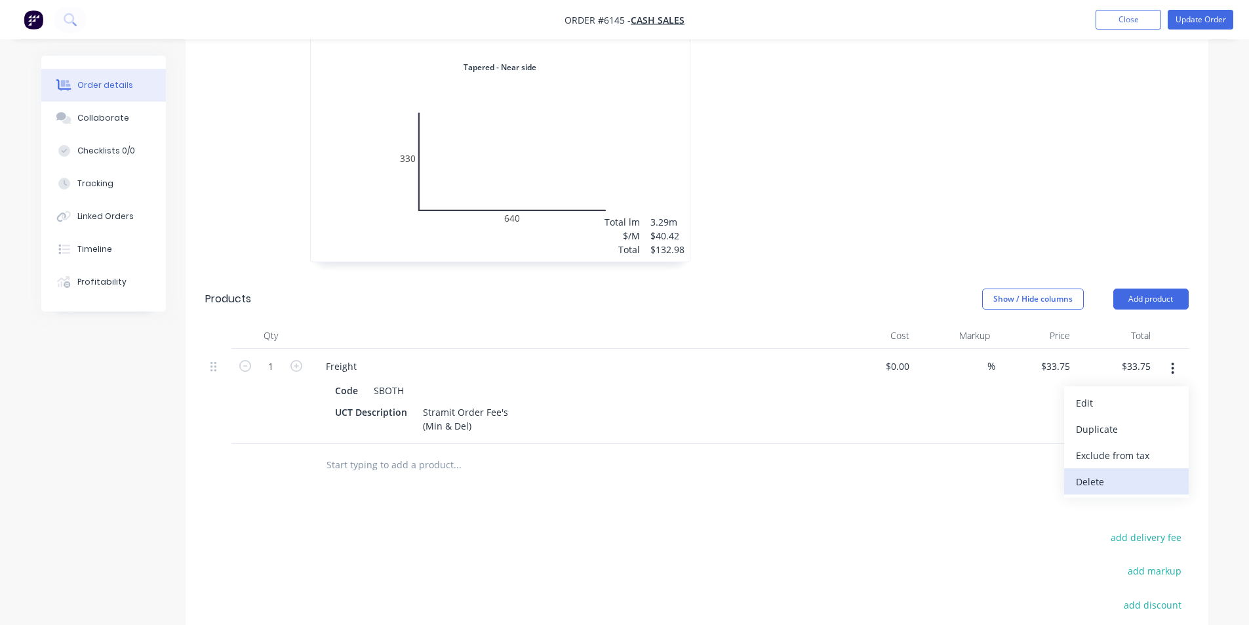
click at [1131, 484] on div "Delete" at bounding box center [1126, 481] width 101 height 19
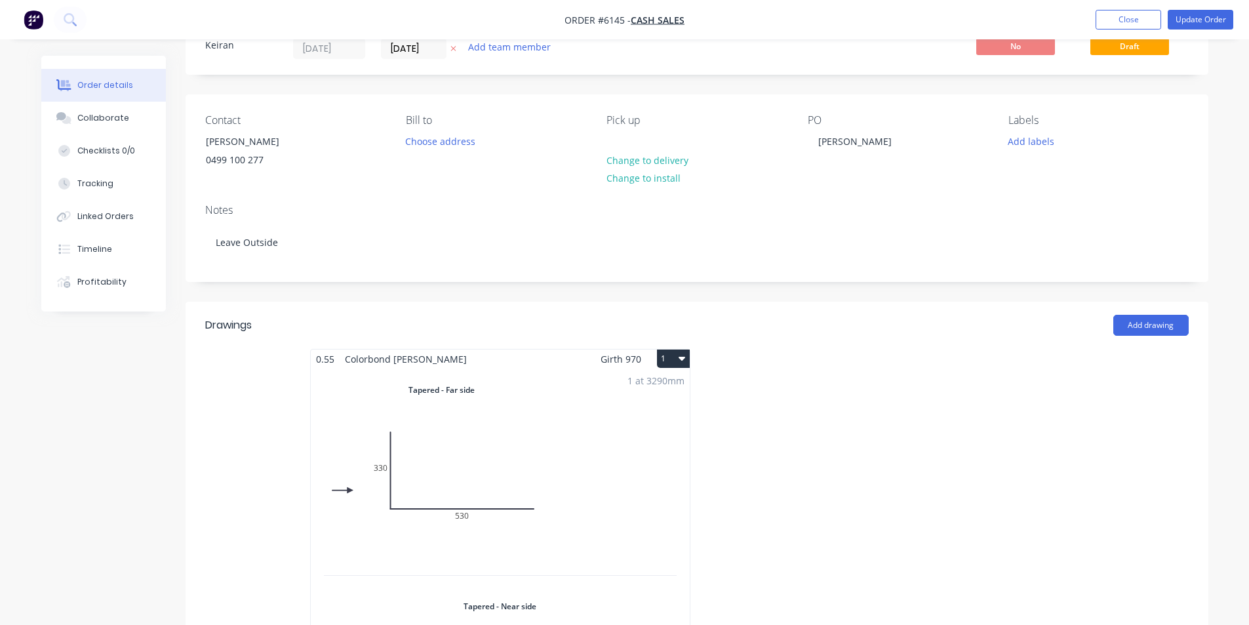
scroll to position [0, 0]
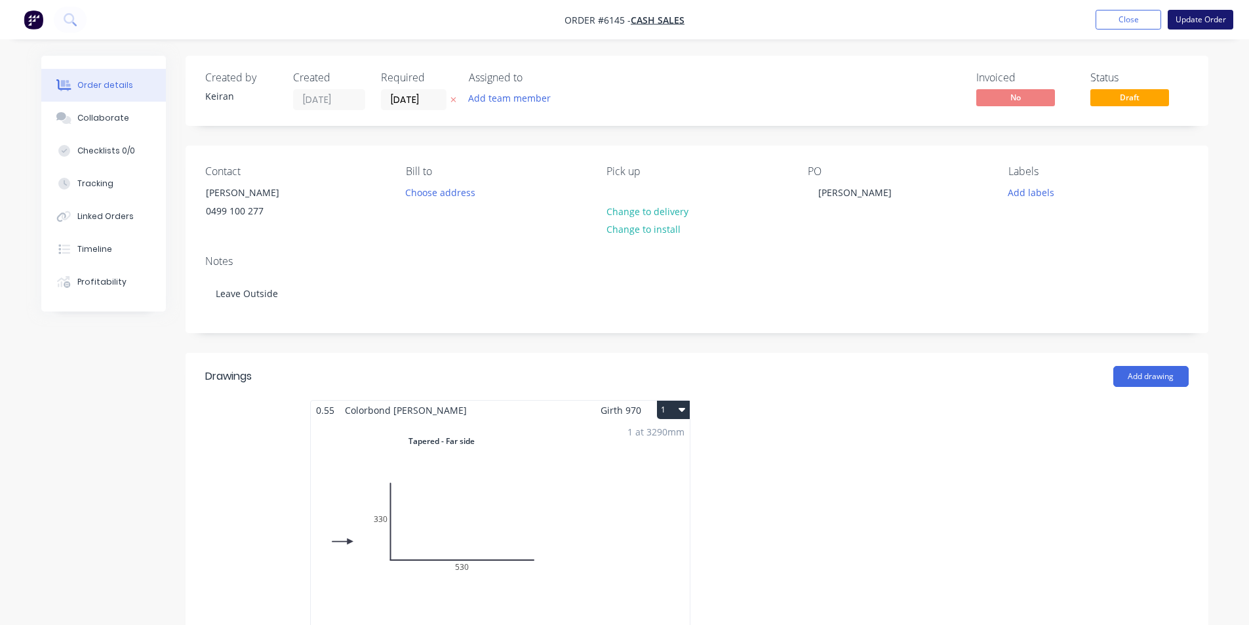
click at [1179, 26] on button "Update Order" at bounding box center [1200, 20] width 66 height 20
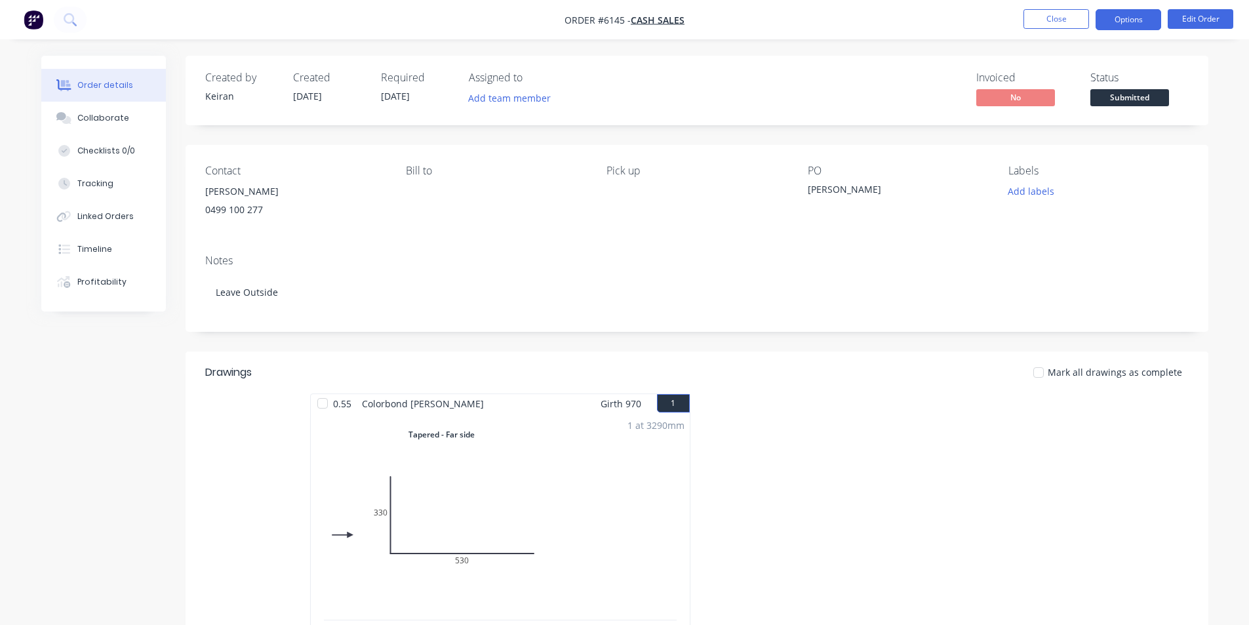
click at [1131, 24] on button "Options" at bounding box center [1128, 19] width 66 height 21
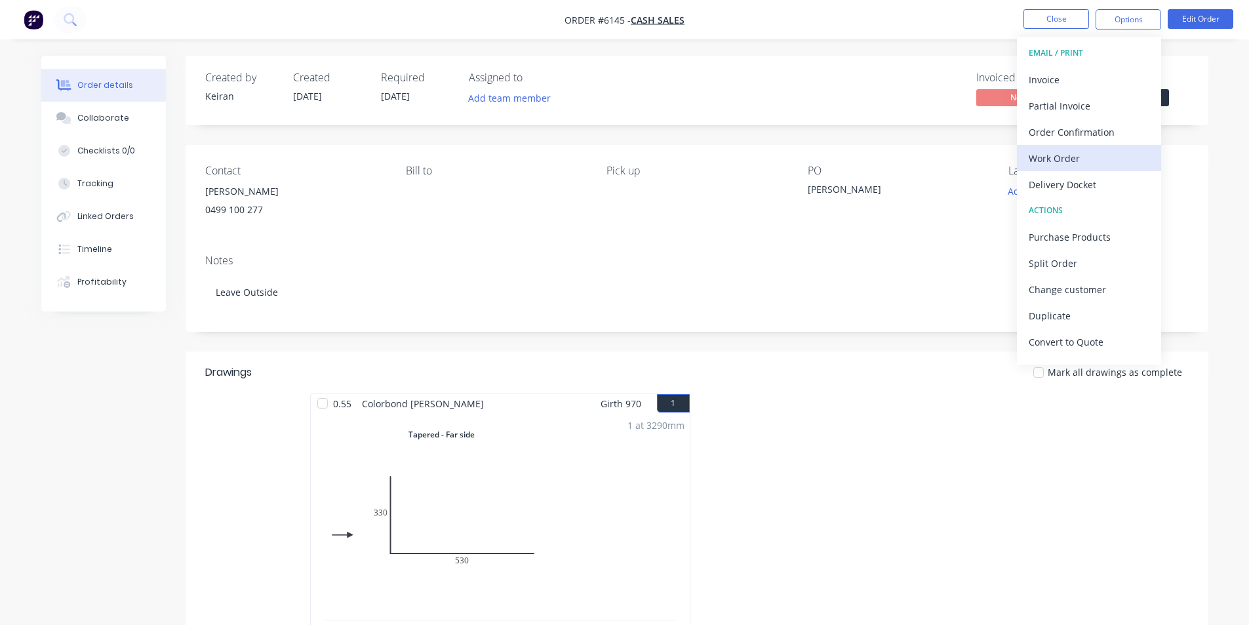
click at [1087, 157] on div "Work Order" at bounding box center [1088, 158] width 121 height 19
click at [1087, 157] on div "Custom" at bounding box center [1088, 158] width 121 height 19
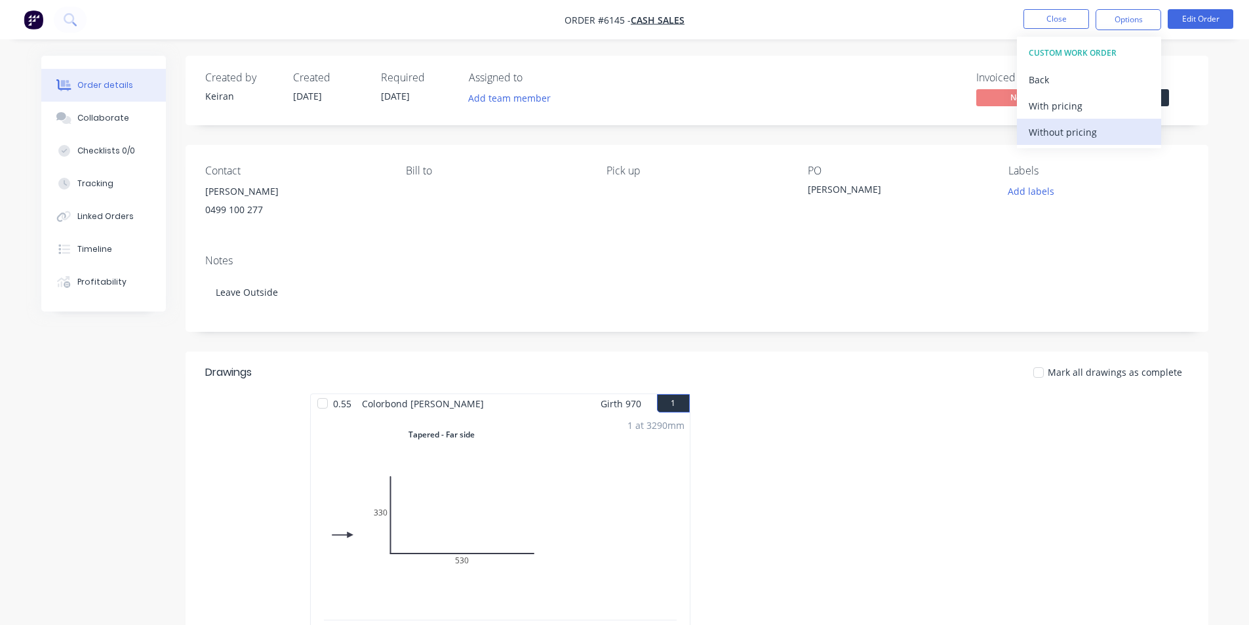
click at [1087, 136] on div "Without pricing" at bounding box center [1088, 132] width 121 height 19
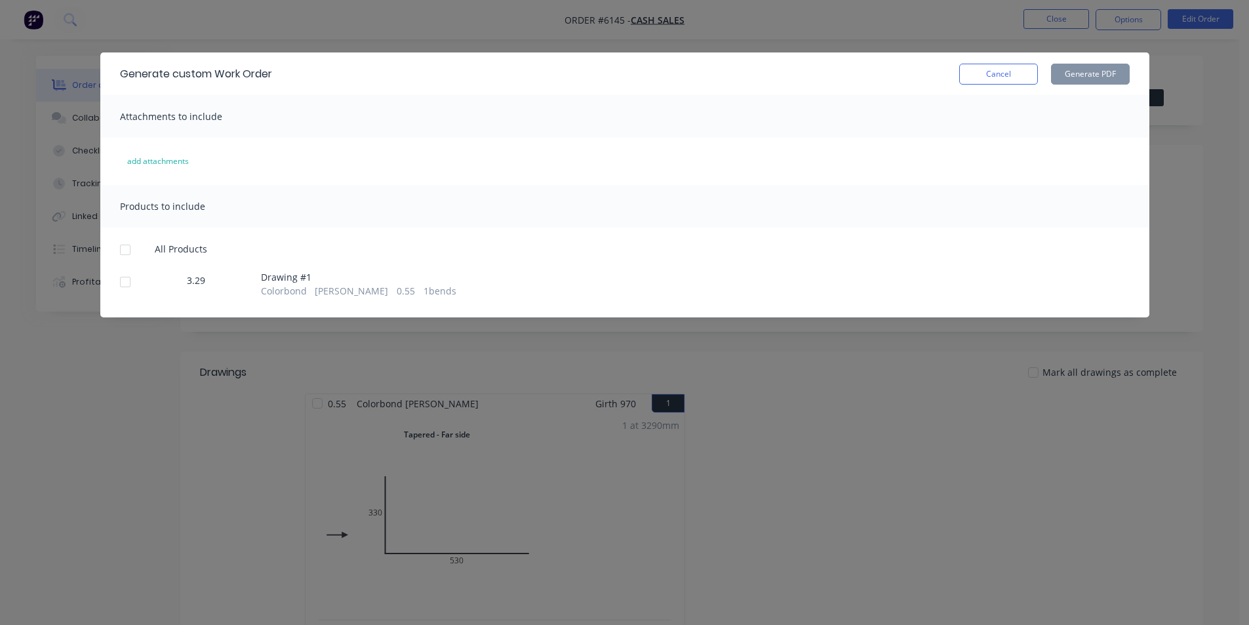
click at [123, 290] on div at bounding box center [125, 282] width 26 height 26
click at [1104, 76] on button "Generate PDF" at bounding box center [1090, 74] width 79 height 21
click at [1006, 78] on button "Cancel" at bounding box center [998, 74] width 79 height 21
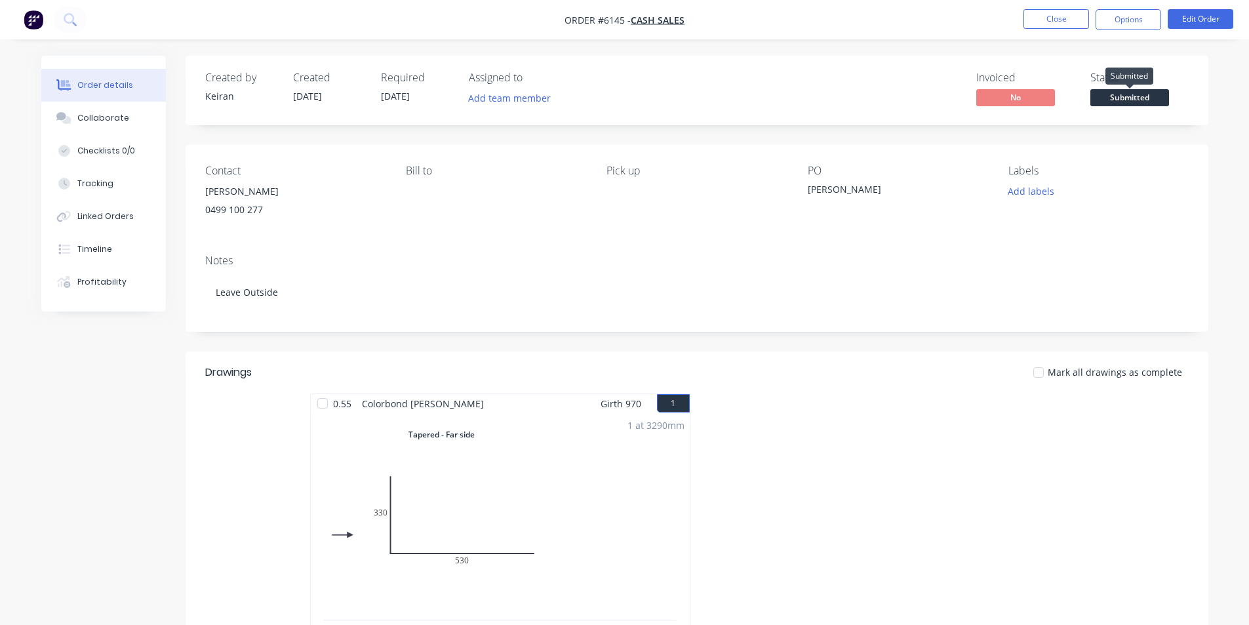
click at [1118, 98] on span "Submitted" at bounding box center [1129, 97] width 79 height 16
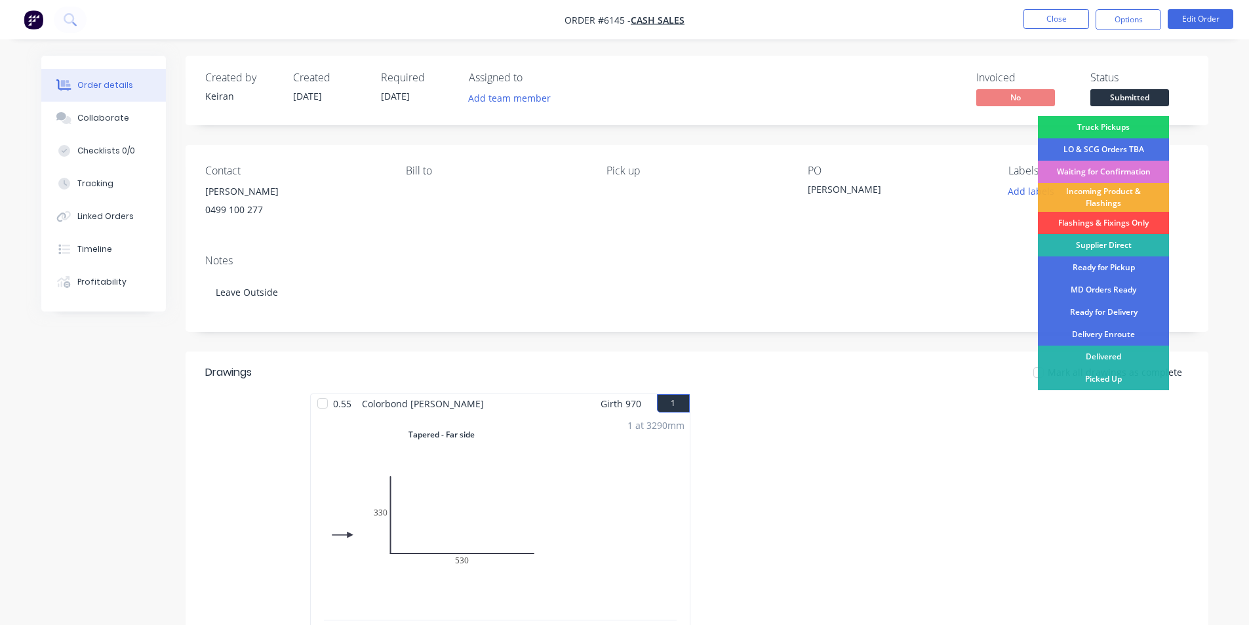
click at [1128, 220] on div "Flashings & Fixings Only" at bounding box center [1103, 223] width 131 height 22
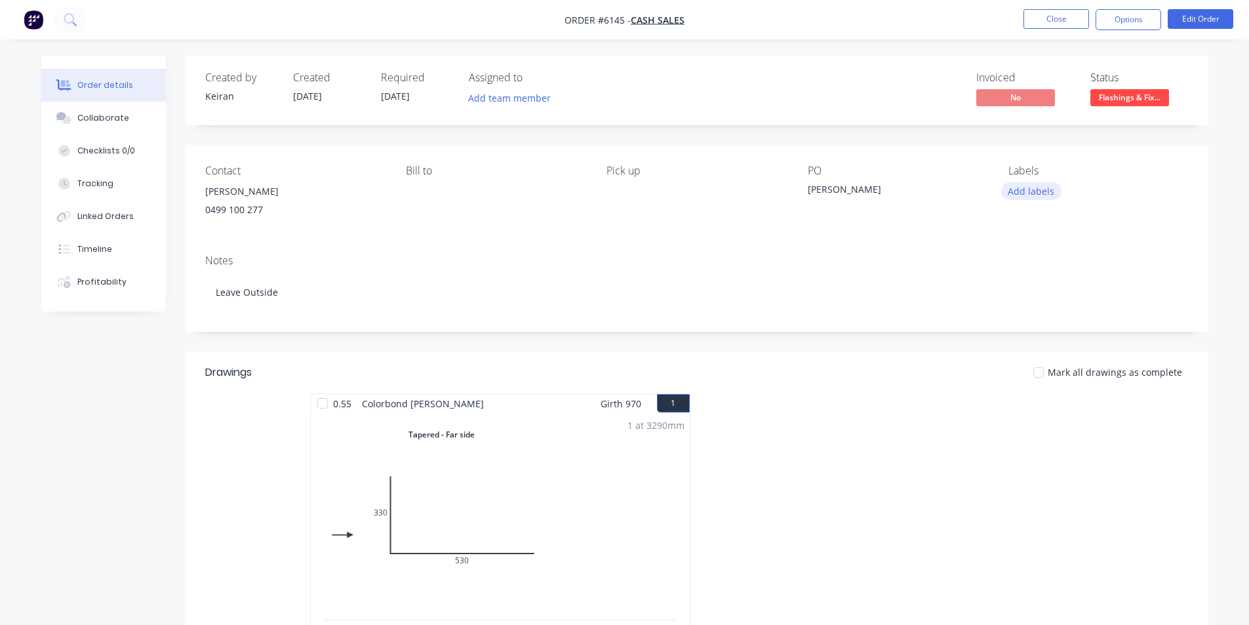
click at [1054, 195] on button "Add labels" at bounding box center [1031, 191] width 60 height 18
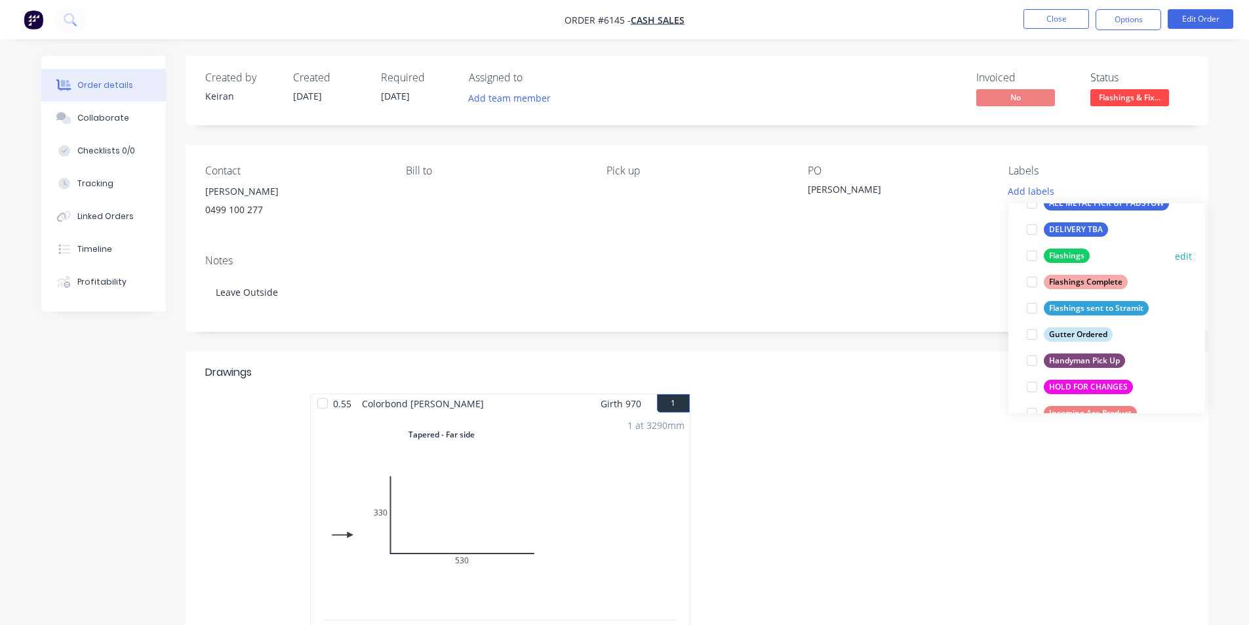
click at [1034, 258] on div at bounding box center [1032, 256] width 26 height 26
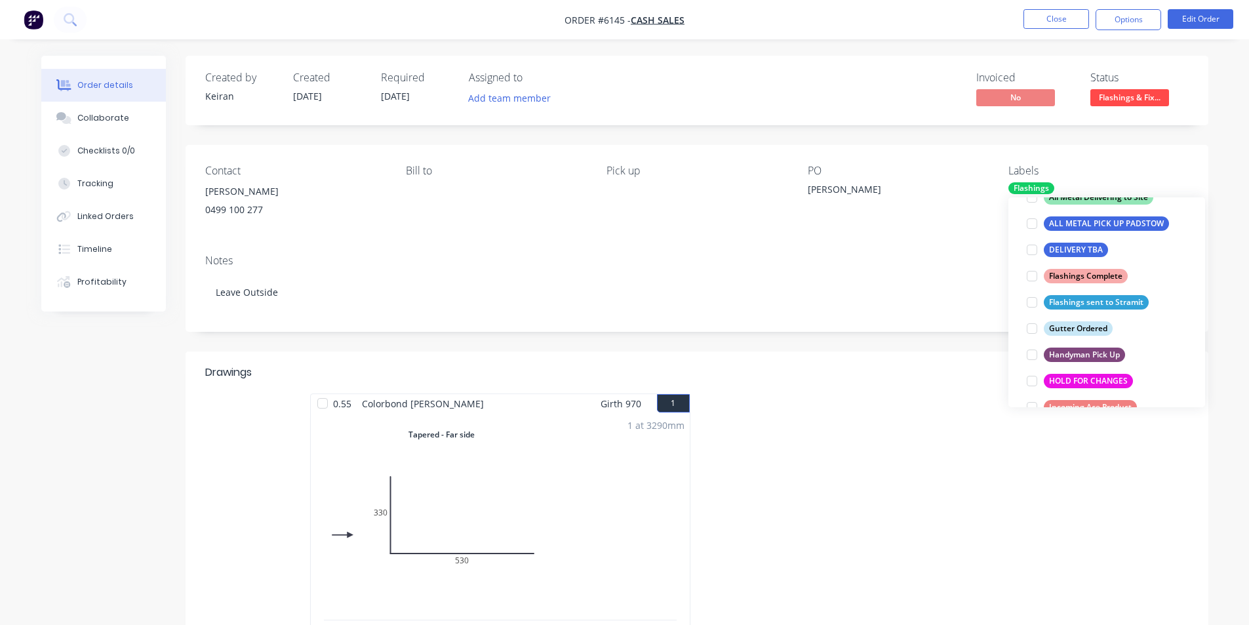
scroll to position [52, 0]
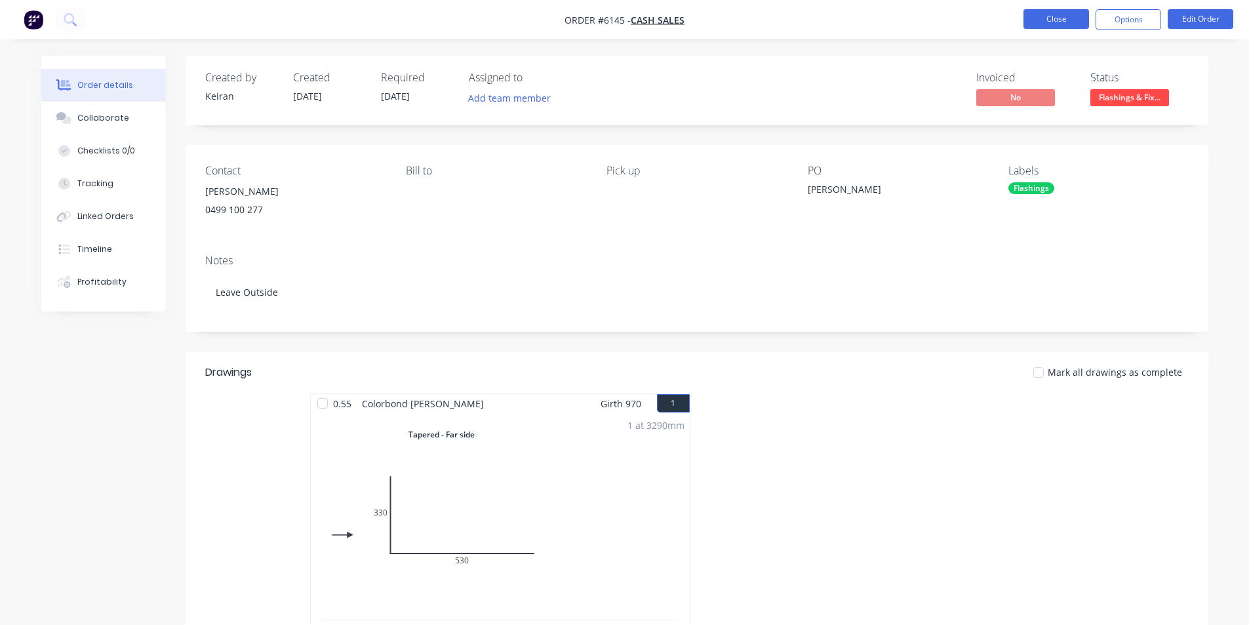
click at [1049, 23] on button "Close" at bounding box center [1056, 19] width 66 height 20
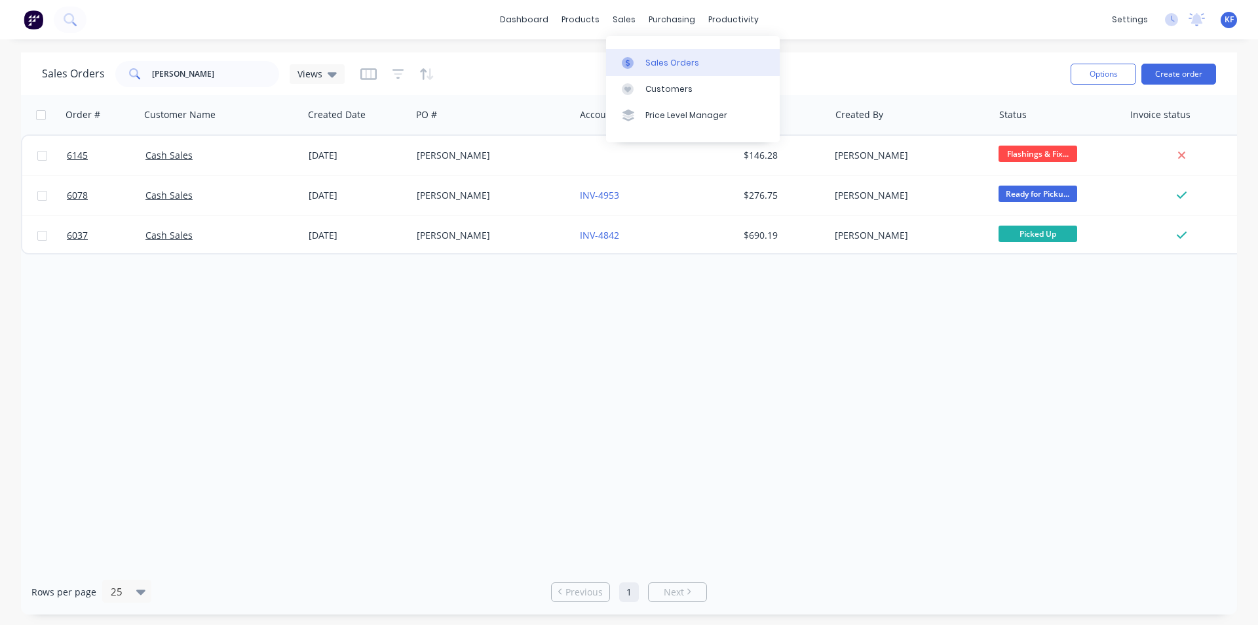
click at [646, 65] on div "Sales Orders" at bounding box center [673, 63] width 54 height 12
drag, startPoint x: 206, startPoint y: 72, endPoint x: 125, endPoint y: 66, distance: 82.2
click at [125, 66] on div "[PERSON_NAME]" at bounding box center [197, 74] width 164 height 26
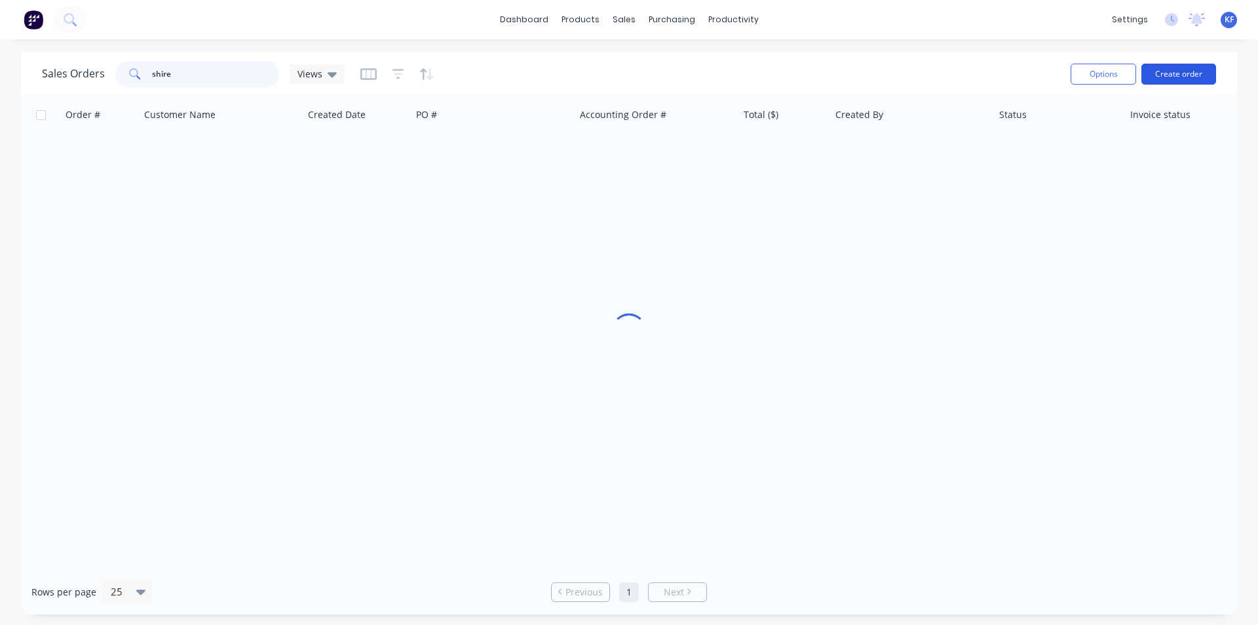
type input "shire"
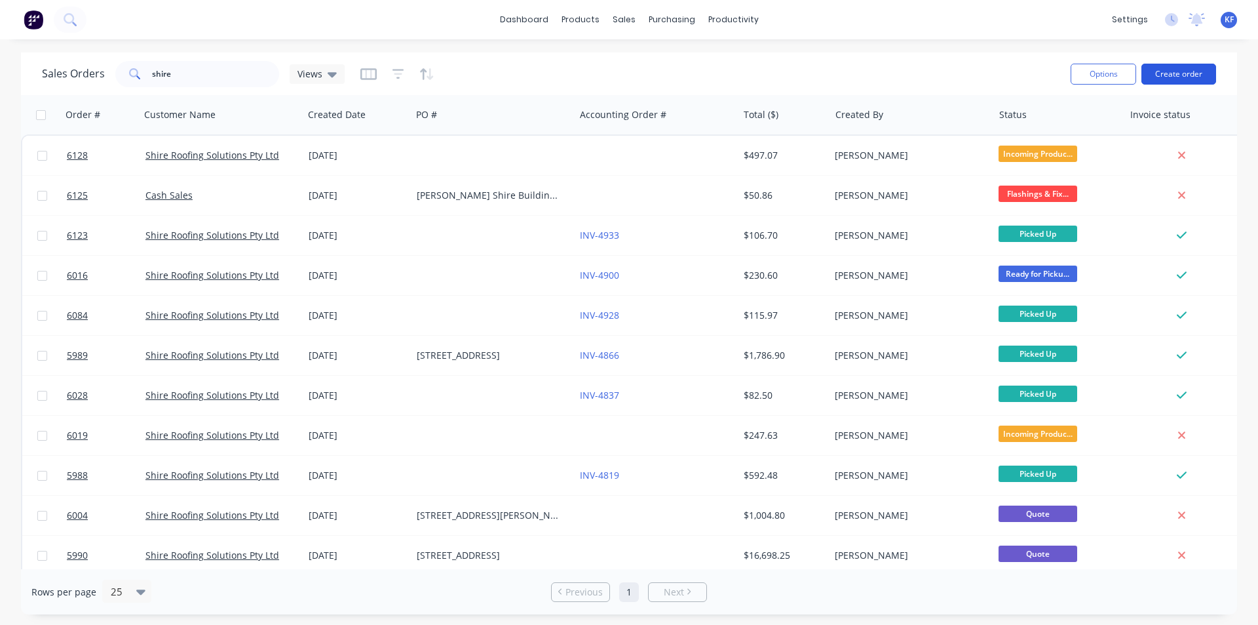
click at [1182, 79] on button "Create order" at bounding box center [1179, 74] width 75 height 21
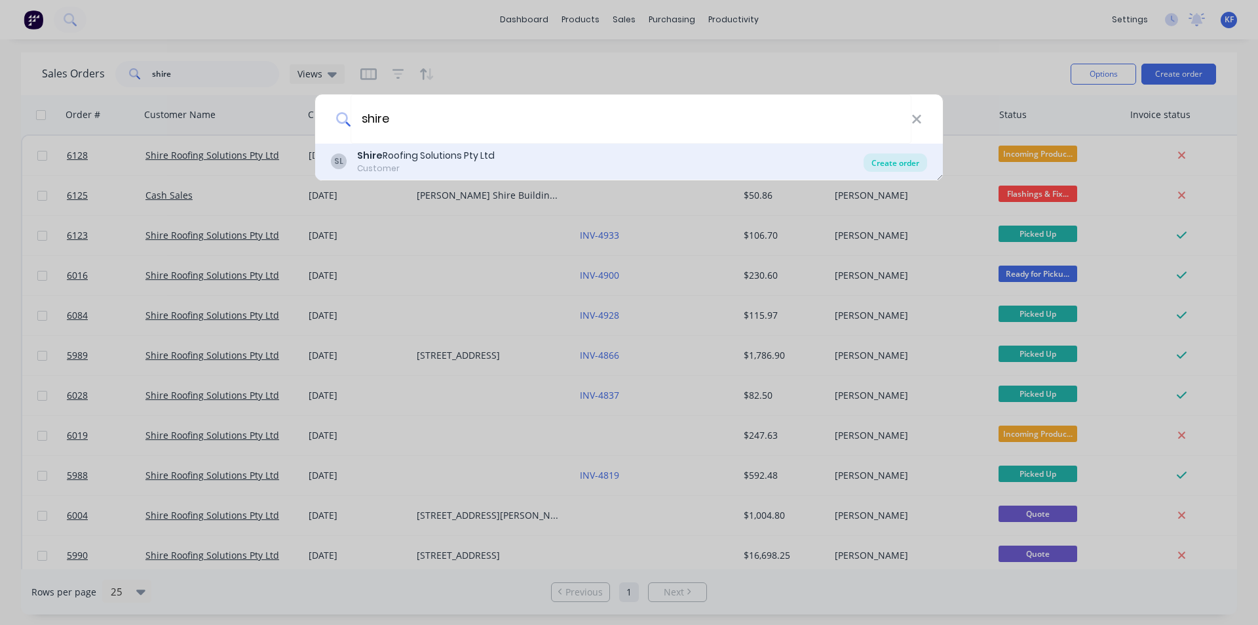
type input "shire"
click at [894, 166] on div "Create order" at bounding box center [896, 162] width 64 height 18
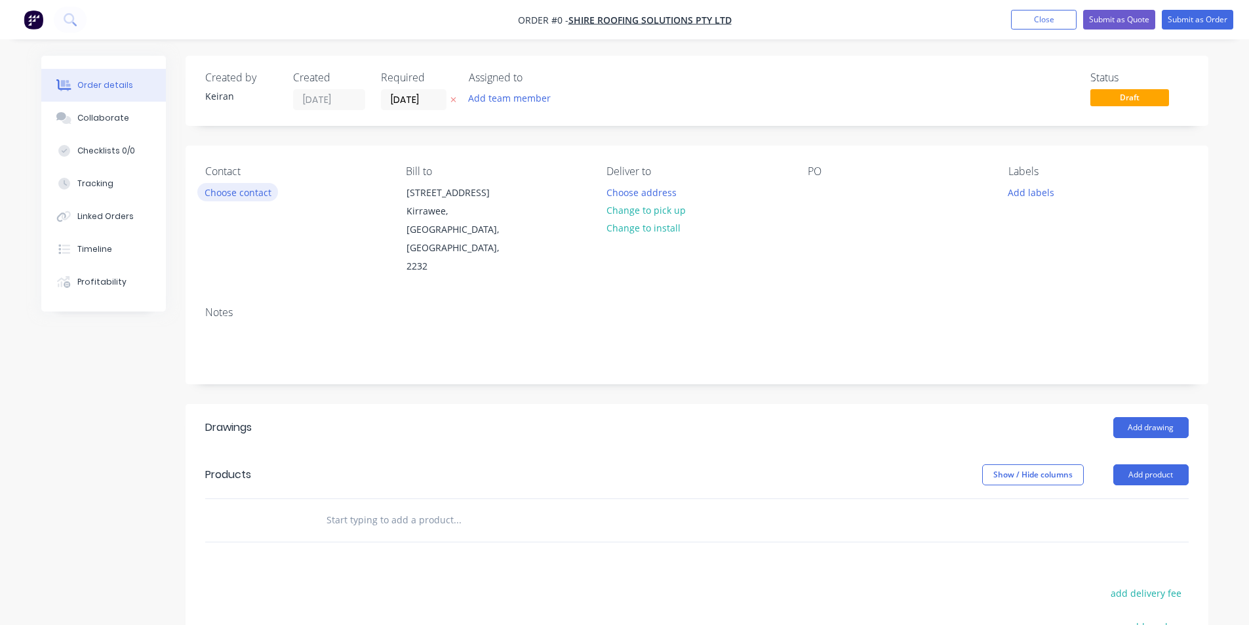
click at [276, 193] on button "Choose contact" at bounding box center [237, 192] width 81 height 18
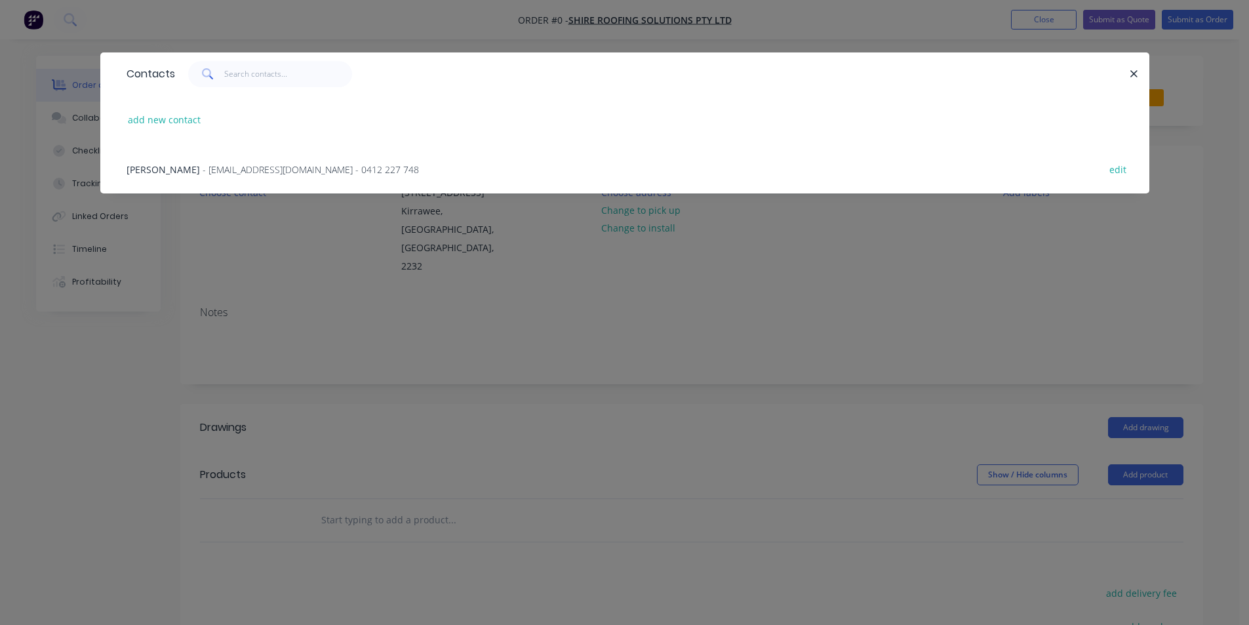
click at [225, 170] on span "- [EMAIL_ADDRESS][DOMAIN_NAME] - 0412 227 748" at bounding box center [311, 169] width 216 height 12
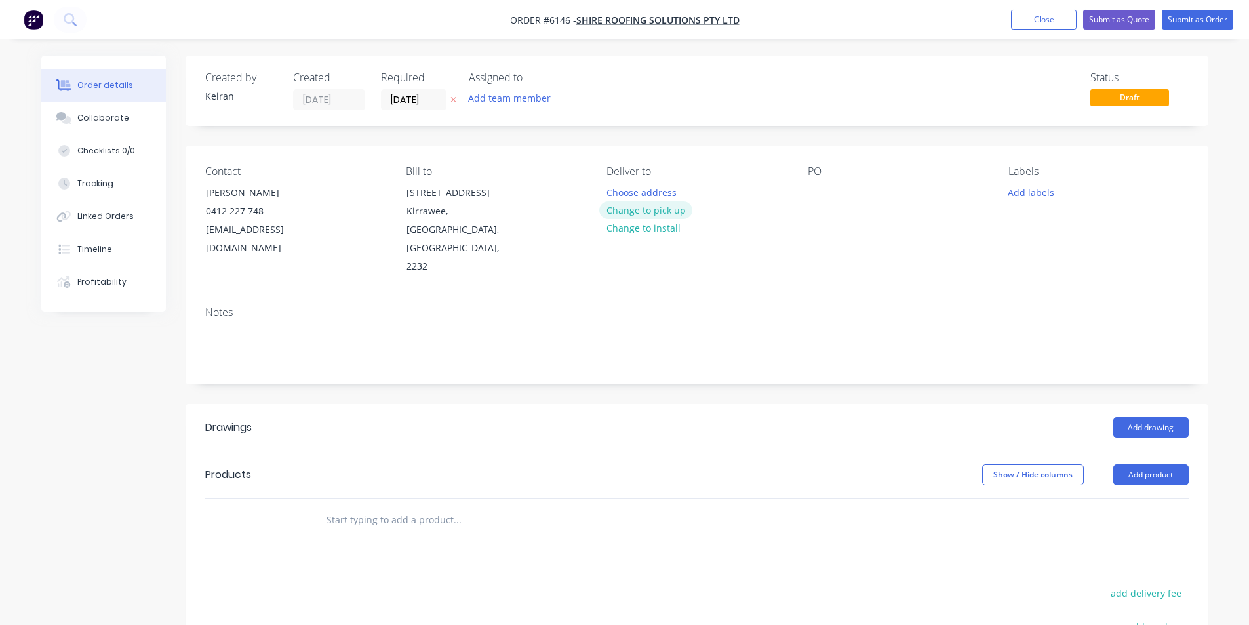
click at [644, 212] on button "Change to pick up" at bounding box center [645, 210] width 93 height 18
click at [1123, 417] on button "Add drawing" at bounding box center [1150, 427] width 75 height 21
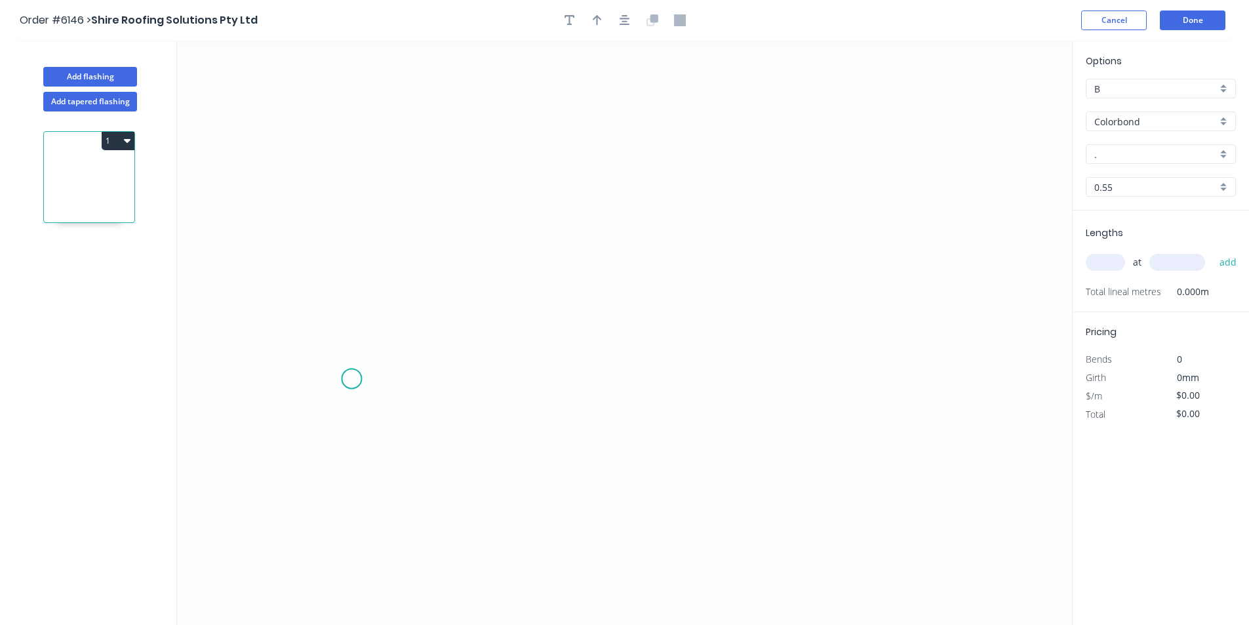
click at [351, 378] on icon "0" at bounding box center [624, 333] width 895 height 584
click at [402, 327] on icon "0" at bounding box center [624, 333] width 895 height 584
click at [912, 352] on icon "0 ?" at bounding box center [624, 333] width 895 height 584
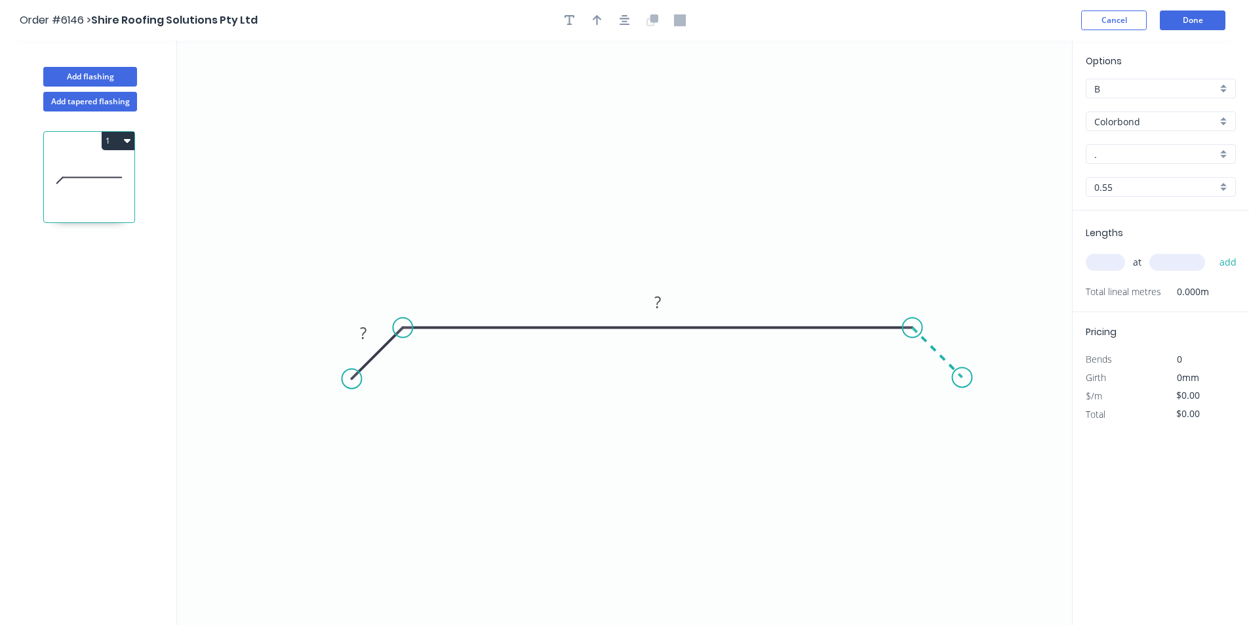
click at [962, 383] on icon "0 ? ?" at bounding box center [624, 333] width 895 height 584
click at [372, 331] on rect at bounding box center [363, 333] width 26 height 18
click at [630, 24] on button "button" at bounding box center [625, 20] width 20 height 20
type input "$32.01"
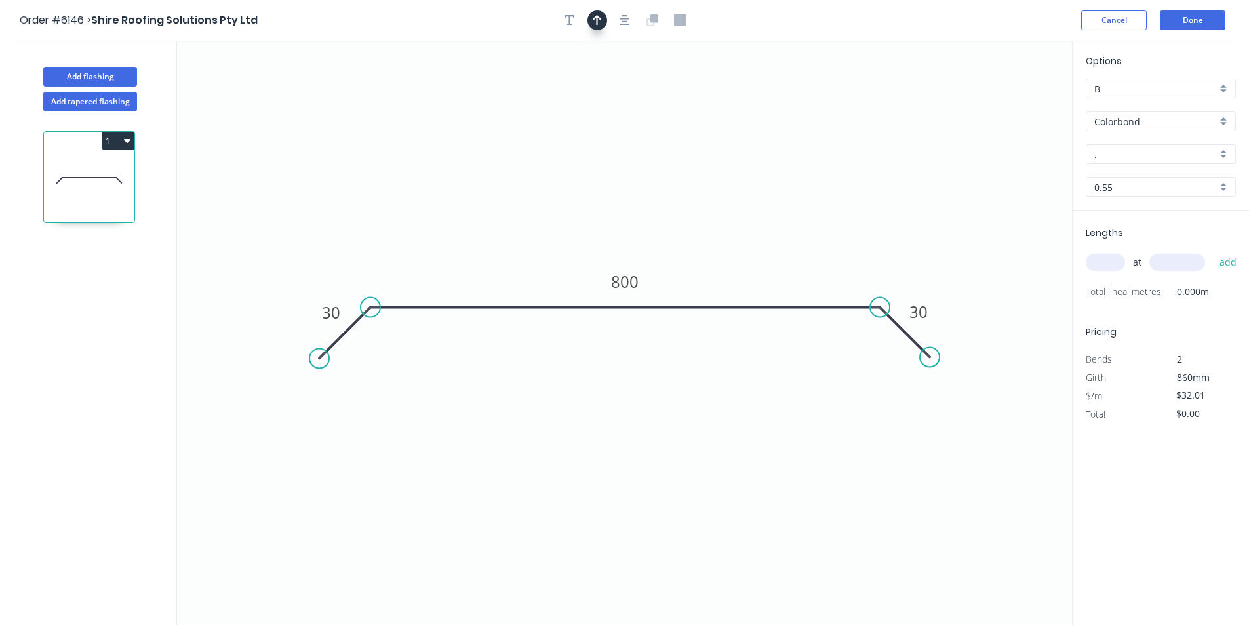
click at [591, 28] on button "button" at bounding box center [597, 20] width 20 height 20
drag, startPoint x: 687, startPoint y: 233, endPoint x: 832, endPoint y: 225, distance: 145.1
click at [709, 232] on icon at bounding box center [703, 218] width 12 height 42
click at [1170, 157] on input "." at bounding box center [1155, 154] width 123 height 14
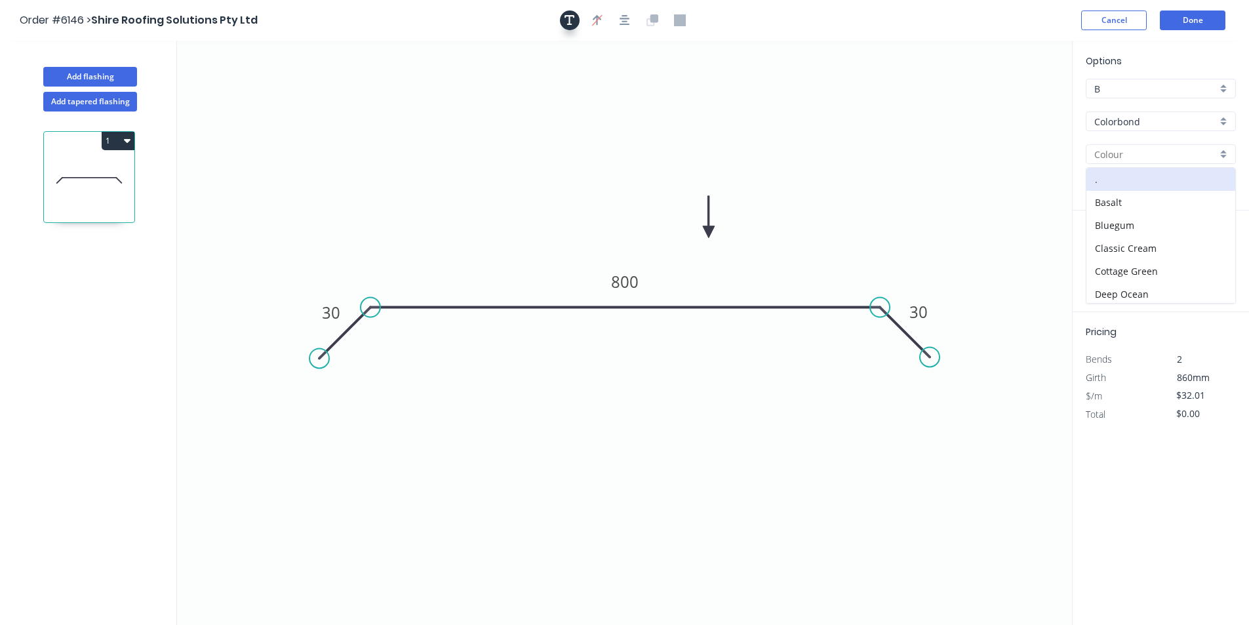
click at [564, 14] on button "button" at bounding box center [570, 20] width 20 height 20
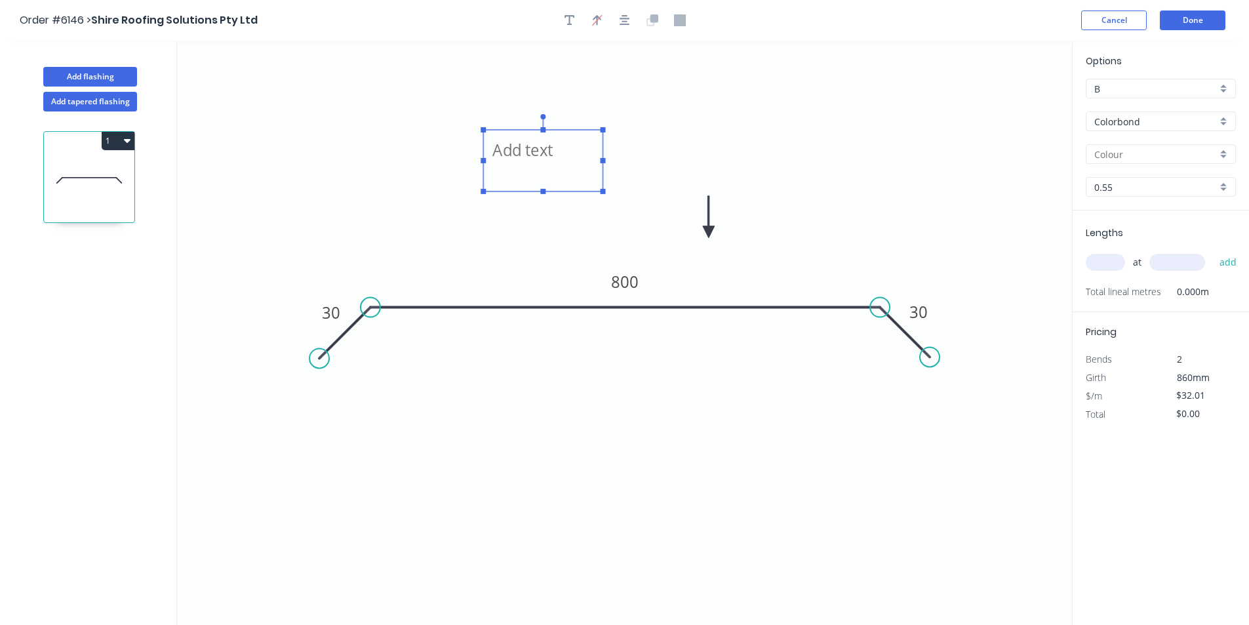
drag, startPoint x: 292, startPoint y: 93, endPoint x: 530, endPoint y: 154, distance: 245.6
click at [530, 154] on textarea at bounding box center [543, 160] width 106 height 49
click at [918, 169] on icon "Any Colour 30 800 30" at bounding box center [624, 333] width 895 height 584
type textarea "Any Colour"
click at [1111, 263] on input "text" at bounding box center [1104, 262] width 39 height 17
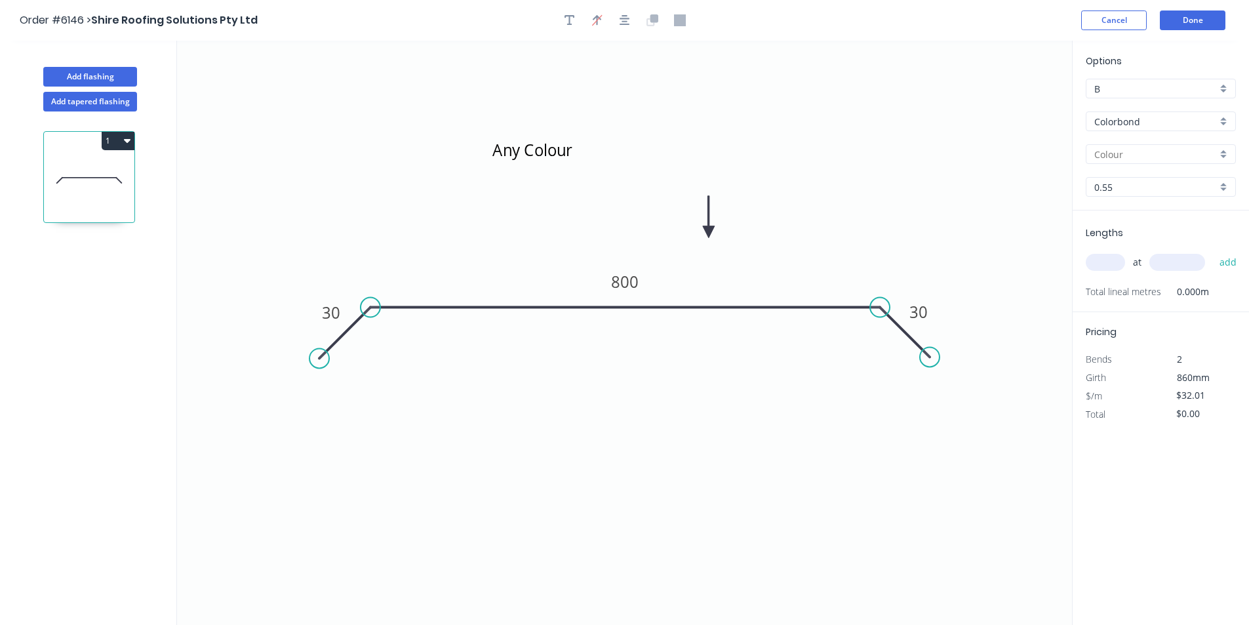
click at [1155, 272] on div "at add" at bounding box center [1161, 262] width 153 height 22
click at [1106, 268] on input "text" at bounding box center [1104, 262] width 39 height 17
type input "1"
type input "3000"
click at [1213, 251] on button "add" at bounding box center [1228, 262] width 31 height 22
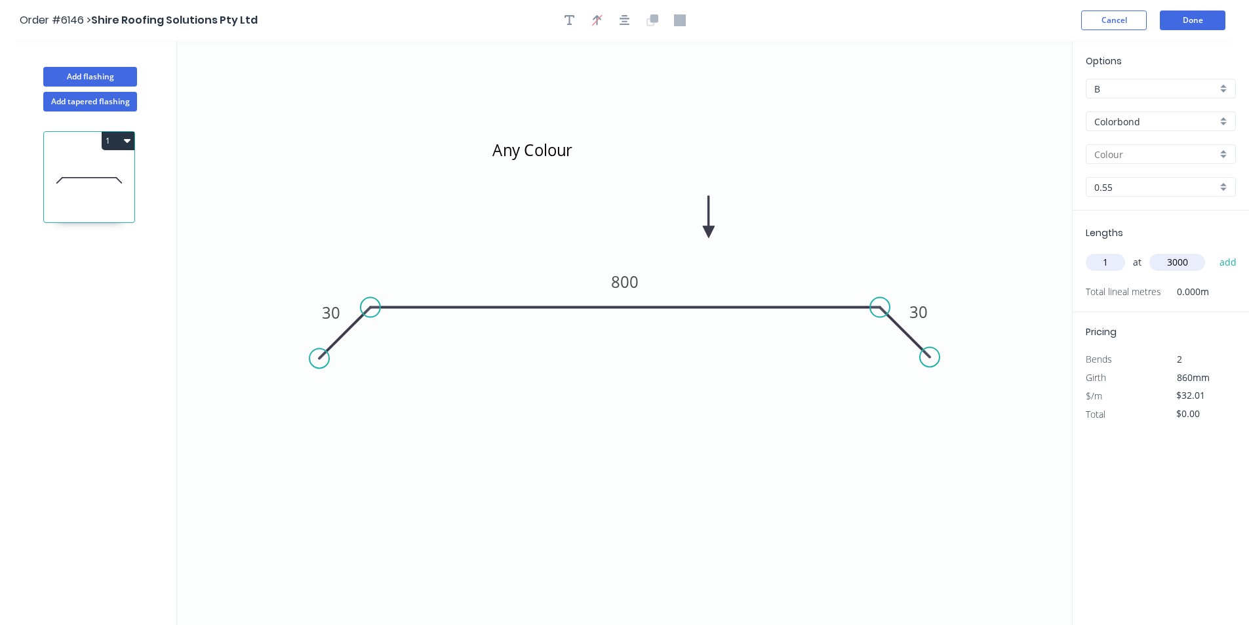
type input "$96.03"
click at [1192, 16] on button "Done" at bounding box center [1192, 20] width 66 height 20
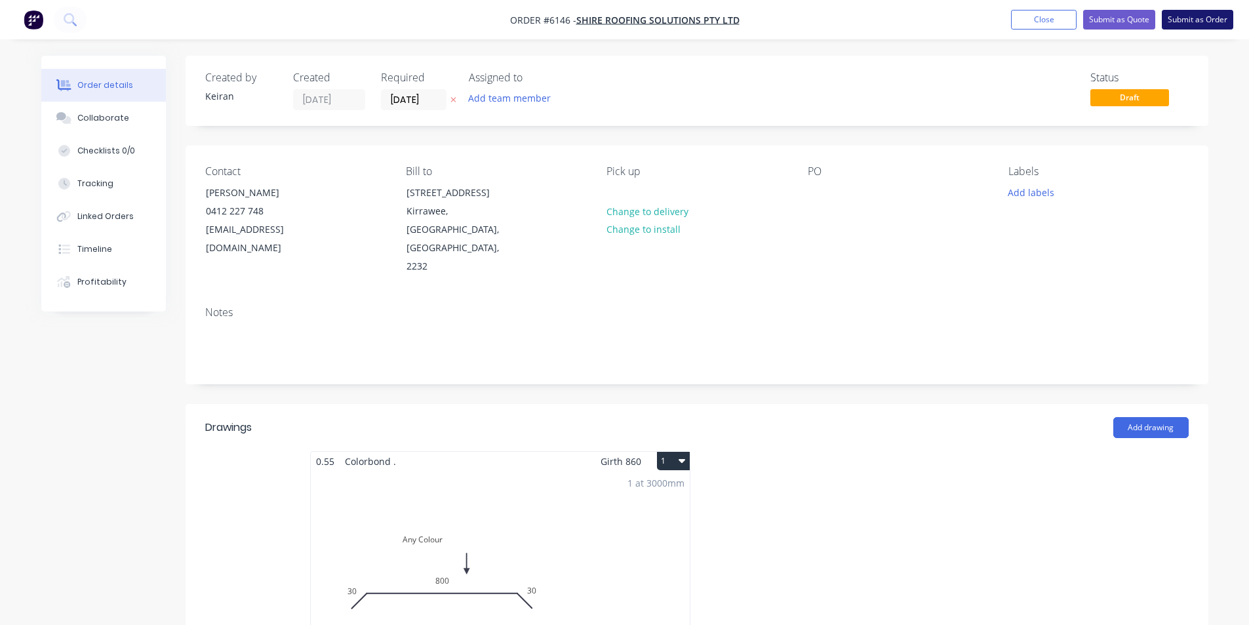
click at [1192, 23] on button "Submit as Order" at bounding box center [1196, 20] width 71 height 20
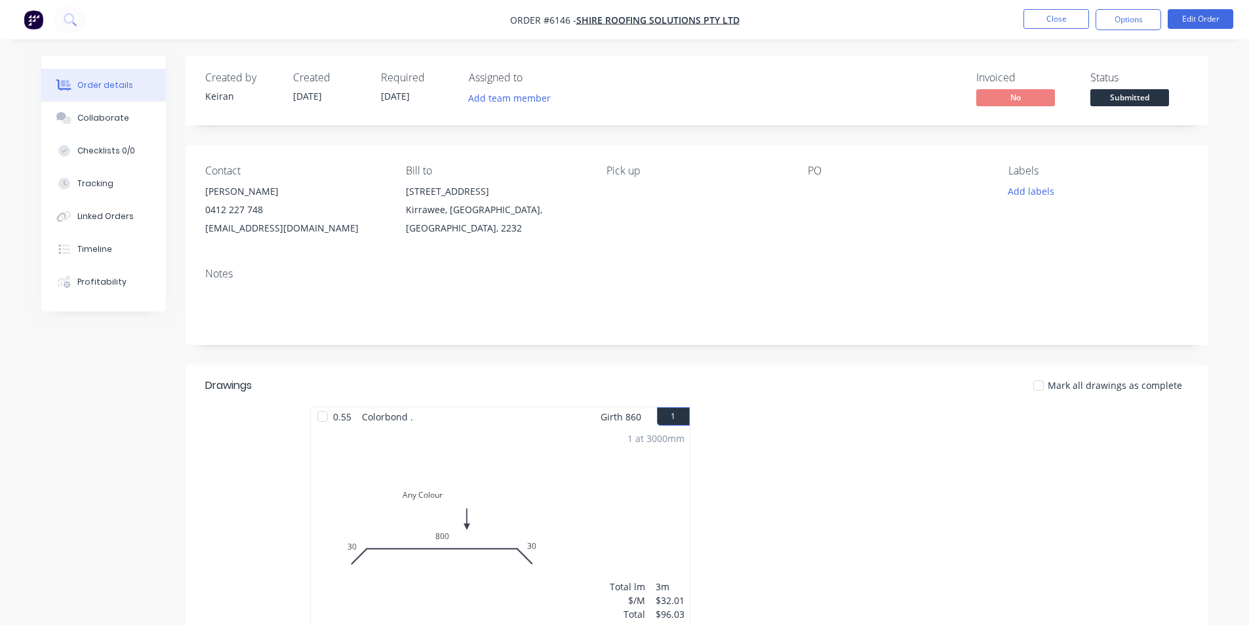
click at [1146, 26] on button "Options" at bounding box center [1128, 19] width 66 height 21
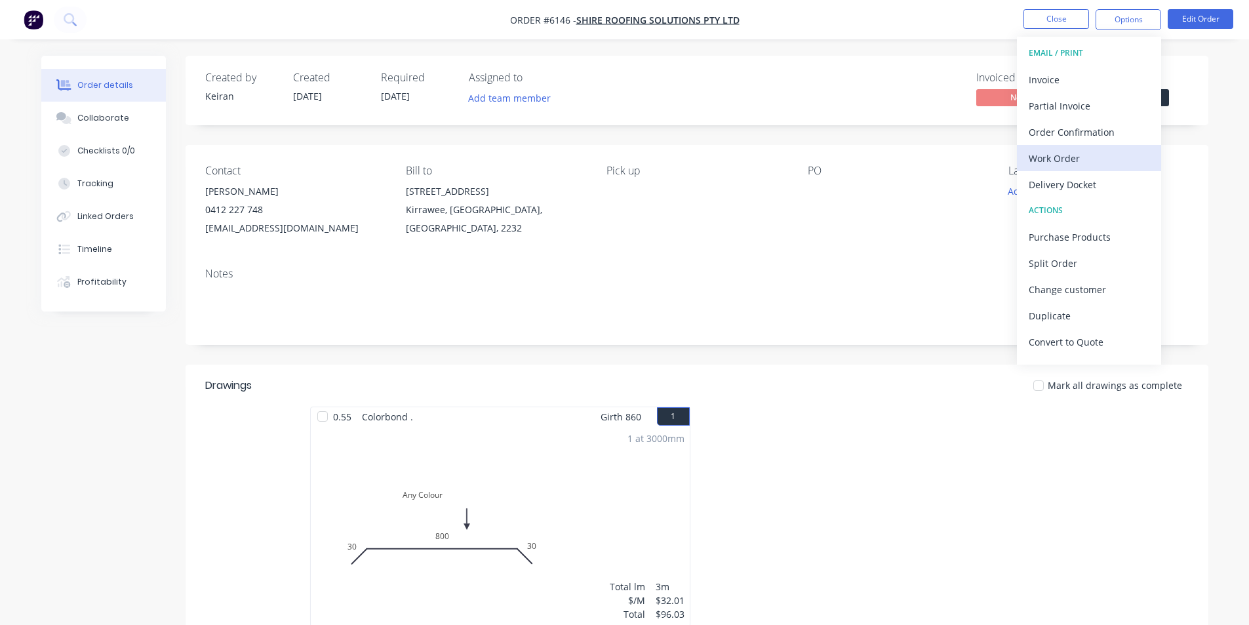
click at [1091, 155] on div "Work Order" at bounding box center [1088, 158] width 121 height 19
click at [1086, 159] on div "Custom" at bounding box center [1088, 158] width 121 height 19
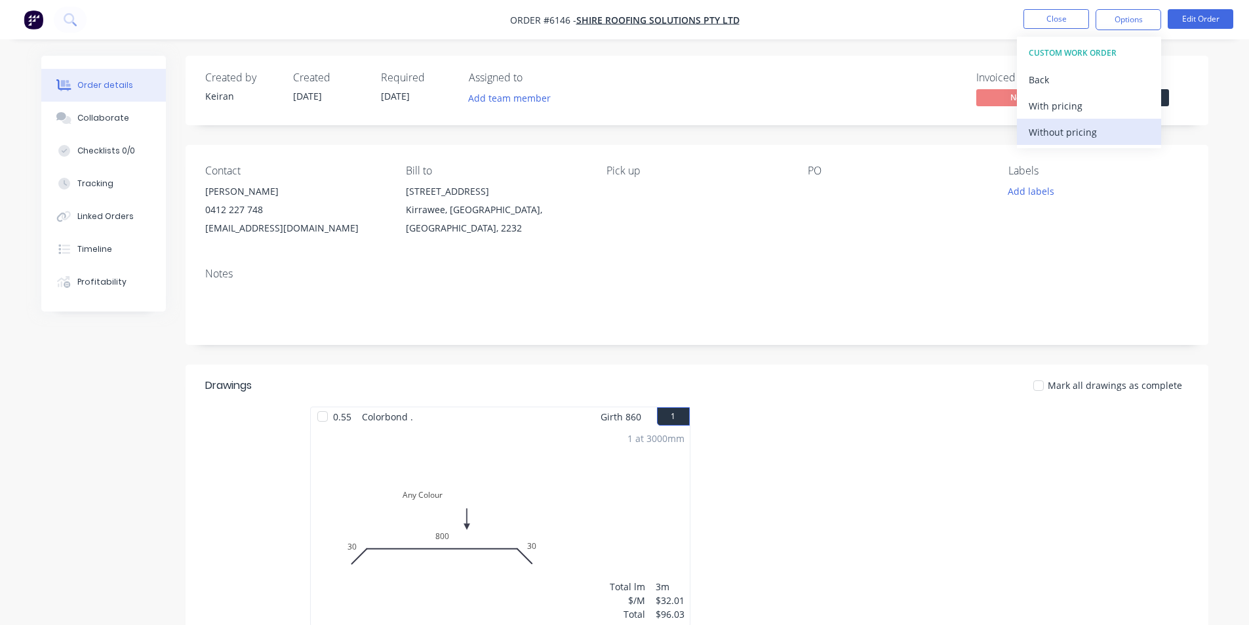
click at [1083, 134] on div "Without pricing" at bounding box center [1088, 132] width 121 height 19
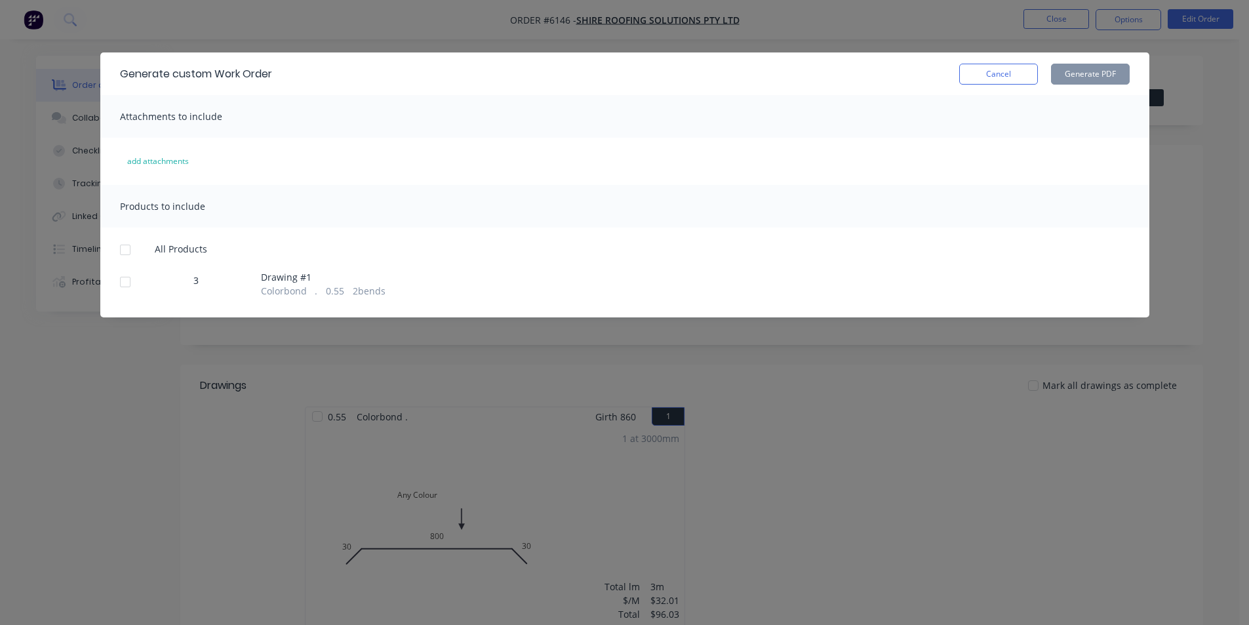
click at [130, 288] on div at bounding box center [125, 282] width 26 height 26
click at [1082, 76] on button "Generate PDF" at bounding box center [1090, 74] width 79 height 21
click at [1010, 72] on button "Cancel" at bounding box center [998, 74] width 79 height 21
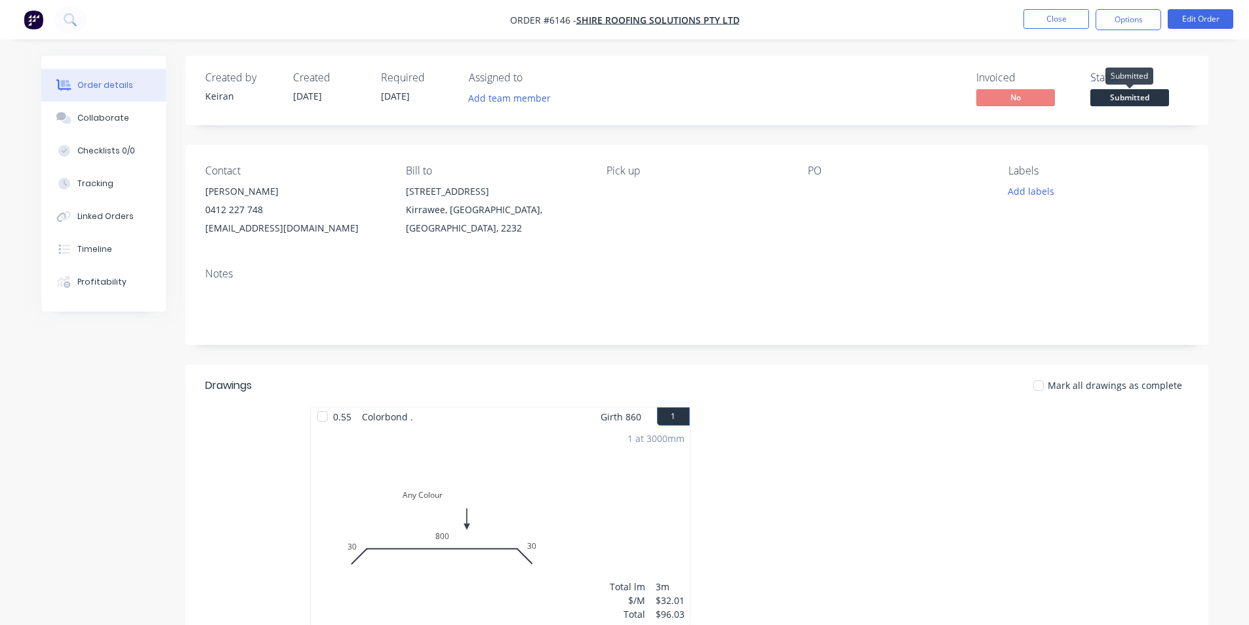
click at [1122, 101] on span "Submitted" at bounding box center [1129, 97] width 79 height 16
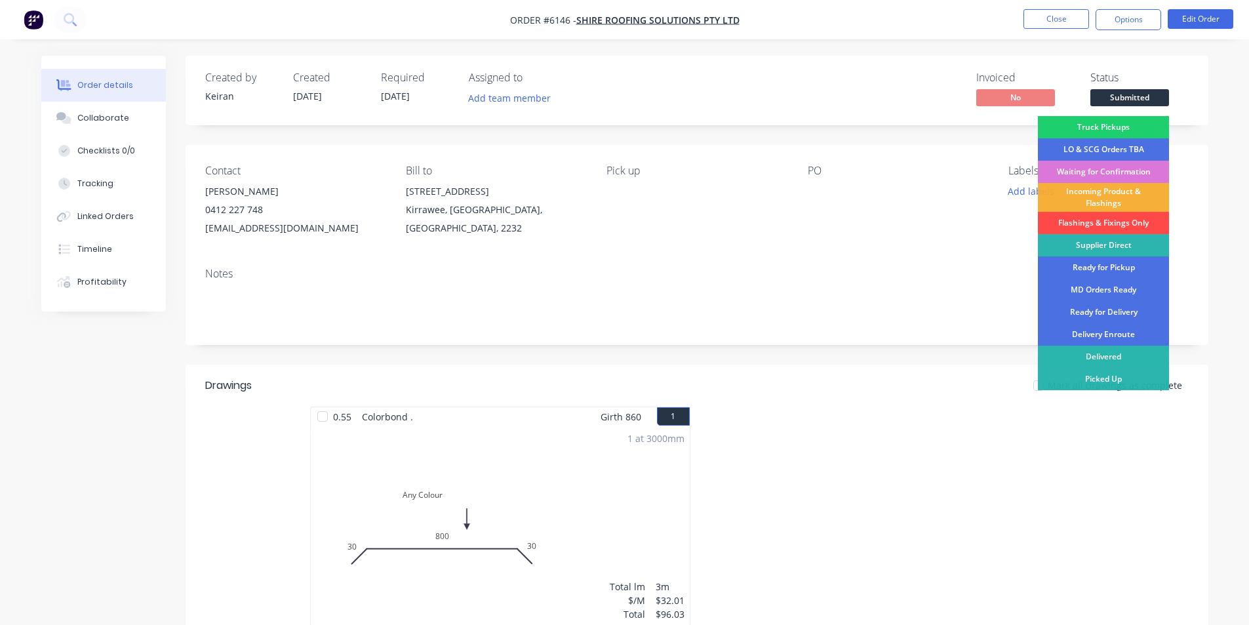
click at [1110, 224] on div "Flashings & Fixings Only" at bounding box center [1103, 223] width 131 height 22
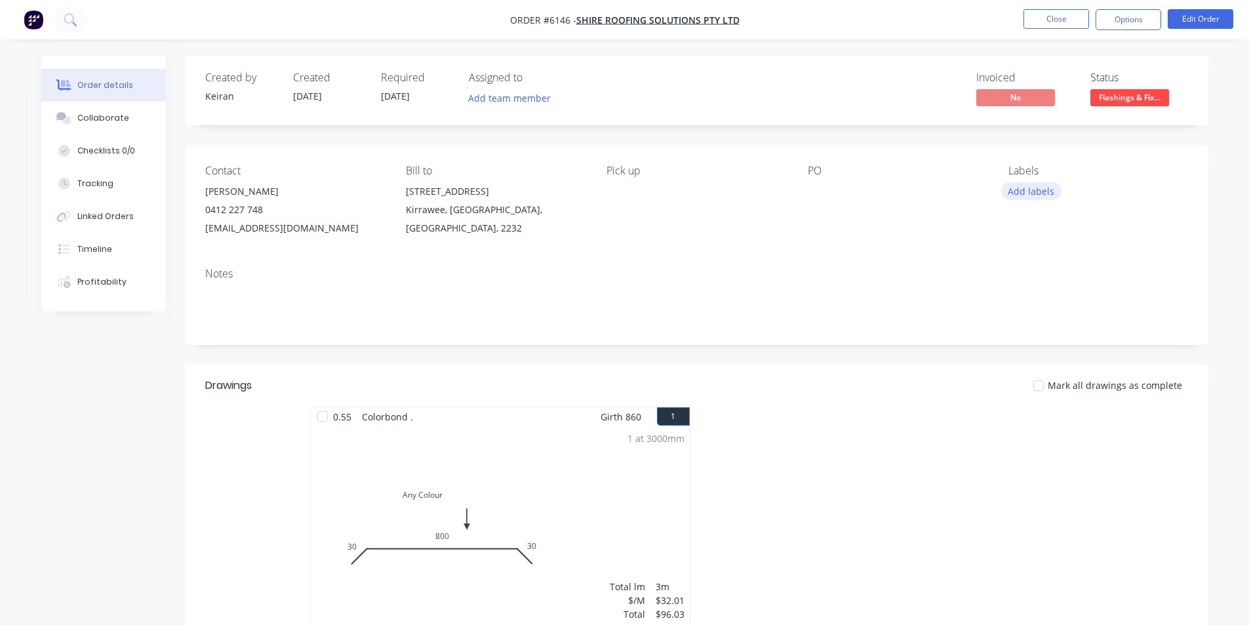
click at [1028, 190] on button "Add labels" at bounding box center [1031, 191] width 60 height 18
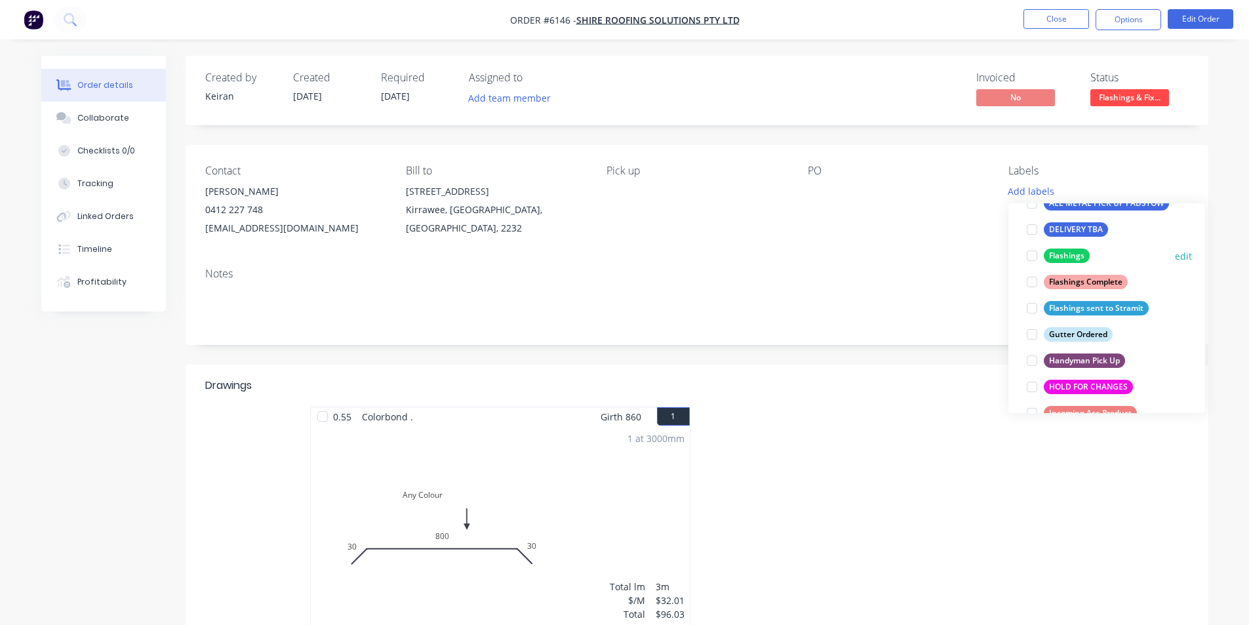
click at [1030, 253] on div at bounding box center [1032, 256] width 26 height 26
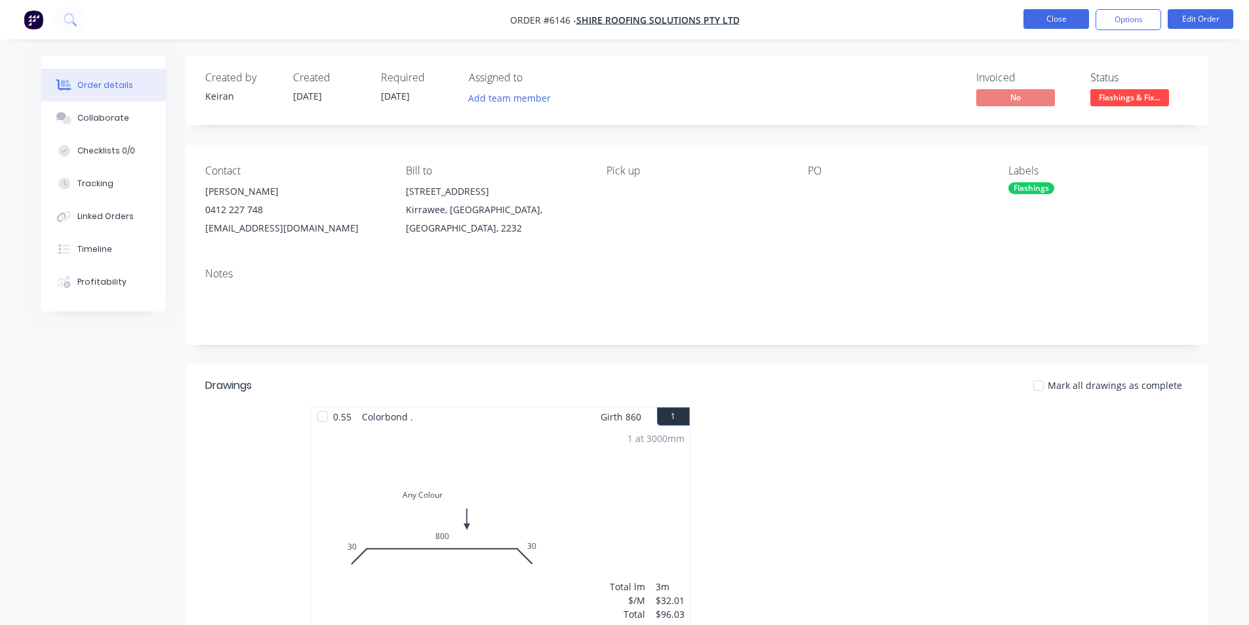
click at [1034, 22] on button "Close" at bounding box center [1056, 19] width 66 height 20
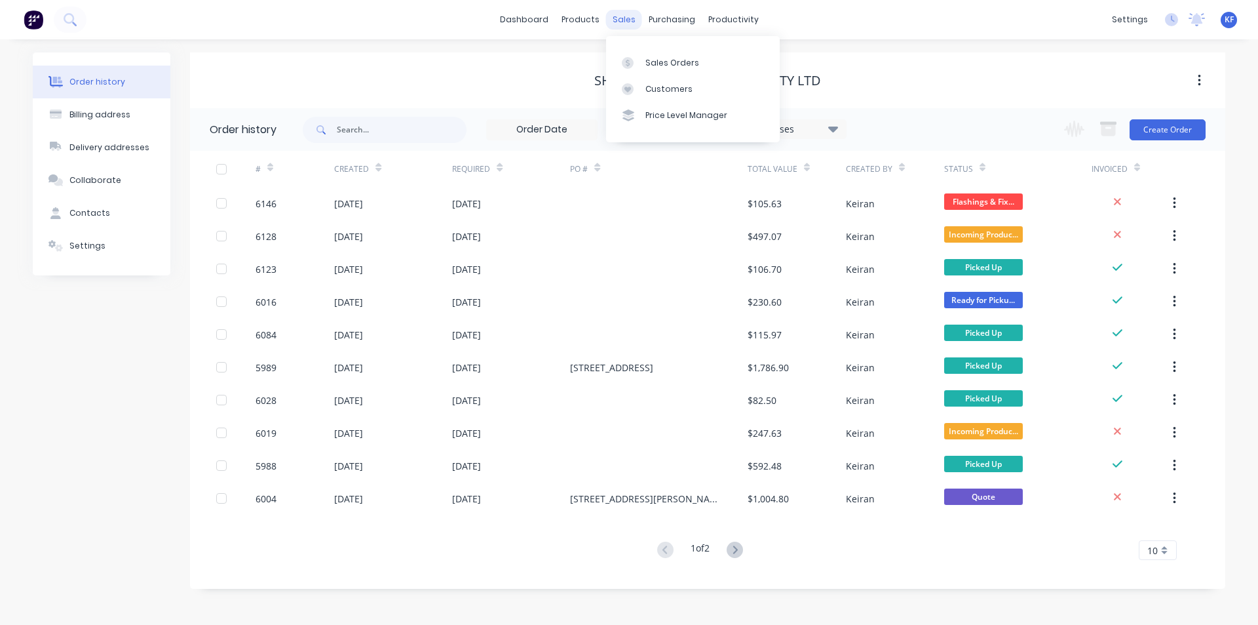
click at [623, 18] on div "sales" at bounding box center [624, 20] width 36 height 20
click at [659, 60] on div "Sales Orders" at bounding box center [673, 63] width 54 height 12
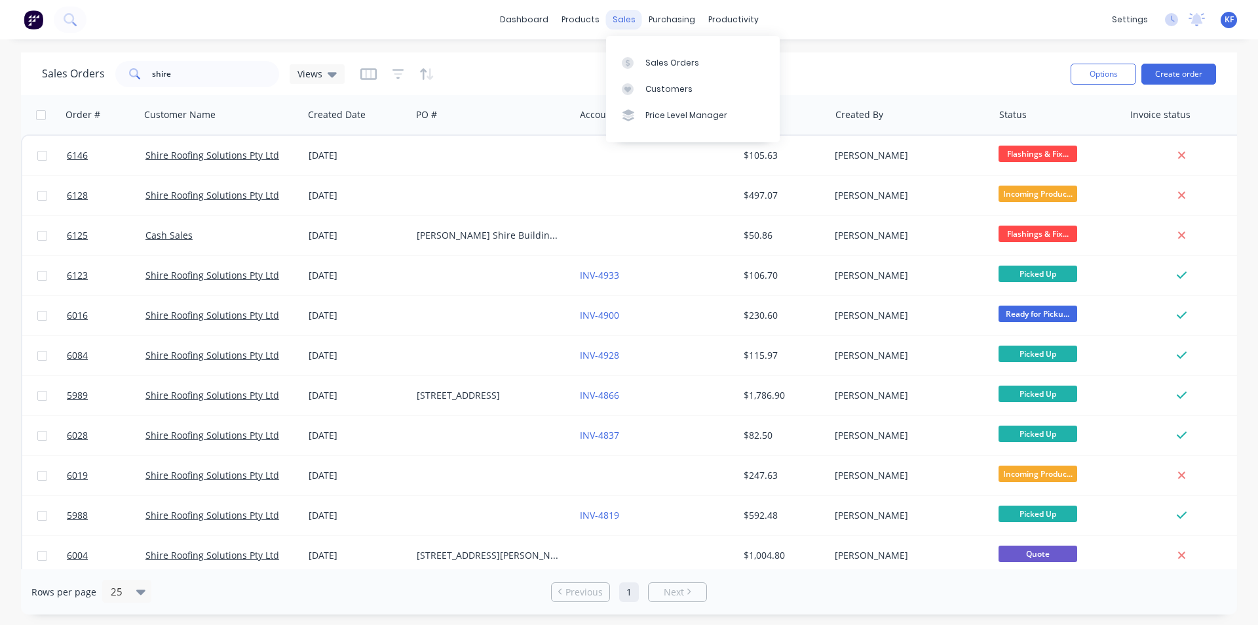
click at [625, 25] on div "sales" at bounding box center [624, 20] width 36 height 20
click at [1169, 88] on div "Options Create order" at bounding box center [1141, 74] width 151 height 32
click at [1172, 81] on button "Create order" at bounding box center [1179, 74] width 75 height 21
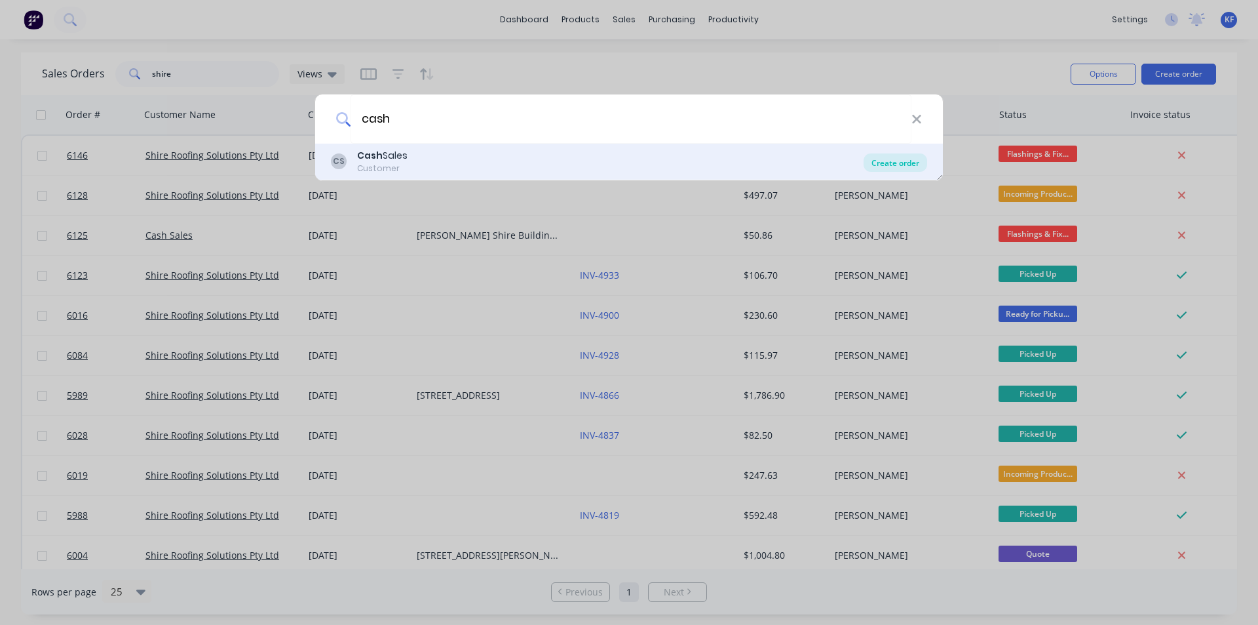
type input "cash"
click at [895, 161] on div "Create order" at bounding box center [896, 162] width 64 height 18
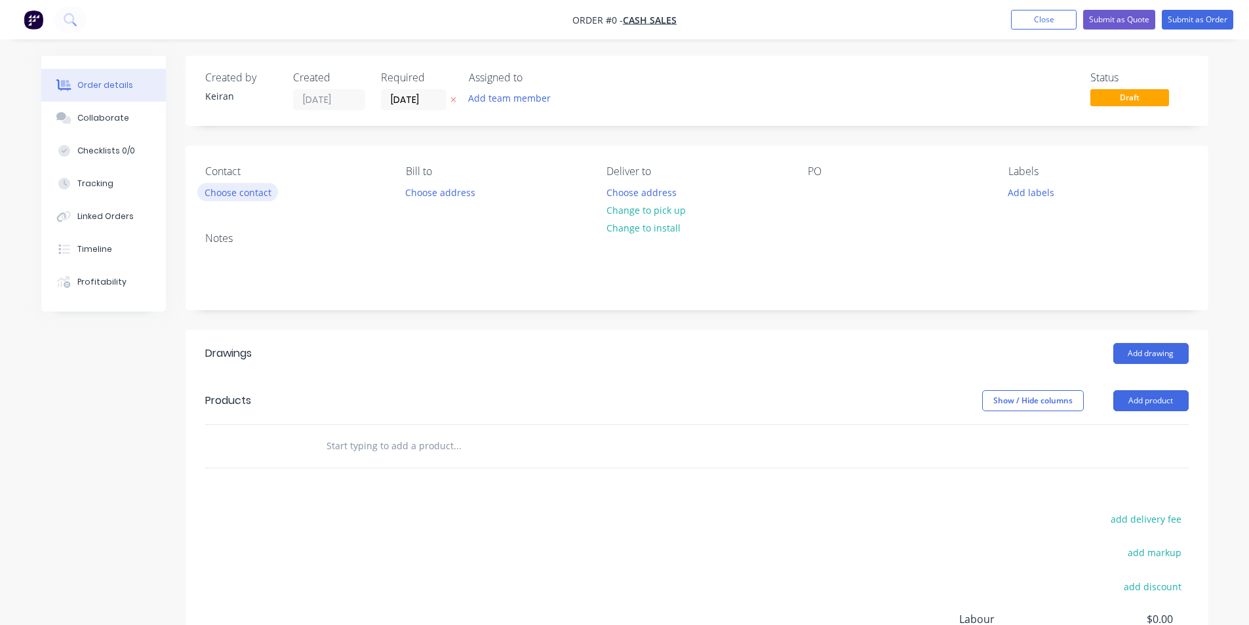
click at [246, 195] on button "Choose contact" at bounding box center [237, 192] width 81 height 18
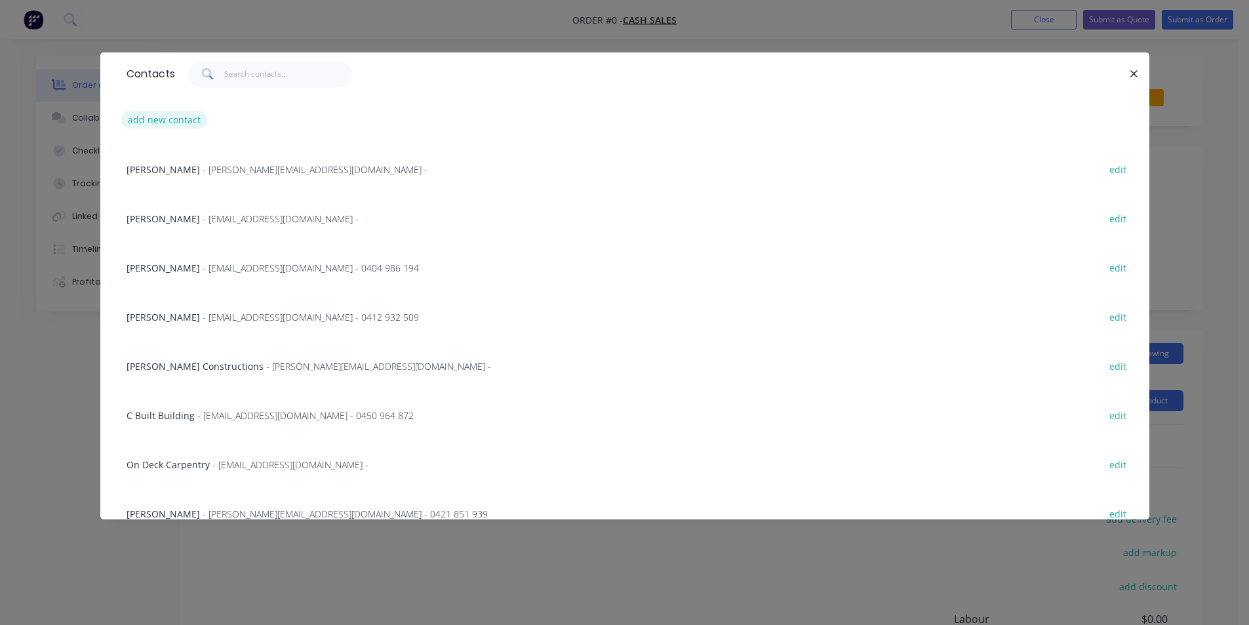
click at [186, 121] on button "add new contact" at bounding box center [164, 120] width 87 height 18
select select "AU"
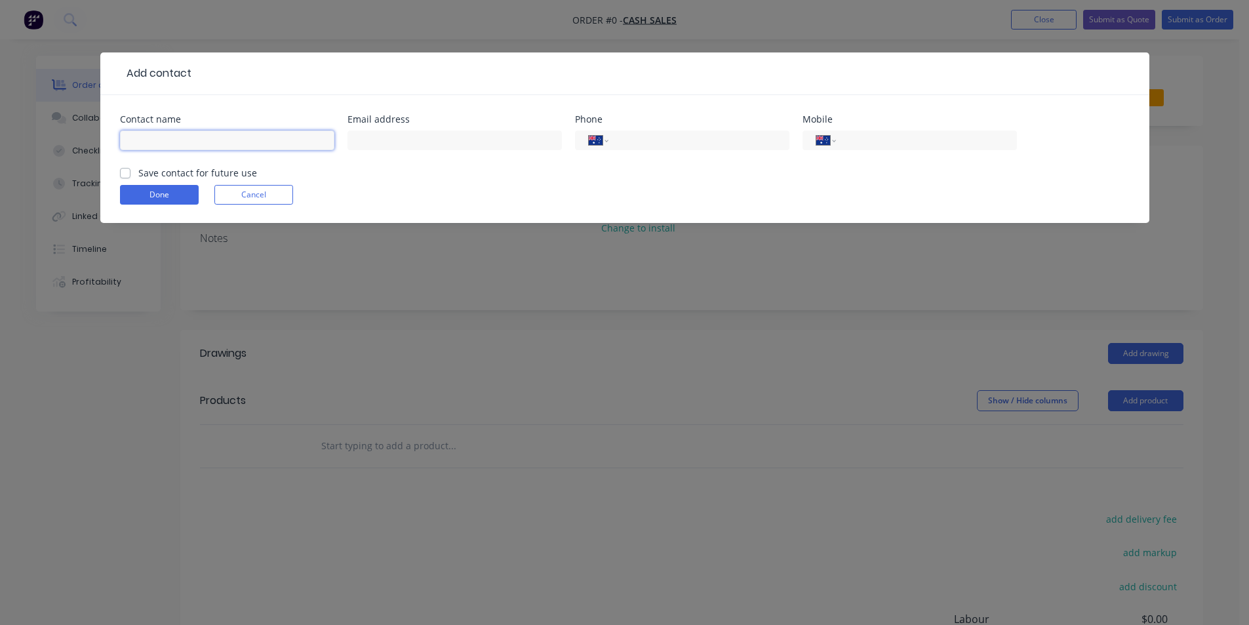
click at [150, 136] on input "text" at bounding box center [227, 140] width 214 height 20
type input "[PERSON_NAME]"
click at [870, 141] on input "tel" at bounding box center [923, 140] width 157 height 15
type input "0414 644 080"
click at [160, 201] on button "Done" at bounding box center [159, 195] width 79 height 20
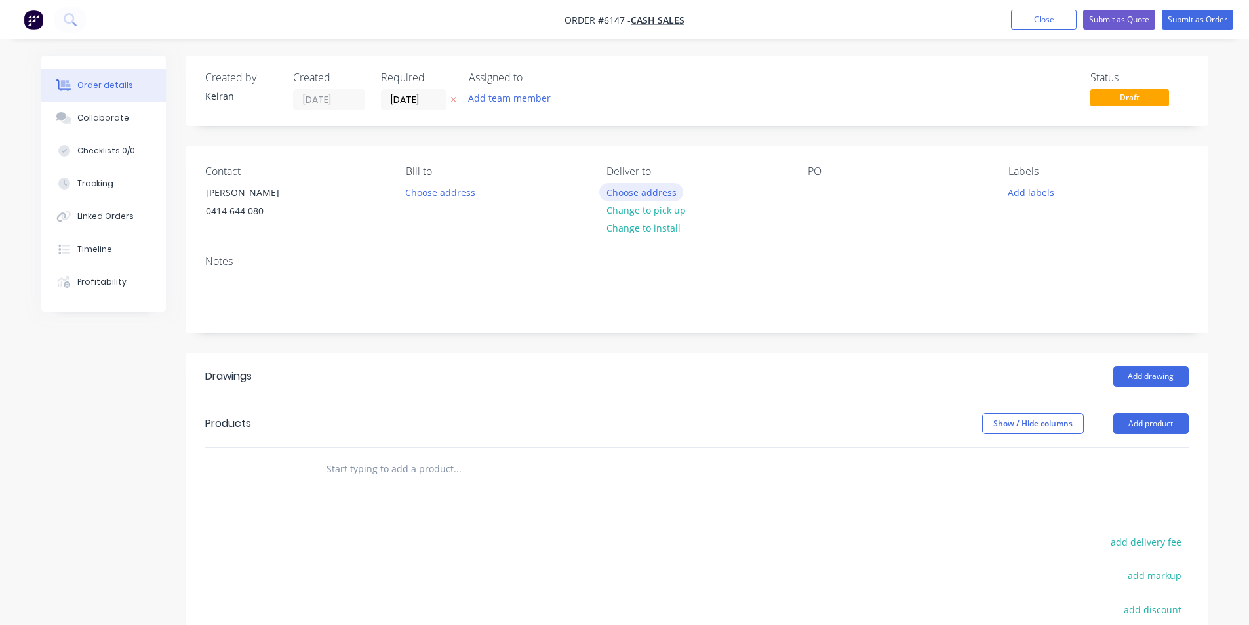
click at [650, 197] on button "Choose address" at bounding box center [641, 192] width 84 height 18
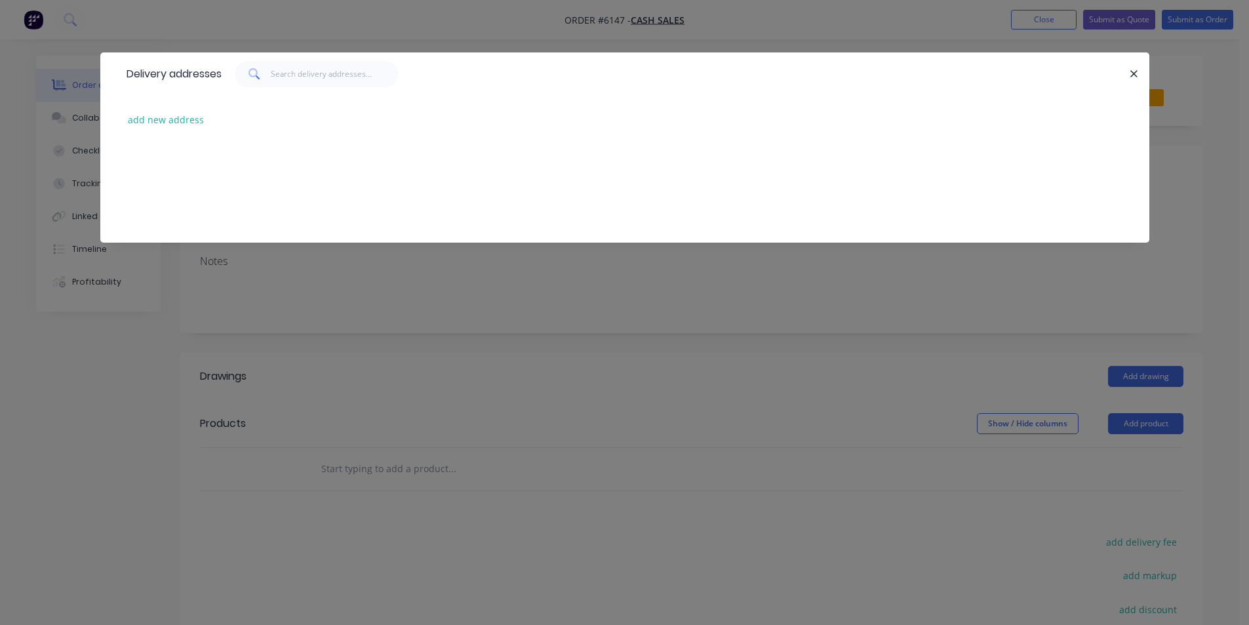
click at [182, 109] on div "add new address" at bounding box center [624, 119] width 1009 height 49
click at [180, 122] on button "add new address" at bounding box center [166, 120] width 90 height 18
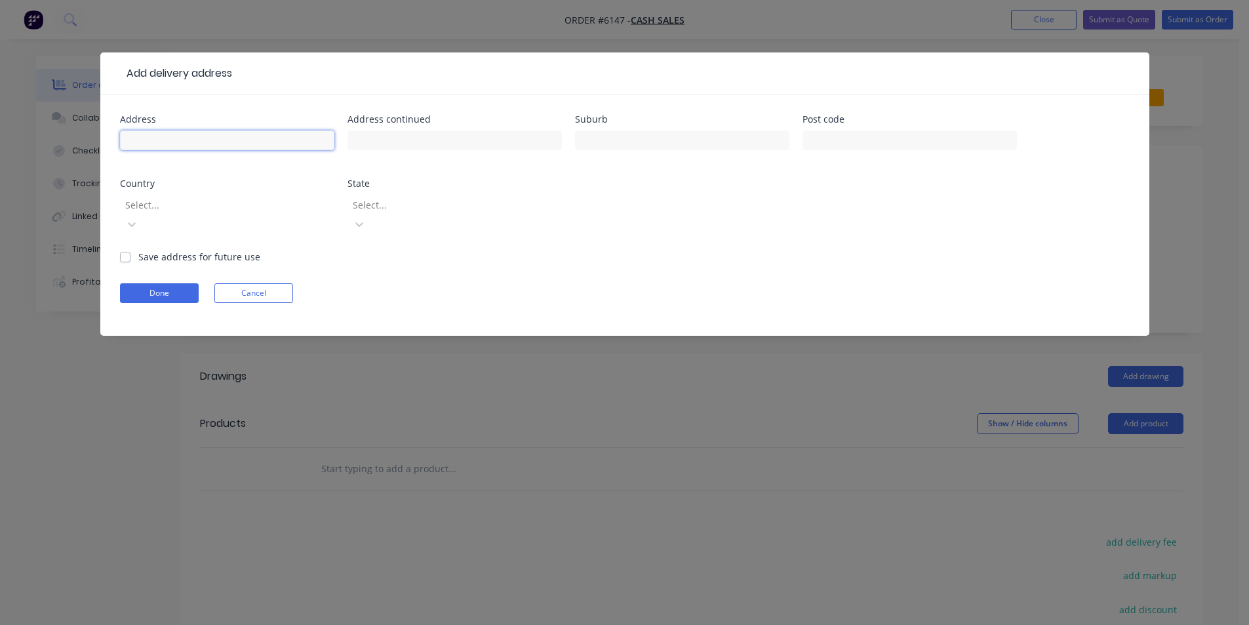
click at [174, 136] on input "text" at bounding box center [227, 140] width 214 height 20
type input "[STREET_ADDRESS][PERSON_NAME]"
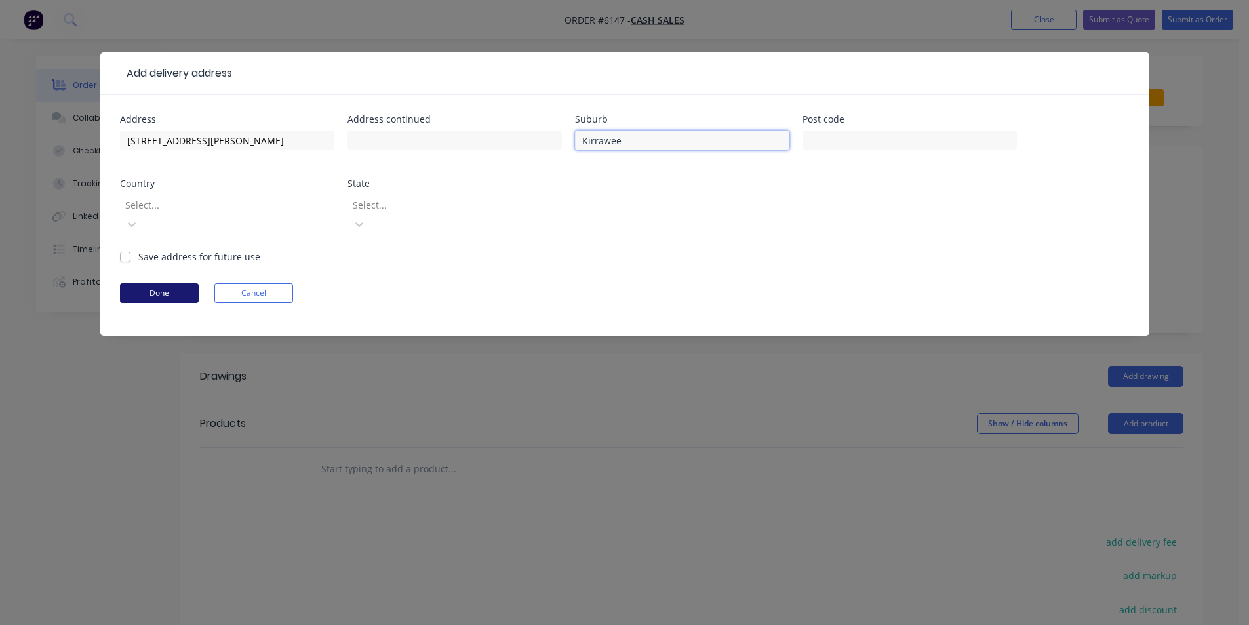
type input "Kirrawee"
click at [137, 283] on button "Done" at bounding box center [159, 293] width 79 height 20
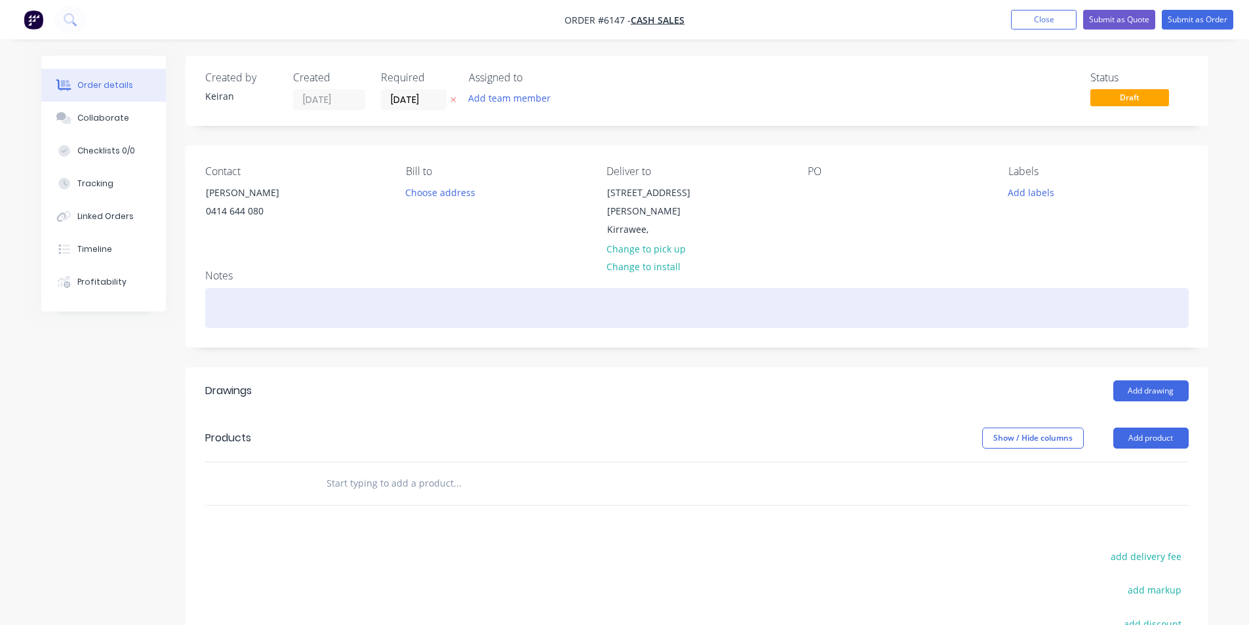
click at [308, 288] on div at bounding box center [696, 308] width 983 height 40
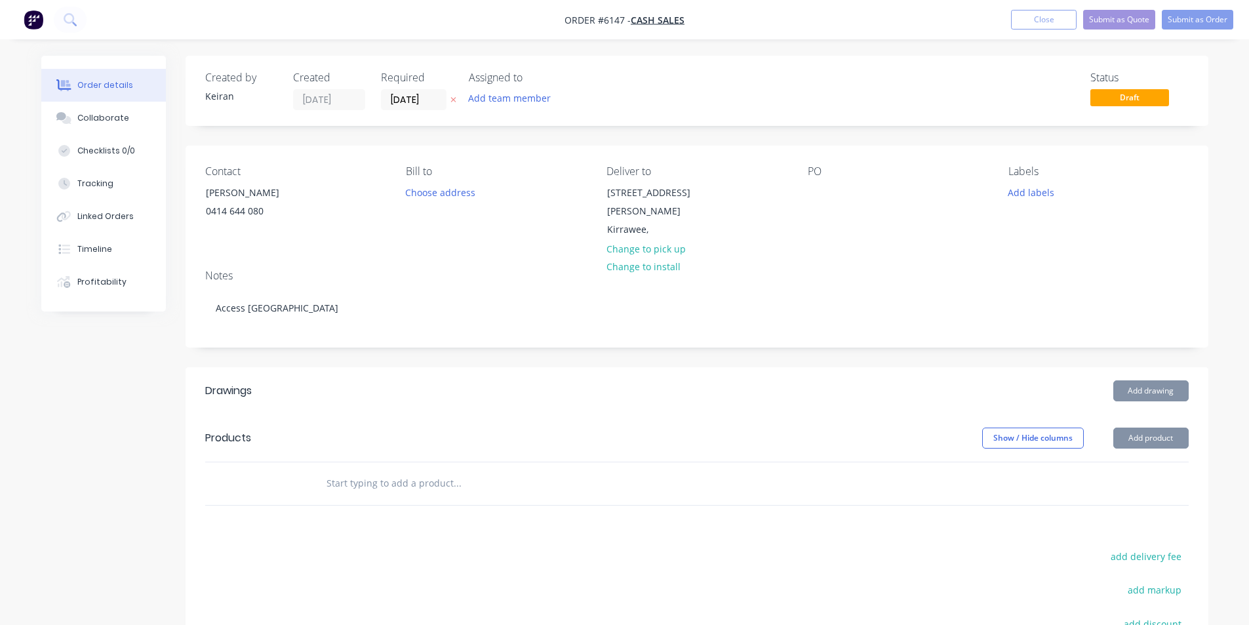
click at [346, 470] on input "text" at bounding box center [457, 483] width 262 height 26
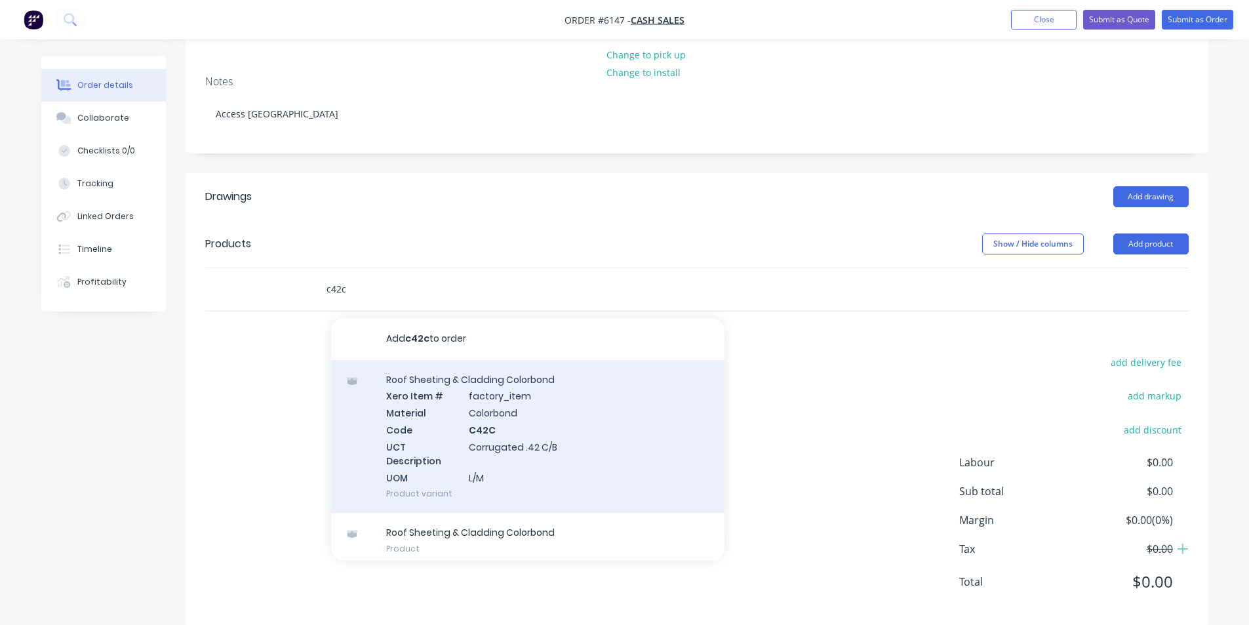
scroll to position [201, 0]
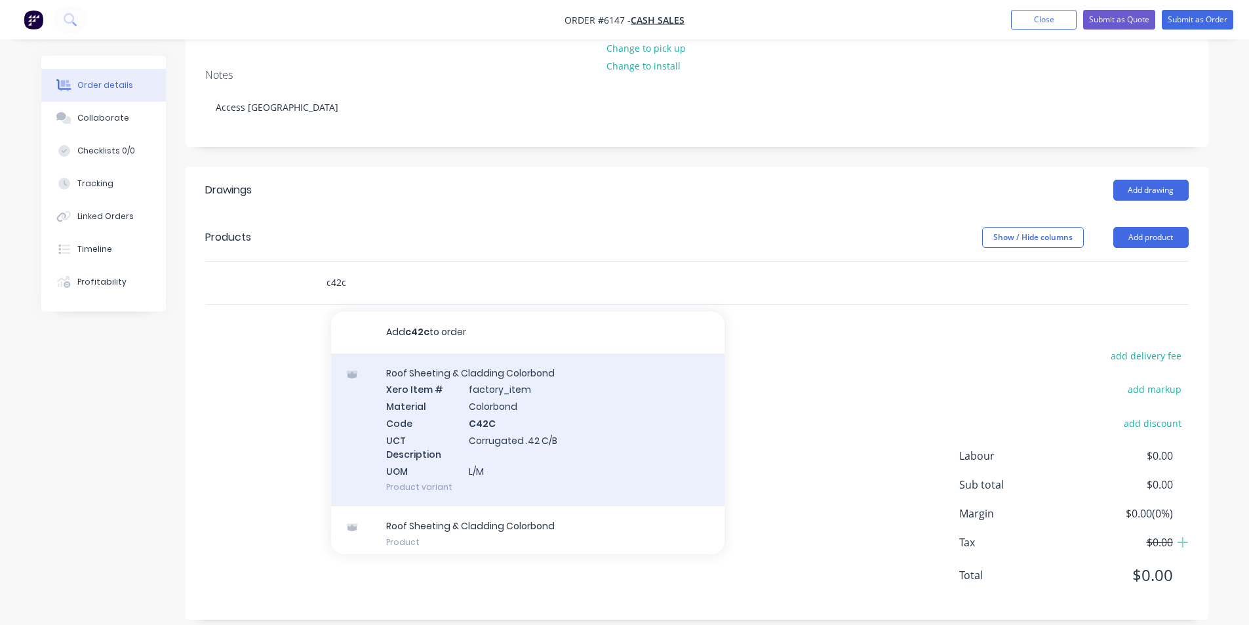
type input "c42c"
click at [599, 426] on div "Roof Sheeting & Cladding Colorbond Xero Item # factory_item Material Colorbond …" at bounding box center [527, 429] width 393 height 153
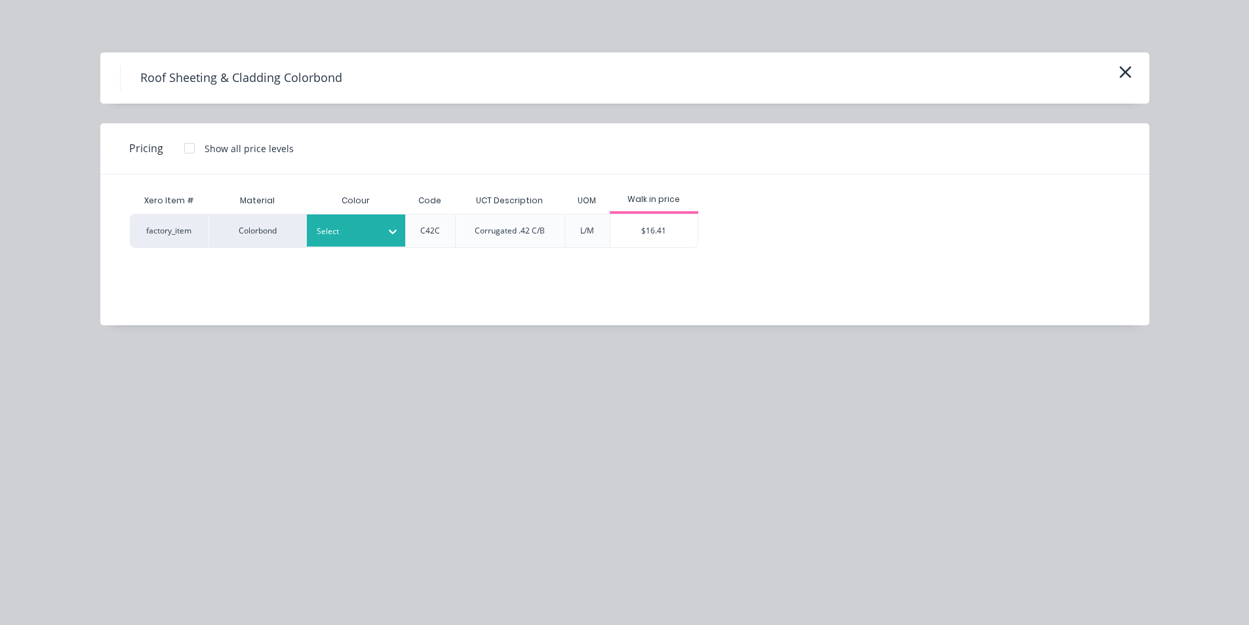
click at [354, 235] on div at bounding box center [346, 231] width 59 height 14
type input "shale"
click at [387, 271] on div "[PERSON_NAME]" at bounding box center [389, 266] width 164 height 24
drag, startPoint x: 185, startPoint y: 148, endPoint x: 405, endPoint y: 186, distance: 222.8
click at [187, 149] on div at bounding box center [189, 148] width 26 height 26
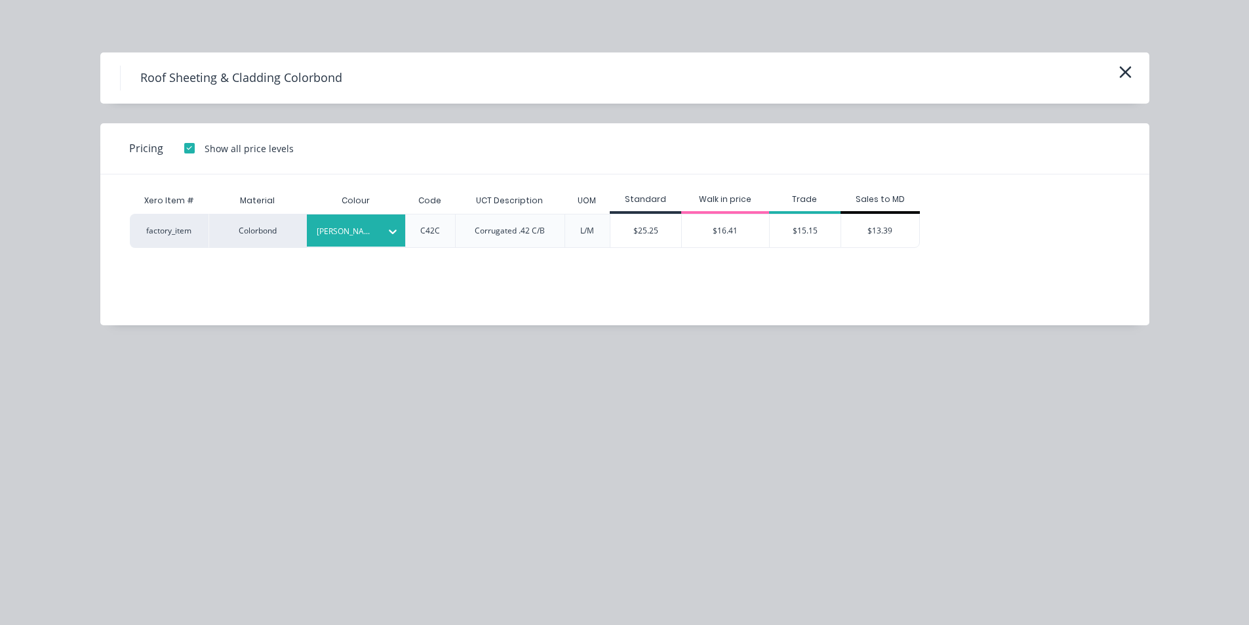
drag, startPoint x: 800, startPoint y: 230, endPoint x: 784, endPoint y: 241, distance: 19.3
click at [800, 230] on div "$15.15" at bounding box center [805, 230] width 71 height 33
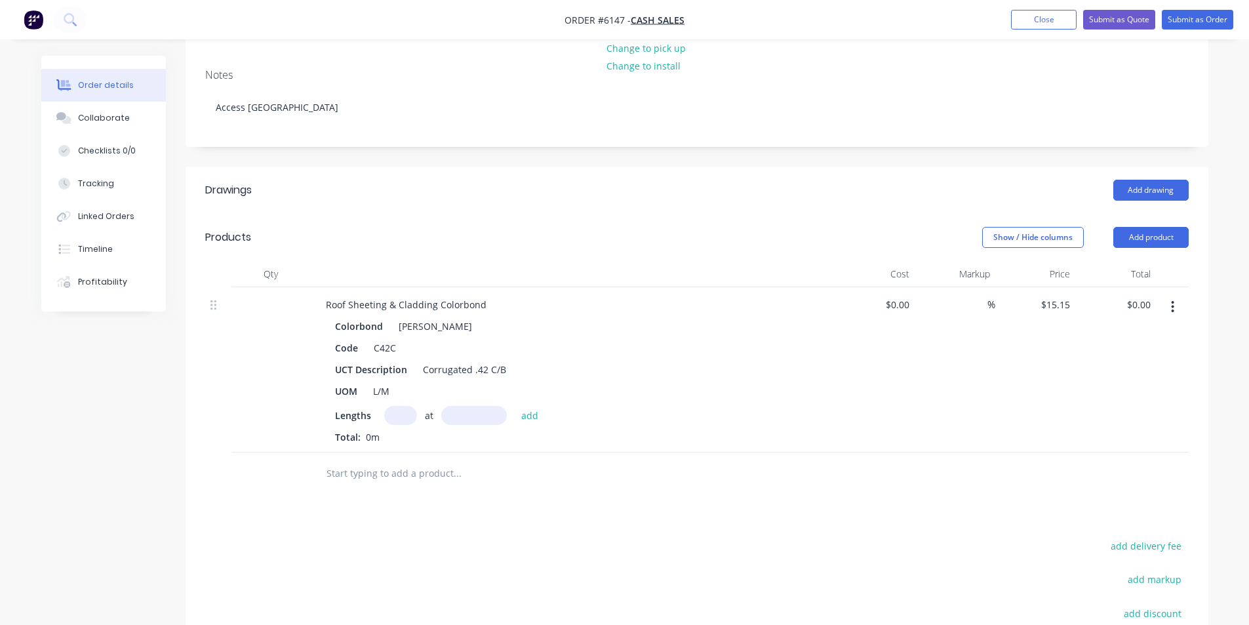
click at [405, 406] on input "text" at bounding box center [400, 415] width 33 height 19
type input "8"
type input "14150"
click at [515, 406] on button "add" at bounding box center [530, 415] width 31 height 18
type input "$1,714.98"
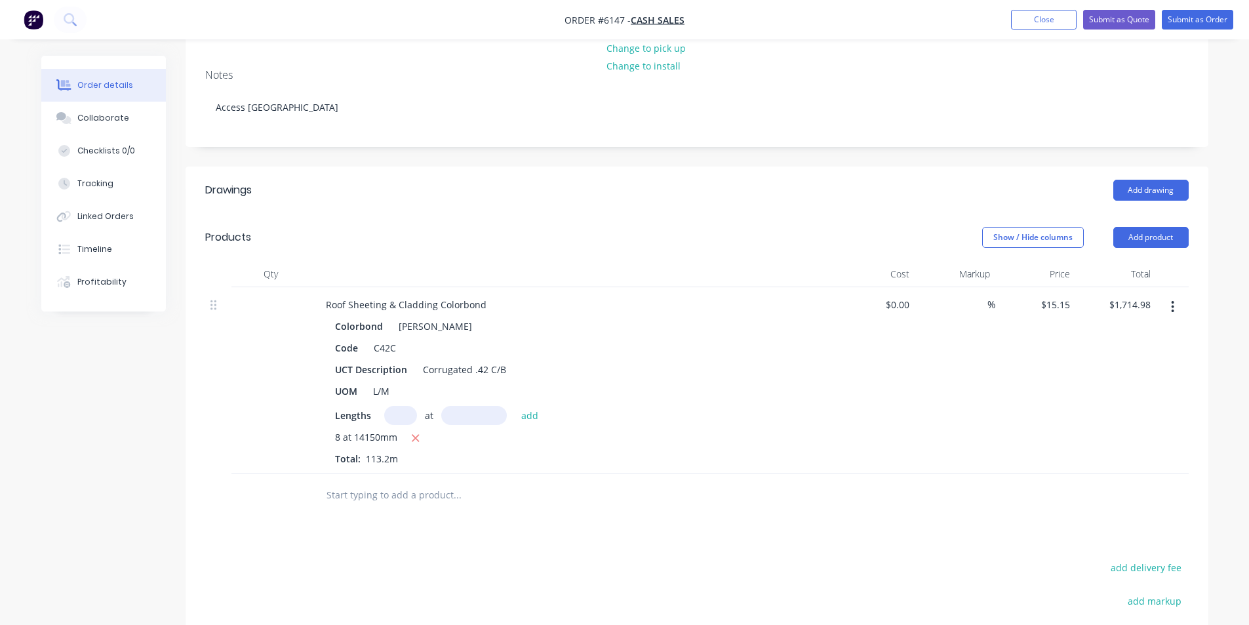
click at [394, 486] on input "text" at bounding box center [457, 495] width 262 height 26
type input "z"
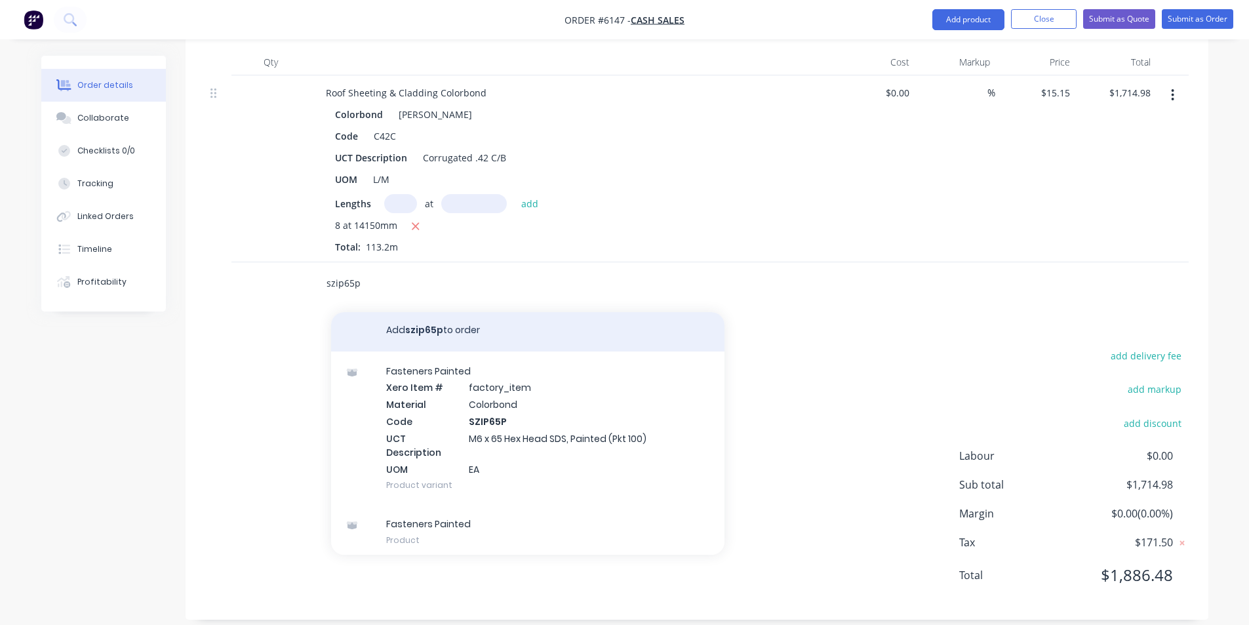
scroll to position [0, 0]
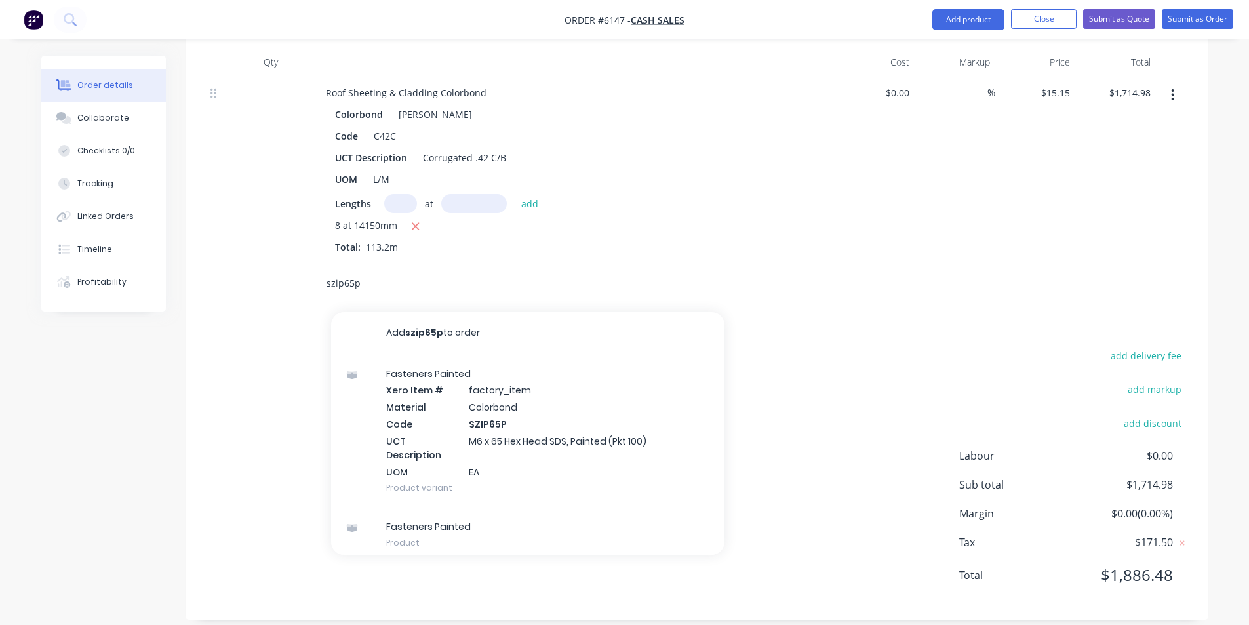
click at [376, 271] on input "szip65p" at bounding box center [457, 283] width 262 height 26
type input "s"
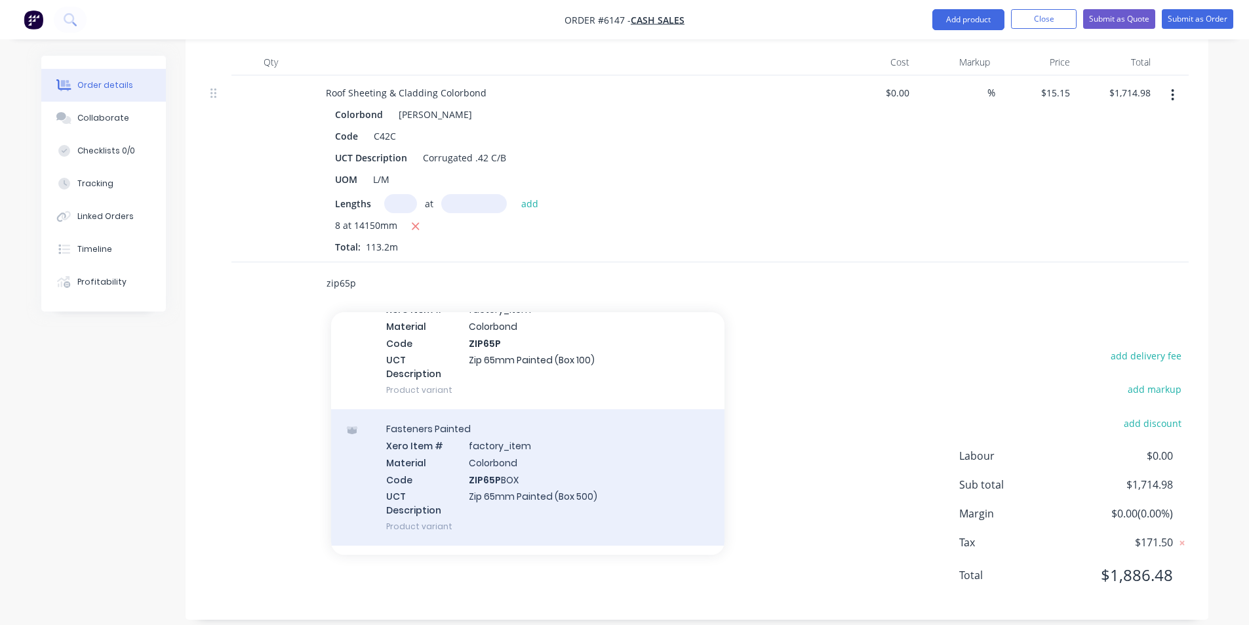
scroll to position [459, 0]
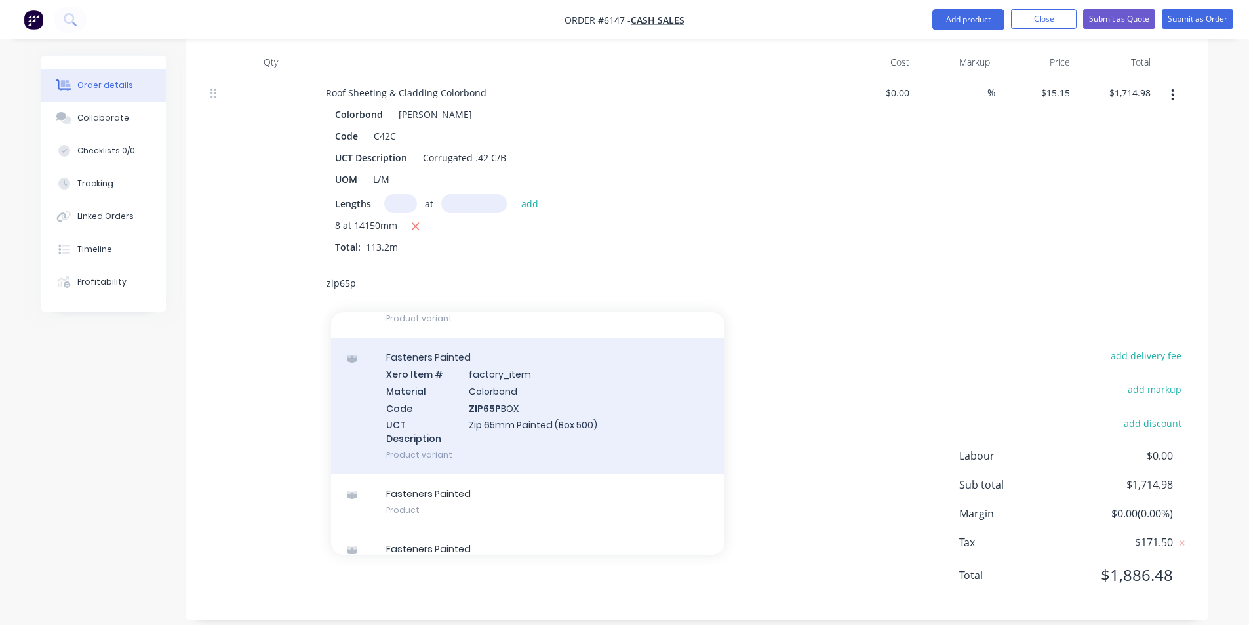
type input "zip65p"
click at [611, 411] on div "Fasteners Painted Xero Item # factory_item Material Colorbond Code ZIP65P BOX U…" at bounding box center [527, 406] width 393 height 136
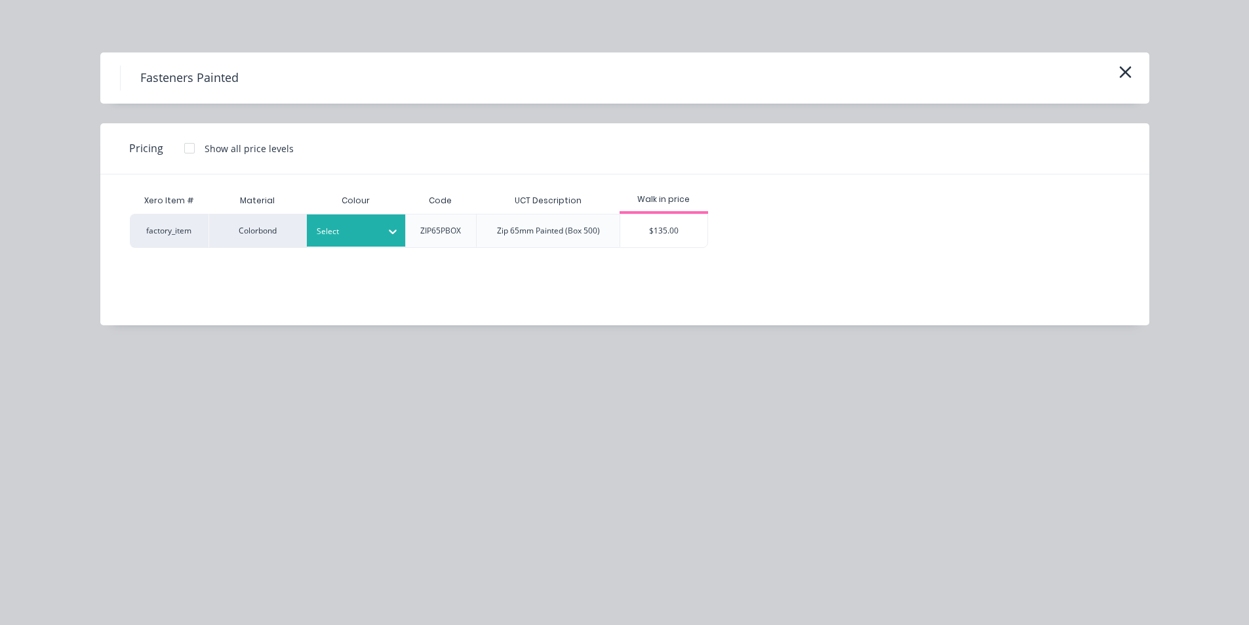
click at [387, 233] on icon at bounding box center [392, 231] width 13 height 13
type input "shale"
click at [164, 244] on div "[PERSON_NAME]" at bounding box center [82, 232] width 164 height 24
click at [675, 241] on div "$135.00" at bounding box center [663, 230] width 87 height 33
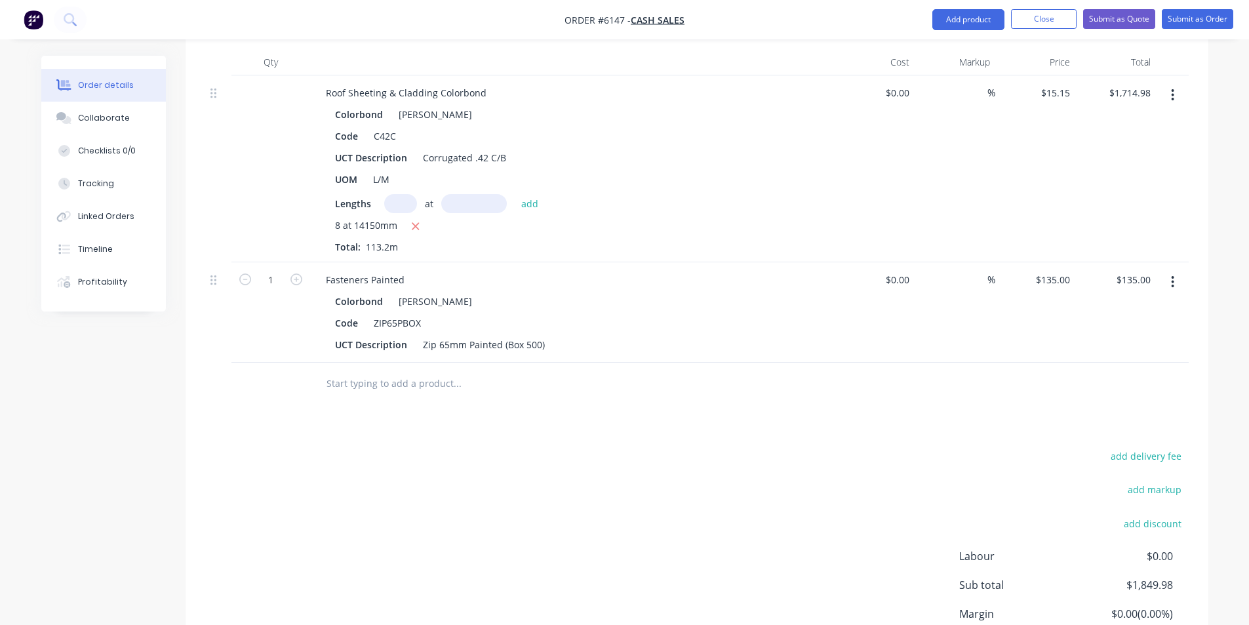
click at [400, 376] on input "text" at bounding box center [457, 383] width 262 height 26
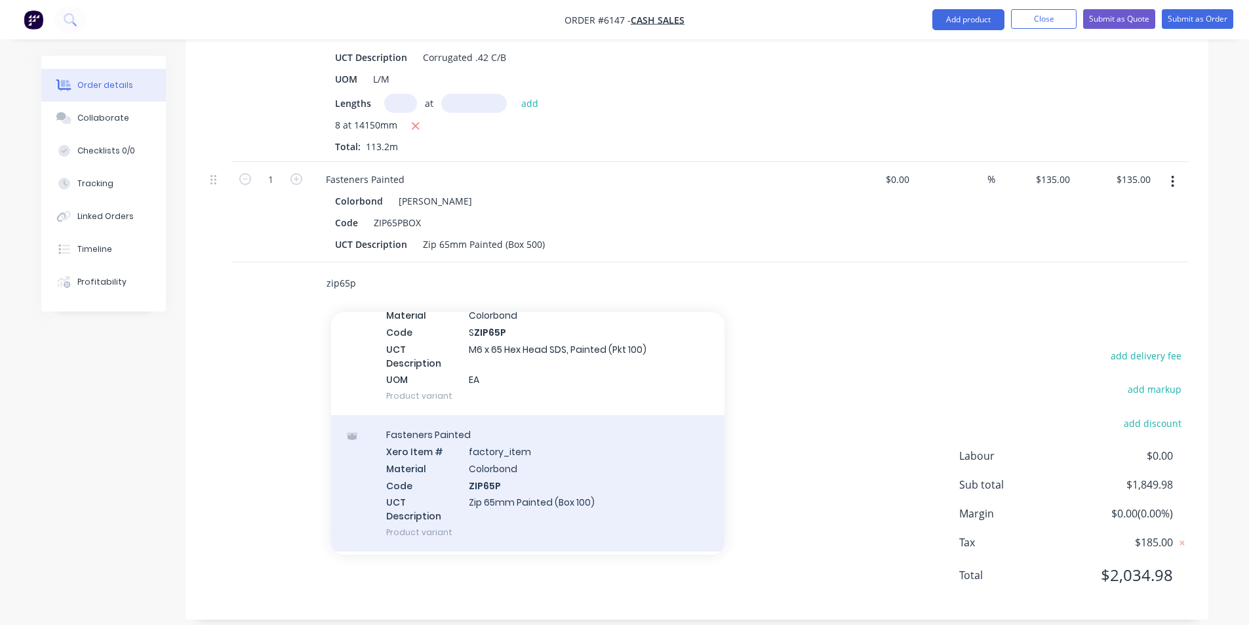
scroll to position [262, 0]
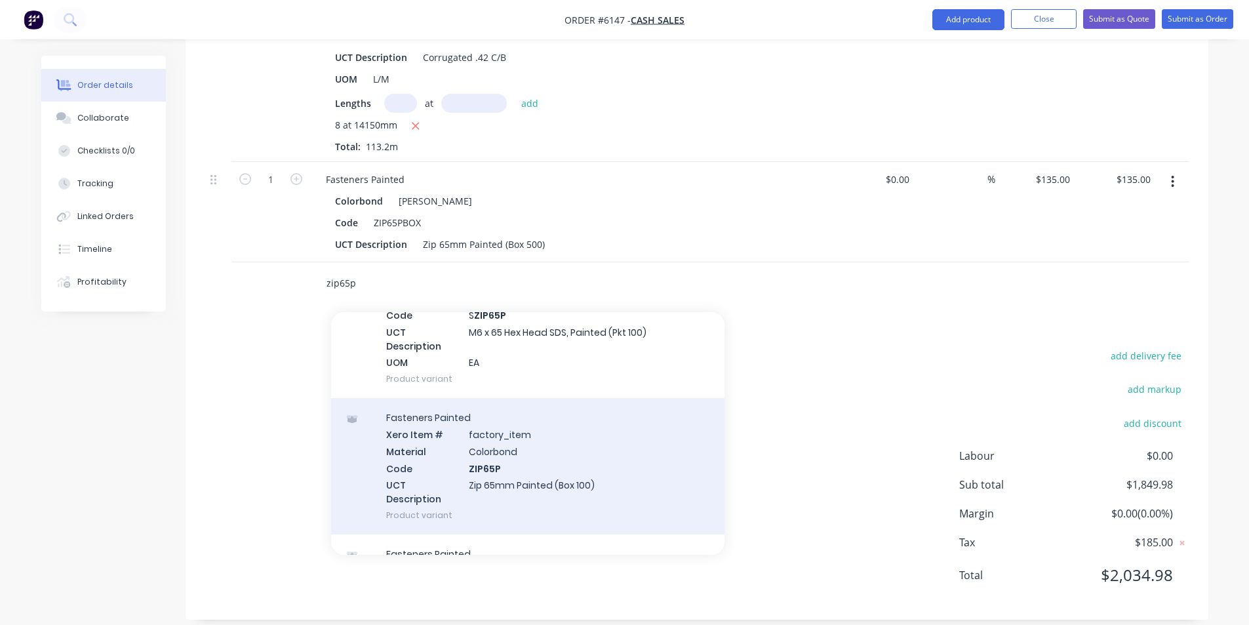
type input "zip65p"
click at [574, 477] on div "Fasteners Painted Xero Item # factory_item Material Colorbond Code ZIP65P UCT D…" at bounding box center [527, 466] width 393 height 136
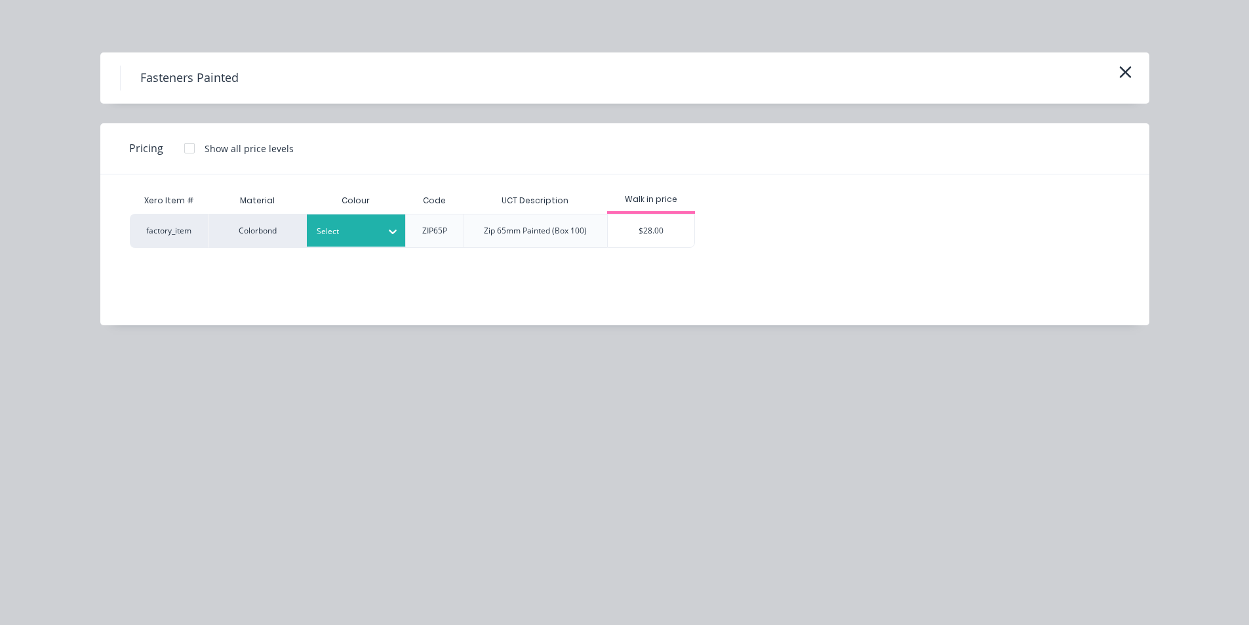
click at [330, 235] on div at bounding box center [346, 231] width 59 height 14
type input "shale"
click at [164, 144] on div "[PERSON_NAME]" at bounding box center [82, 132] width 164 height 24
click at [651, 216] on div "$28.00" at bounding box center [651, 230] width 87 height 33
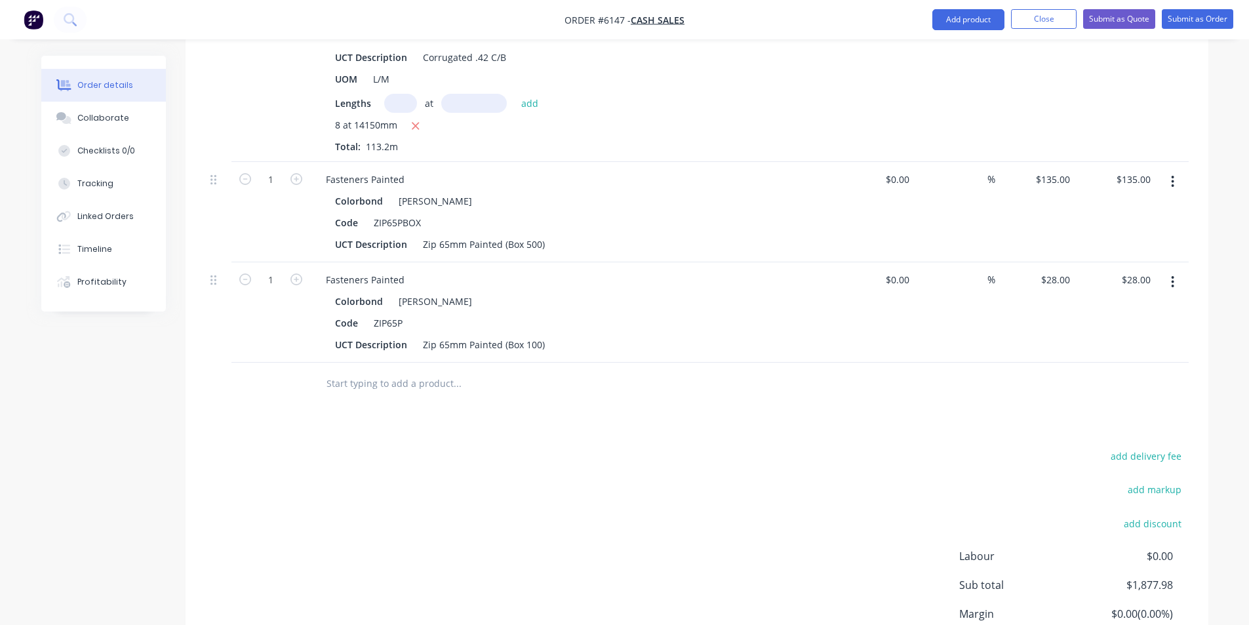
click at [374, 370] on input "text" at bounding box center [457, 383] width 262 height 26
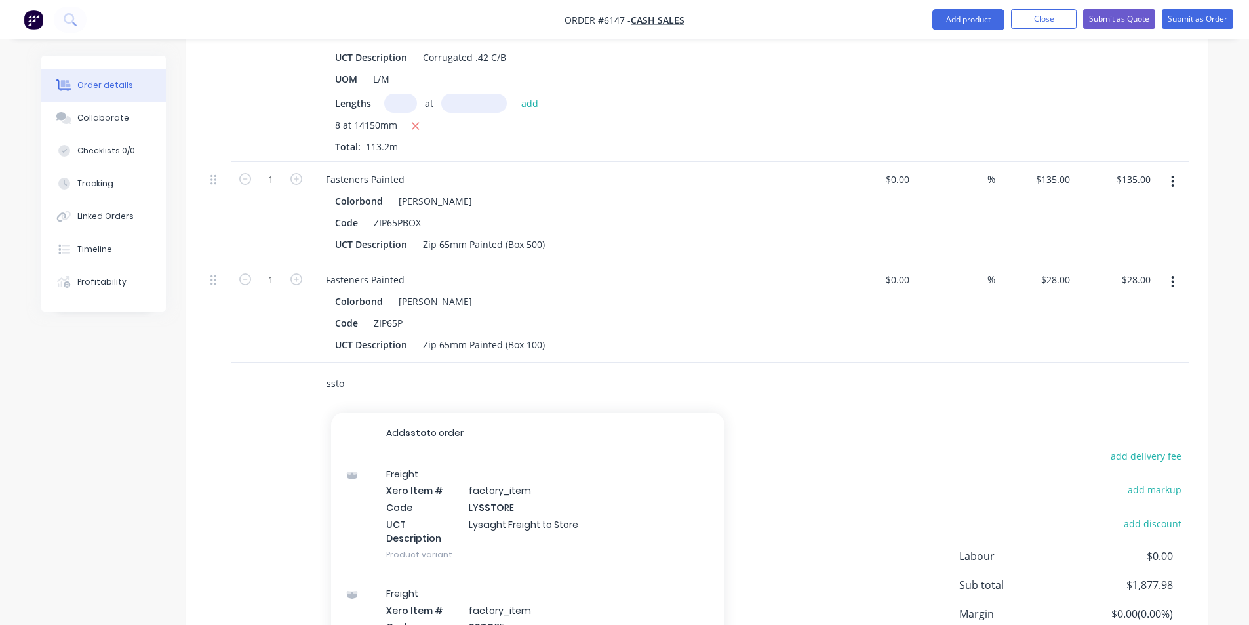
type input "ssto"
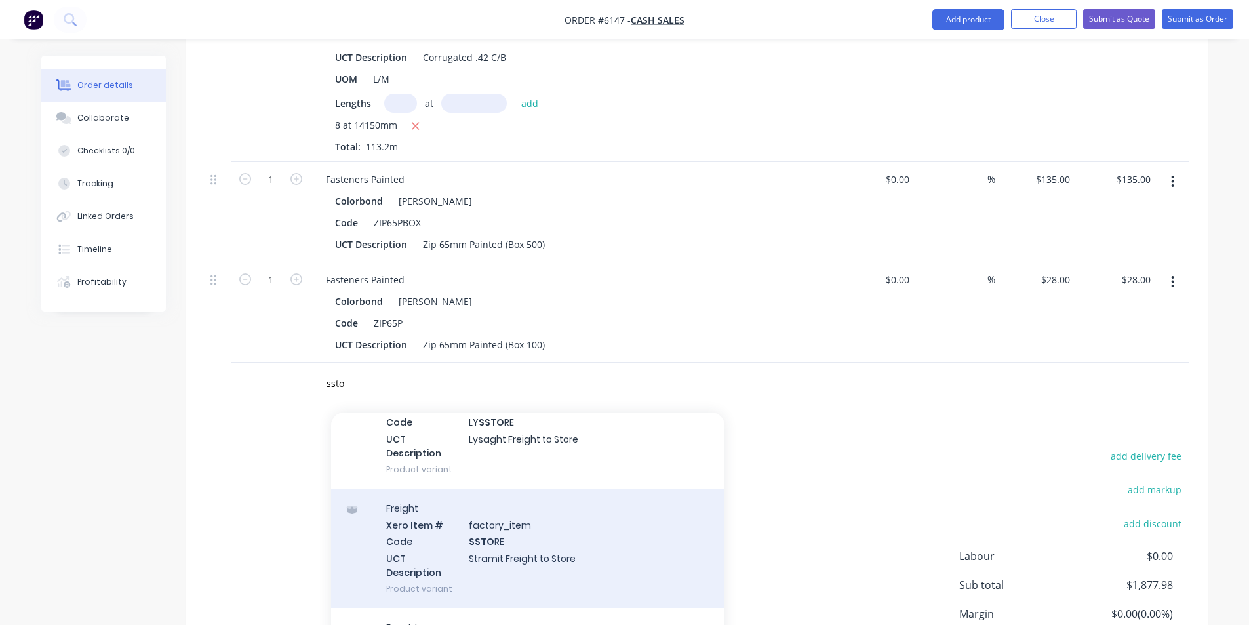
scroll to position [93, 0]
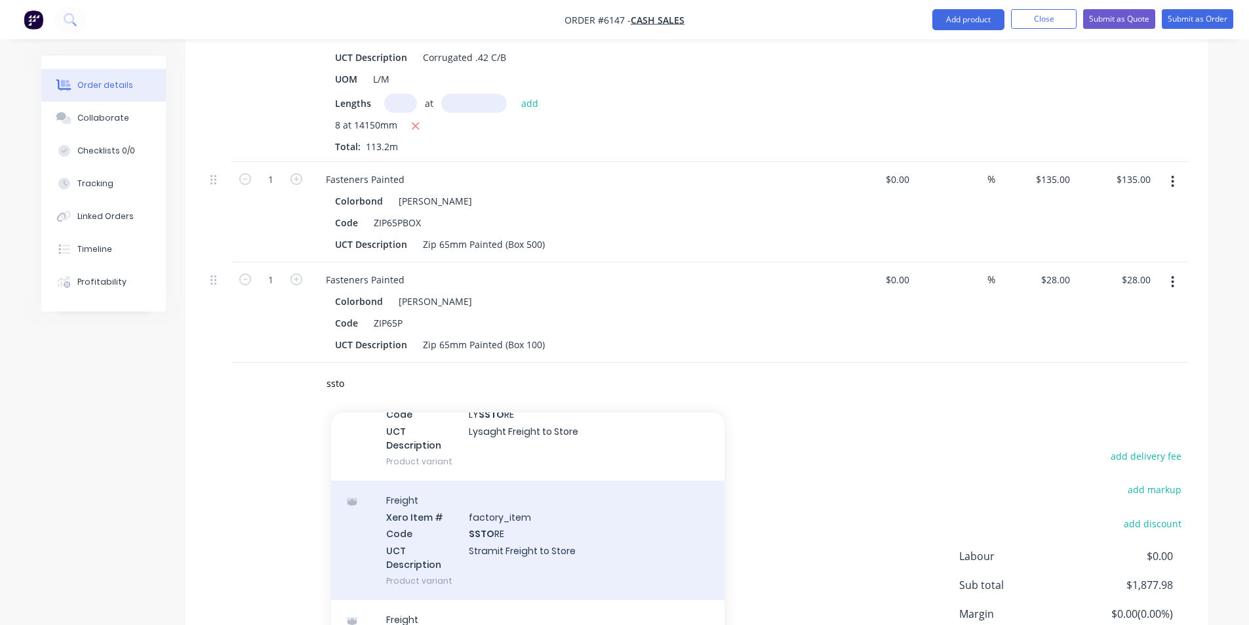
click at [531, 526] on div "Freight Xero Item # factory_item Code SSTO RE UCT Description Stramit Freight t…" at bounding box center [527, 539] width 393 height 119
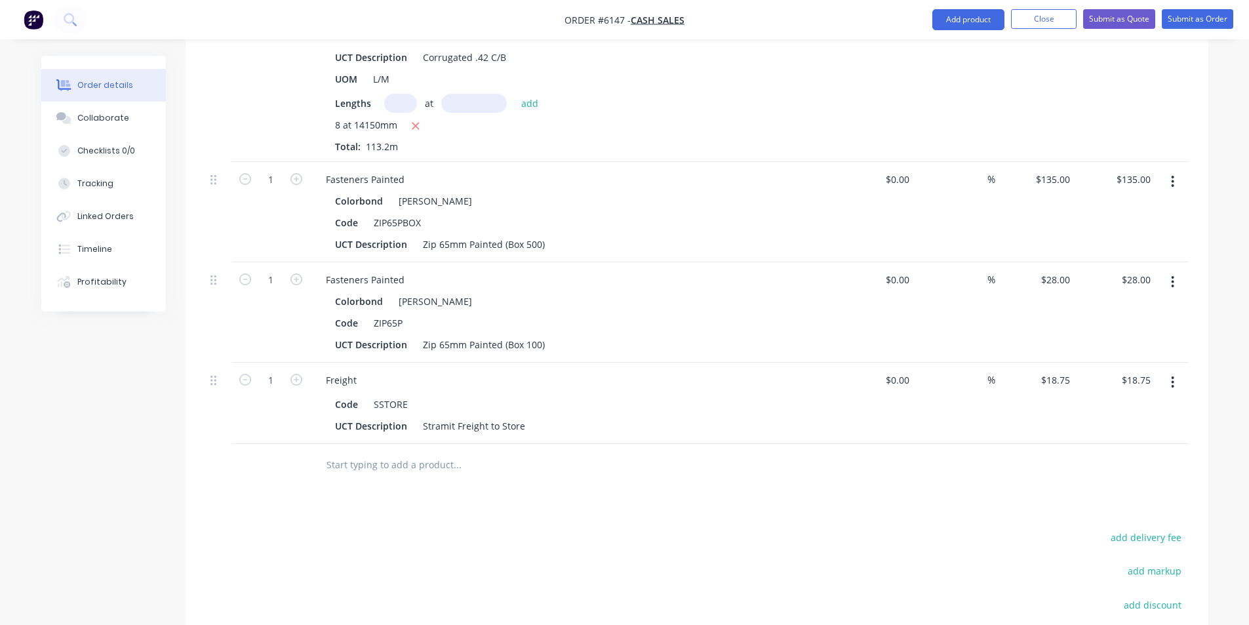
click at [1174, 375] on icon "button" at bounding box center [1172, 382] width 3 height 14
click at [1143, 486] on div "Delete" at bounding box center [1126, 495] width 101 height 19
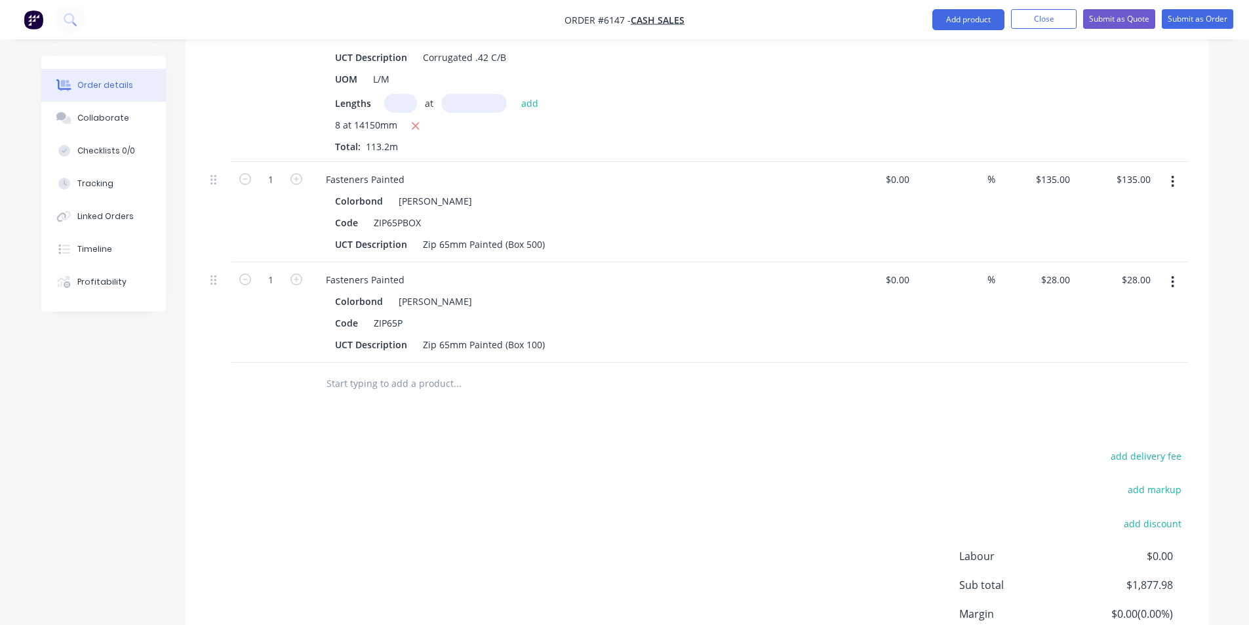
click at [562, 370] on input "text" at bounding box center [457, 383] width 262 height 26
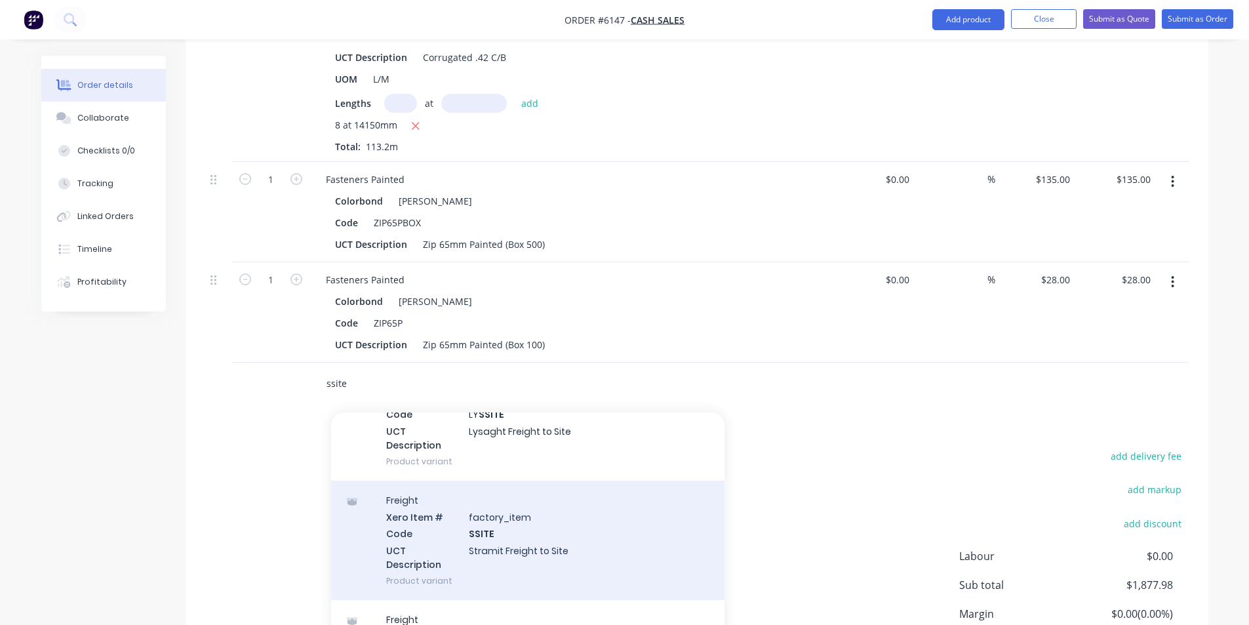
type input "ssite"
click at [547, 544] on div "Freight Xero Item # factory_item Code SSITE UCT Description Stramit Freight to …" at bounding box center [527, 539] width 393 height 119
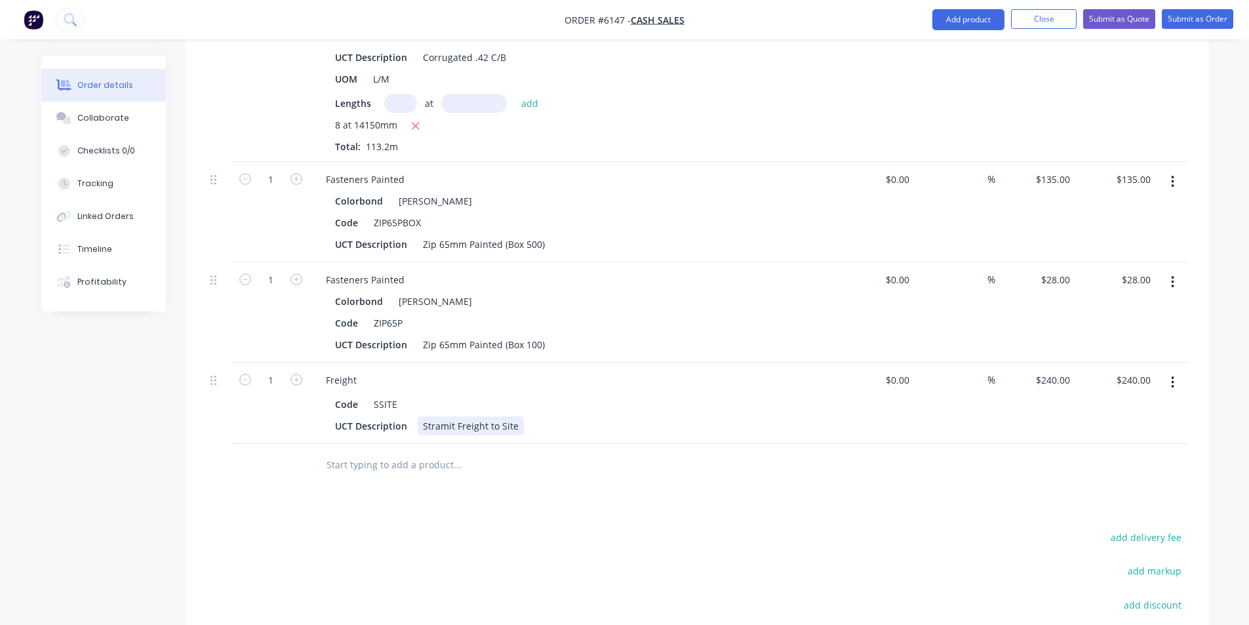
click at [520, 416] on div "UCT Description Stramit Freight to Site" at bounding box center [570, 425] width 480 height 19
click at [1058, 370] on input "240" at bounding box center [1064, 379] width 22 height 19
type input "$305.00"
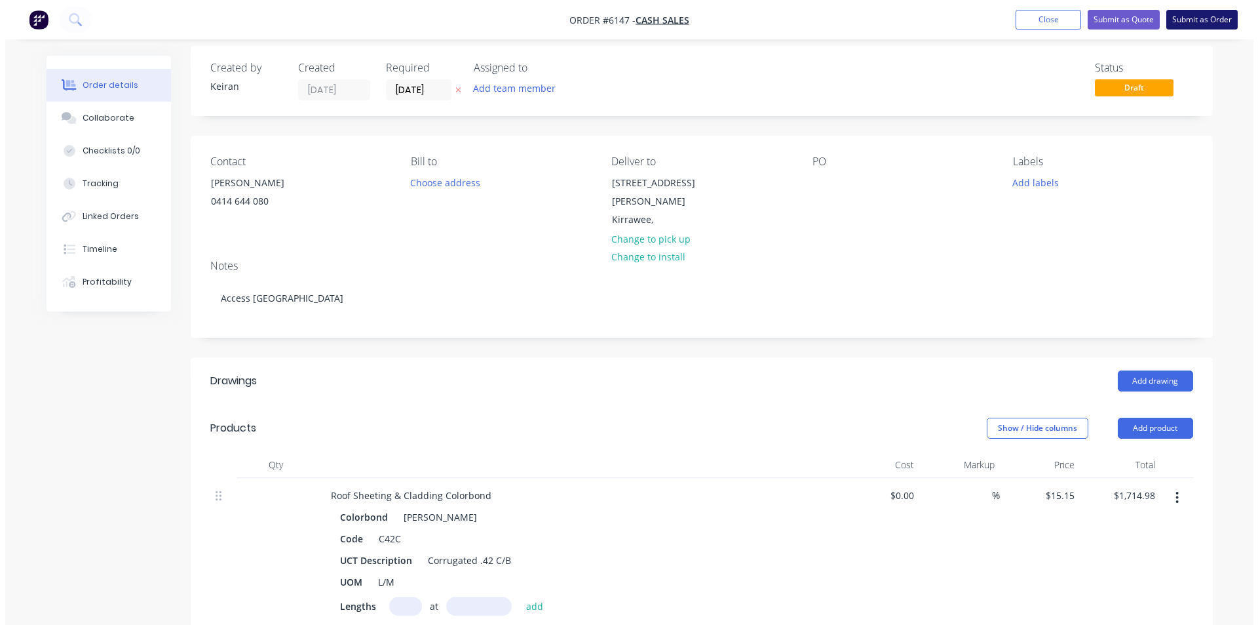
scroll to position [0, 0]
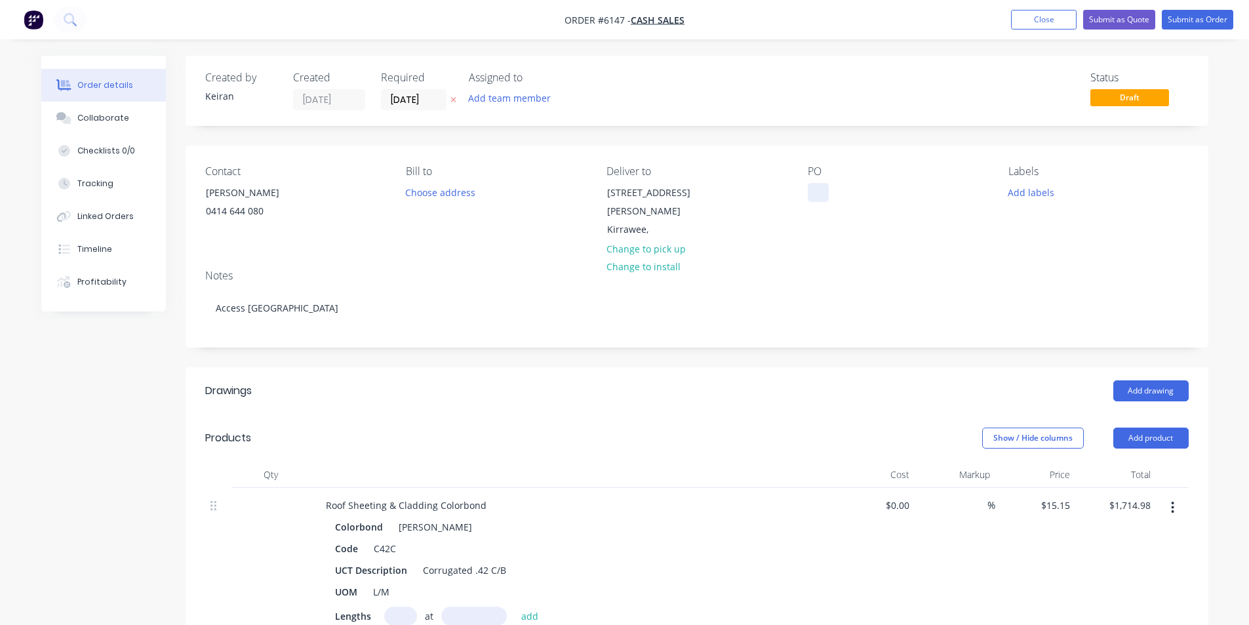
type input "$305.00"
drag, startPoint x: 815, startPoint y: 189, endPoint x: 823, endPoint y: 187, distance: 8.7
click at [815, 189] on div at bounding box center [818, 192] width 21 height 19
click at [429, 94] on input "[DATE]" at bounding box center [413, 100] width 64 height 20
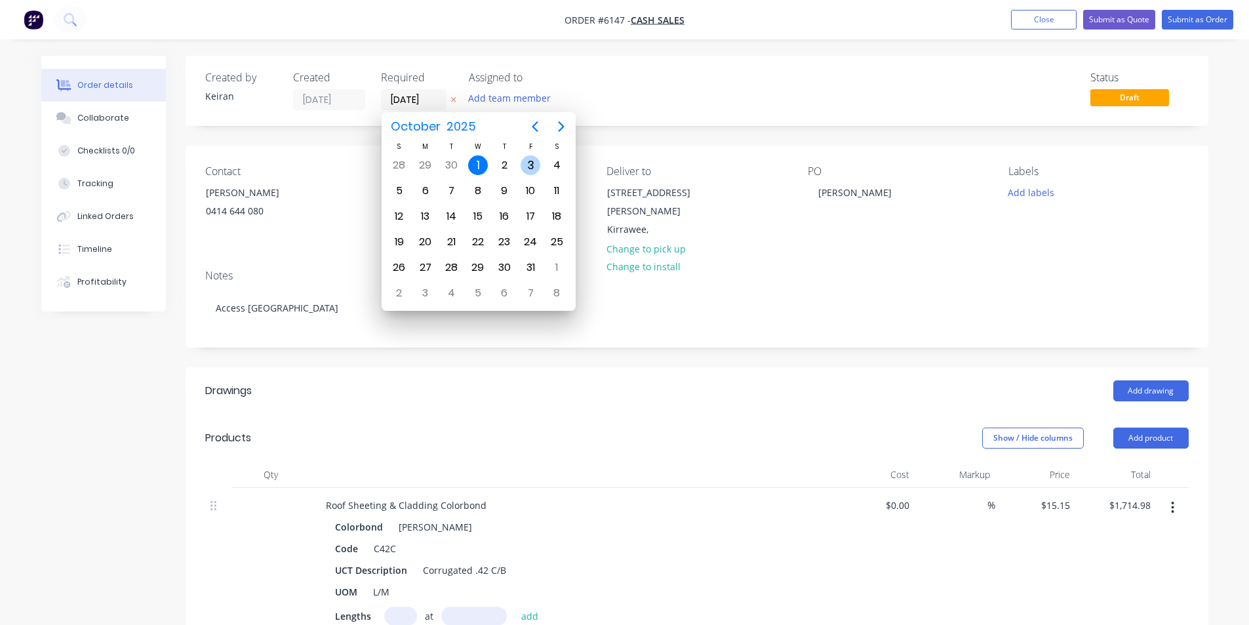
click at [526, 164] on div "3" at bounding box center [530, 165] width 20 height 20
type input "[DATE]"
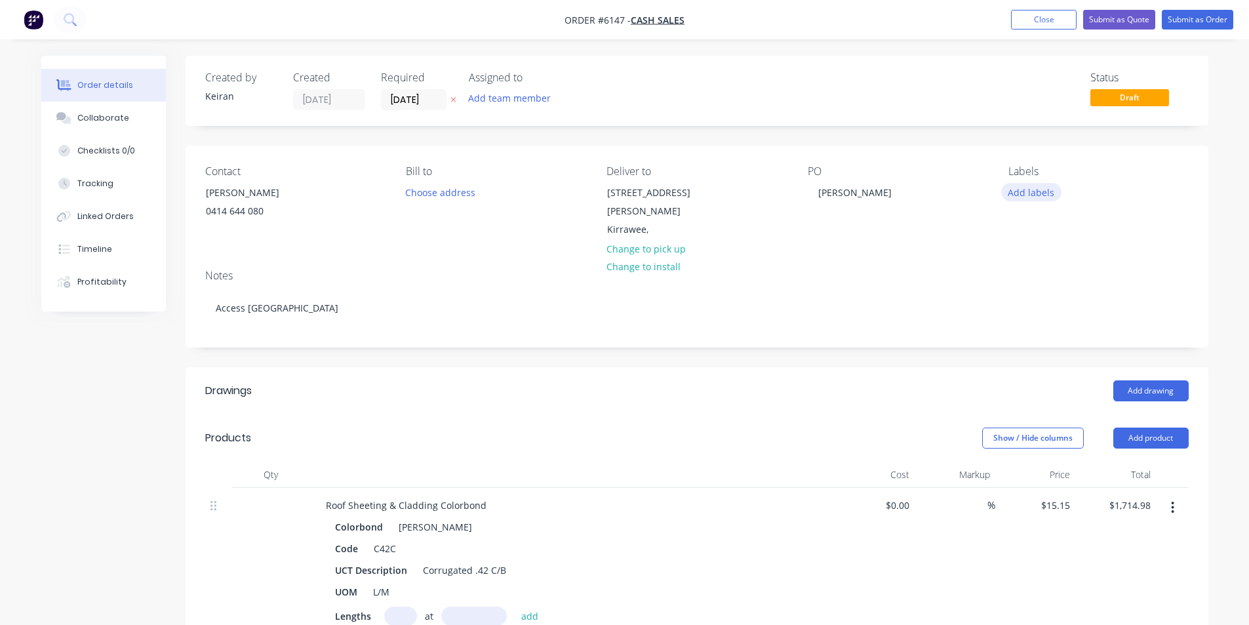
click at [1025, 195] on button "Add labels" at bounding box center [1031, 192] width 60 height 18
drag, startPoint x: 1047, startPoint y: 145, endPoint x: 1184, endPoint y: 37, distance: 175.1
click at [1199, 23] on button "Submit as Order" at bounding box center [1196, 20] width 71 height 20
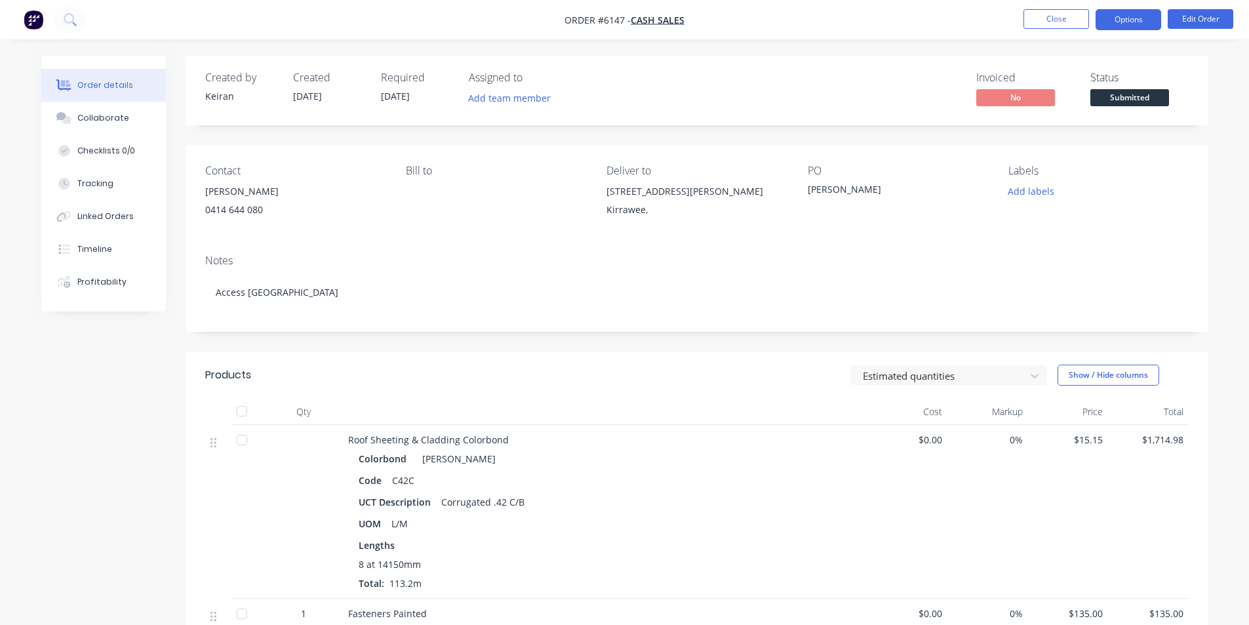
click at [1116, 22] on button "Options" at bounding box center [1128, 19] width 66 height 21
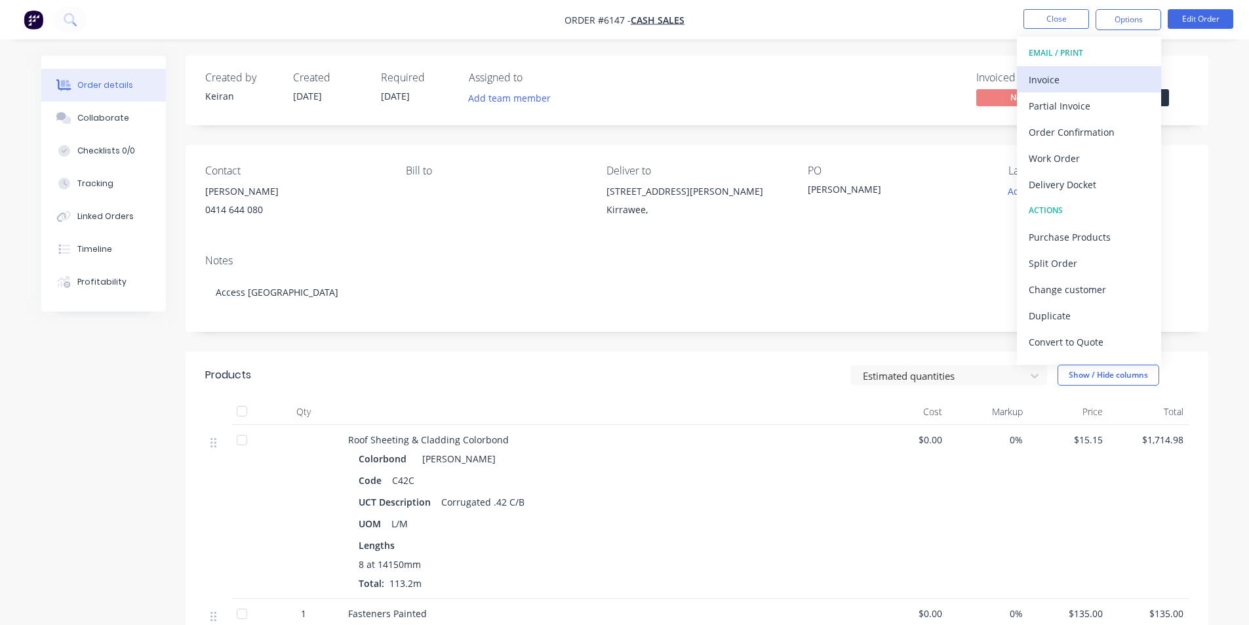
click at [1098, 83] on div "Invoice" at bounding box center [1088, 79] width 121 height 19
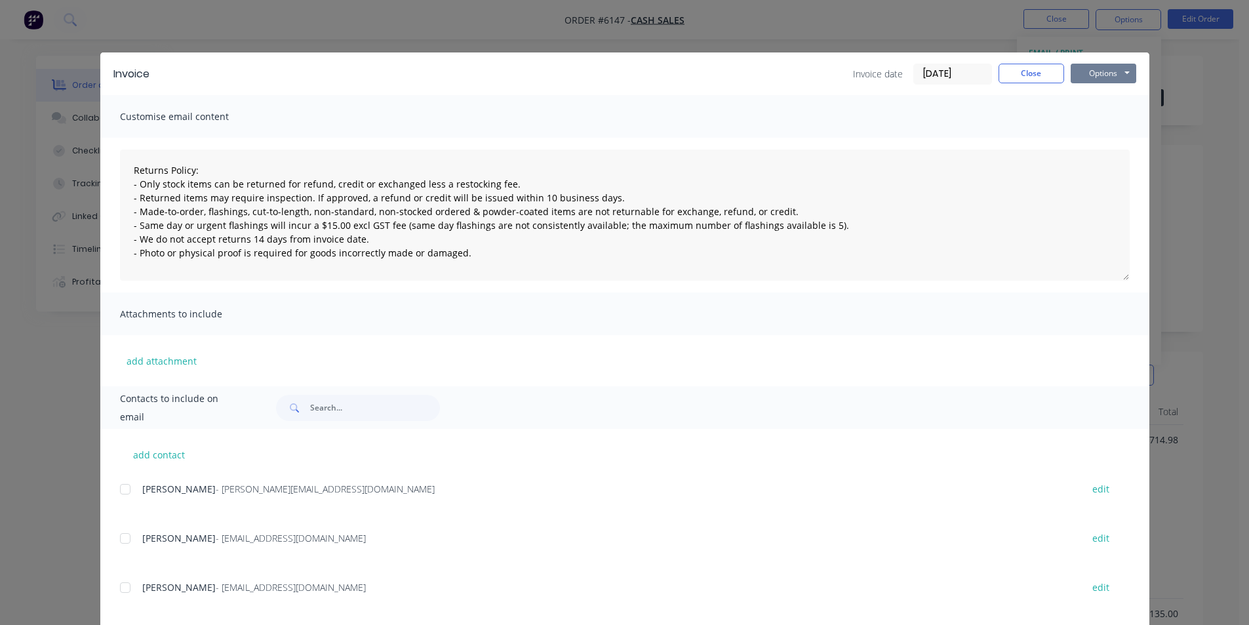
click at [1101, 71] on button "Options" at bounding box center [1103, 74] width 66 height 20
click at [1109, 116] on button "Print" at bounding box center [1112, 118] width 84 height 22
drag, startPoint x: 1021, startPoint y: 85, endPoint x: 1019, endPoint y: 77, distance: 8.0
click at [1021, 80] on div "Invoice Invoice date [DATE] Close Options Preview Print Email" at bounding box center [624, 73] width 1049 height 43
click at [1019, 76] on button "Close" at bounding box center [1031, 74] width 66 height 20
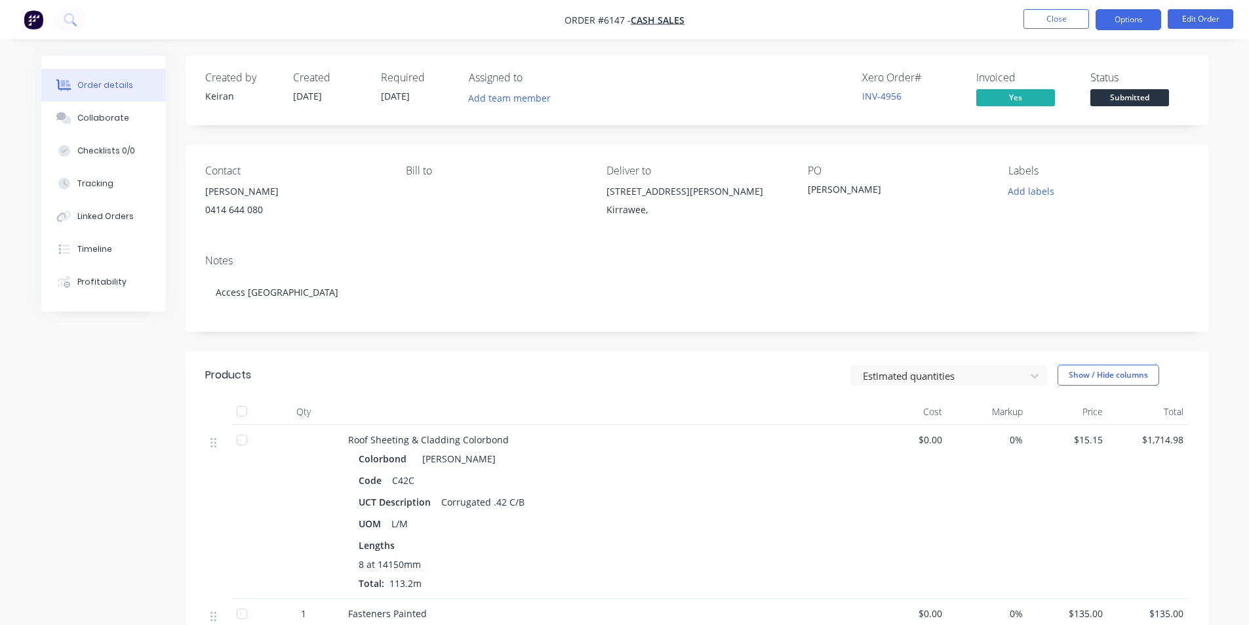
click at [1136, 20] on button "Options" at bounding box center [1128, 19] width 66 height 21
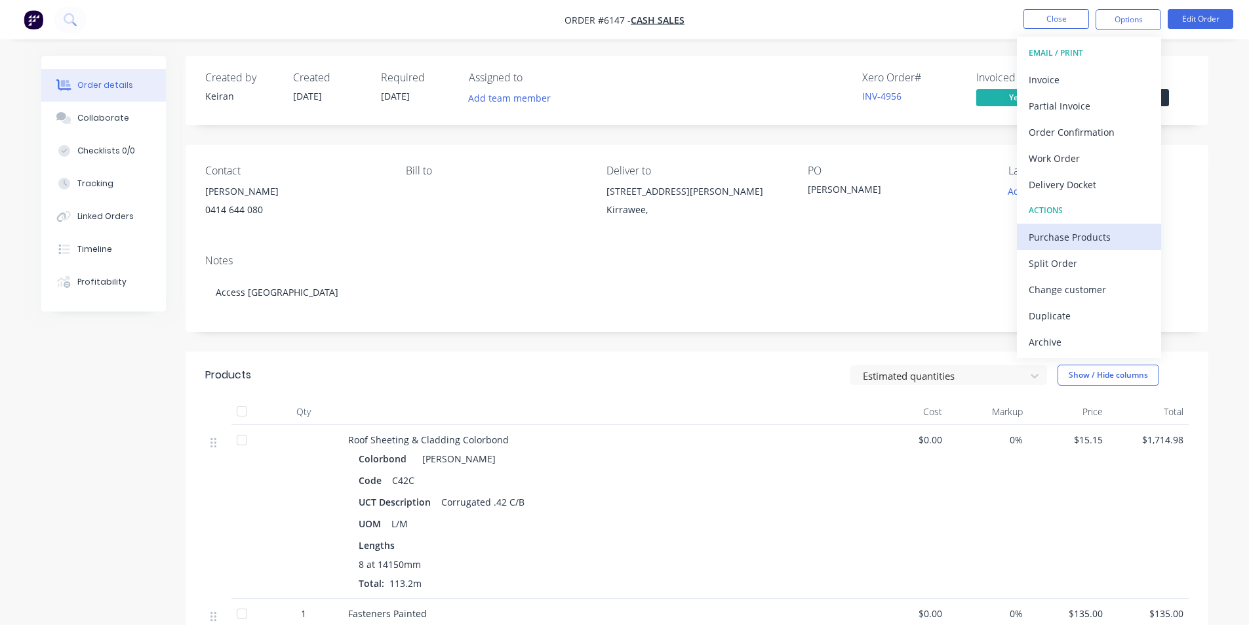
click at [1070, 235] on div "Purchase Products" at bounding box center [1088, 236] width 121 height 19
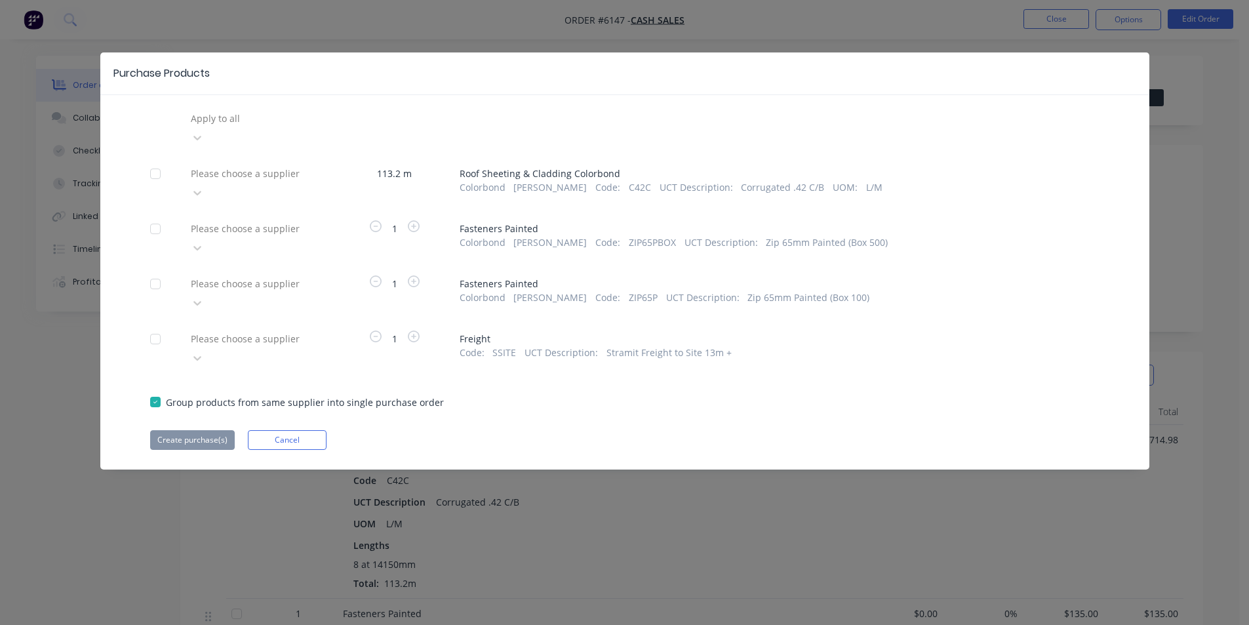
click at [309, 165] on div "Please choose a supplier" at bounding box center [257, 182] width 144 height 39
click at [209, 182] on div at bounding box center [197, 192] width 24 height 21
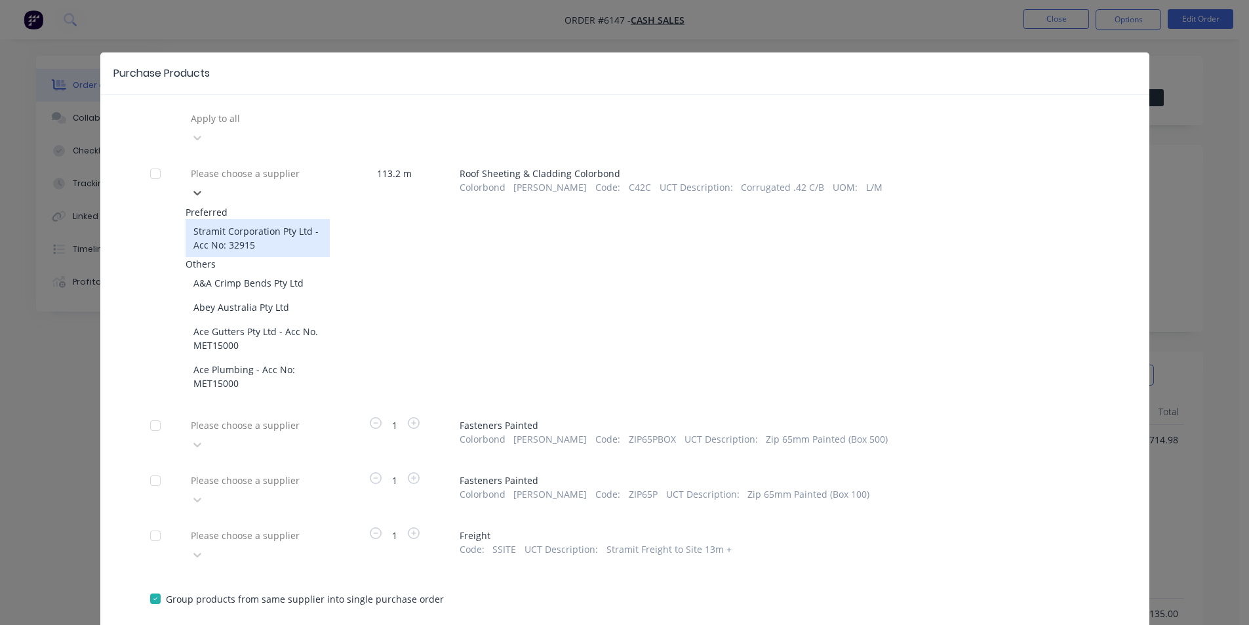
click at [279, 219] on div "Stramit Corporation Pty Ltd - Acc No: 32915" at bounding box center [257, 238] width 144 height 38
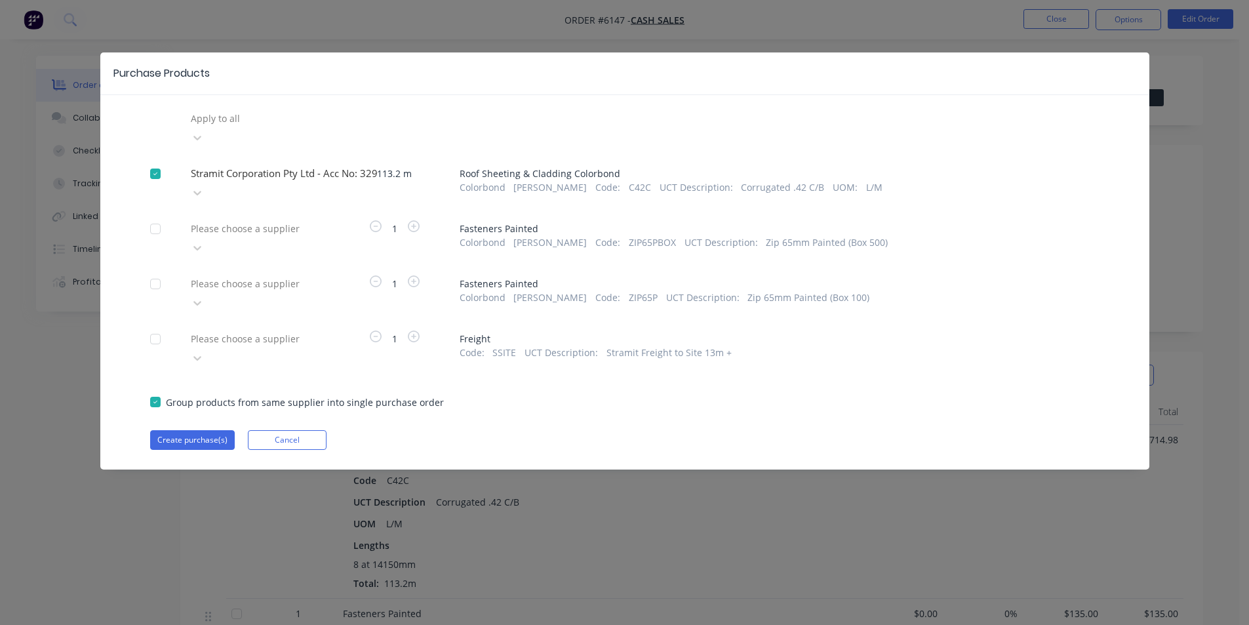
click at [264, 330] on div at bounding box center [283, 338] width 189 height 16
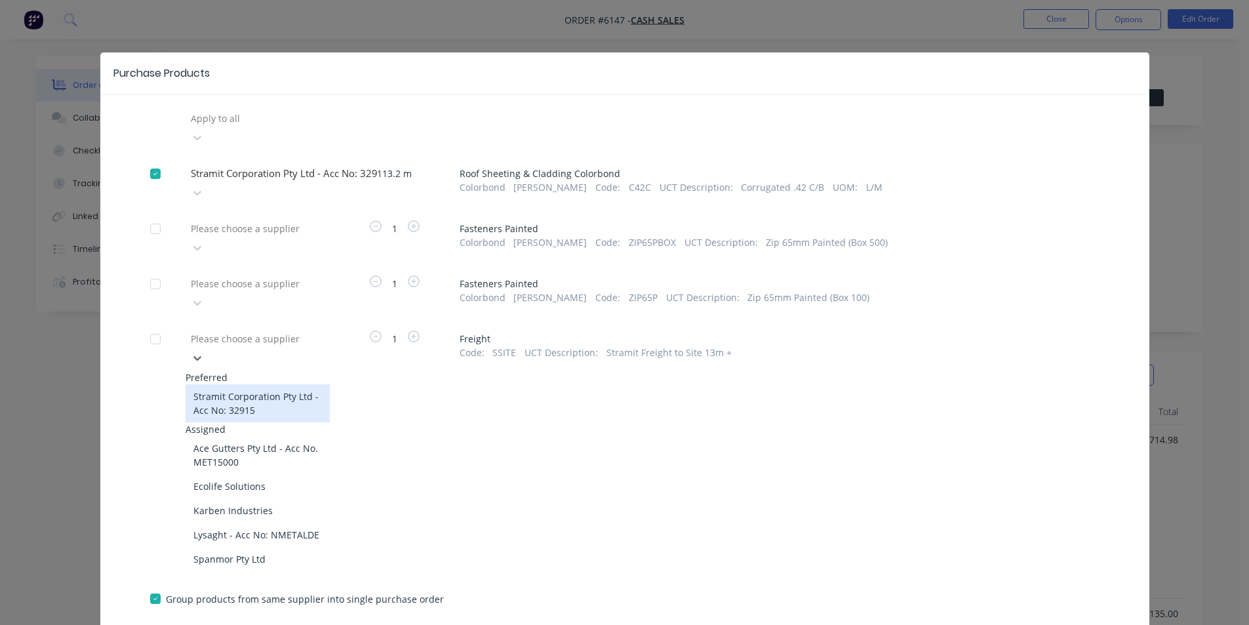
click at [243, 384] on div "Stramit Corporation Pty Ltd - Acc No: 32915" at bounding box center [257, 403] width 144 height 38
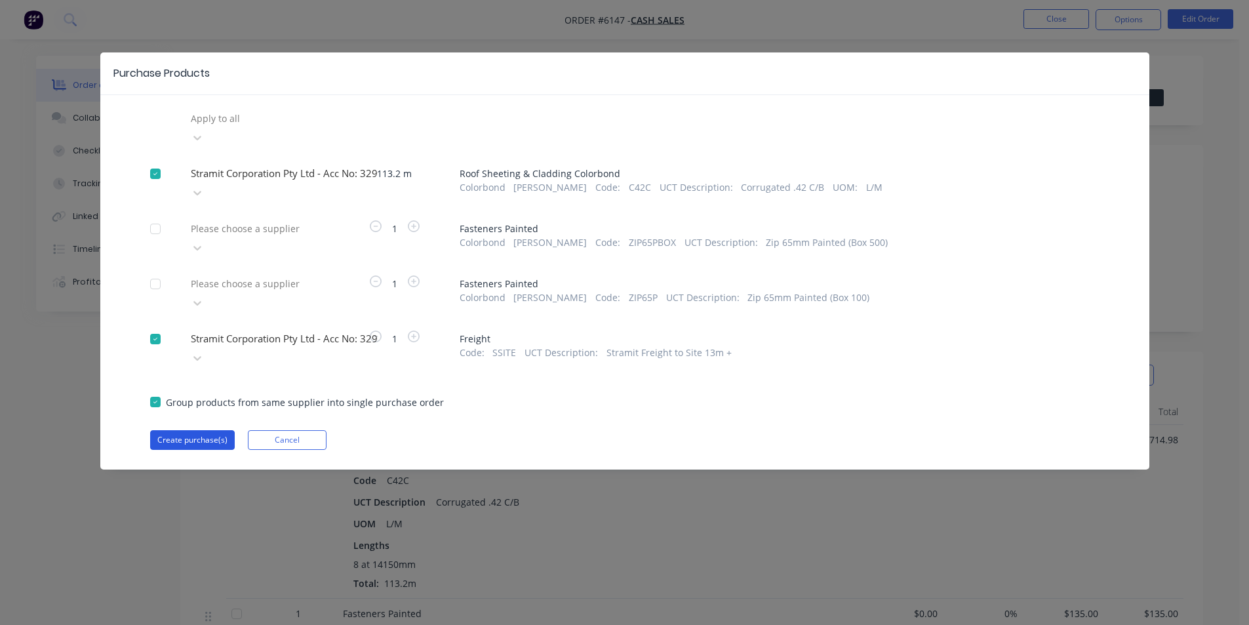
click at [198, 430] on button "Create purchase(s)" at bounding box center [192, 440] width 85 height 20
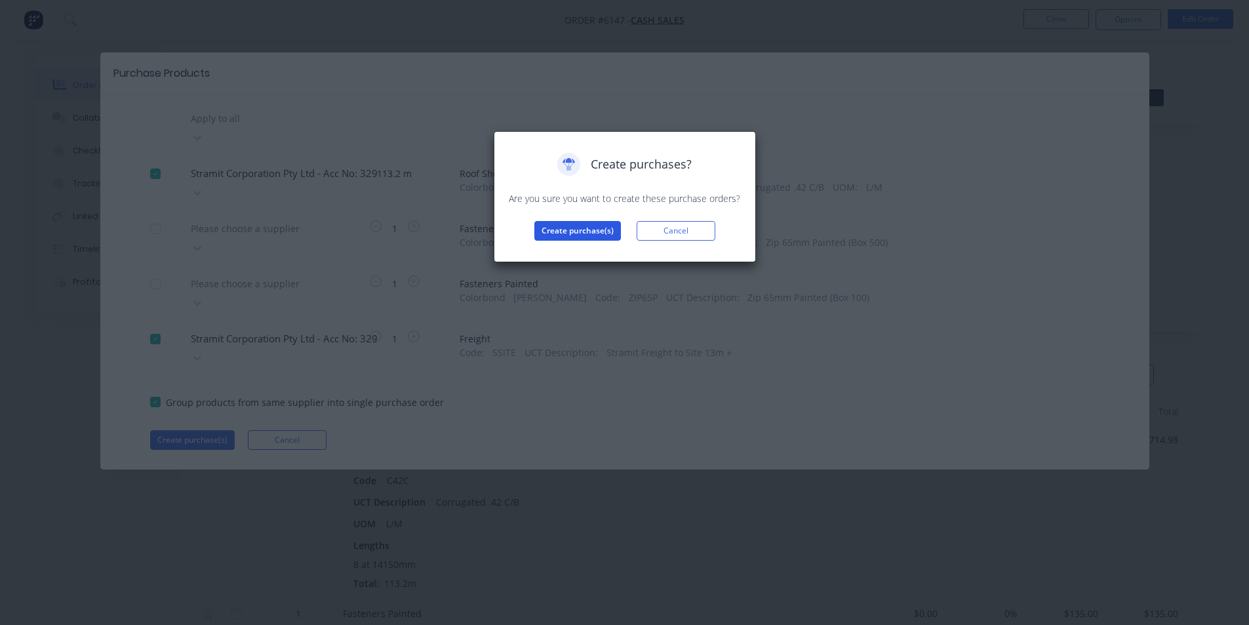
click at [581, 235] on button "Create purchase(s)" at bounding box center [577, 231] width 87 height 20
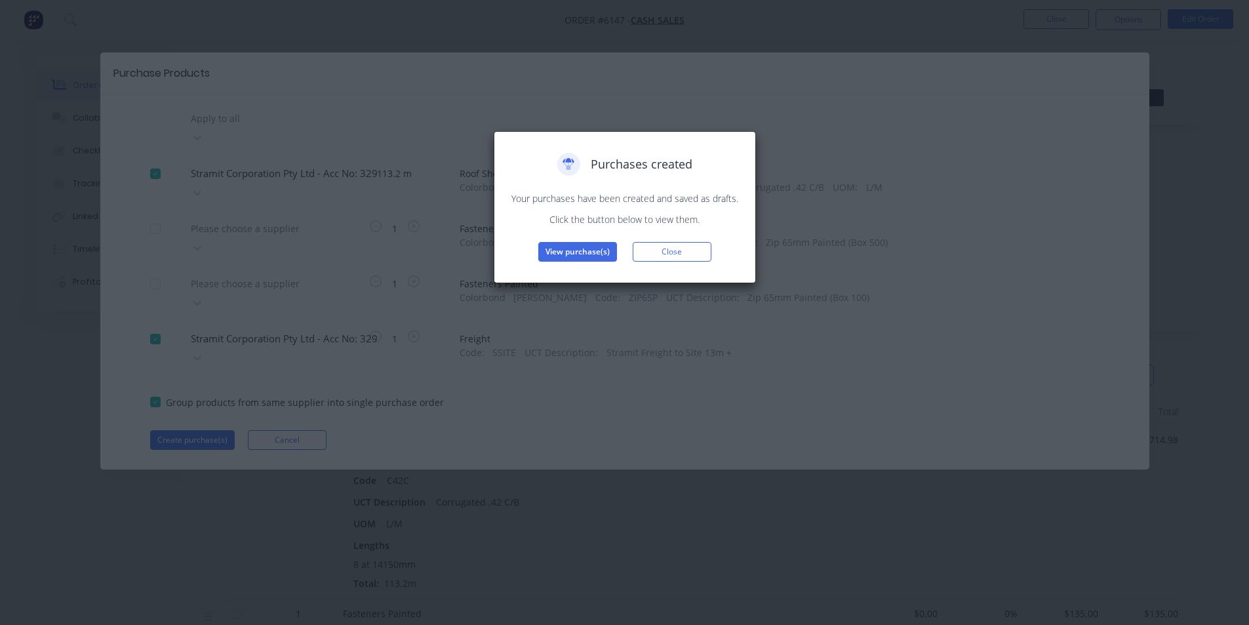
click at [585, 246] on button "View purchase(s)" at bounding box center [577, 252] width 79 height 20
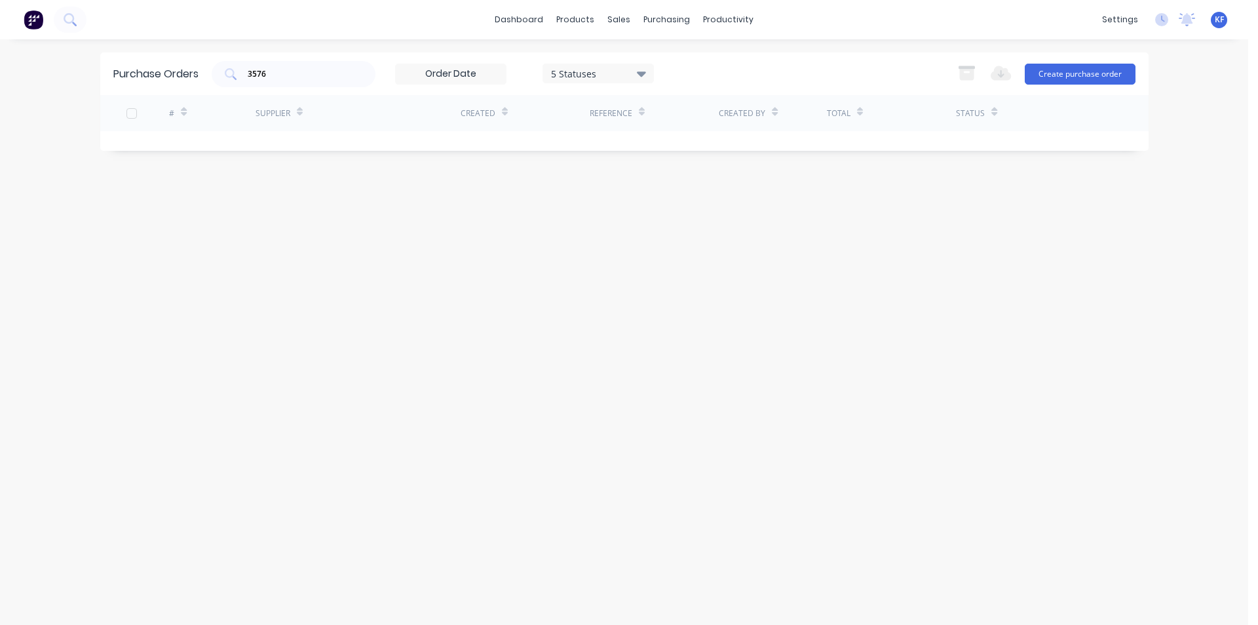
drag, startPoint x: 276, startPoint y: 84, endPoint x: 205, endPoint y: 74, distance: 72.1
click at [219, 75] on div "3576" at bounding box center [294, 74] width 164 height 26
type input "3"
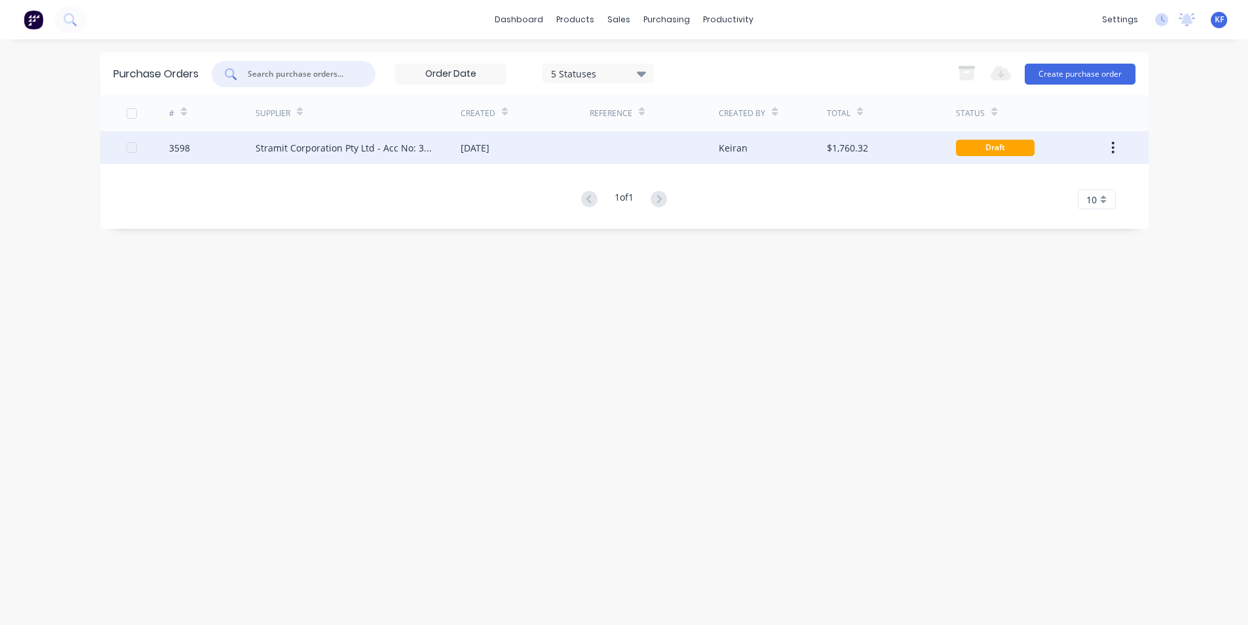
click at [490, 153] on div "[DATE]" at bounding box center [475, 148] width 29 height 14
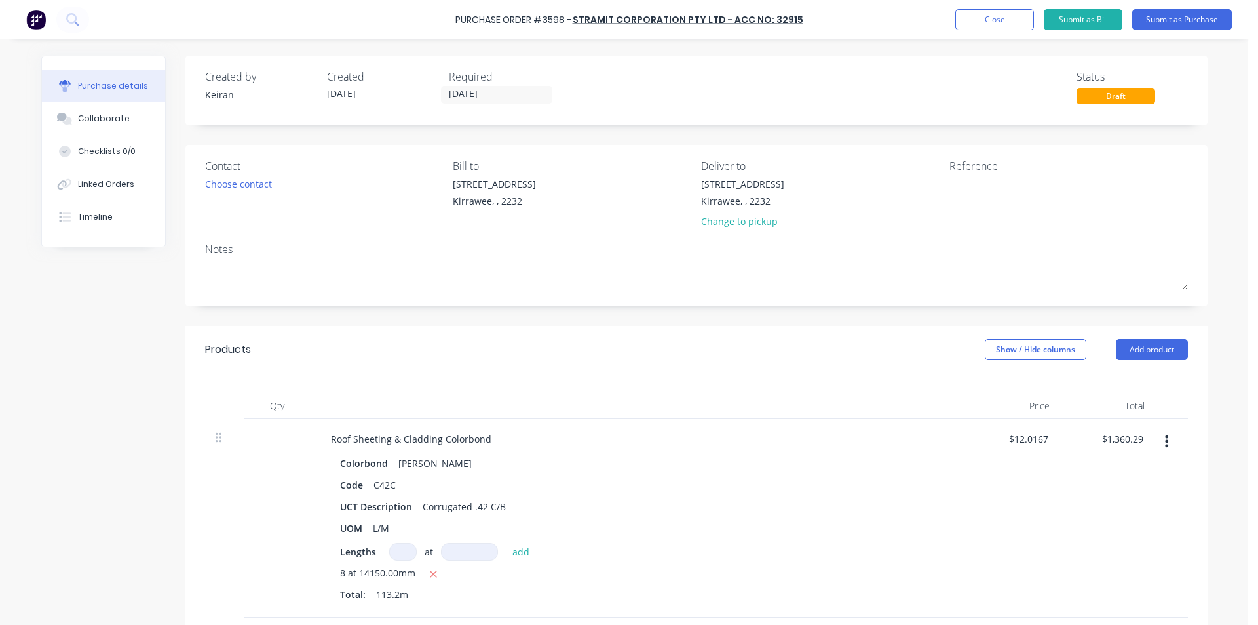
click at [688, 198] on div "Contact Choose contact [PERSON_NAME] to [STREET_ADDRESS] Deliver to [STREET_ADD…" at bounding box center [696, 196] width 983 height 77
click at [716, 197] on div "Kirrawee, , 2232" at bounding box center [742, 201] width 83 height 14
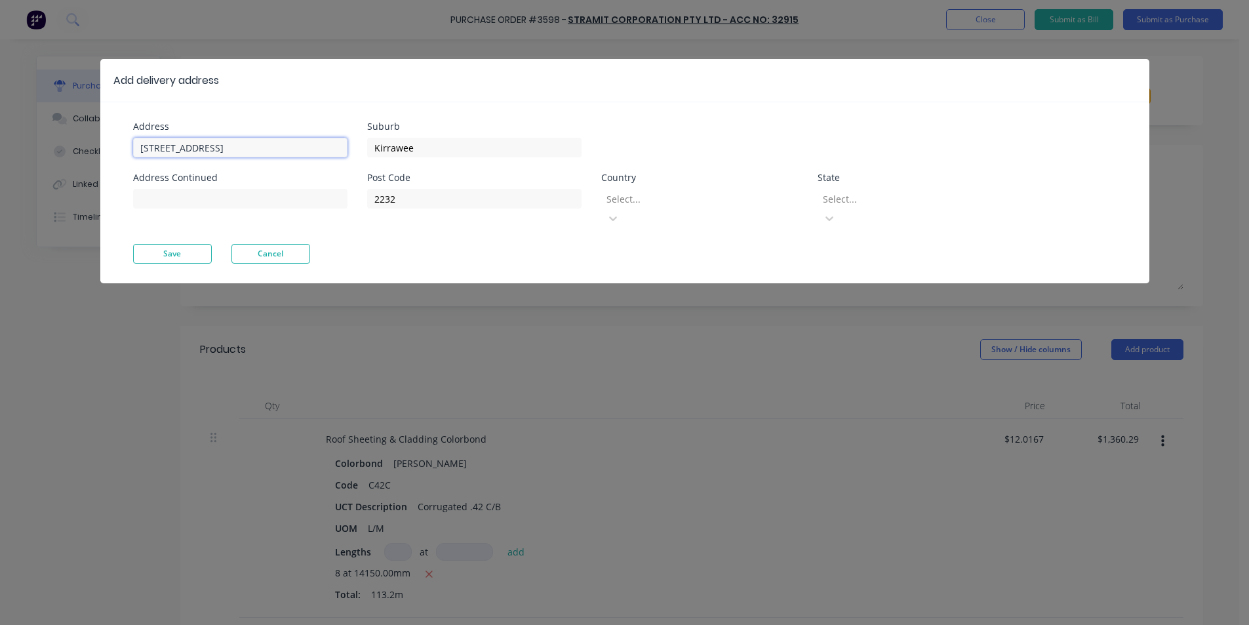
drag, startPoint x: 250, startPoint y: 149, endPoint x: 0, endPoint y: 107, distance: 253.2
click at [0, 107] on div "Add delivery address Address [STREET_ADDRESS] Address Continued Suburb Kirrawee…" at bounding box center [624, 312] width 1249 height 625
type input "[STREET_ADDRESS][PERSON_NAME]"
click at [185, 244] on button "Save" at bounding box center [172, 254] width 79 height 20
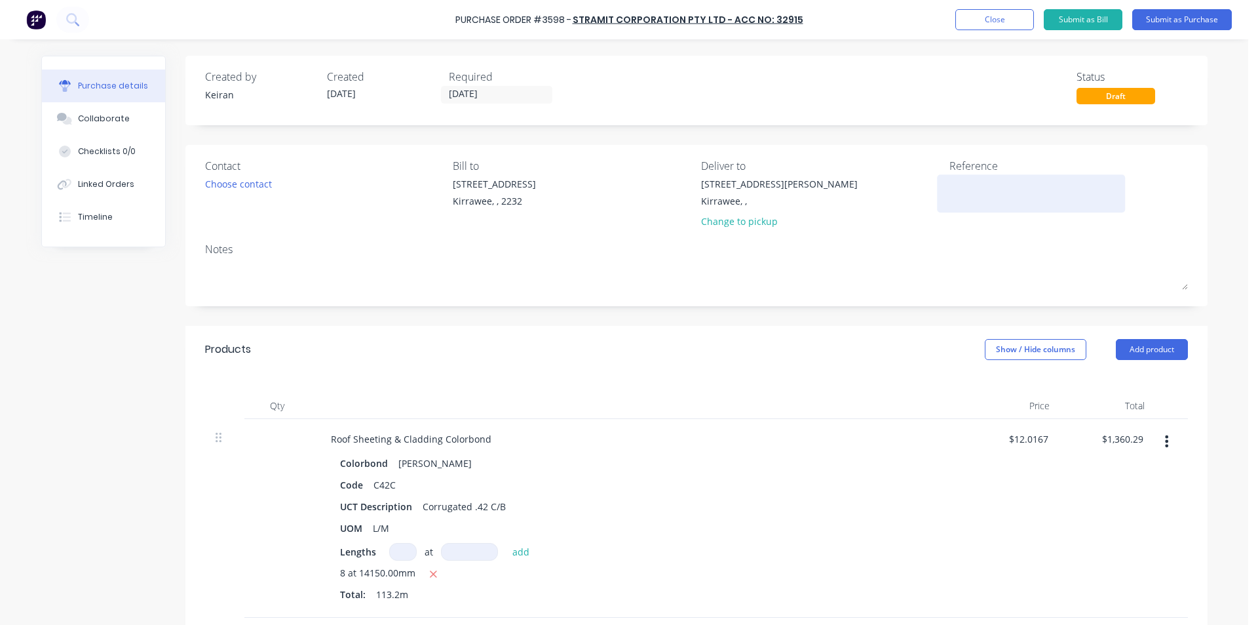
click at [990, 195] on textarea at bounding box center [1032, 191] width 164 height 29
type textarea "[PERSON_NAME]"
type textarea "C"
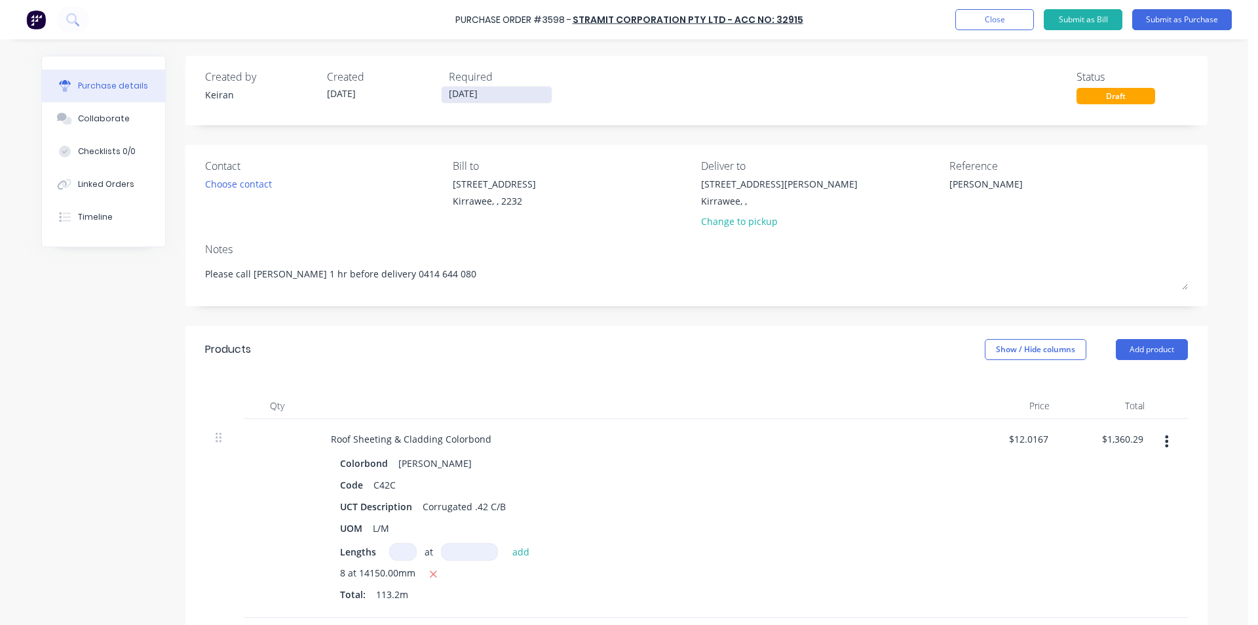
type textarea "Please call [PERSON_NAME] 1 hr before delivery 0414 644 080"
click at [457, 100] on div "Created by [PERSON_NAME] Created [DATE] Required [DATE] Status Draft" at bounding box center [696, 90] width 1023 height 69
click at [461, 94] on input "[DATE]" at bounding box center [497, 95] width 110 height 16
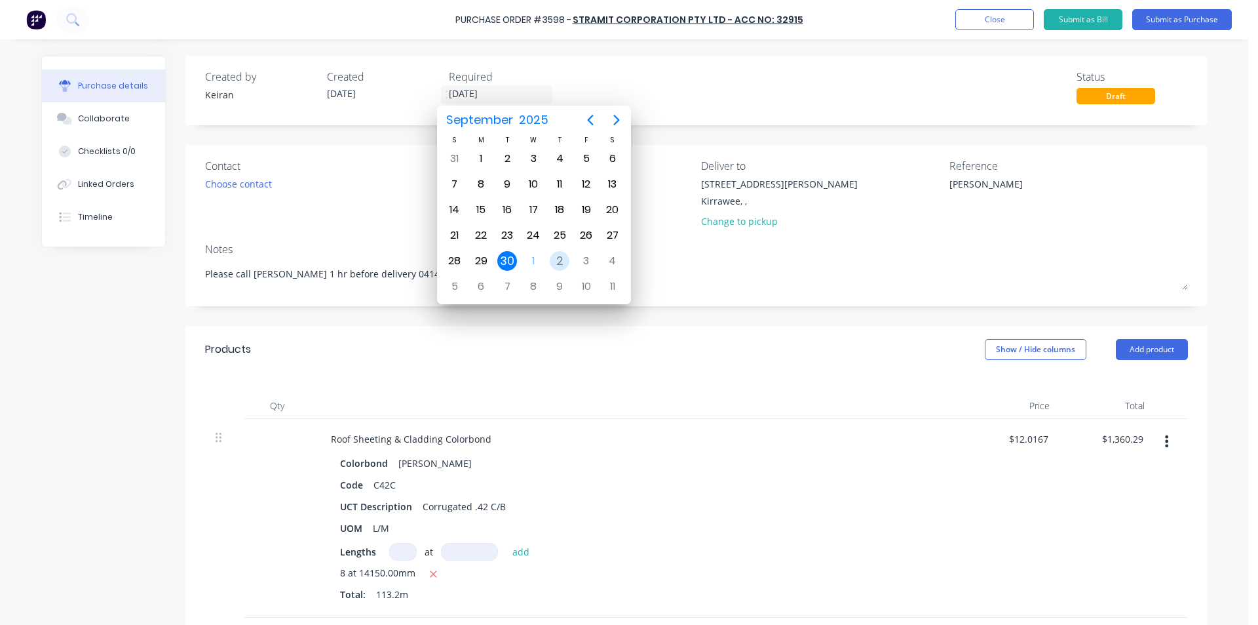
click at [558, 258] on div "2" at bounding box center [560, 261] width 20 height 20
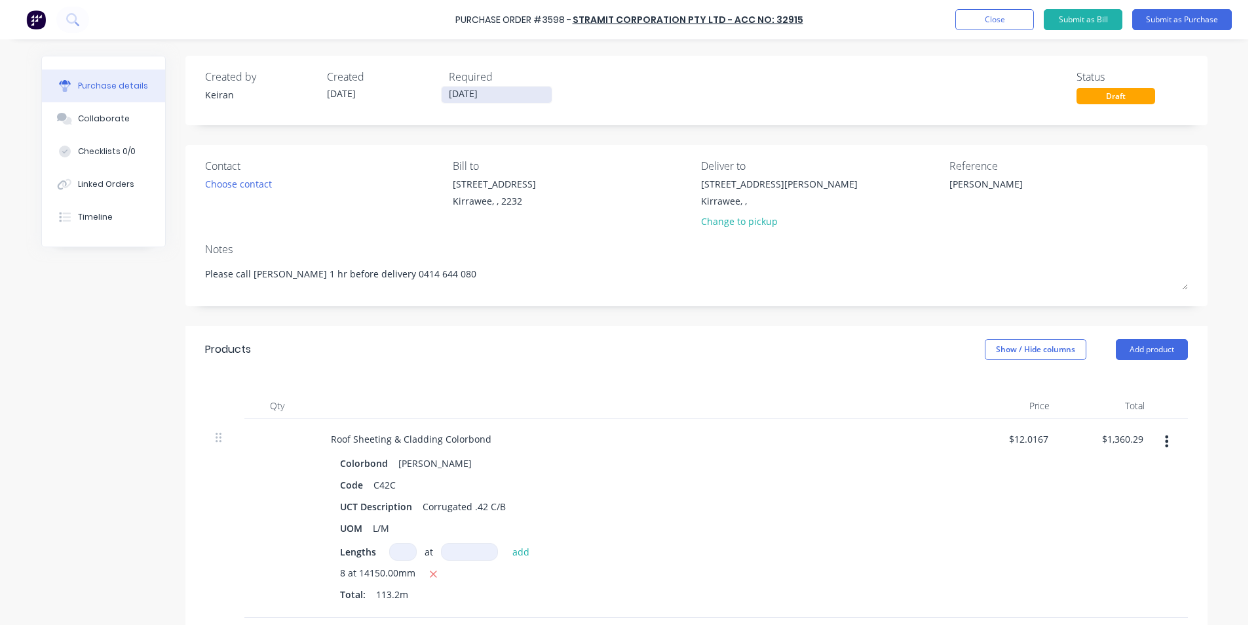
click at [456, 95] on input "[DATE]" at bounding box center [497, 95] width 110 height 16
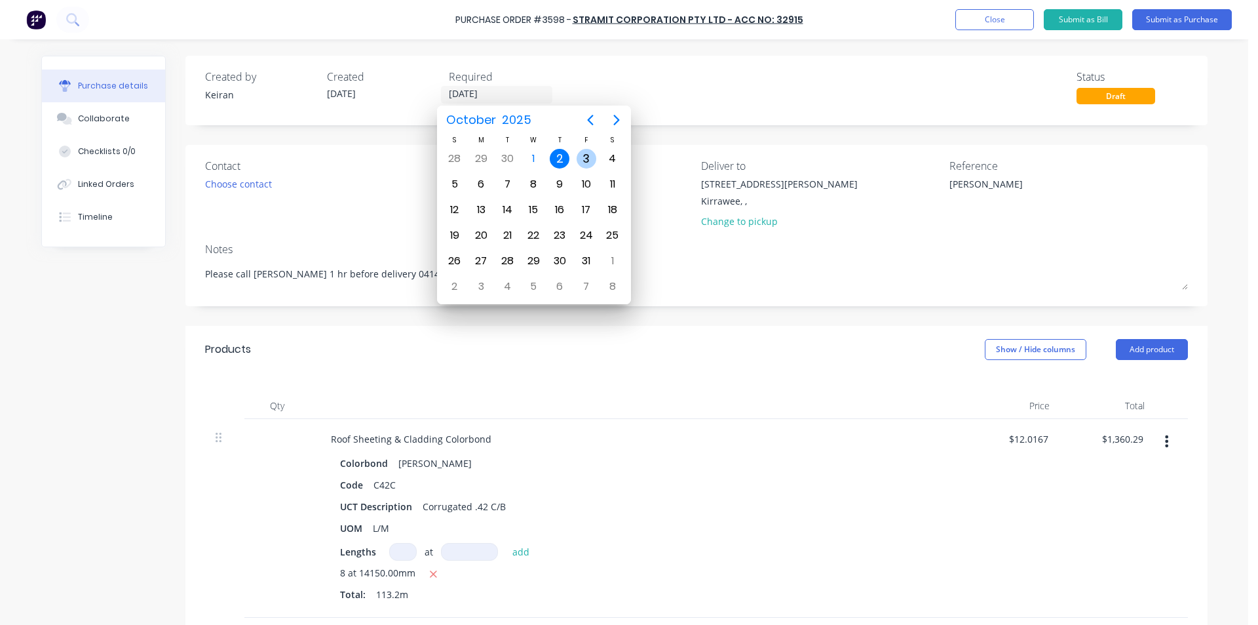
click at [583, 155] on div "3" at bounding box center [587, 159] width 20 height 20
type input "[DATE]"
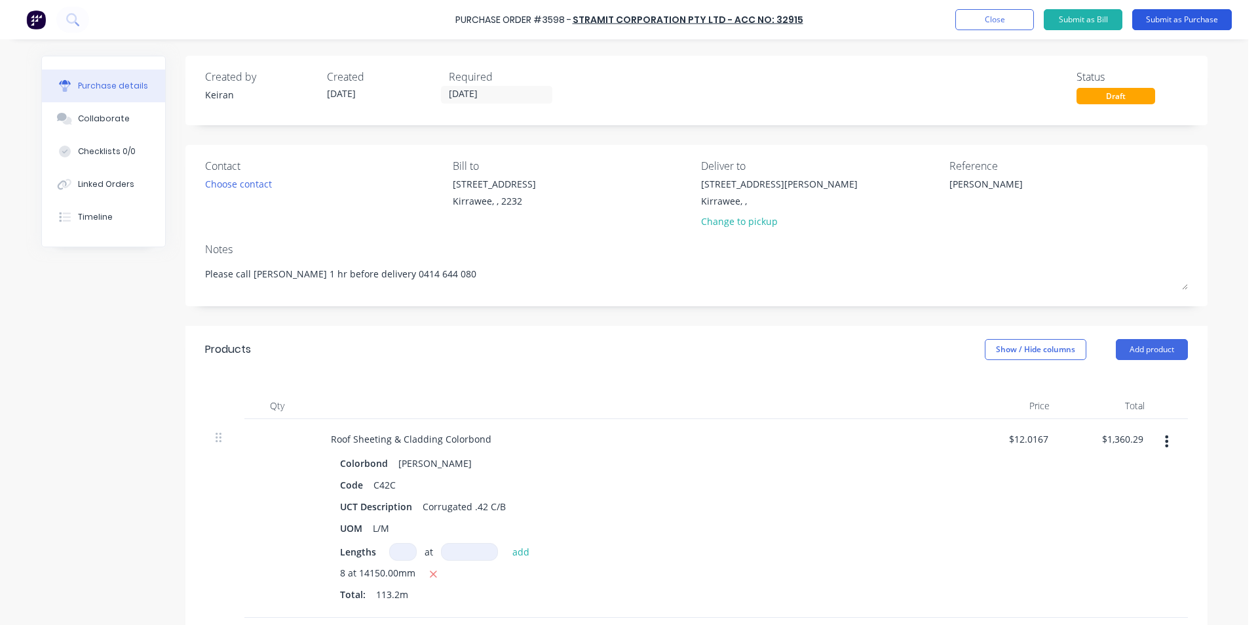
click at [1180, 16] on button "Submit as Purchase" at bounding box center [1183, 19] width 100 height 21
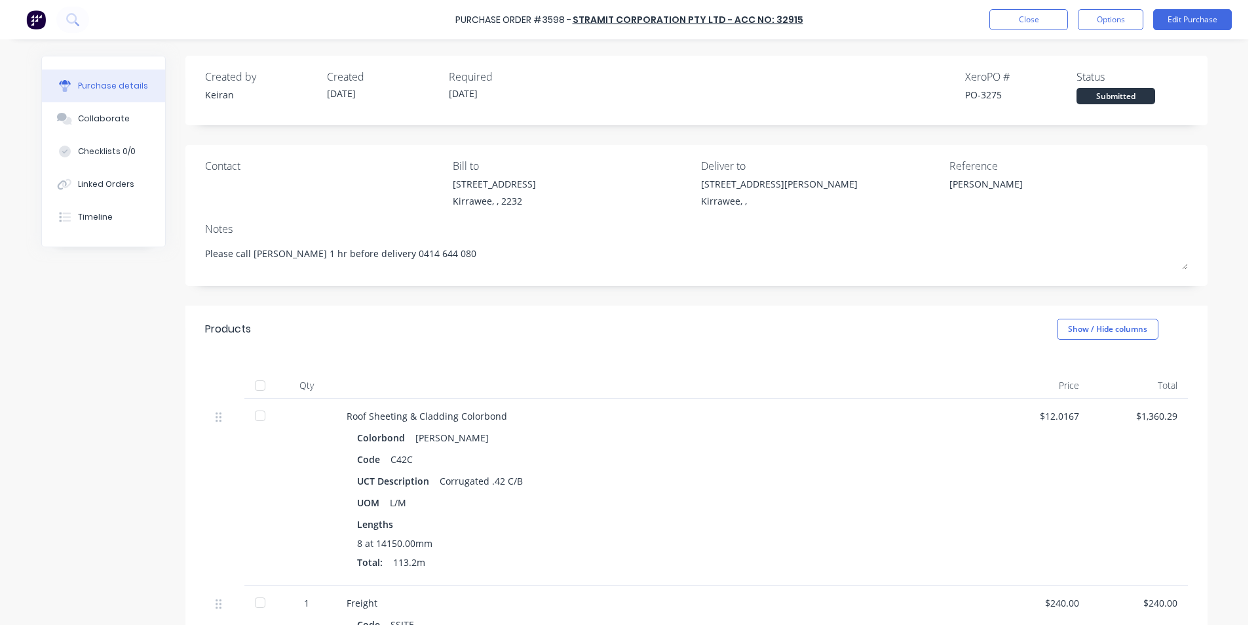
drag, startPoint x: 1109, startPoint y: 23, endPoint x: 1098, endPoint y: 36, distance: 17.2
click at [1109, 22] on button "Options" at bounding box center [1111, 19] width 66 height 21
click at [1084, 51] on div "Print / Email" at bounding box center [1081, 53] width 101 height 19
click at [1089, 106] on div "Without pricing" at bounding box center [1081, 105] width 101 height 19
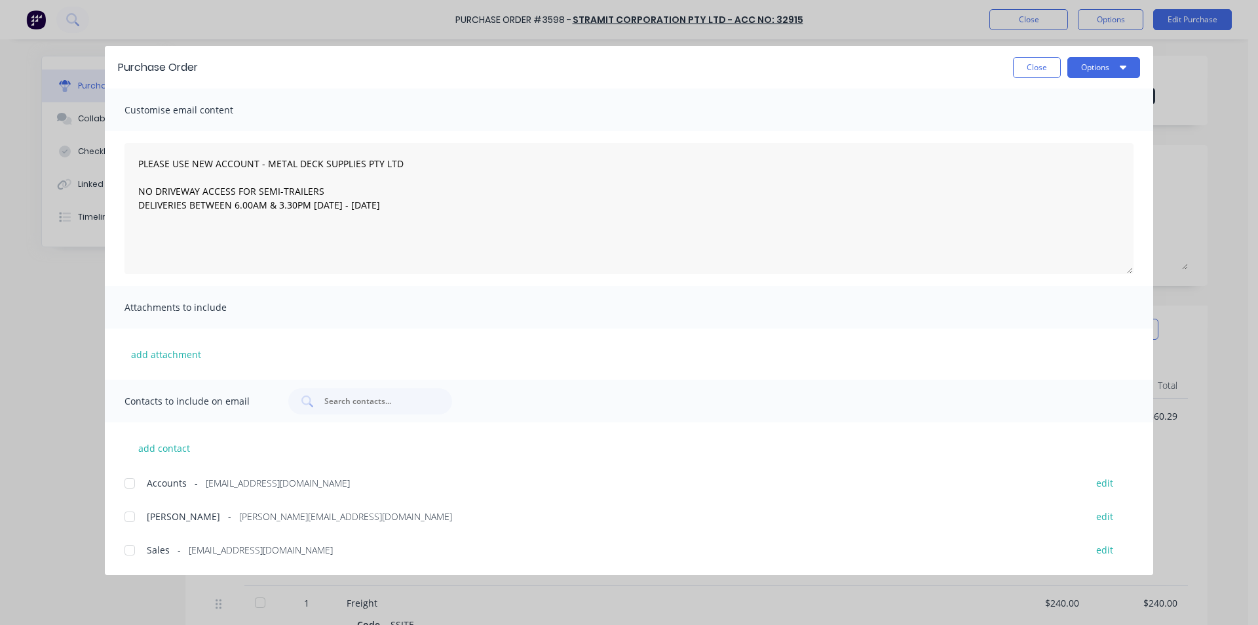
click at [133, 550] on div at bounding box center [130, 550] width 26 height 26
click at [1089, 75] on button "Options" at bounding box center [1104, 67] width 73 height 21
click at [1086, 146] on div "Email" at bounding box center [1078, 153] width 101 height 19
click at [1021, 75] on button "Close" at bounding box center [1037, 67] width 48 height 21
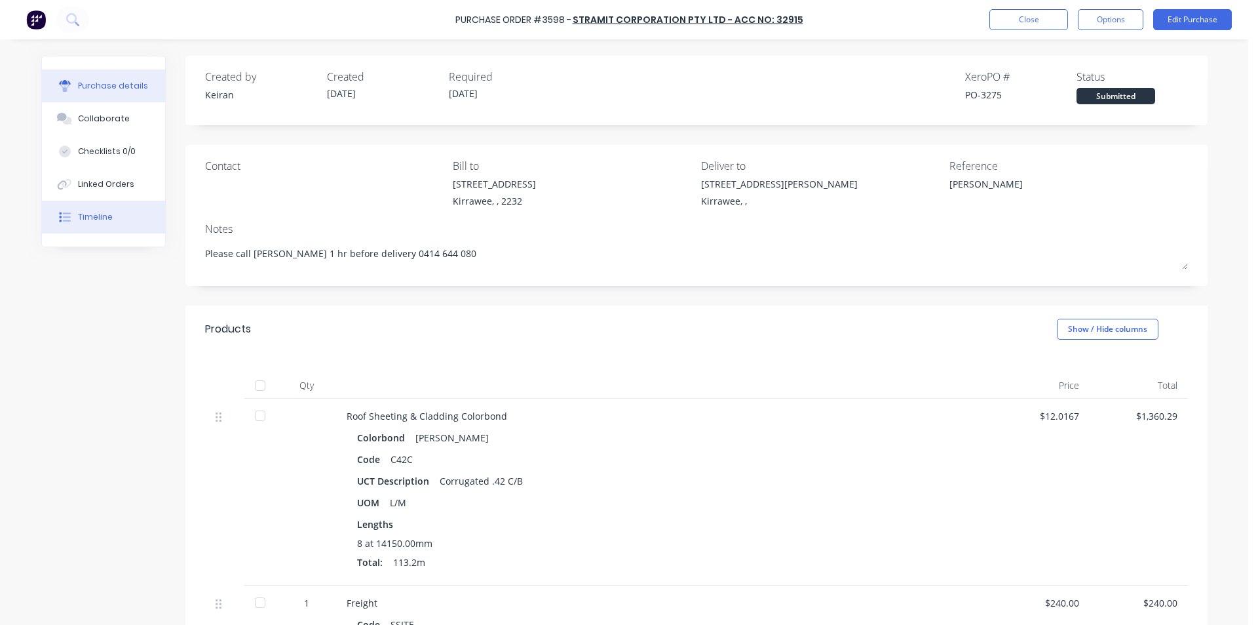
click at [83, 208] on button "Timeline" at bounding box center [103, 217] width 123 height 33
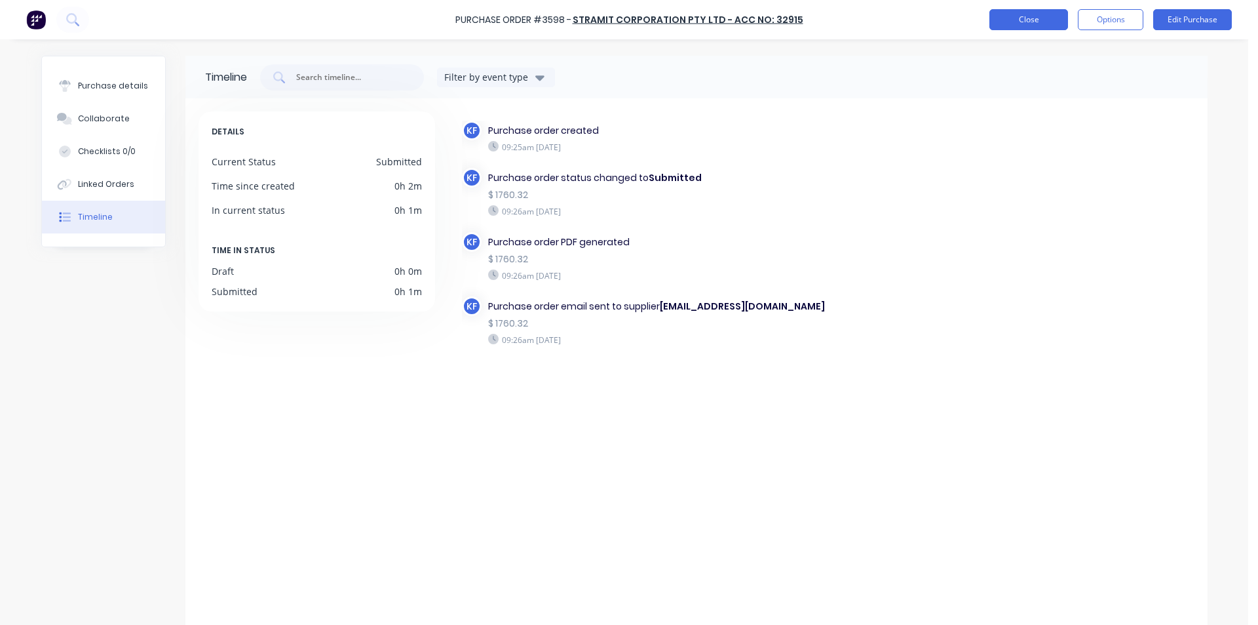
click at [1040, 15] on button "Close" at bounding box center [1029, 19] width 79 height 21
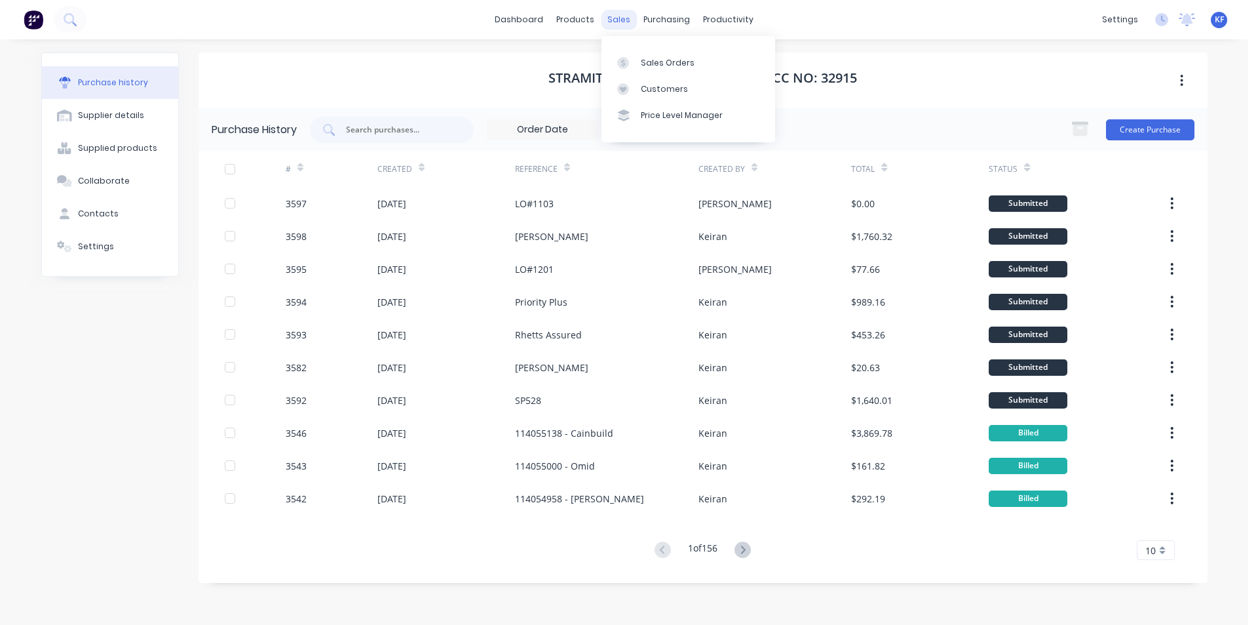
click at [609, 27] on div "sales" at bounding box center [619, 20] width 36 height 20
click at [636, 56] on link "Sales Orders" at bounding box center [689, 62] width 174 height 26
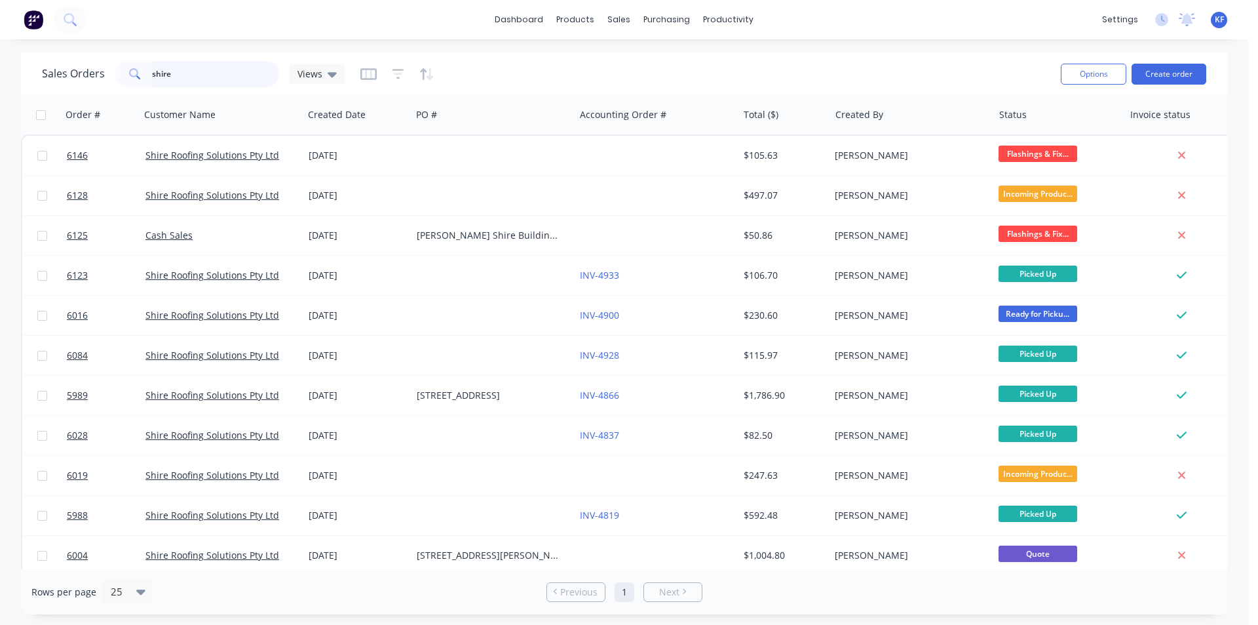
drag, startPoint x: 179, startPoint y: 75, endPoint x: 0, endPoint y: 58, distance: 179.7
click at [55, 61] on div "Sales Orders shire Views" at bounding box center [193, 74] width 303 height 26
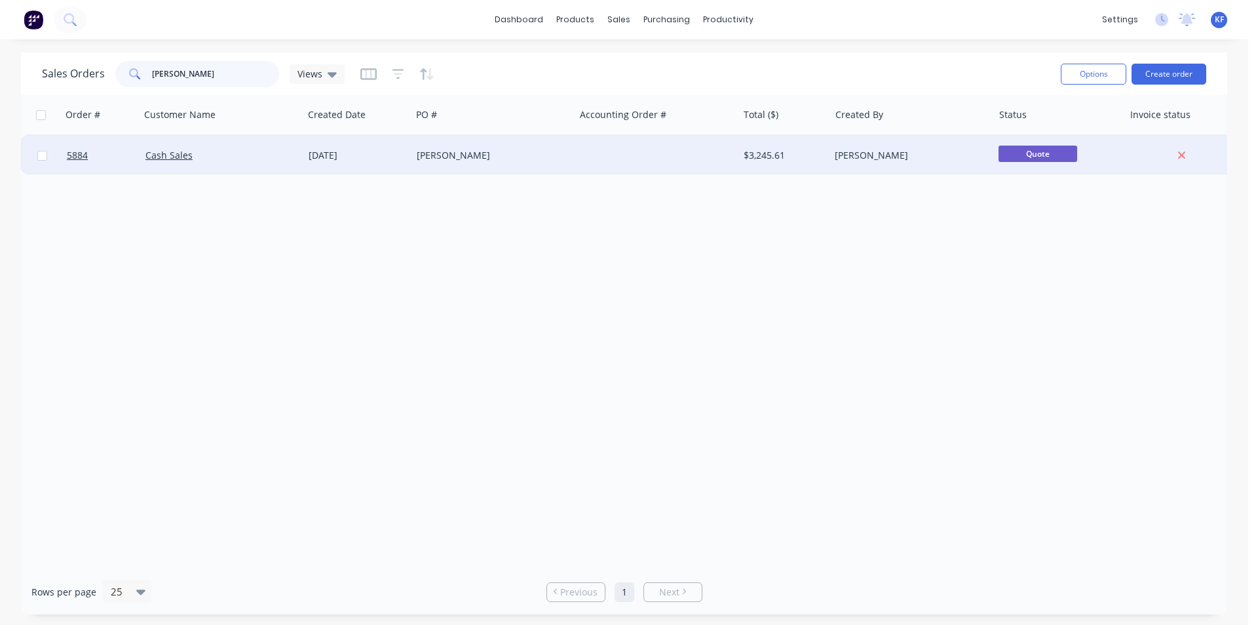
type input "[PERSON_NAME]"
click at [503, 160] on div "[PERSON_NAME]" at bounding box center [490, 155] width 146 height 13
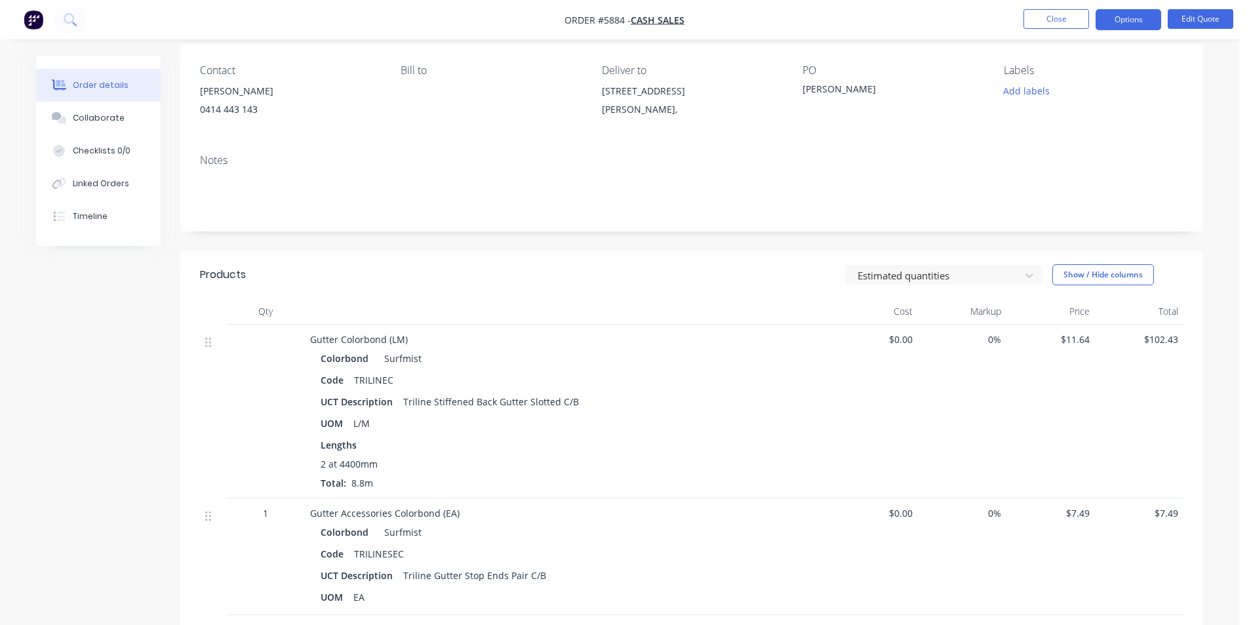
scroll to position [73, 0]
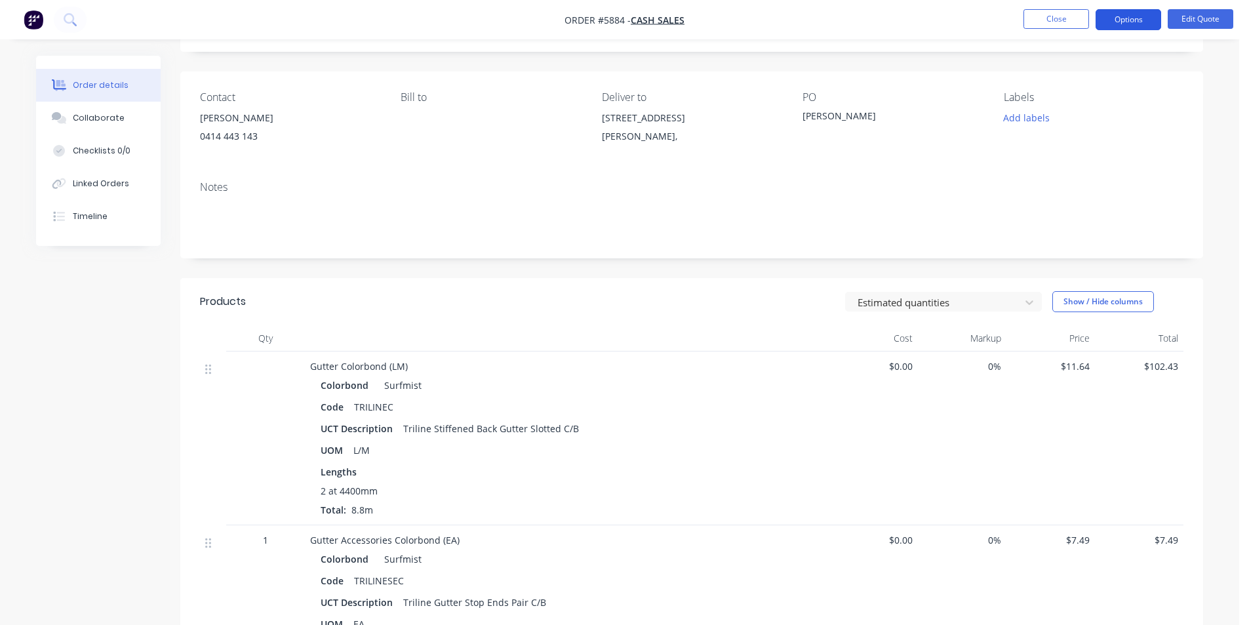
click at [1114, 22] on button "Options" at bounding box center [1128, 19] width 66 height 21
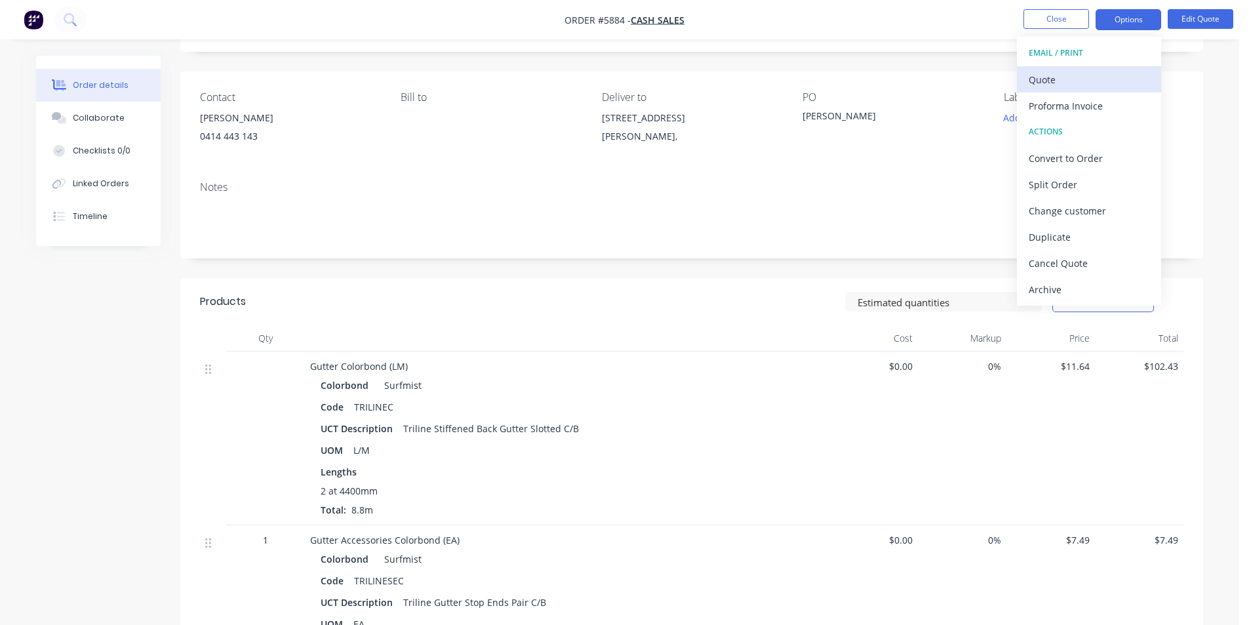
click at [1079, 73] on div "Quote" at bounding box center [1088, 79] width 121 height 19
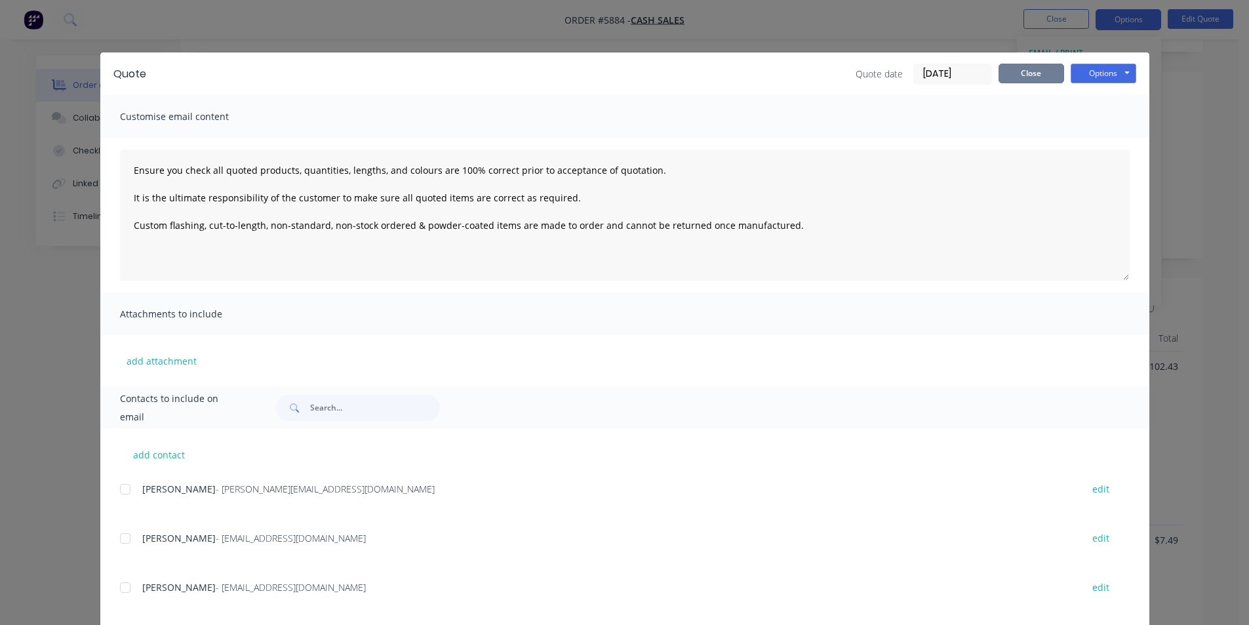
click at [1040, 81] on button "Close" at bounding box center [1031, 74] width 66 height 20
